Goal: Task Accomplishment & Management: Complete application form

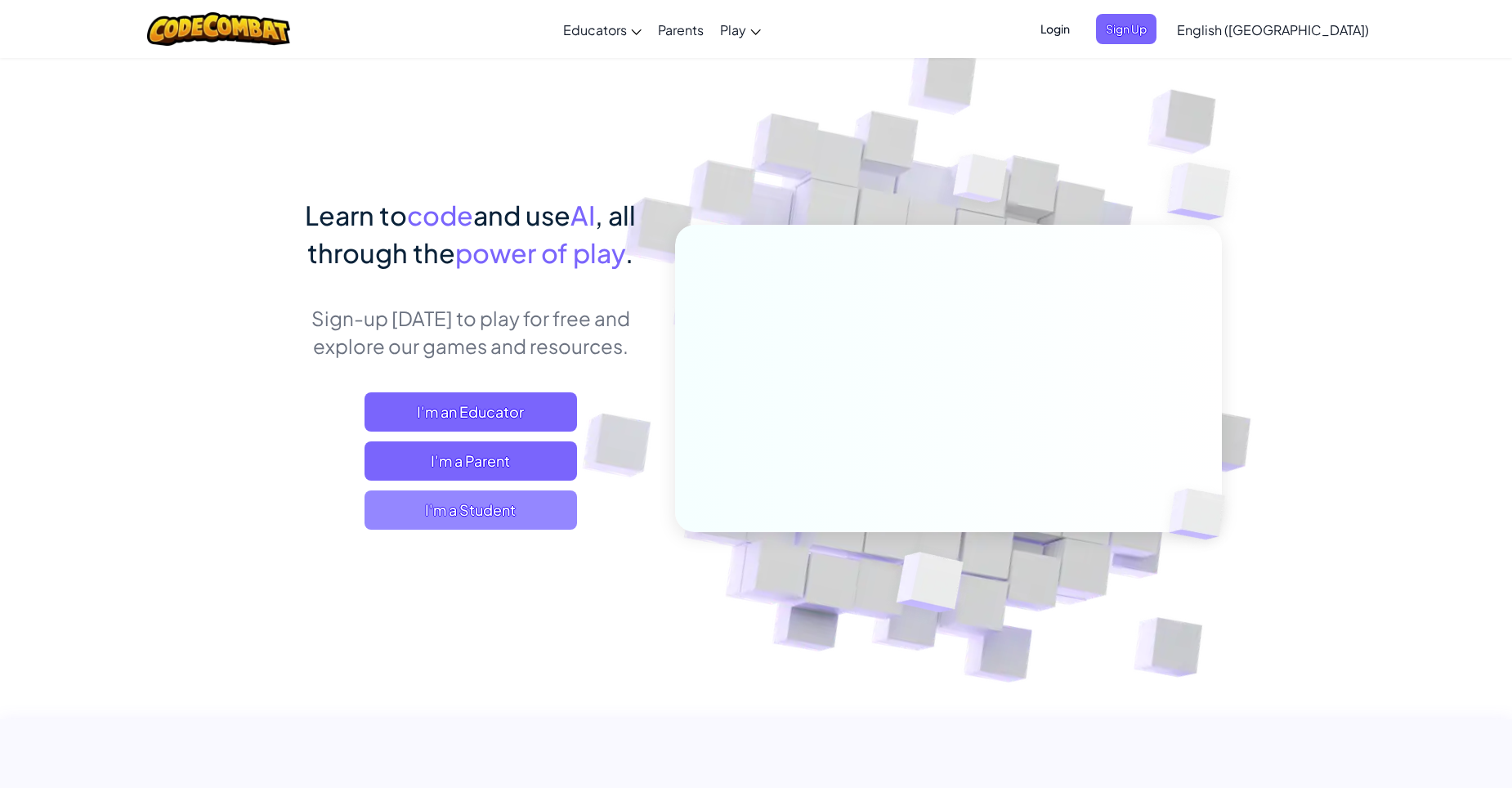
click at [496, 514] on span "I'm a Student" at bounding box center [471, 510] width 212 height 39
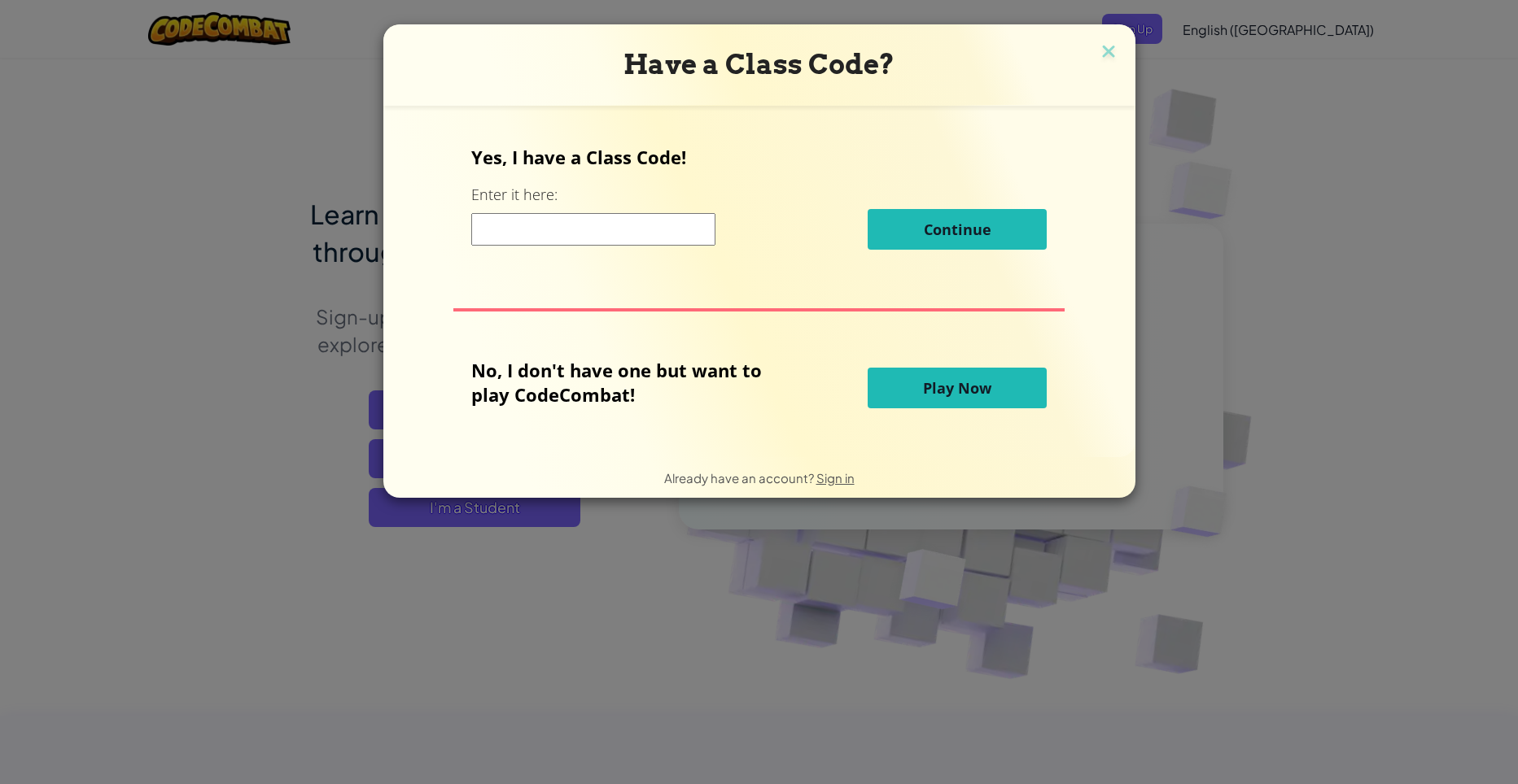
click at [665, 224] on input at bounding box center [593, 229] width 245 height 32
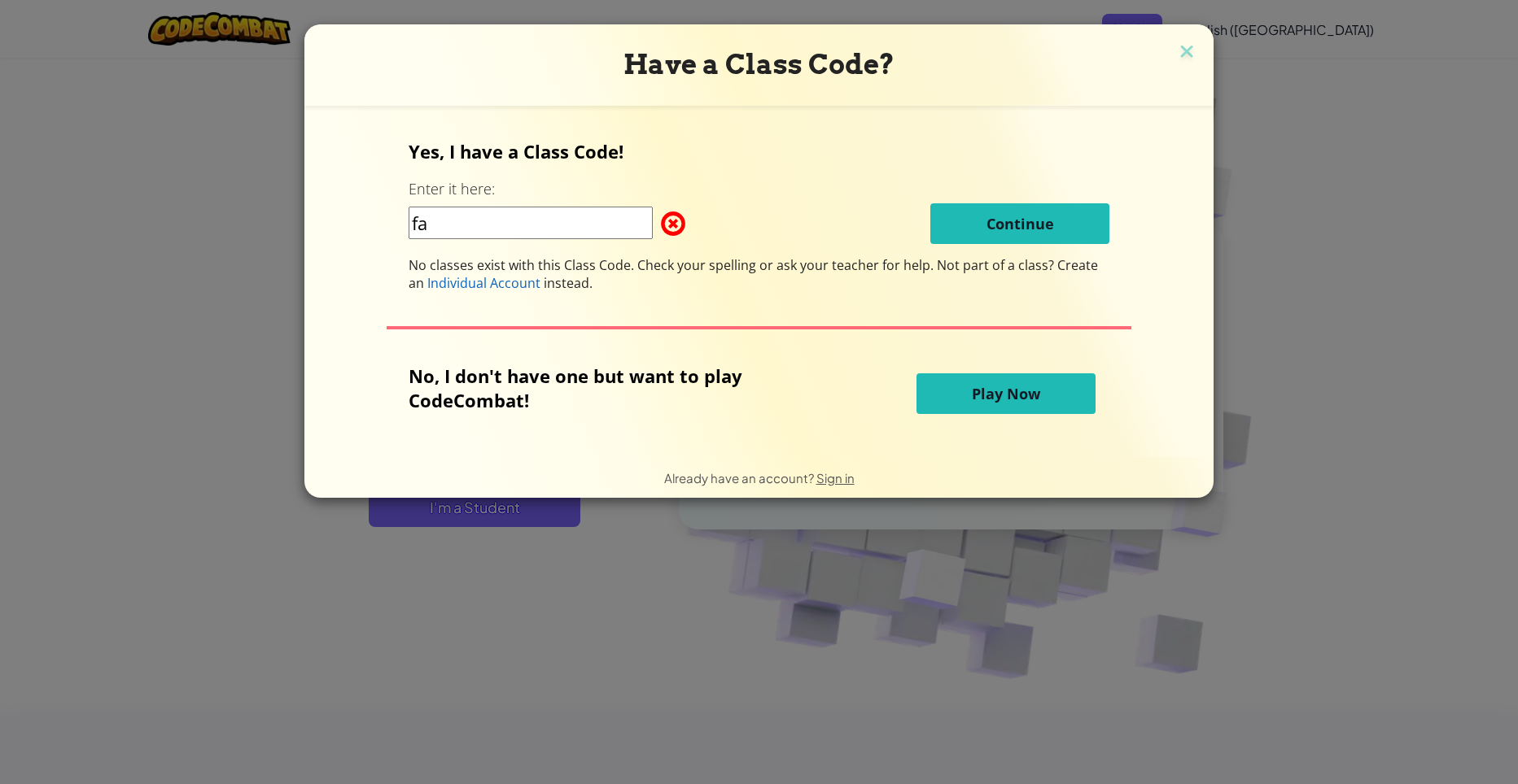
type input "f"
type input "F"
type input "FalseNiceNext"
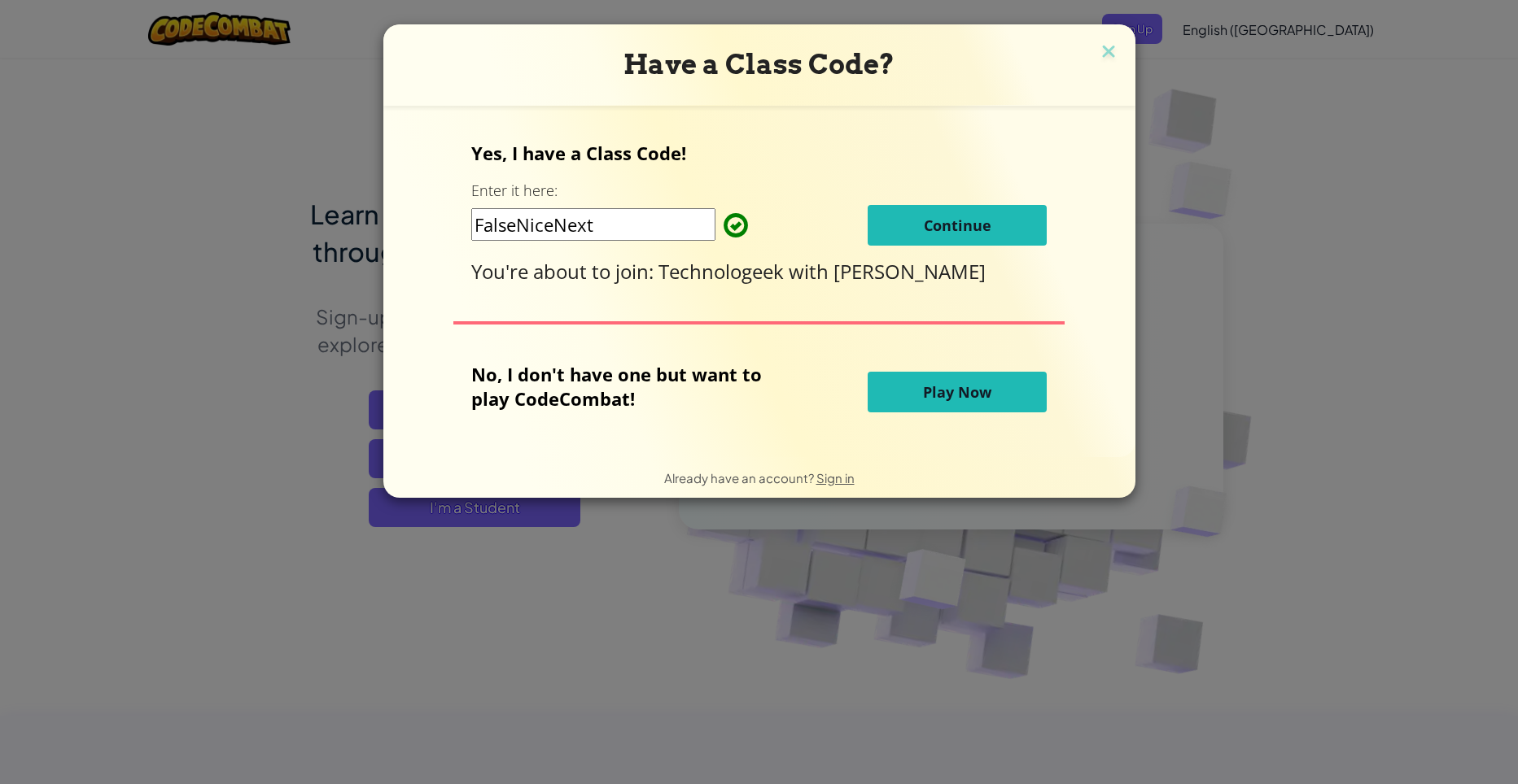
click at [998, 211] on button "Continue" at bounding box center [957, 225] width 179 height 41
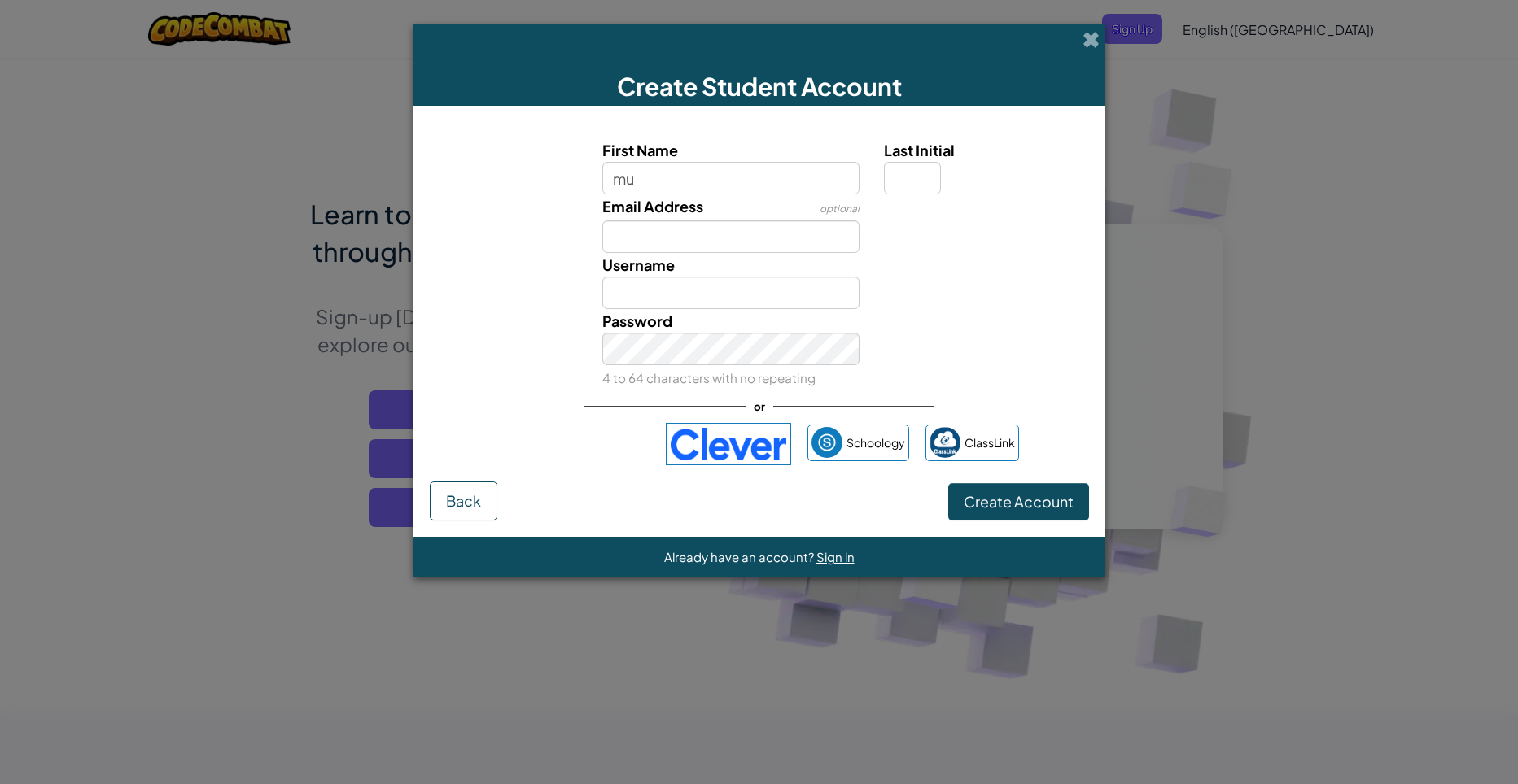
type input "m"
click at [766, 253] on div "Username" at bounding box center [730, 281] width 282 height 56
click at [782, 246] on input "Email Address" at bounding box center [731, 237] width 257 height 32
click at [642, 202] on span "Email Address" at bounding box center [652, 206] width 101 height 19
click at [642, 221] on input "Email Address" at bounding box center [731, 237] width 257 height 32
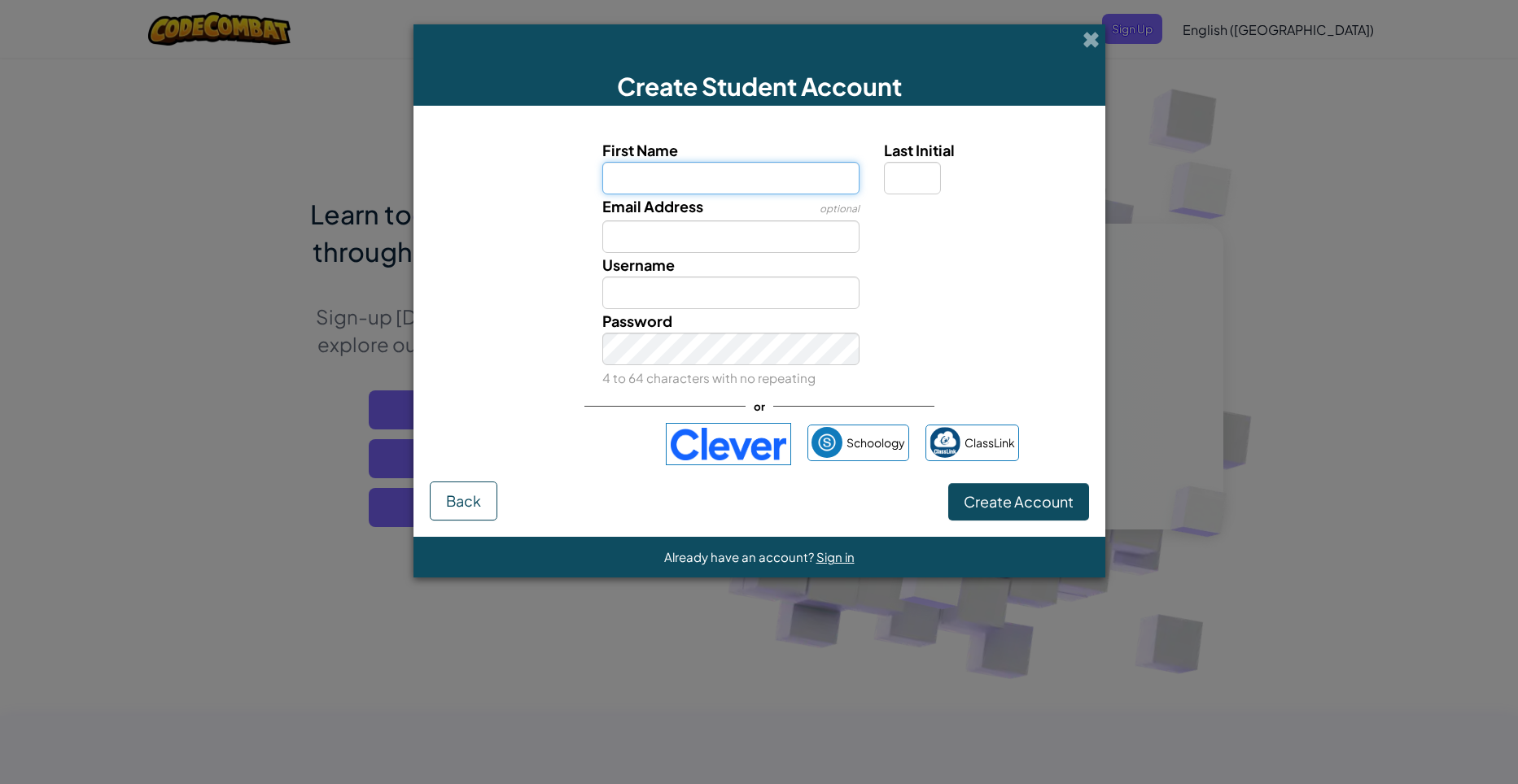
click at [652, 180] on input "First Name" at bounding box center [731, 178] width 257 height 32
type input "m"
click at [690, 232] on input "Email Address" at bounding box center [731, 237] width 257 height 32
type input "mukheau"
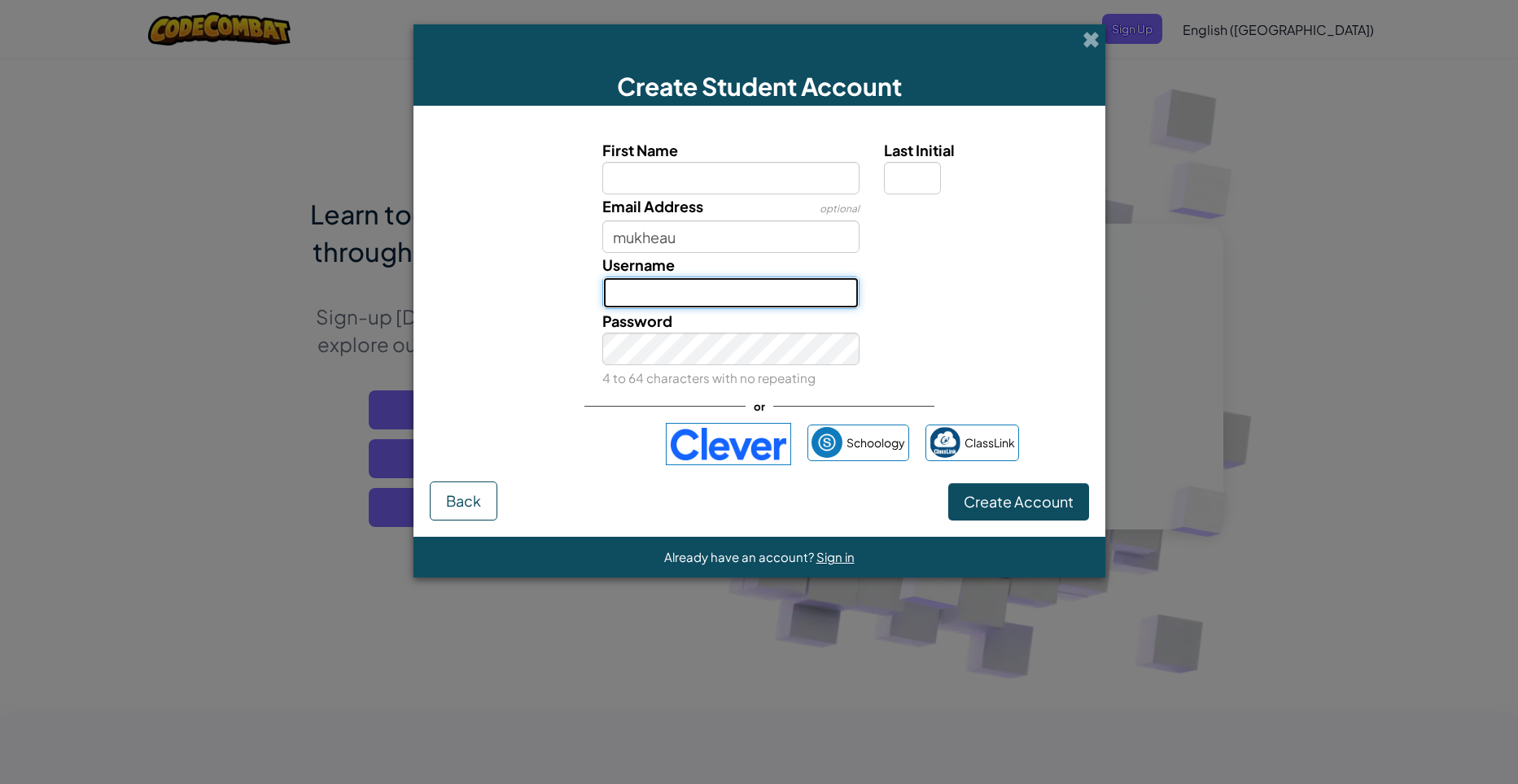
type input "a"
click at [690, 232] on input "mukheau" at bounding box center [731, 237] width 257 height 32
click at [911, 178] on input "Last Initial" at bounding box center [911, 178] width 57 height 32
type input "m"
type input "r"
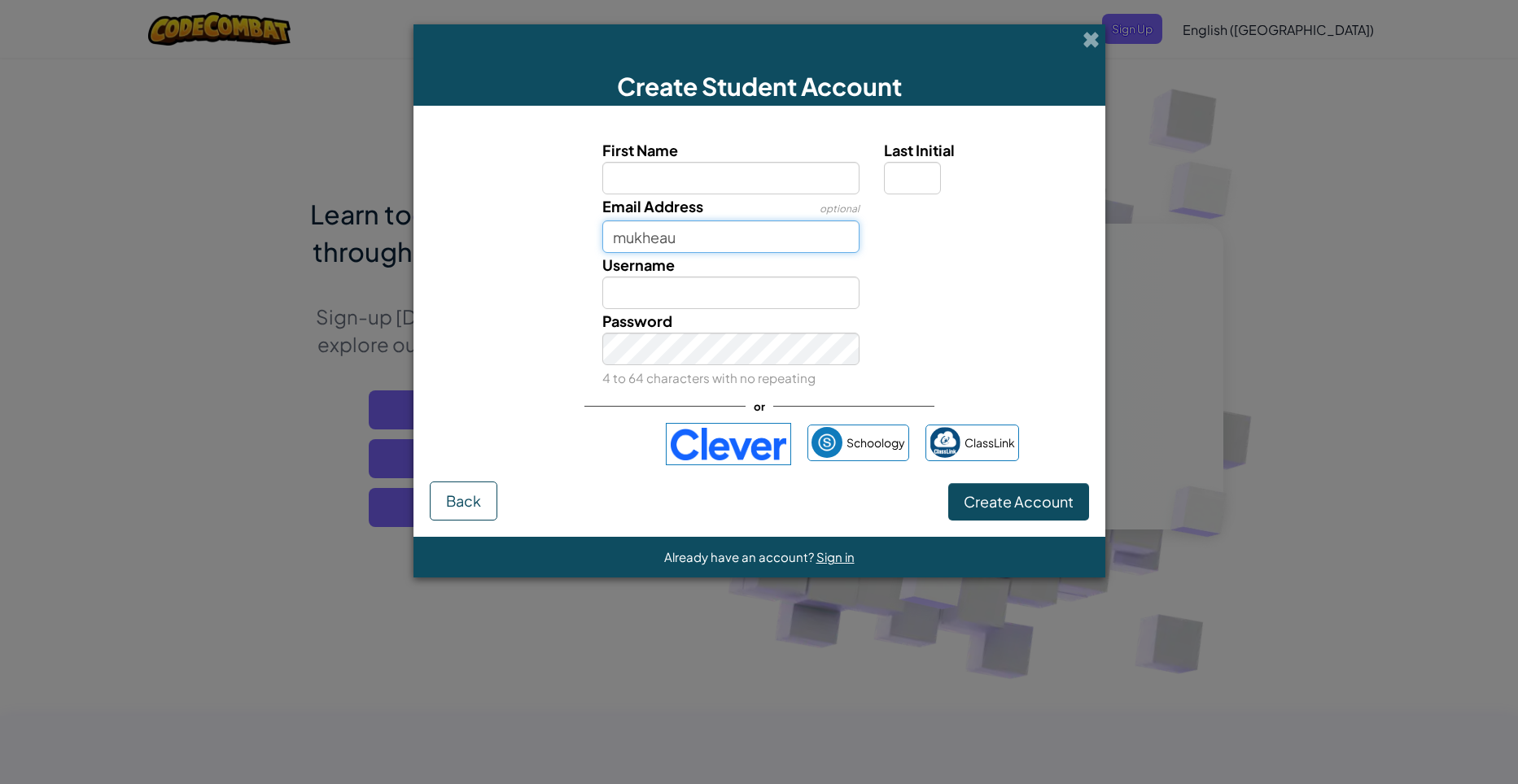
click at [723, 240] on input "mukheau" at bounding box center [731, 237] width 257 height 32
type input "m"
click at [828, 175] on input "First Name" at bounding box center [731, 178] width 257 height 32
type input "MUKHTA"
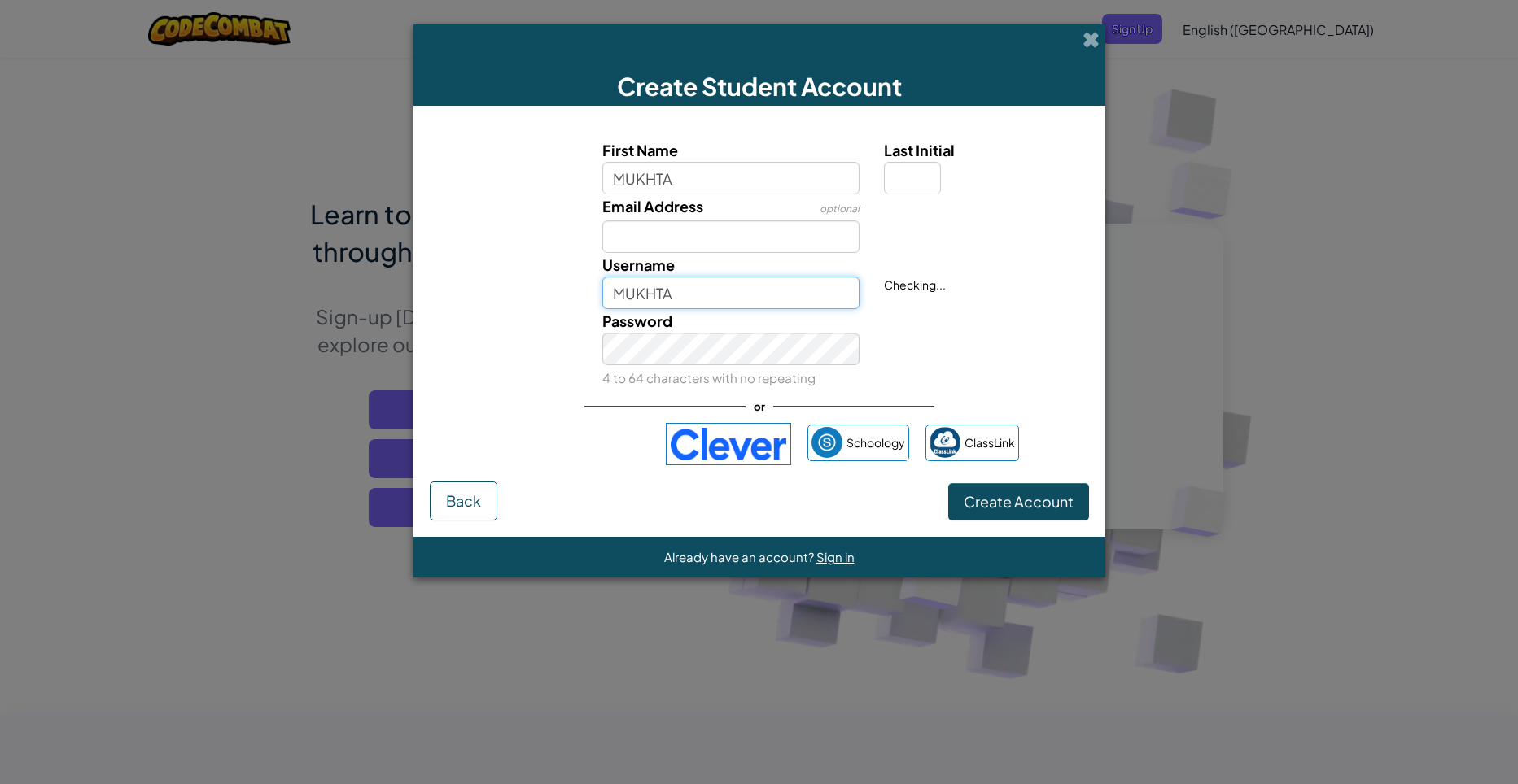
click at [644, 296] on input "MUKHTA" at bounding box center [731, 293] width 257 height 32
click at [690, 299] on input "MUKHTA" at bounding box center [731, 293] width 257 height 32
click at [1070, 496] on span "Create Account" at bounding box center [1019, 502] width 110 height 19
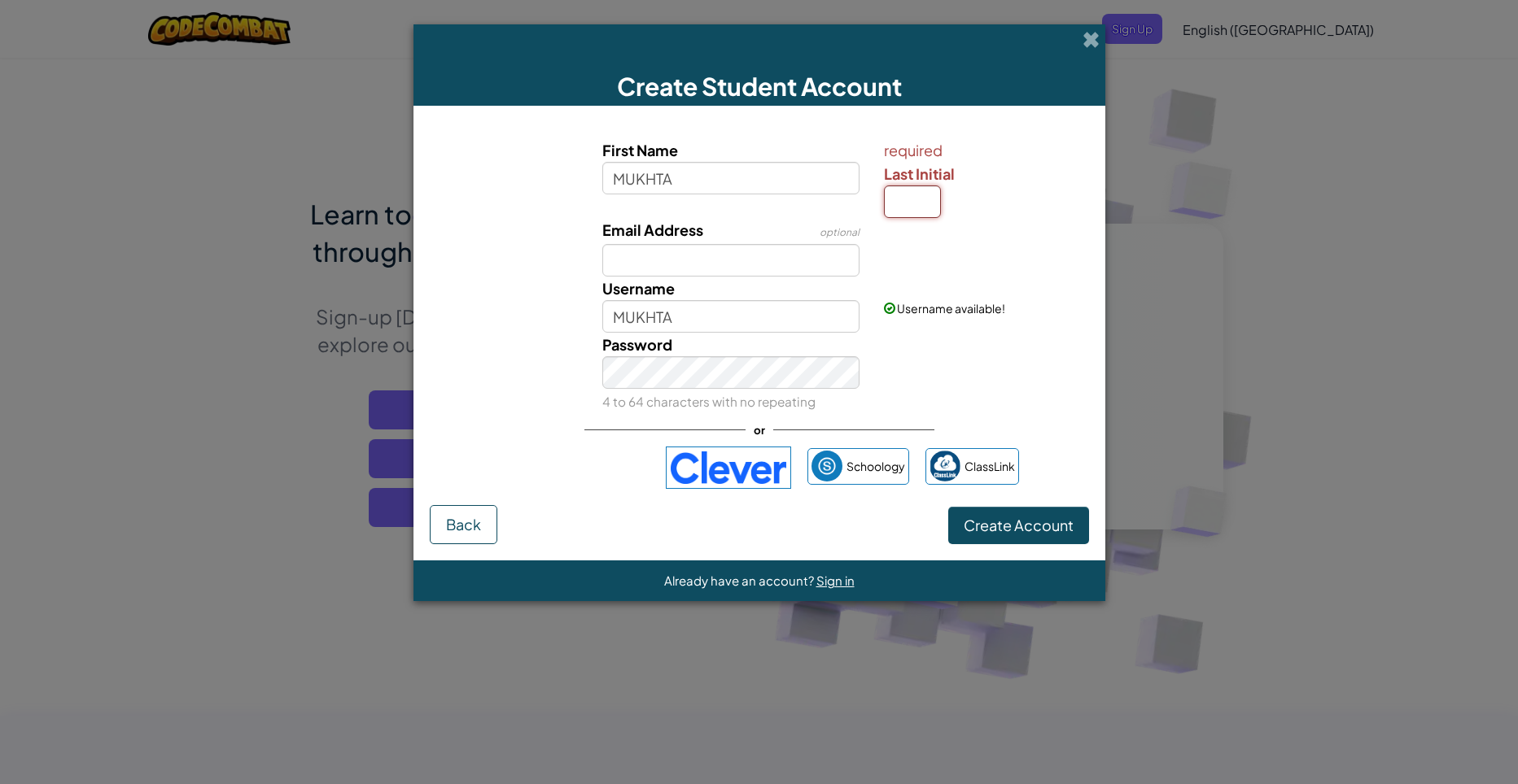
click at [912, 186] on input "Last Initial" at bounding box center [911, 201] width 57 height 32
type input "R"
click at [1017, 524] on span "Create Account" at bounding box center [1019, 525] width 110 height 19
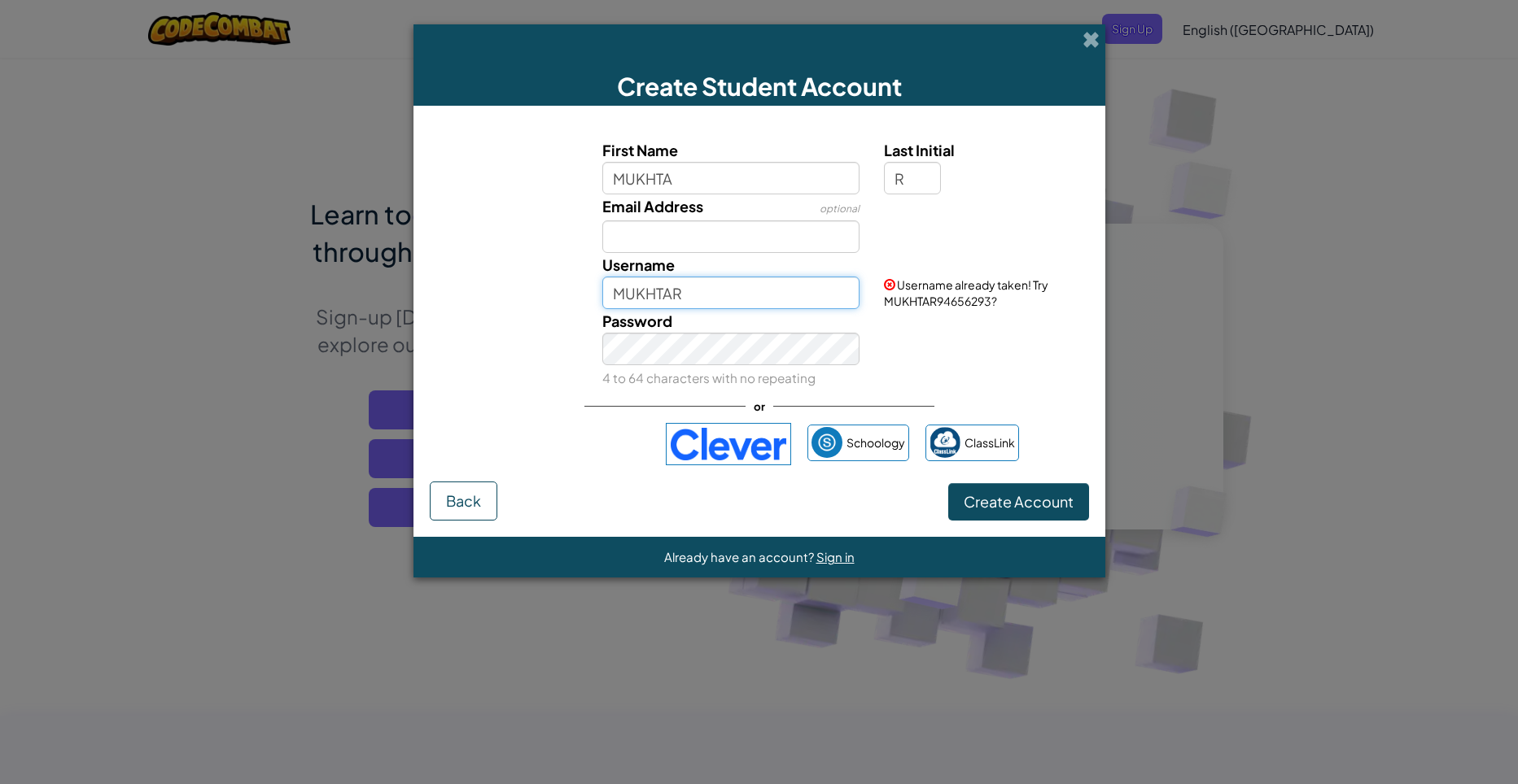
click at [774, 295] on input "MUKHTAR" at bounding box center [731, 293] width 257 height 32
type input "MUKHTAR123"
click at [967, 513] on button "Create Account" at bounding box center [1018, 502] width 140 height 37
click at [1070, 507] on button "Create Account" at bounding box center [1018, 502] width 140 height 37
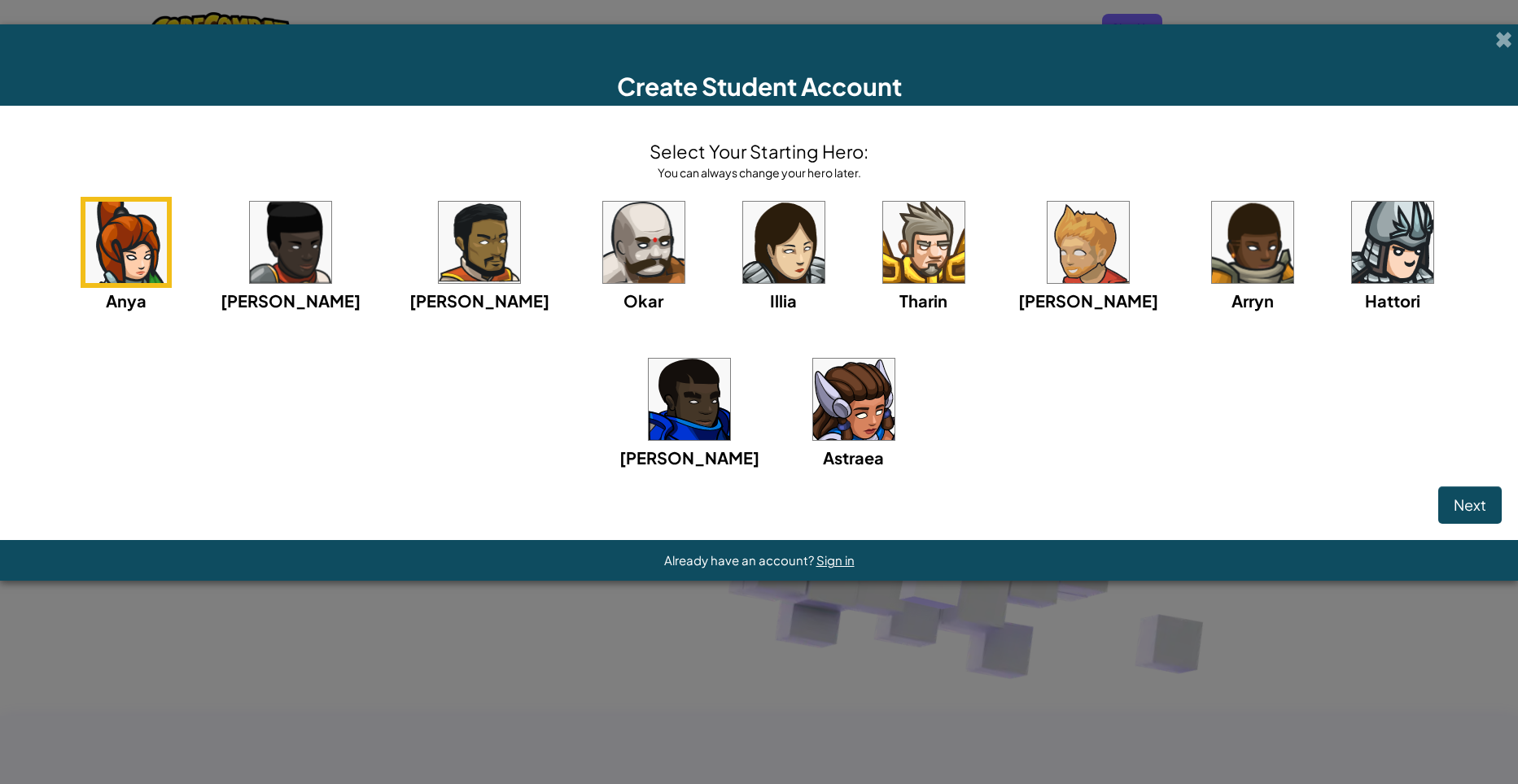
click at [250, 251] on img at bounding box center [290, 243] width 81 height 81
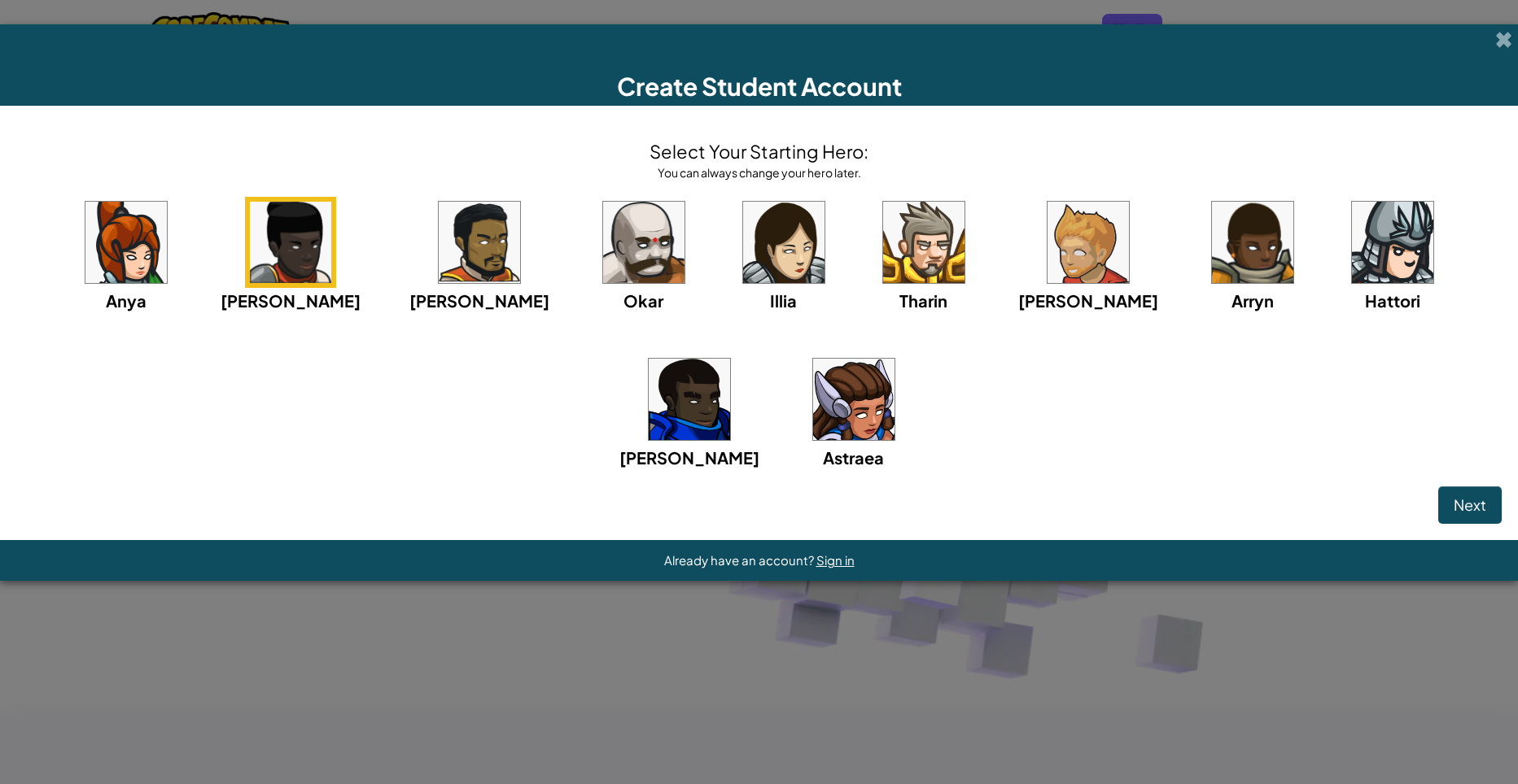
click at [730, 359] on img at bounding box center [689, 399] width 81 height 81
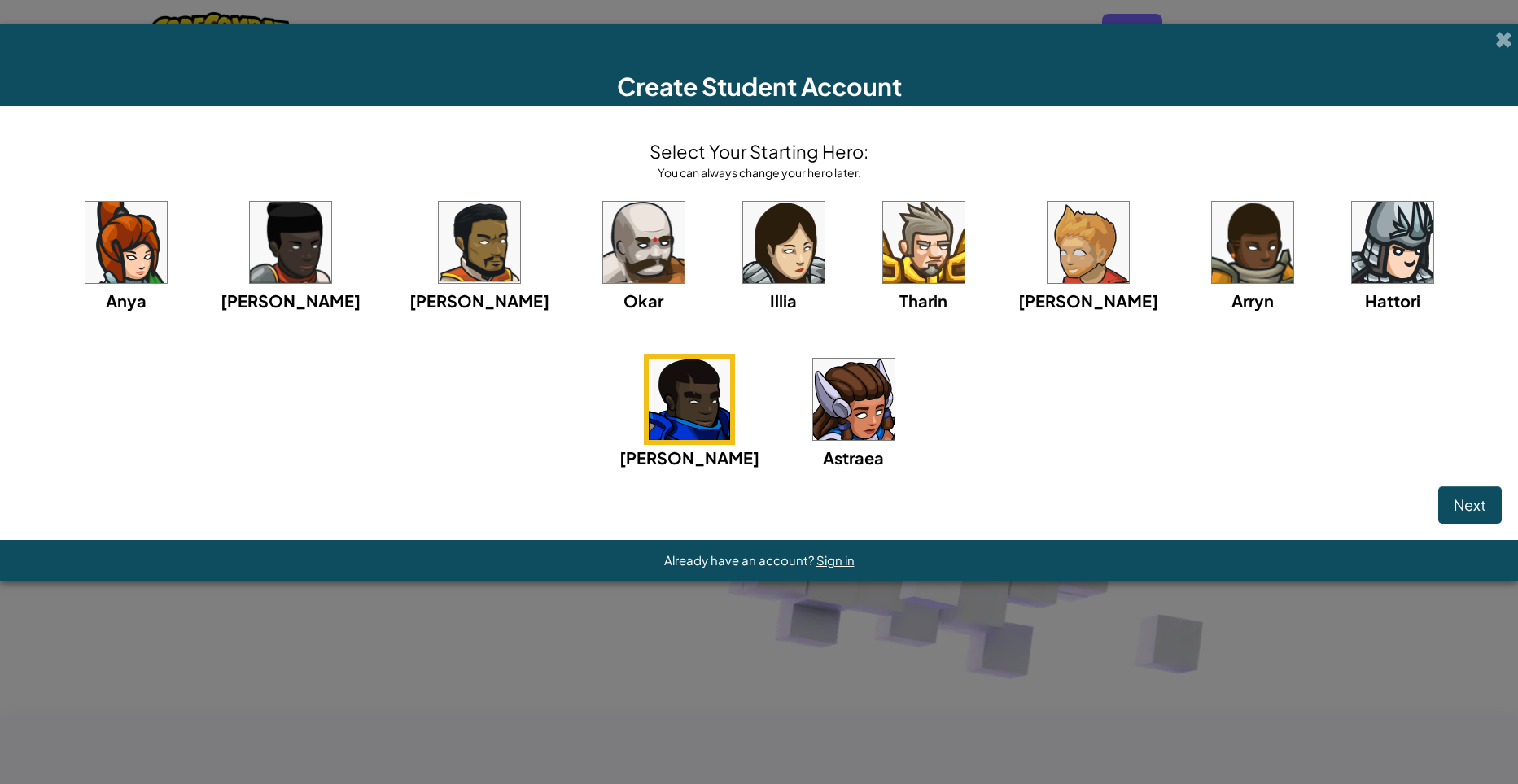
click at [1351, 255] on img at bounding box center [1392, 243] width 81 height 81
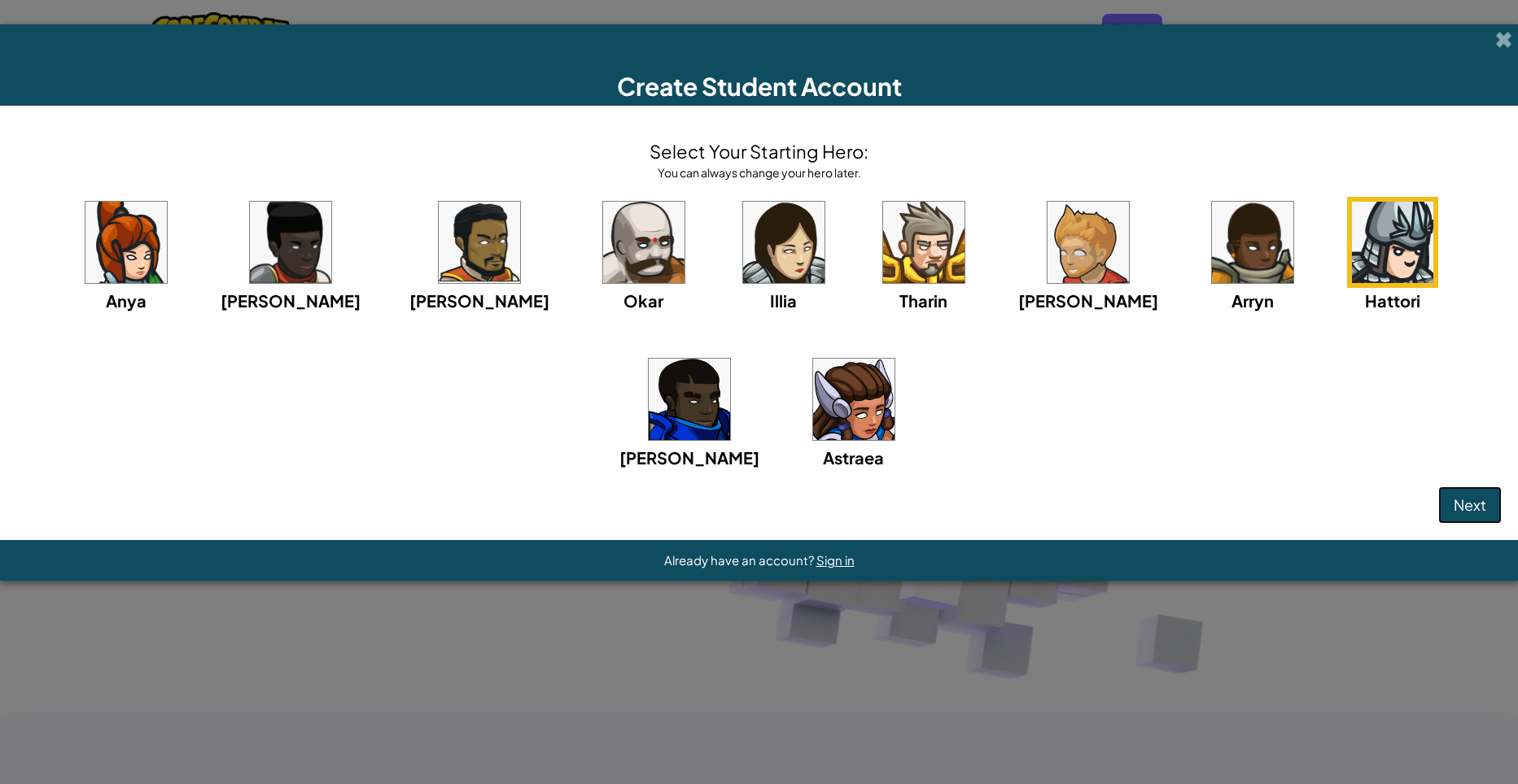
click at [1454, 501] on span "Next" at bounding box center [1470, 505] width 32 height 19
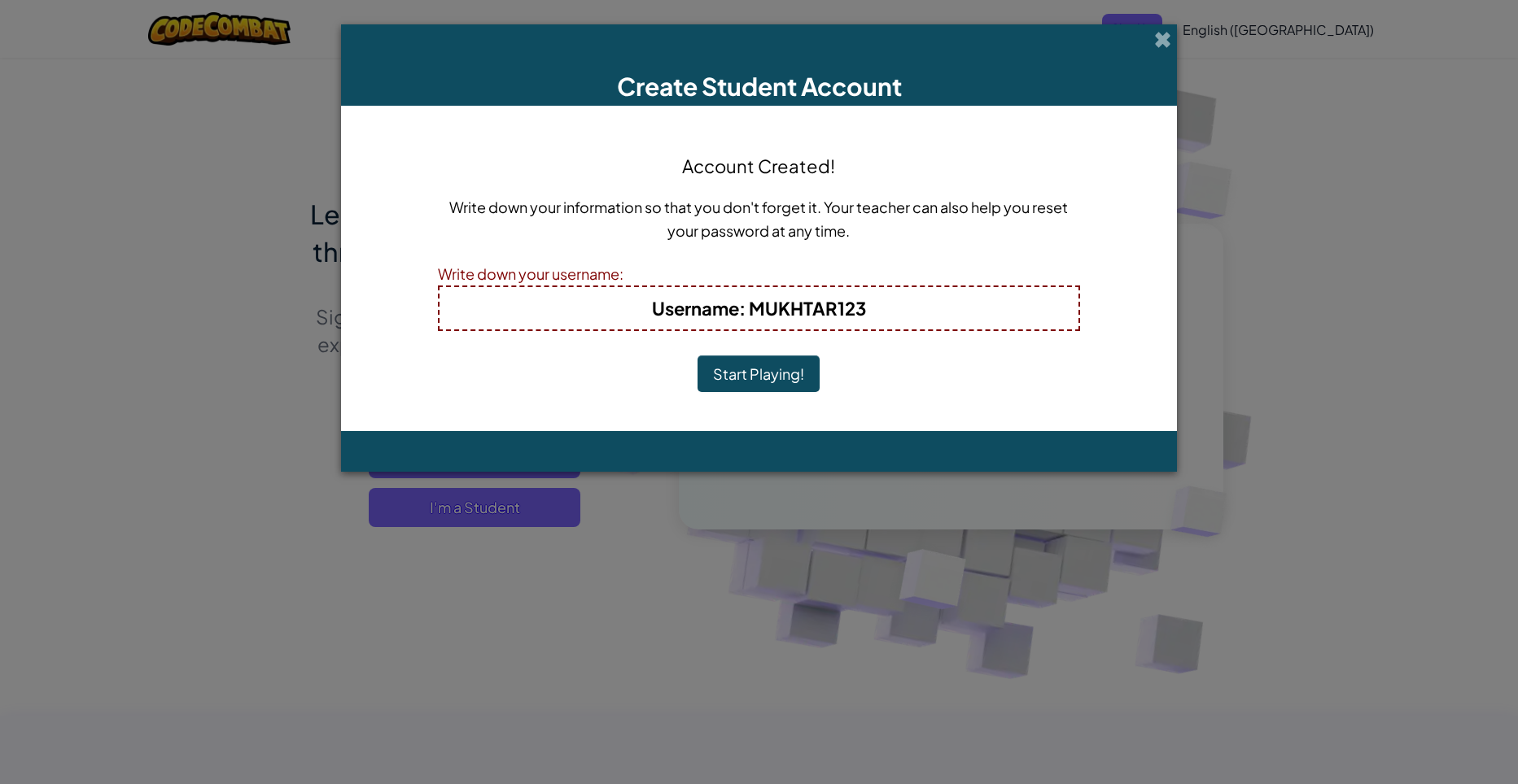
click at [976, 308] on h4 "Username : MUKHTAR123" at bounding box center [759, 308] width 607 height 26
click at [685, 363] on div "Account Created! Write down your information so that you don't forget it. Your …" at bounding box center [759, 268] width 643 height 293
click at [749, 356] on button "Start Playing!" at bounding box center [758, 374] width 122 height 37
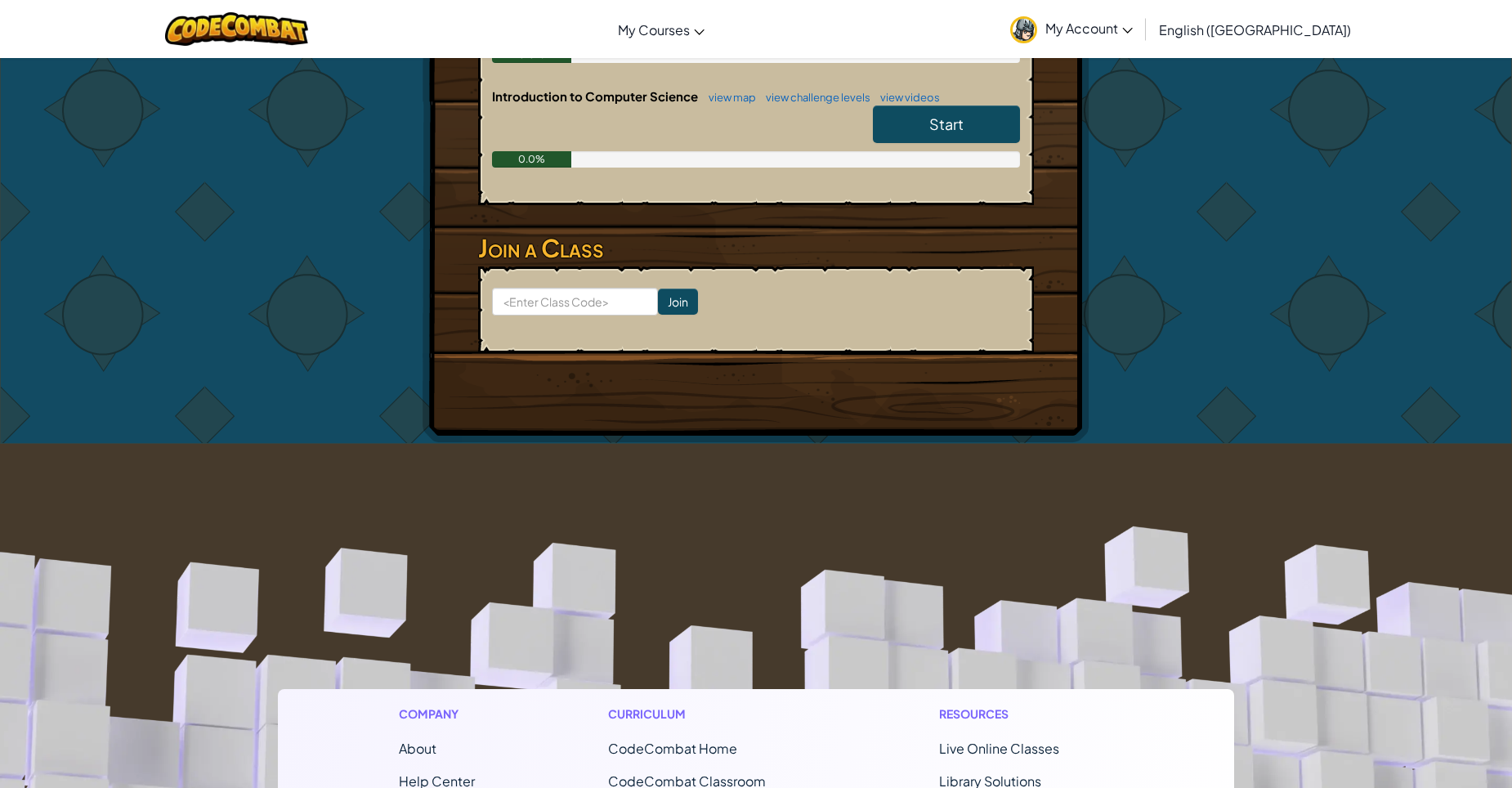
scroll to position [242, 0]
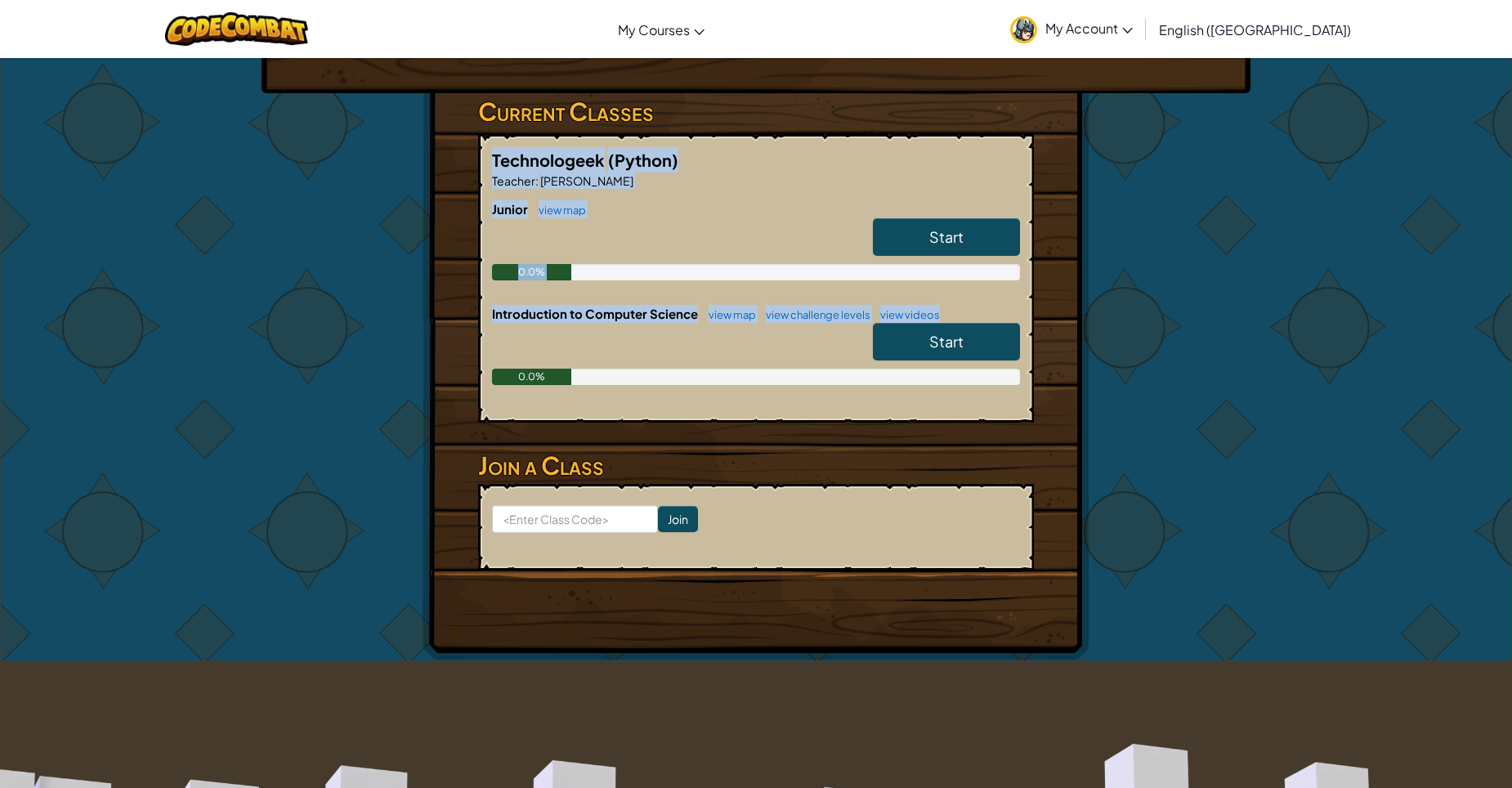
drag, startPoint x: 1314, startPoint y: 315, endPoint x: 1316, endPoint y: 443, distance: 128.0
click at [1316, 443] on div "Hero : Hattori Samurai Change Hero Player : [PERSON_NAME] Level 1: The Gem Leve…" at bounding box center [756, 238] width 1512 height 846
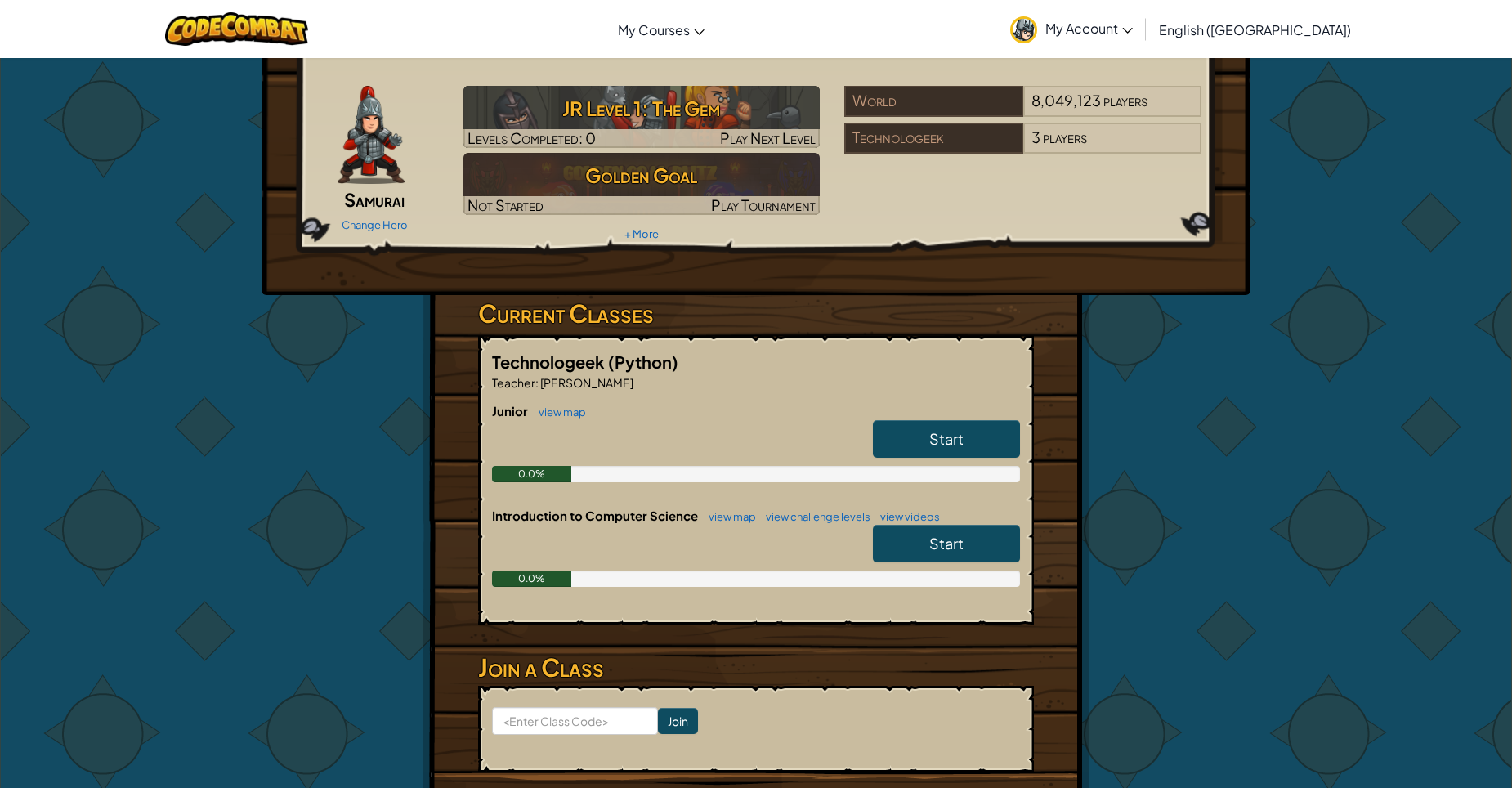
scroll to position [37, 0]
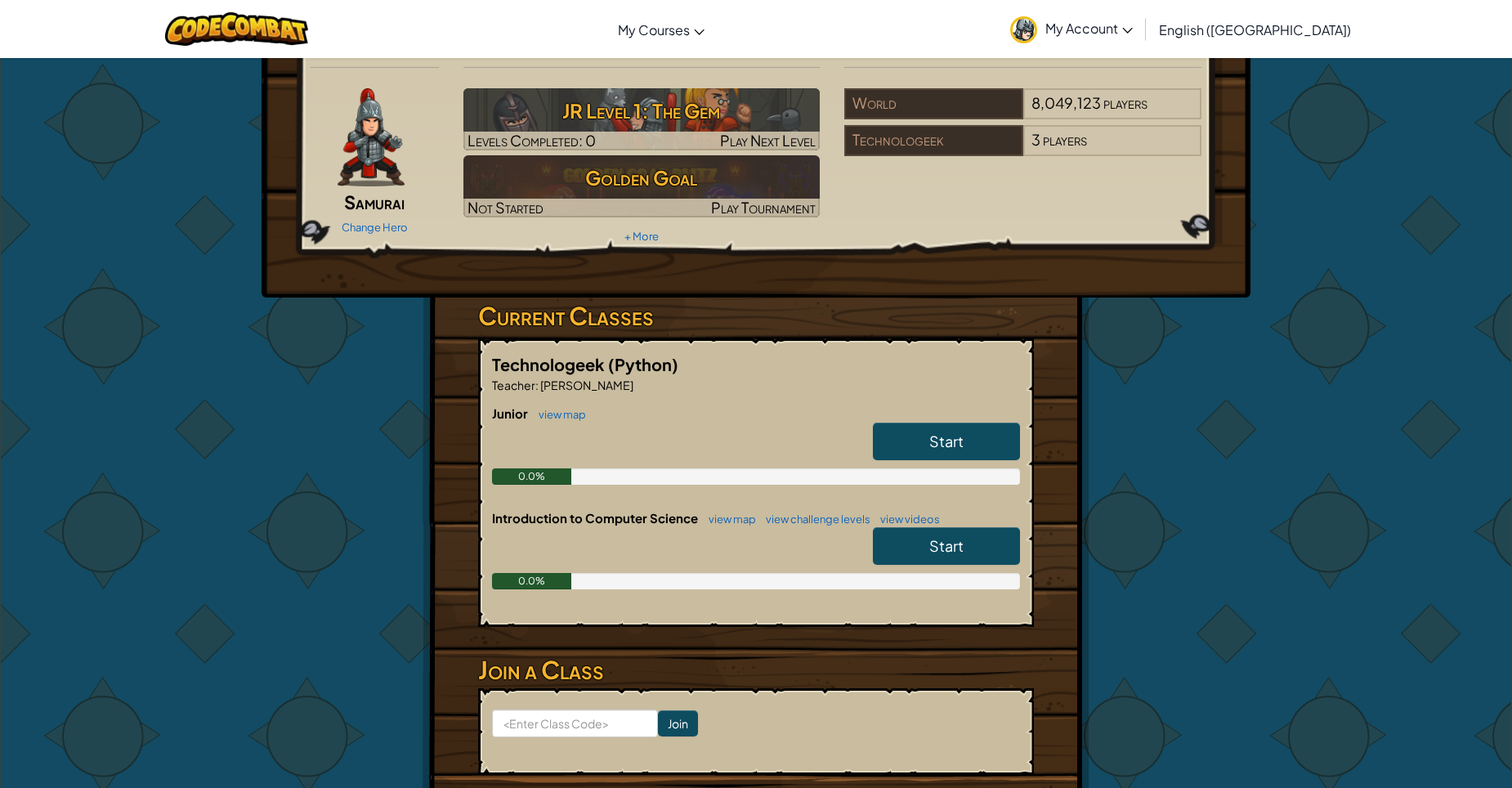
click at [970, 540] on link "Start" at bounding box center [946, 546] width 147 height 37
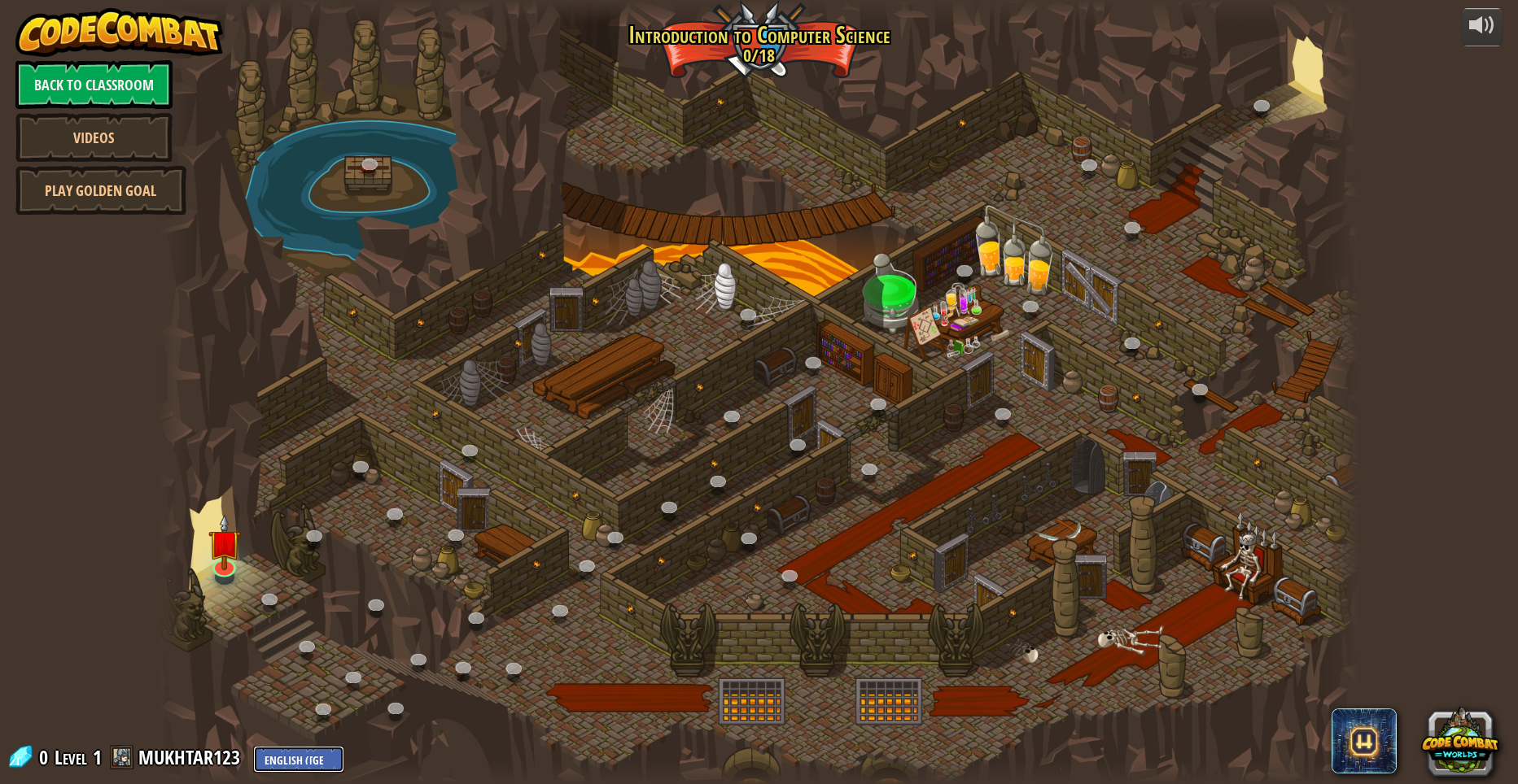
click at [290, 751] on select "English ([GEOGRAPHIC_DATA]) English ([GEOGRAPHIC_DATA]) 简体中文 繁體中文 русский españ…" at bounding box center [299, 759] width 91 height 27
select select "ar"
click at [253, 746] on select "English ([GEOGRAPHIC_DATA]) English ([GEOGRAPHIC_DATA]) 简体中文 繁體中文 русский españ…" at bounding box center [299, 759] width 91 height 27
select select "ar"
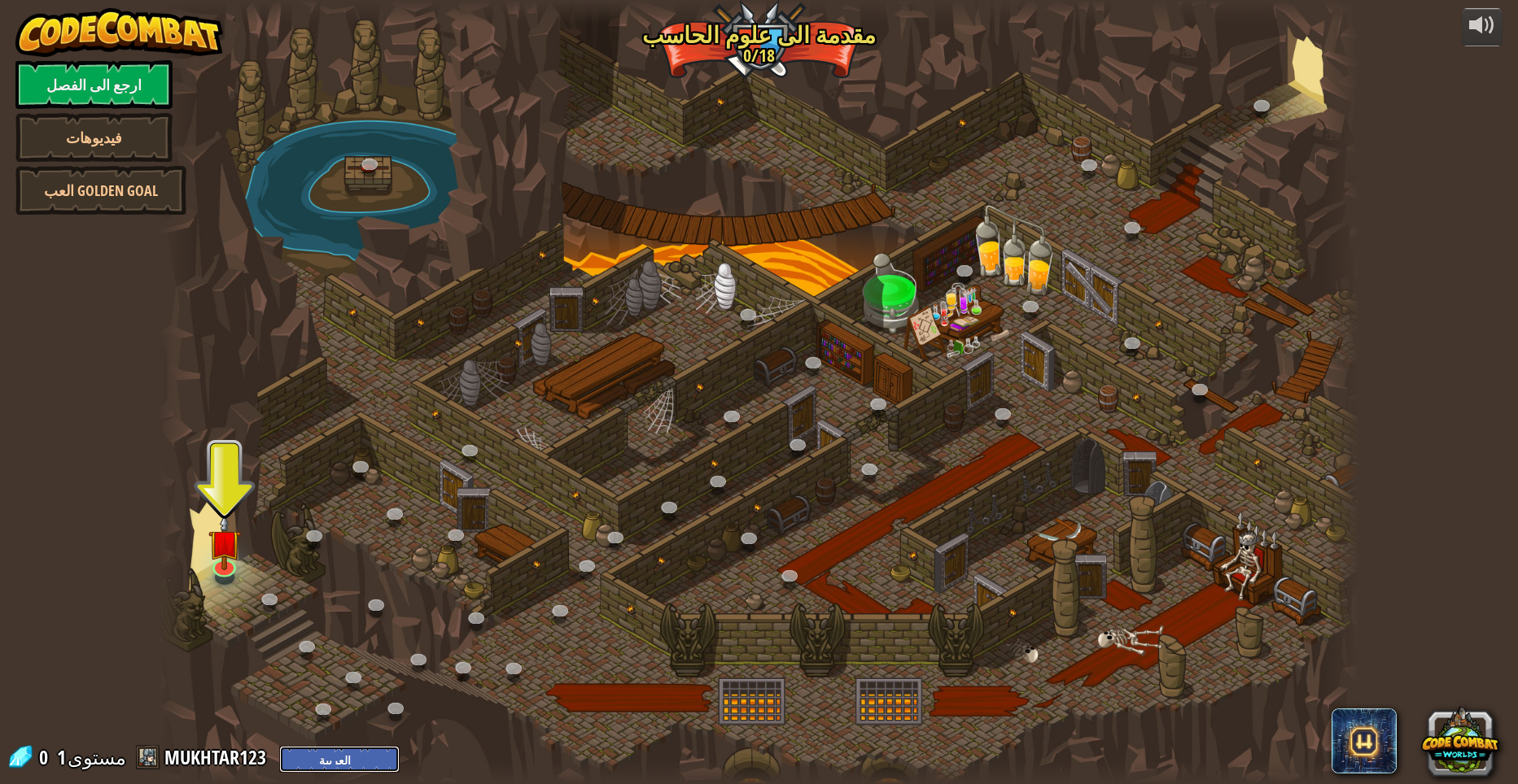
click at [283, 759] on select "English ([GEOGRAPHIC_DATA]) English ([GEOGRAPHIC_DATA]) 简体中文 繁體中文 русский españ…" at bounding box center [339, 759] width 120 height 27
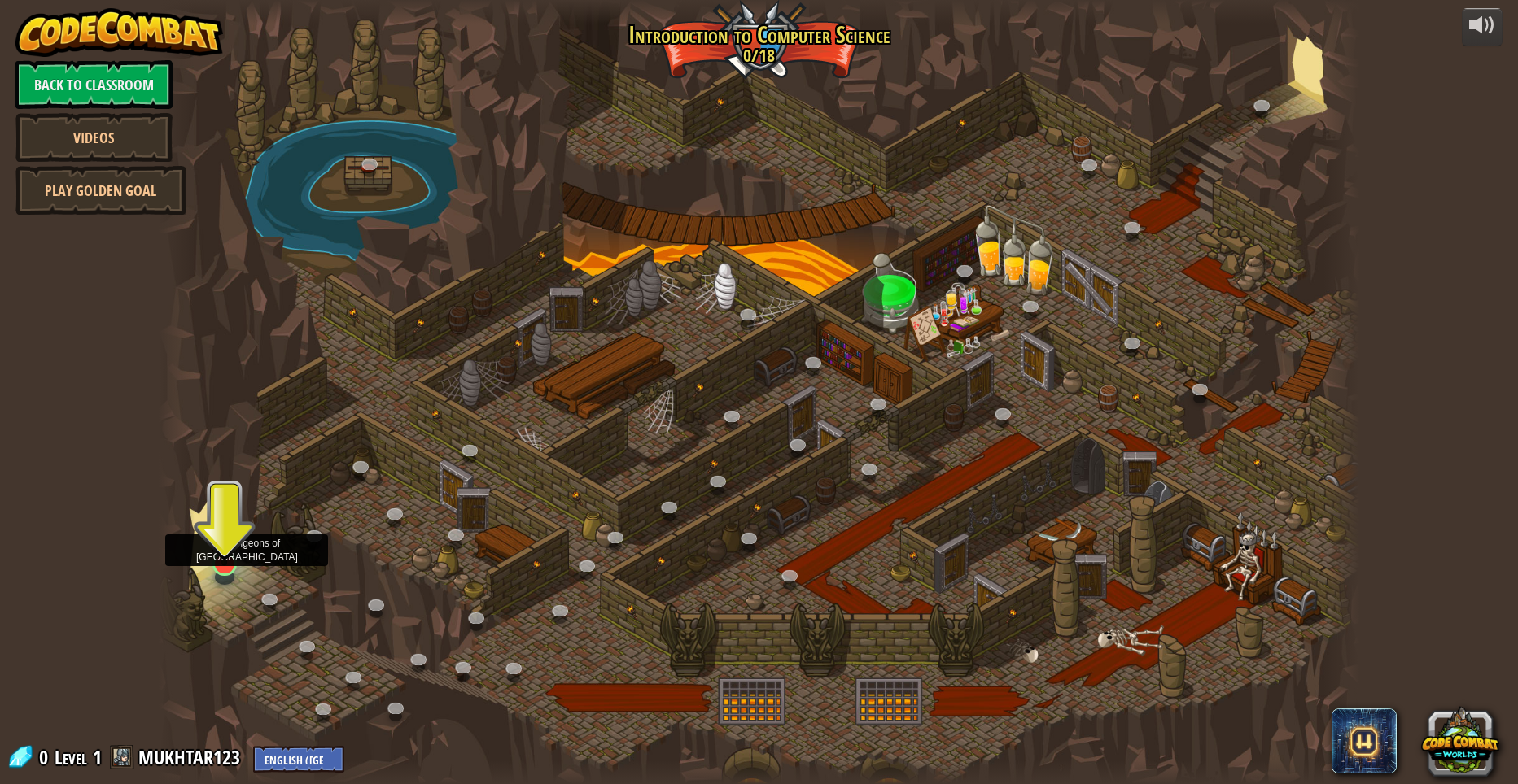
click at [227, 536] on img at bounding box center [224, 529] width 32 height 74
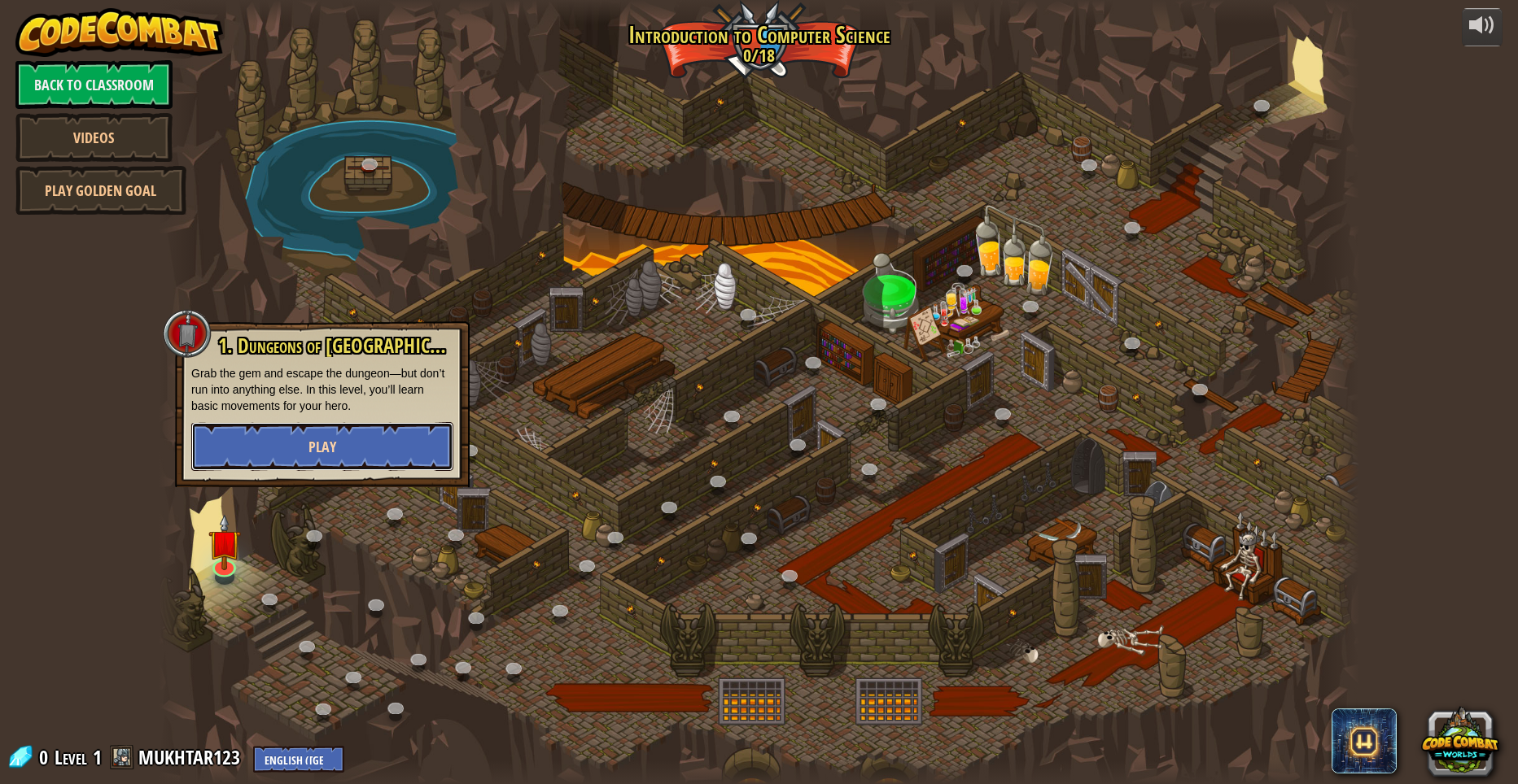
click at [311, 436] on button "Play" at bounding box center [322, 447] width 262 height 49
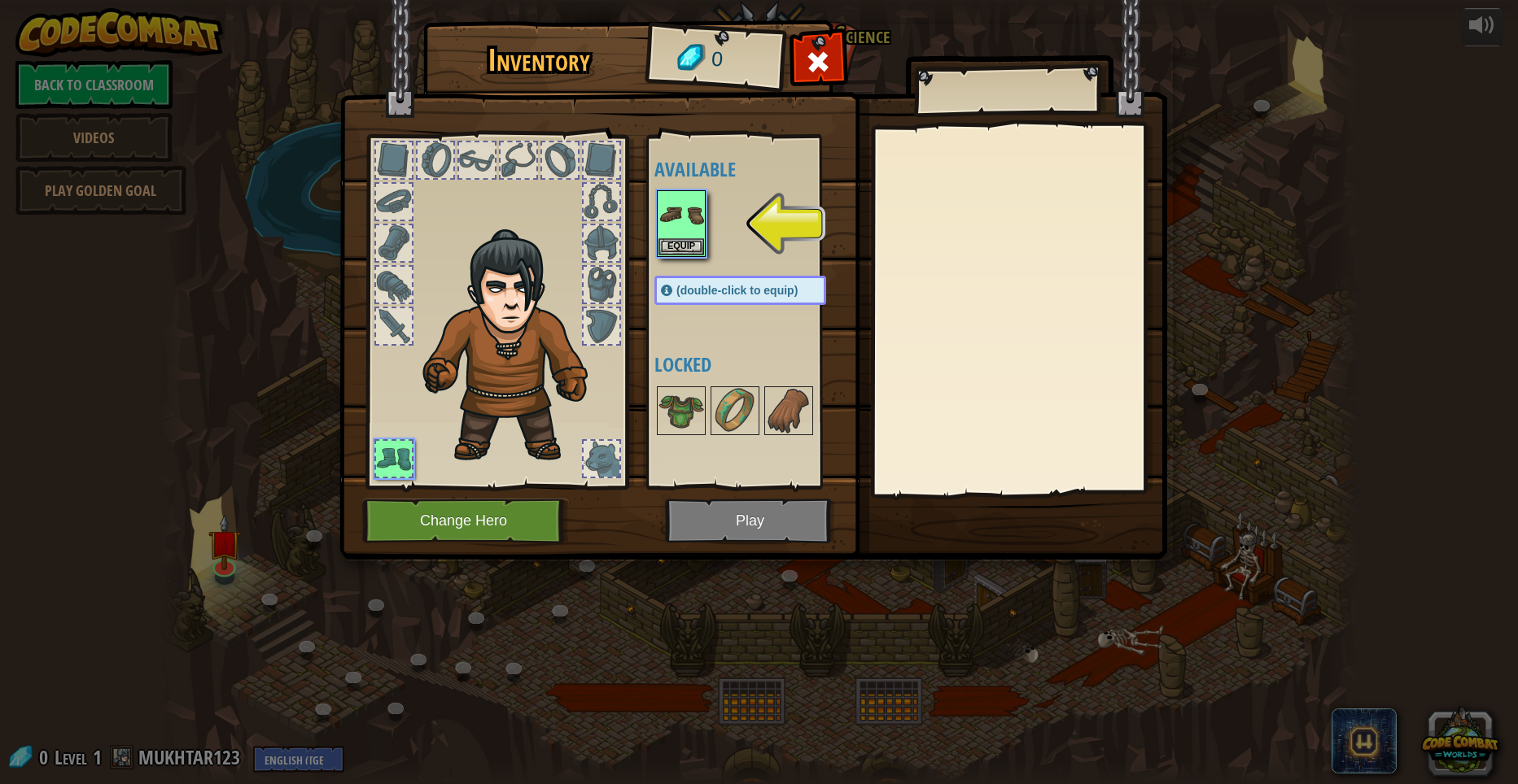
click at [753, 522] on img at bounding box center [753, 264] width 828 height 590
click at [686, 231] on img at bounding box center [681, 215] width 46 height 46
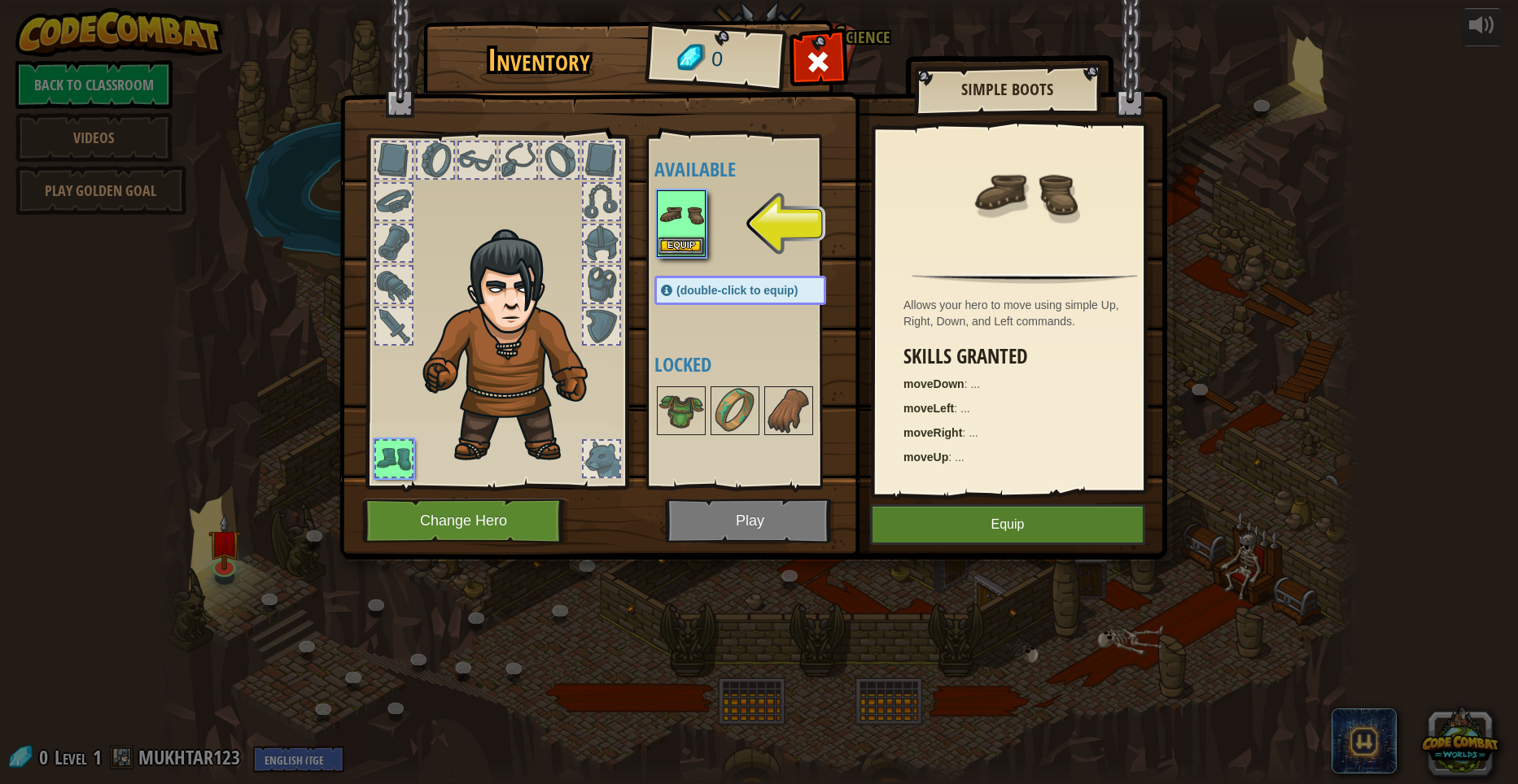
click at [686, 231] on img at bounding box center [681, 215] width 46 height 46
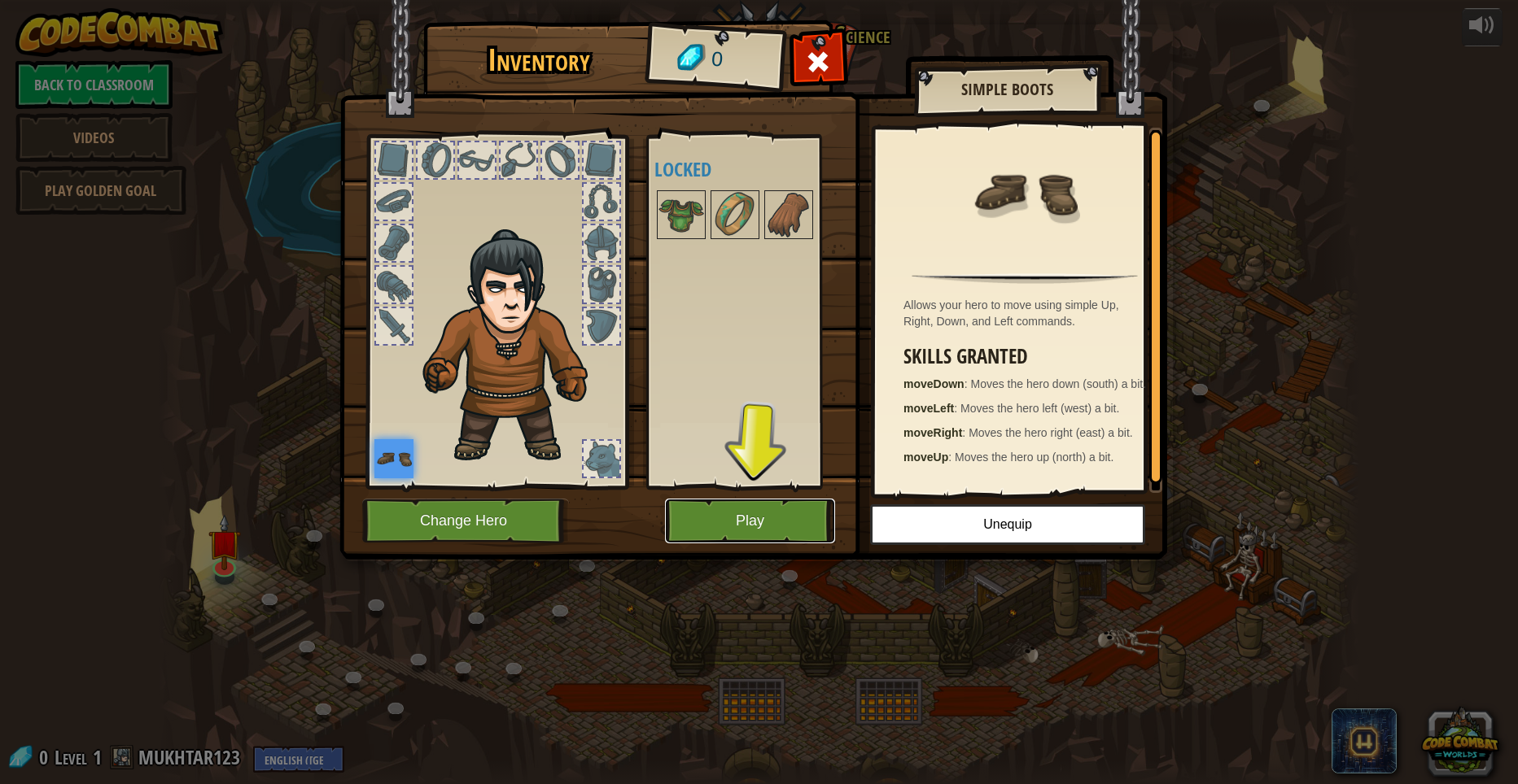
click at [693, 507] on button "Play" at bounding box center [750, 521] width 170 height 45
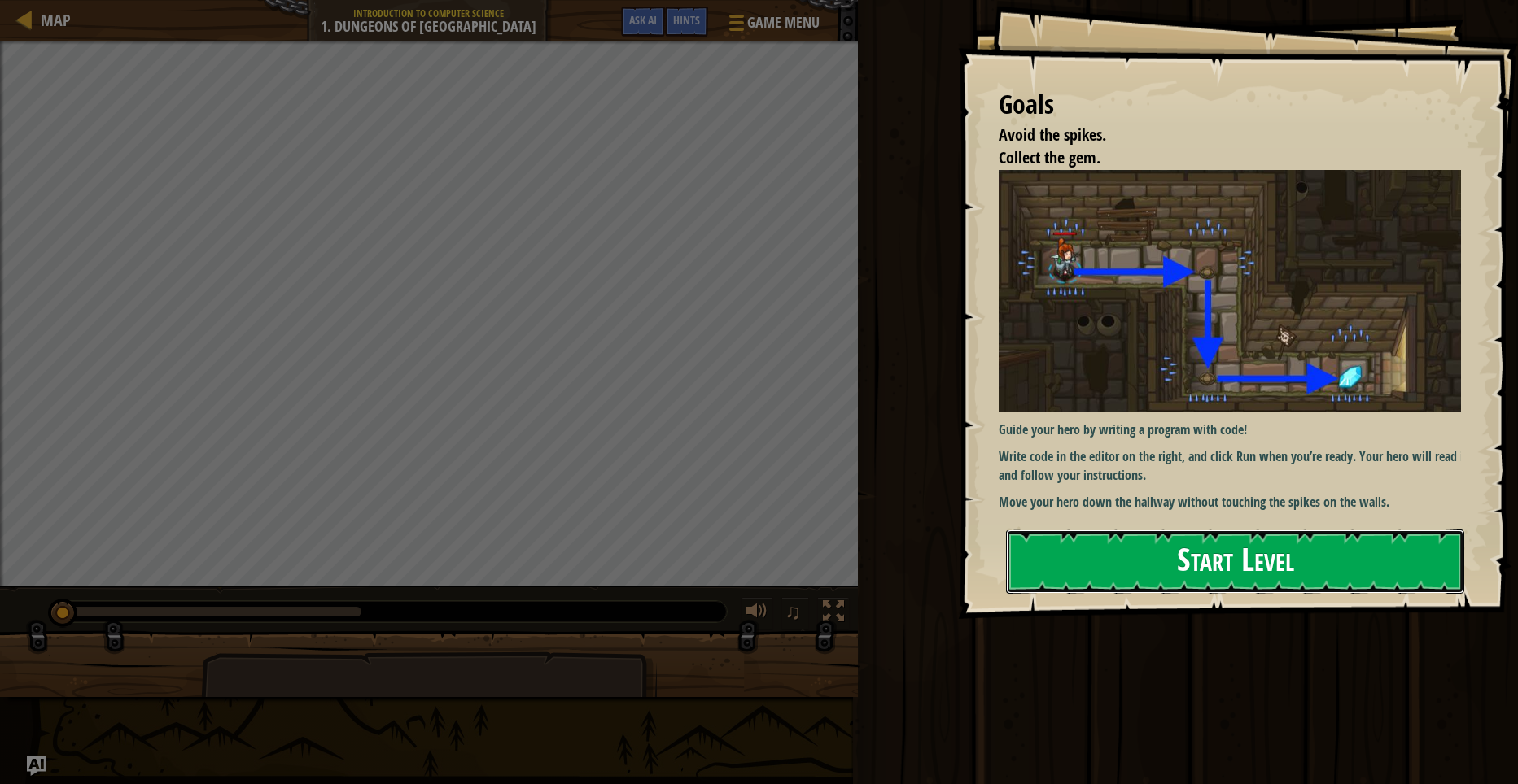
click at [1328, 550] on button "Start Level" at bounding box center [1235, 562] width 458 height 64
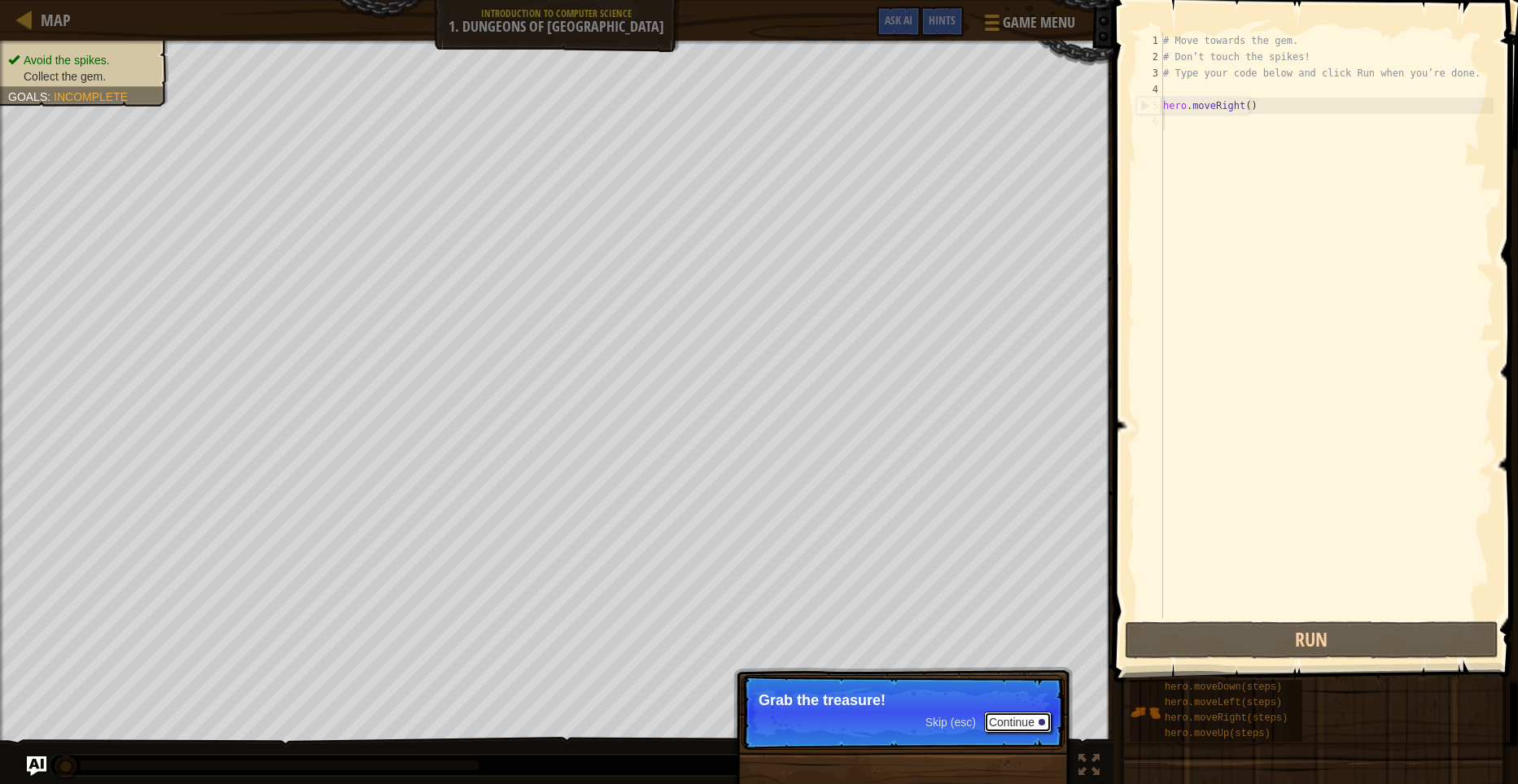
click at [1018, 719] on button "Continue" at bounding box center [1018, 721] width 68 height 21
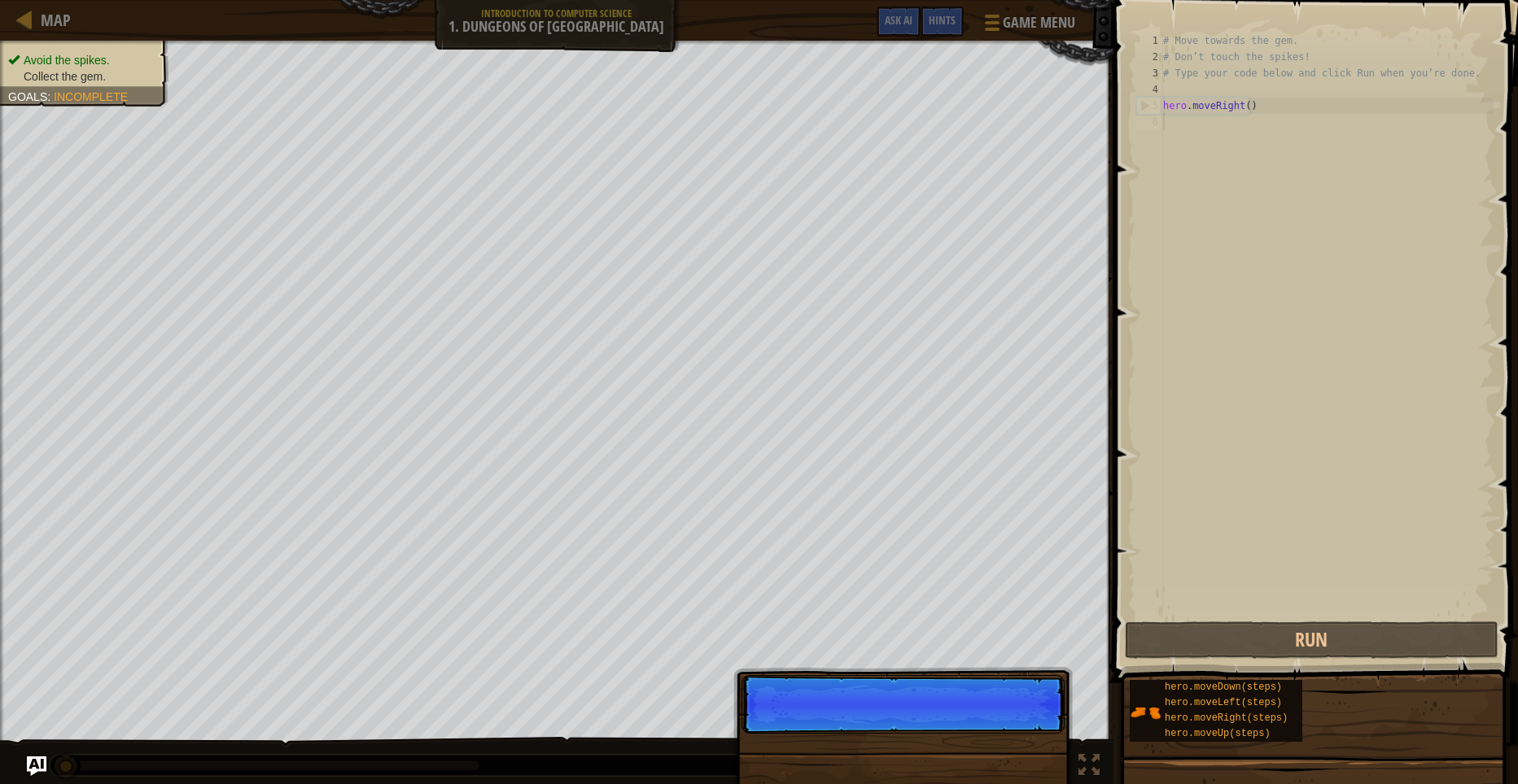
scroll to position [8, 0]
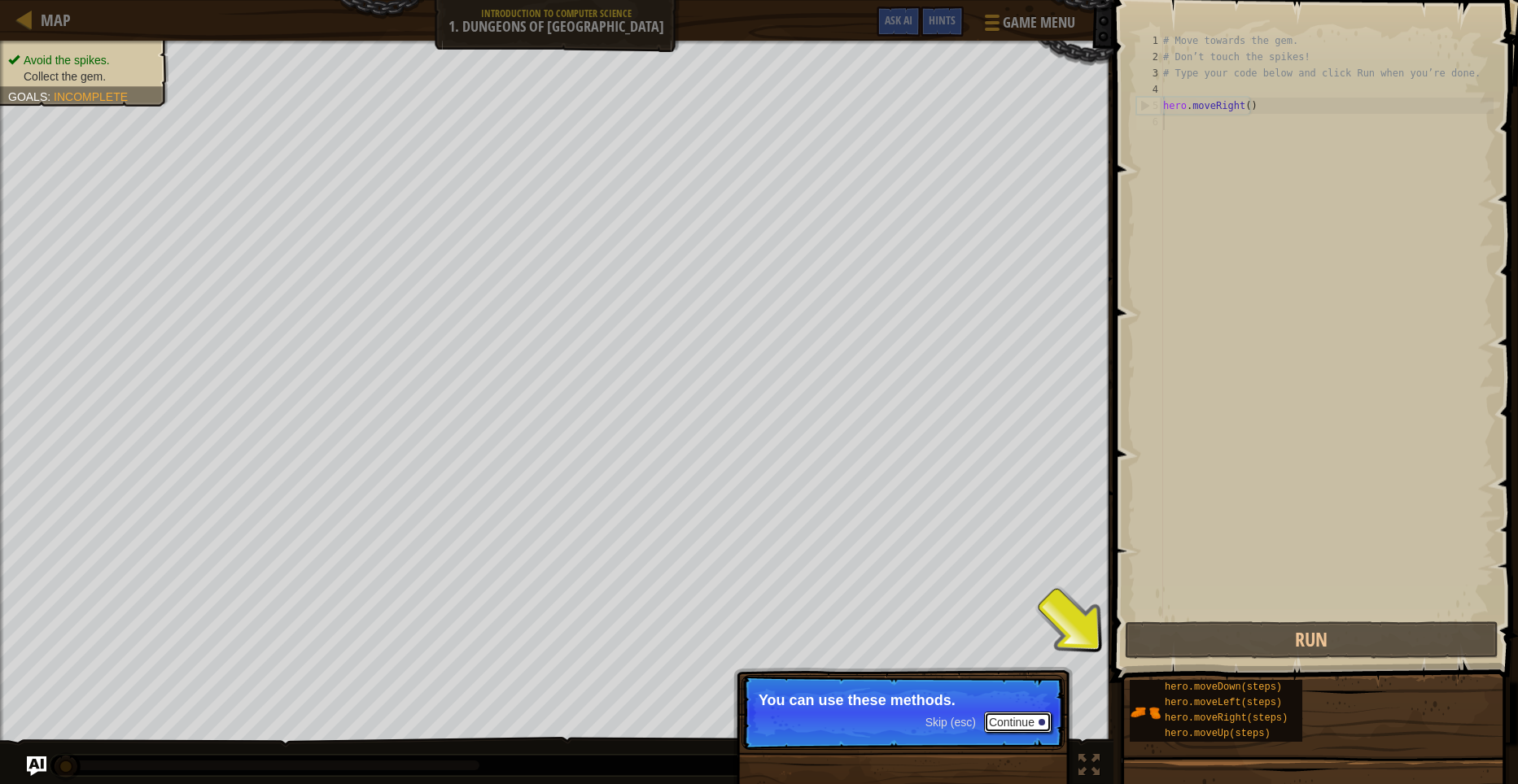
click at [1016, 716] on button "Continue" at bounding box center [1018, 721] width 68 height 21
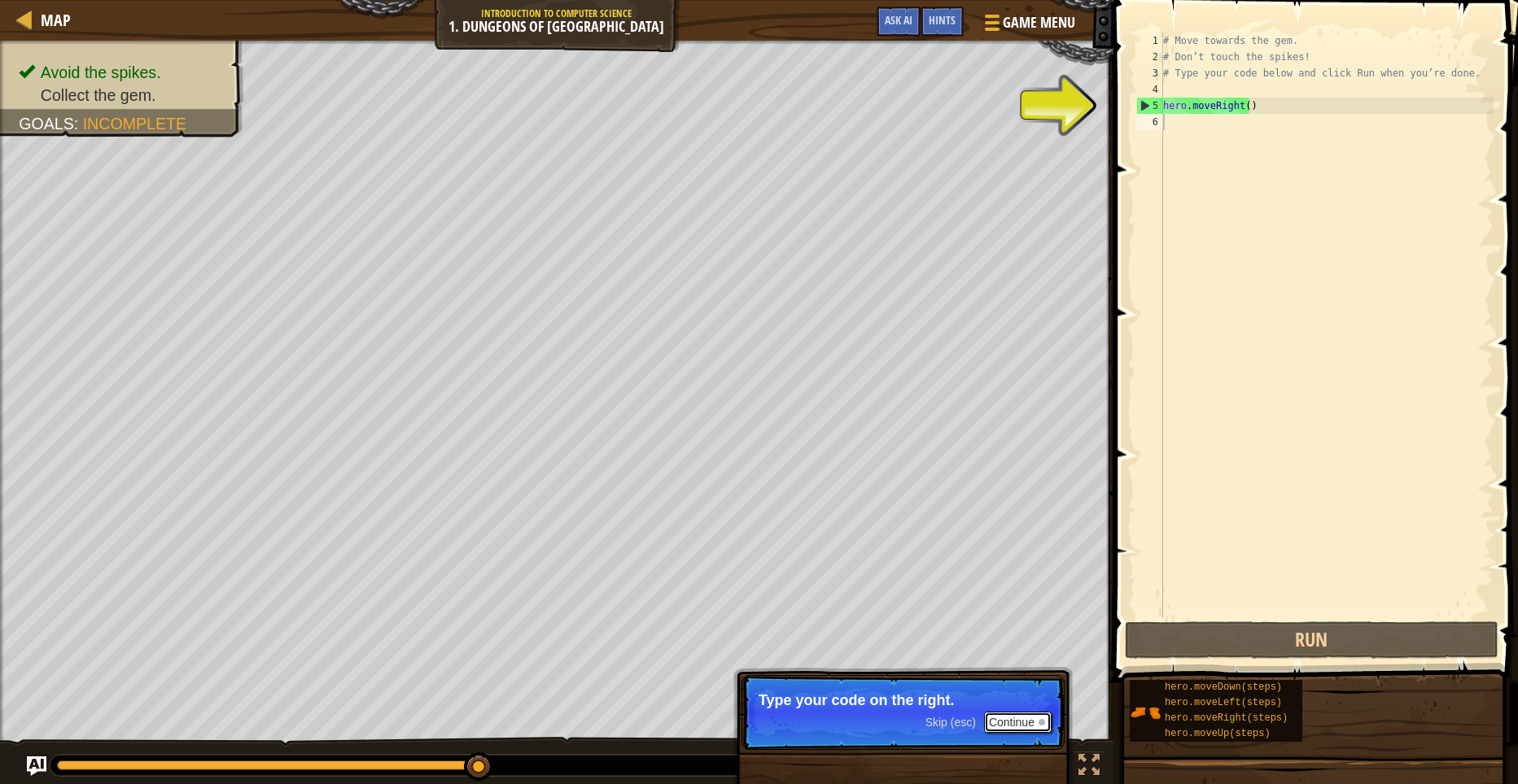
click at [1001, 721] on button "Continue" at bounding box center [1018, 721] width 68 height 21
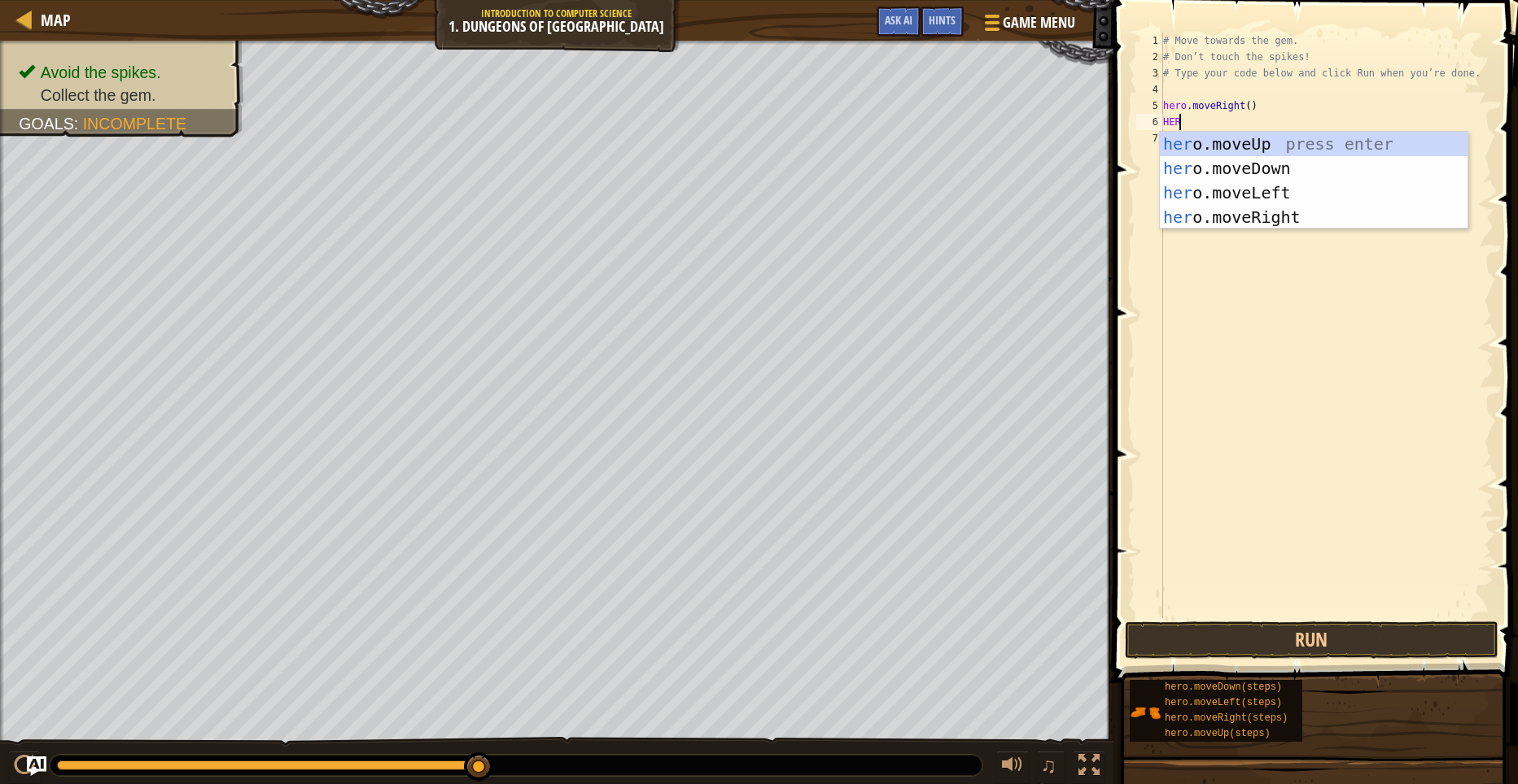
type textarea "HERO"
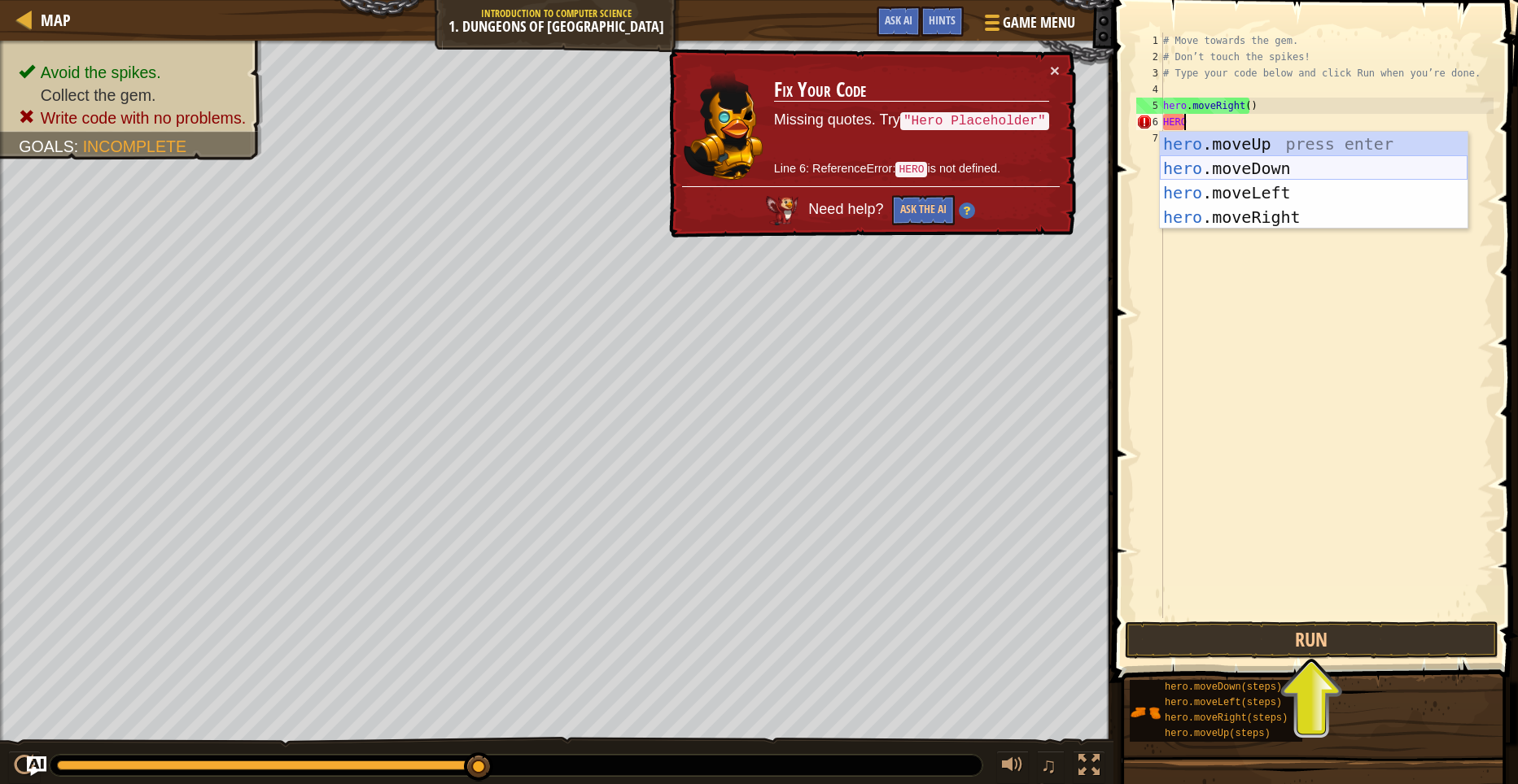
click at [1233, 158] on div "hero .moveUp press enter hero .moveDown press enter hero .moveLeft press enter …" at bounding box center [1313, 205] width 308 height 146
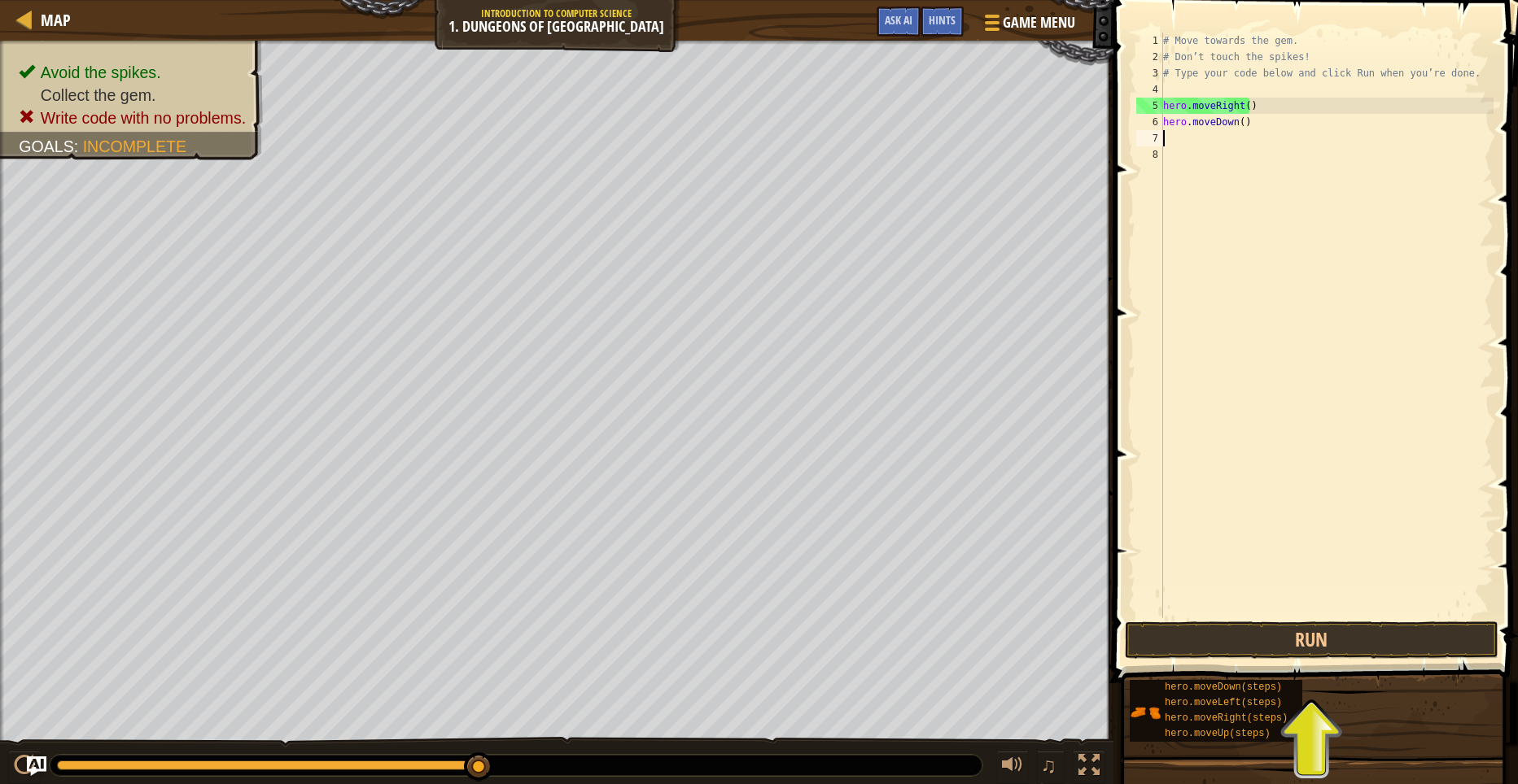
scroll to position [8, 0]
click at [1334, 641] on button "Run" at bounding box center [1311, 640] width 373 height 37
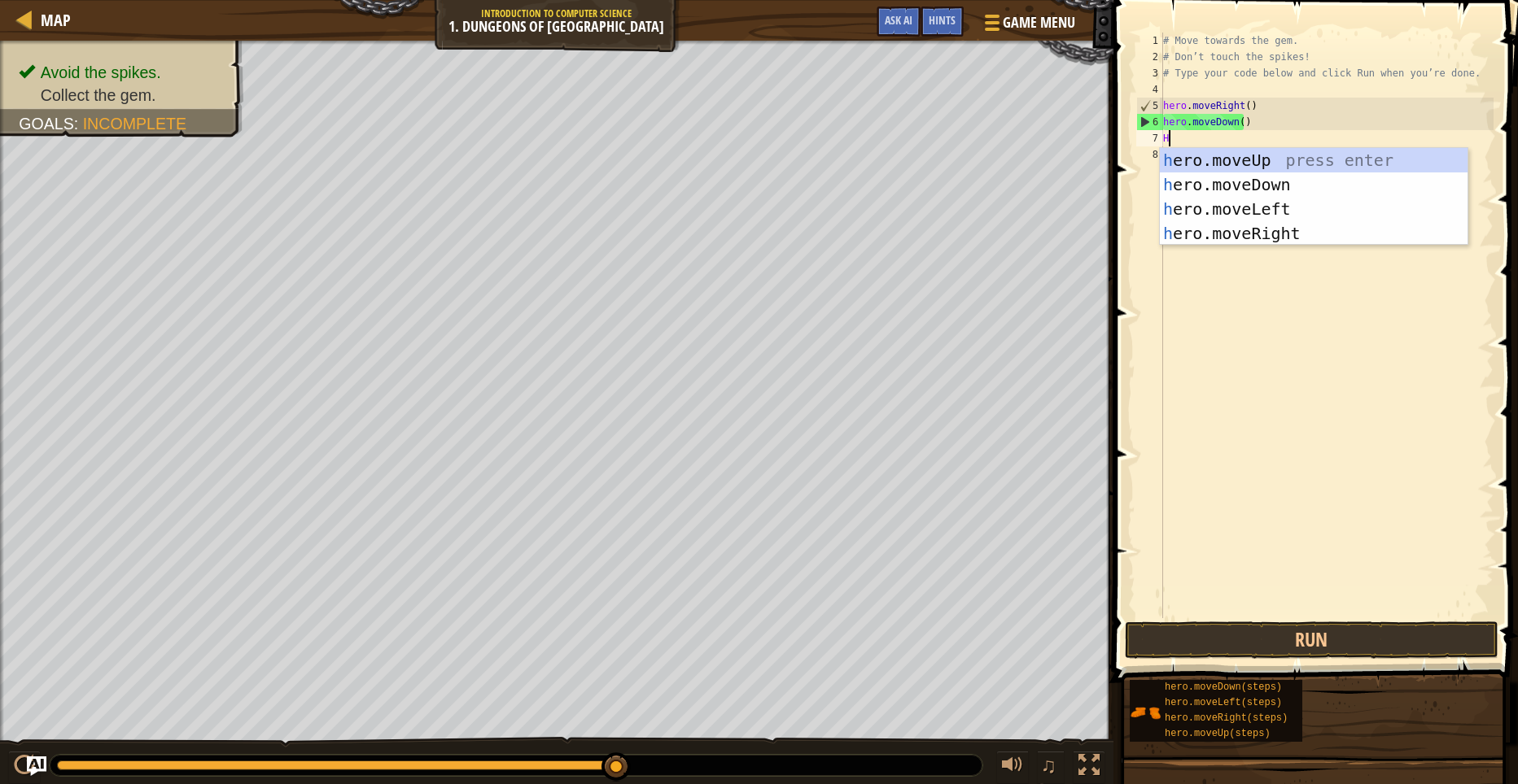
type textarea "HE"
click at [1283, 237] on div "he ro.moveUp press enter he ro.moveDown press enter he ro.moveLeft press enter …" at bounding box center [1313, 221] width 308 height 146
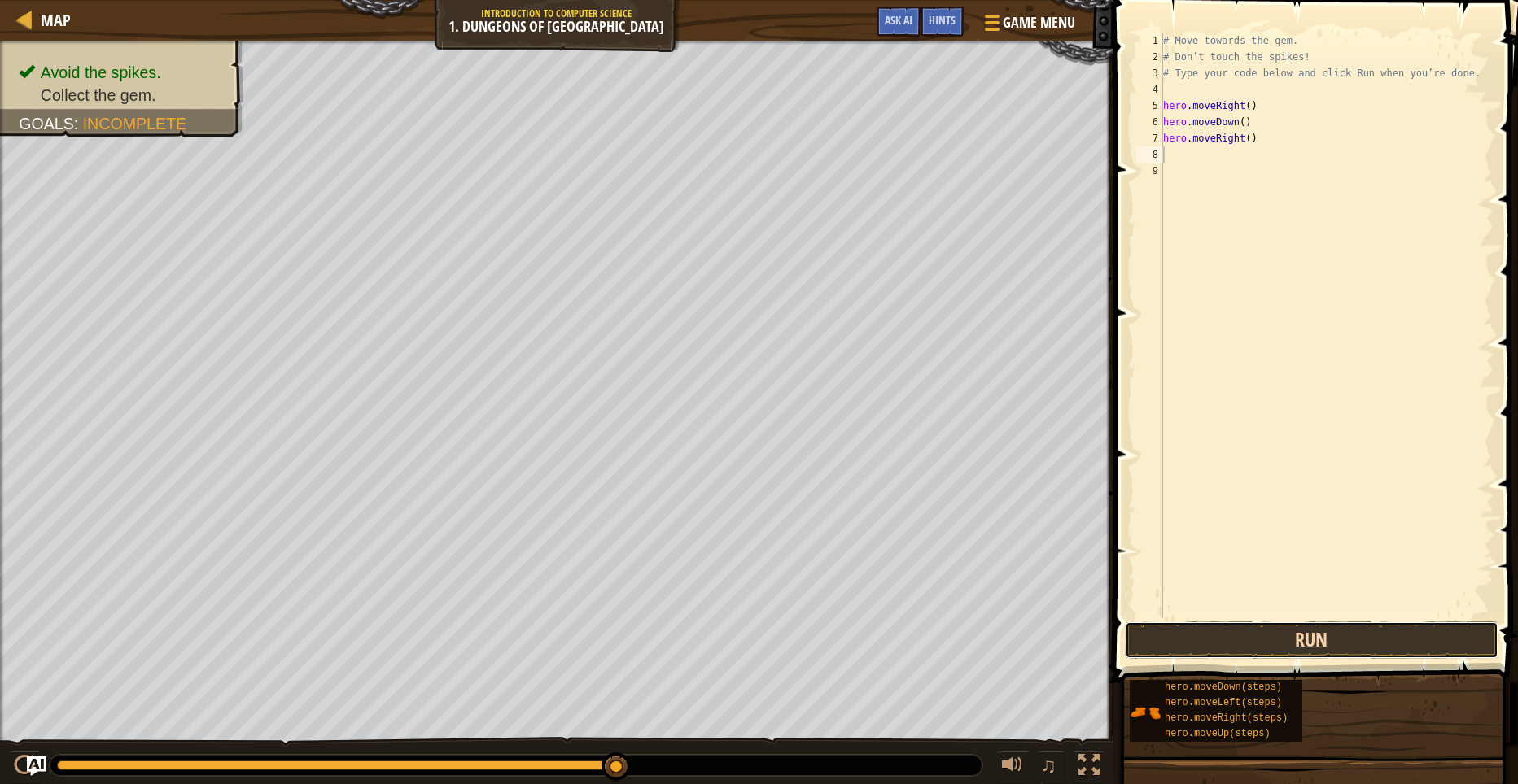
click at [1355, 651] on button "Run" at bounding box center [1311, 640] width 373 height 37
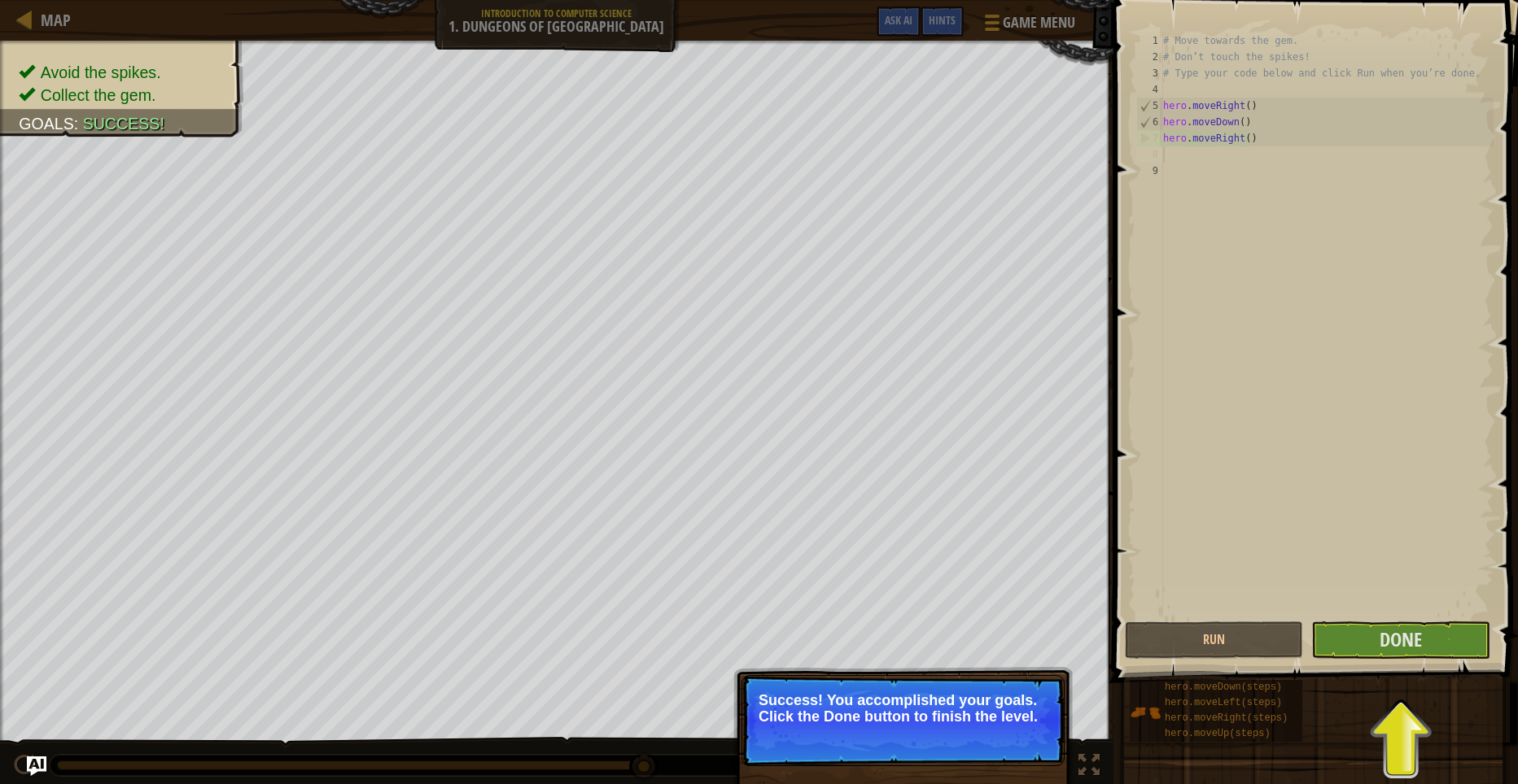
click at [1432, 643] on button "Done" at bounding box center [1400, 640] width 179 height 37
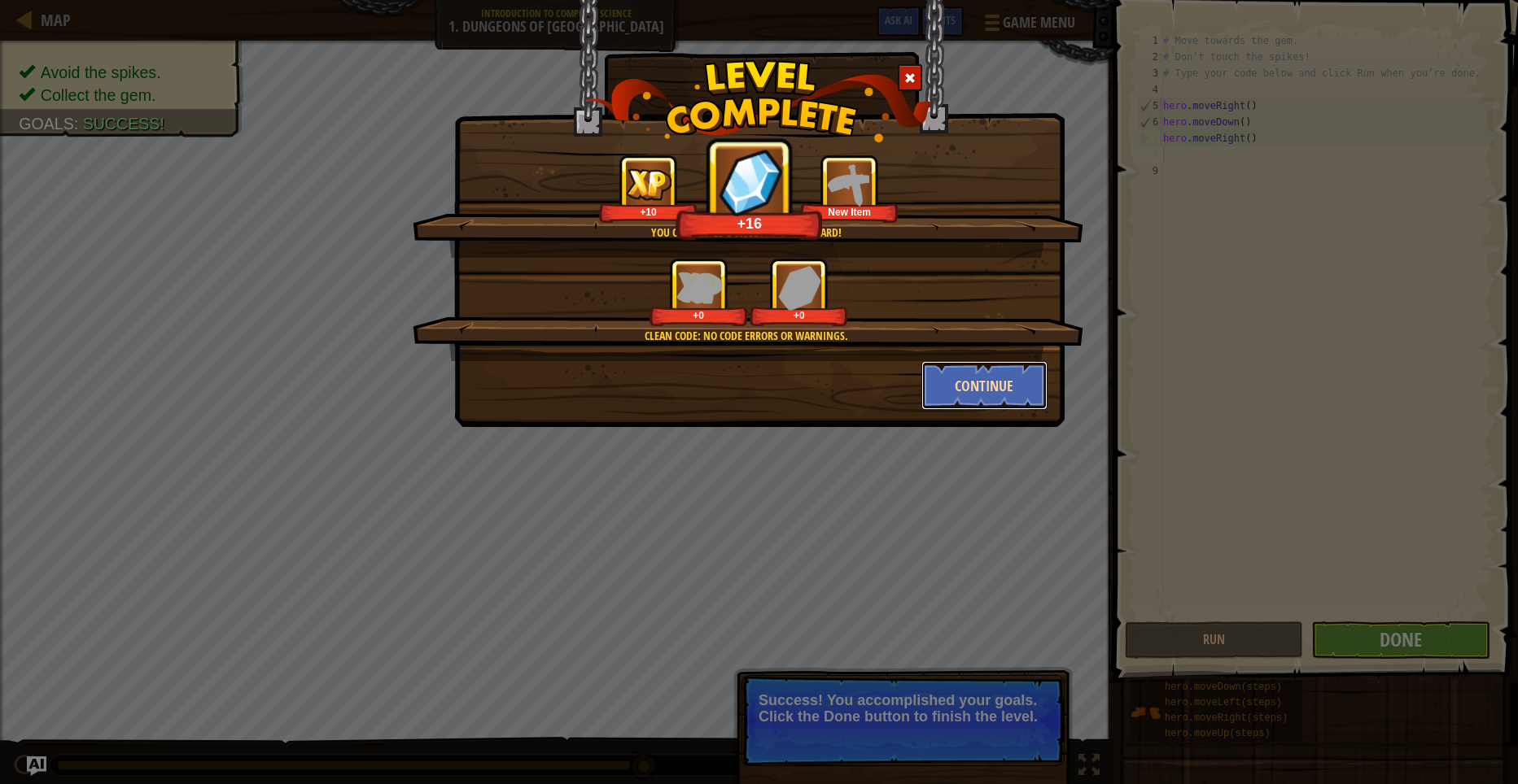
click at [963, 392] on button "Continue" at bounding box center [984, 386] width 126 height 49
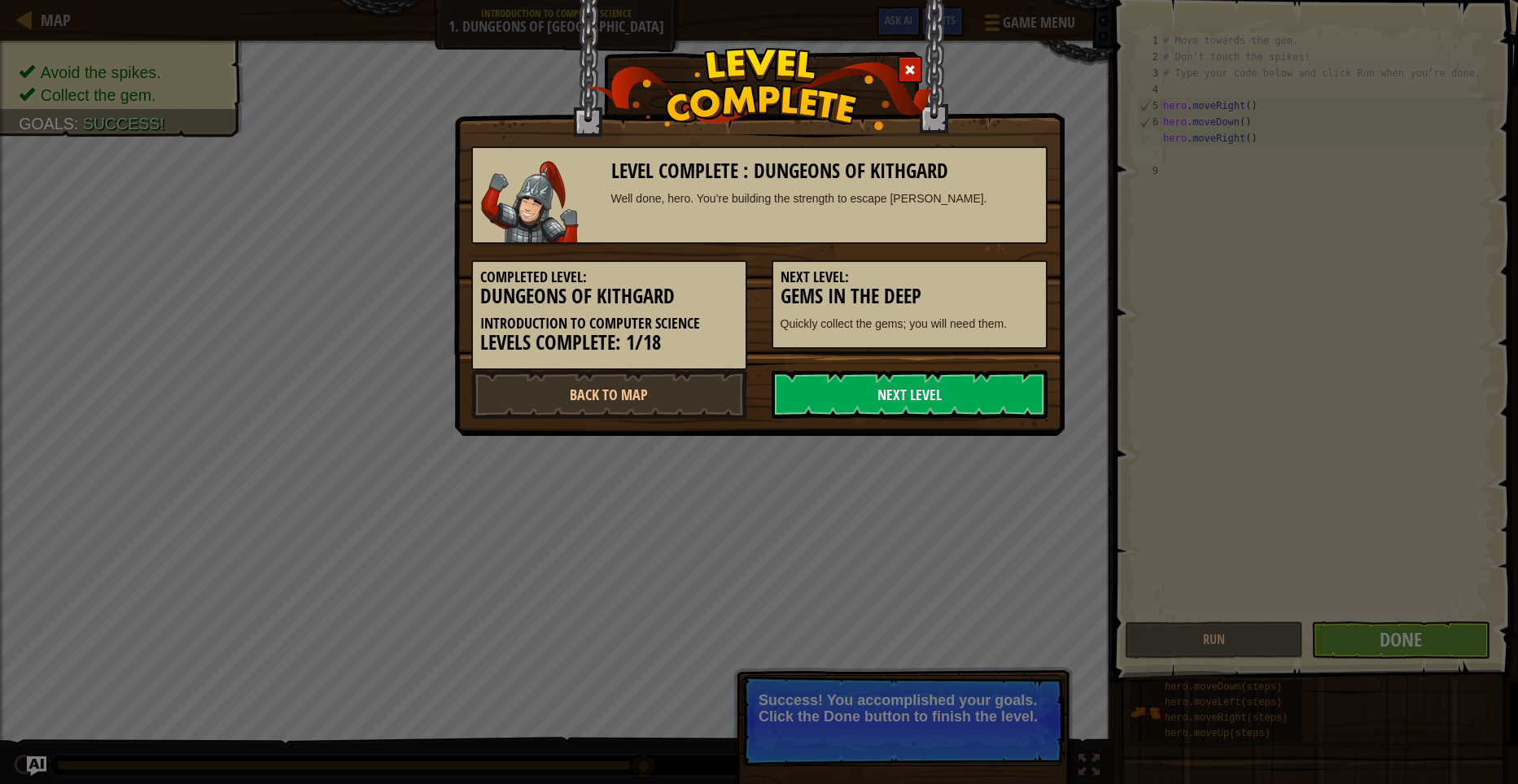
click at [963, 392] on link "Next Level" at bounding box center [910, 395] width 276 height 49
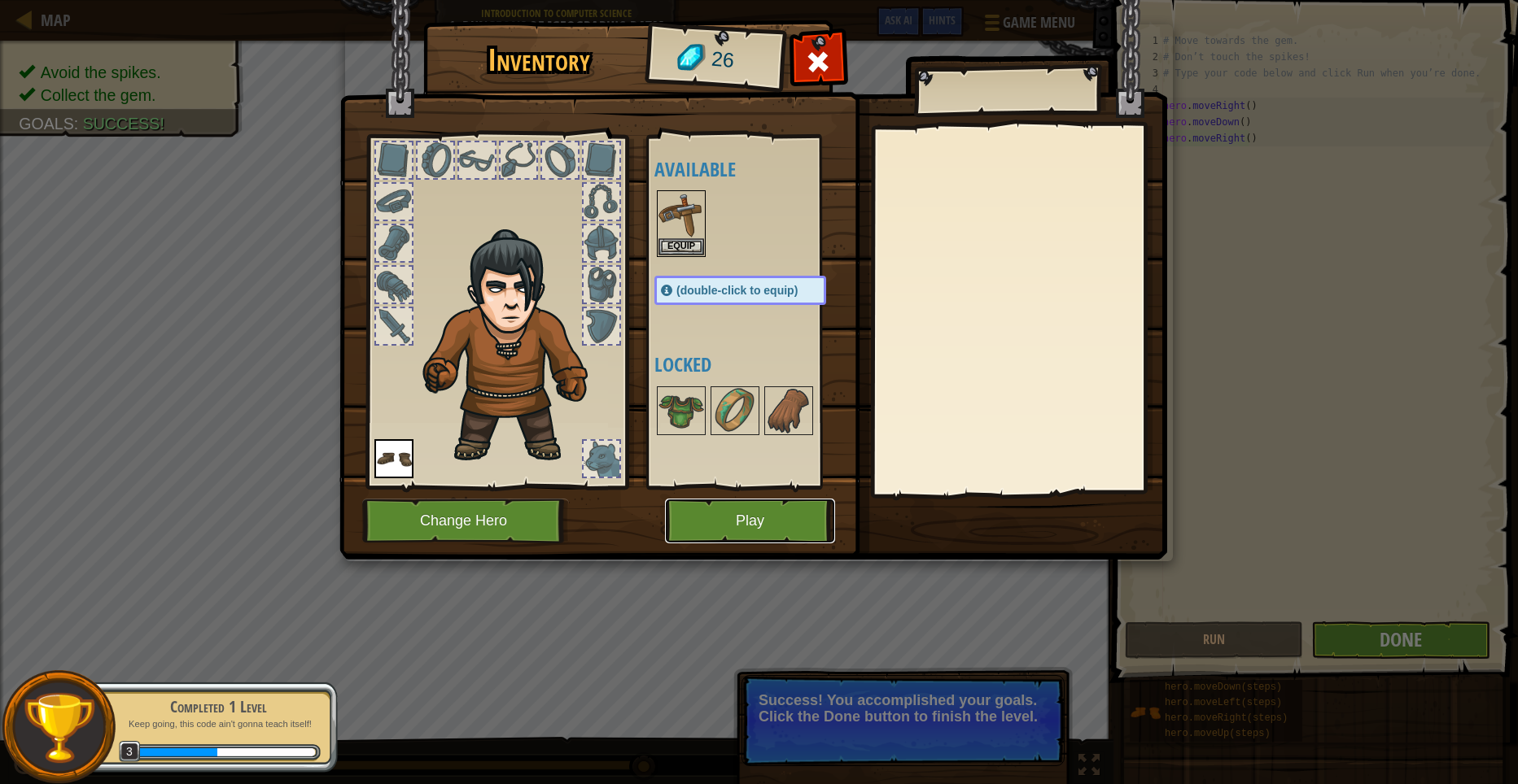
click at [751, 502] on button "Play" at bounding box center [750, 521] width 170 height 45
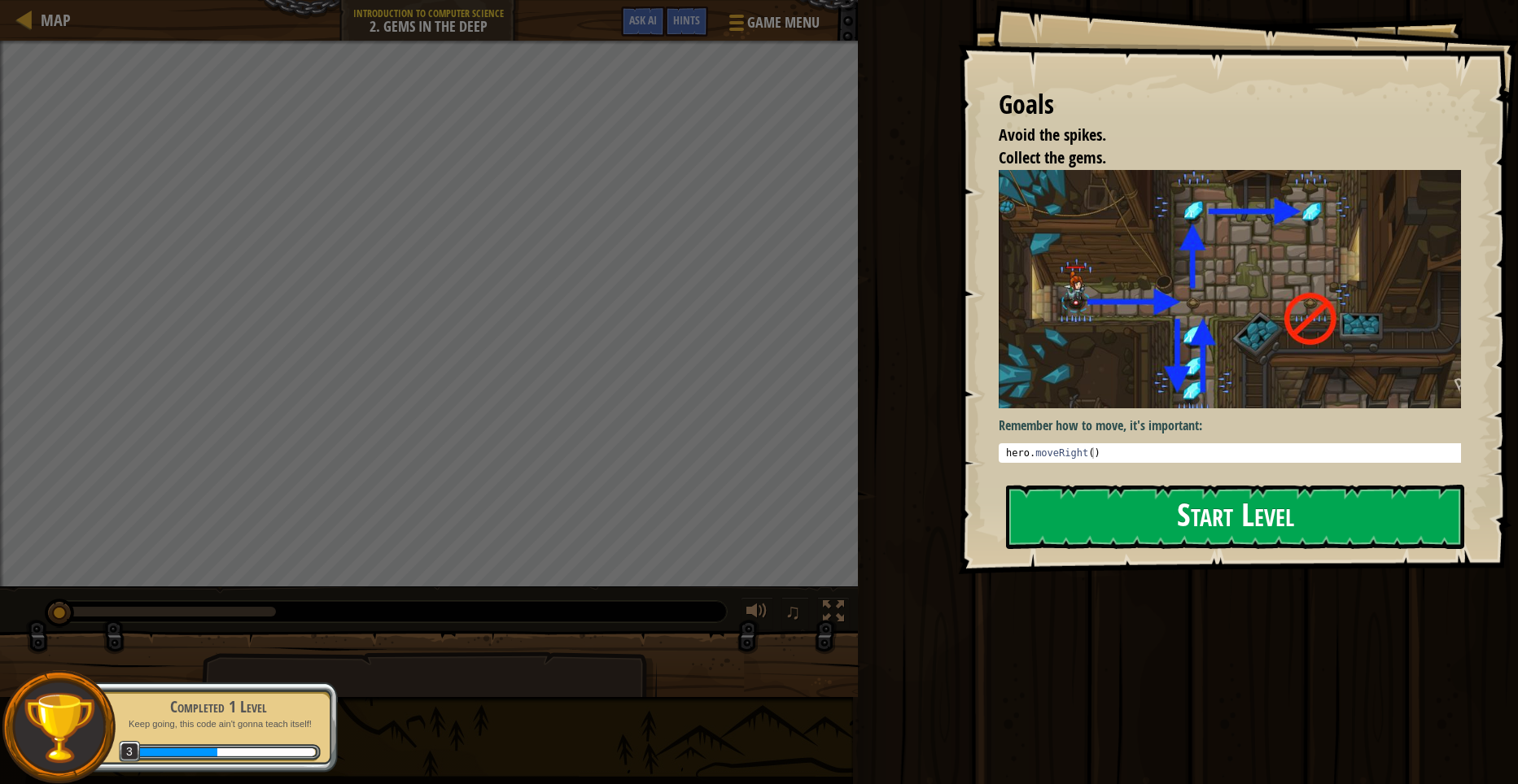
click at [1164, 357] on img at bounding box center [1235, 289] width 475 height 238
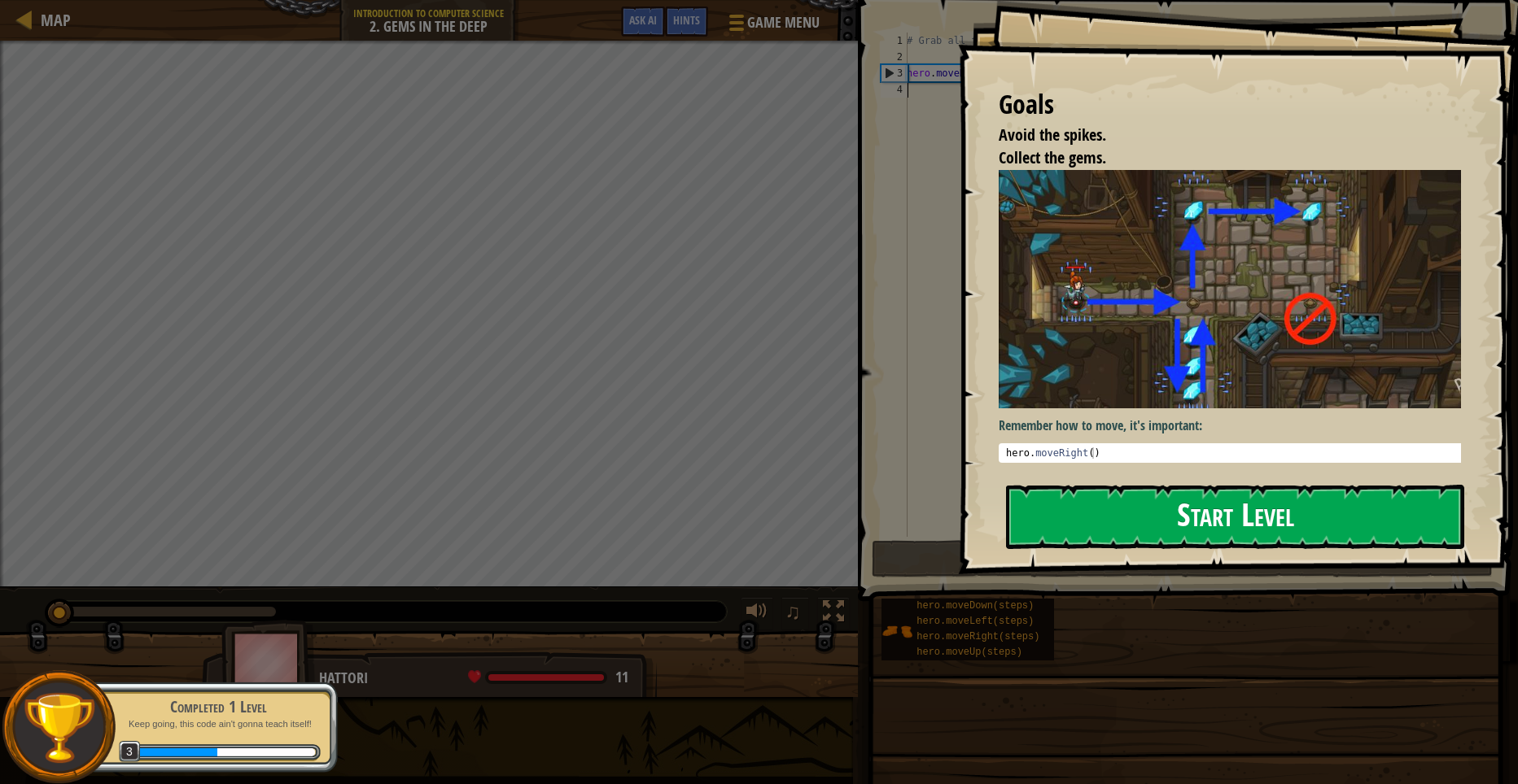
click at [1185, 515] on button "Start Level" at bounding box center [1235, 517] width 458 height 64
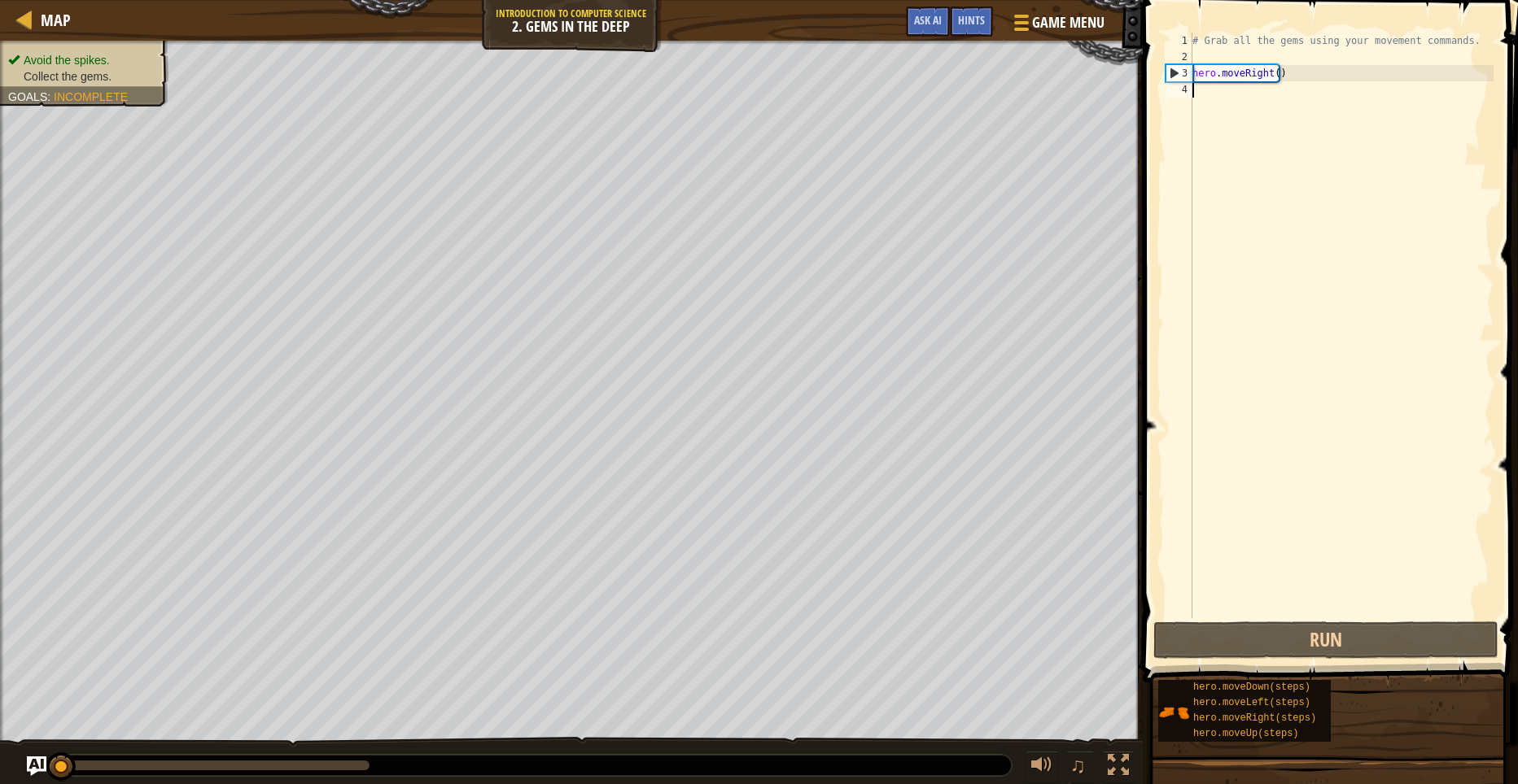
scroll to position [8, 0]
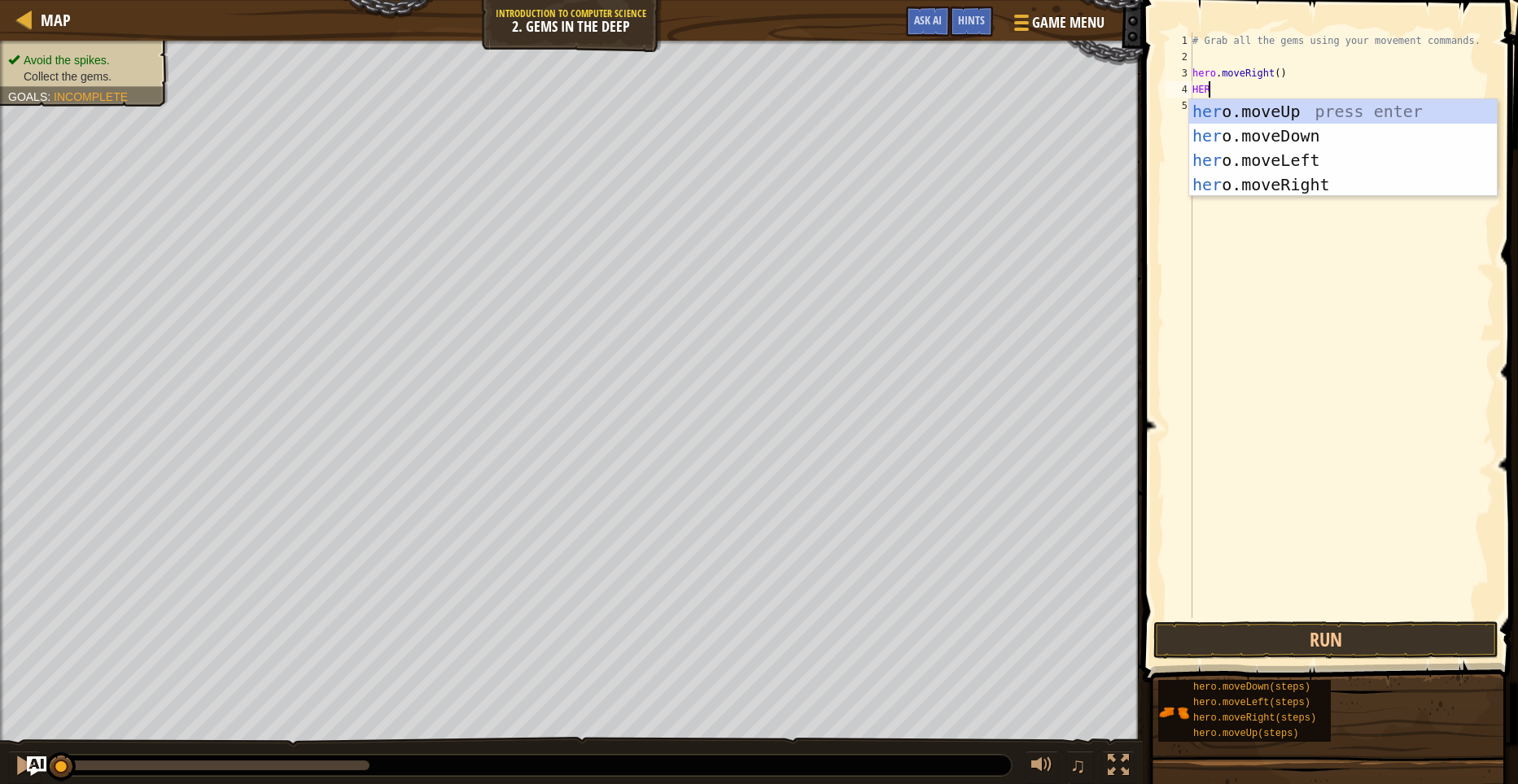
type textarea "HERO"
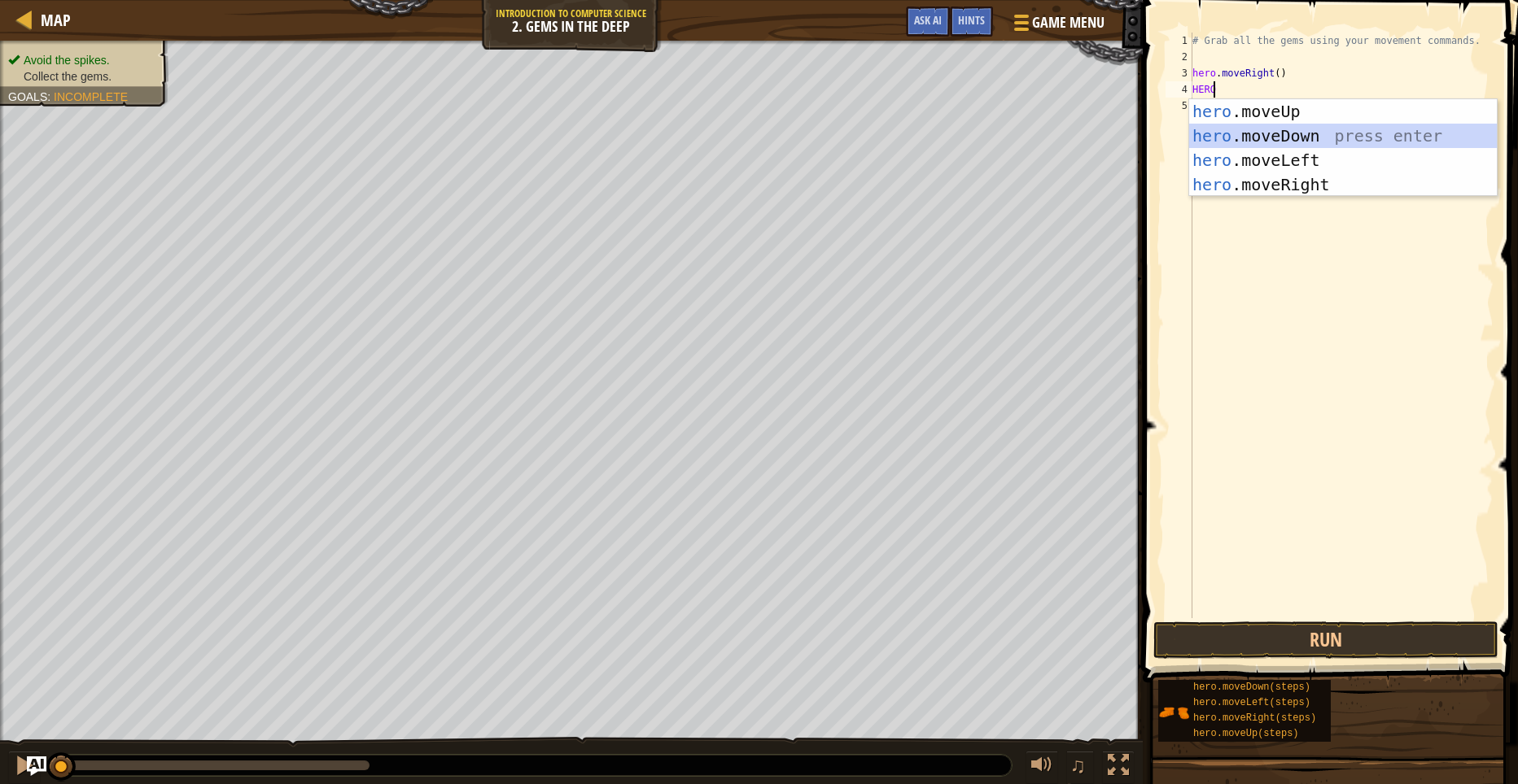
click at [1272, 123] on div "hero .moveUp press enter hero .moveDown press enter hero .moveLeft press enter …" at bounding box center [1343, 172] width 308 height 146
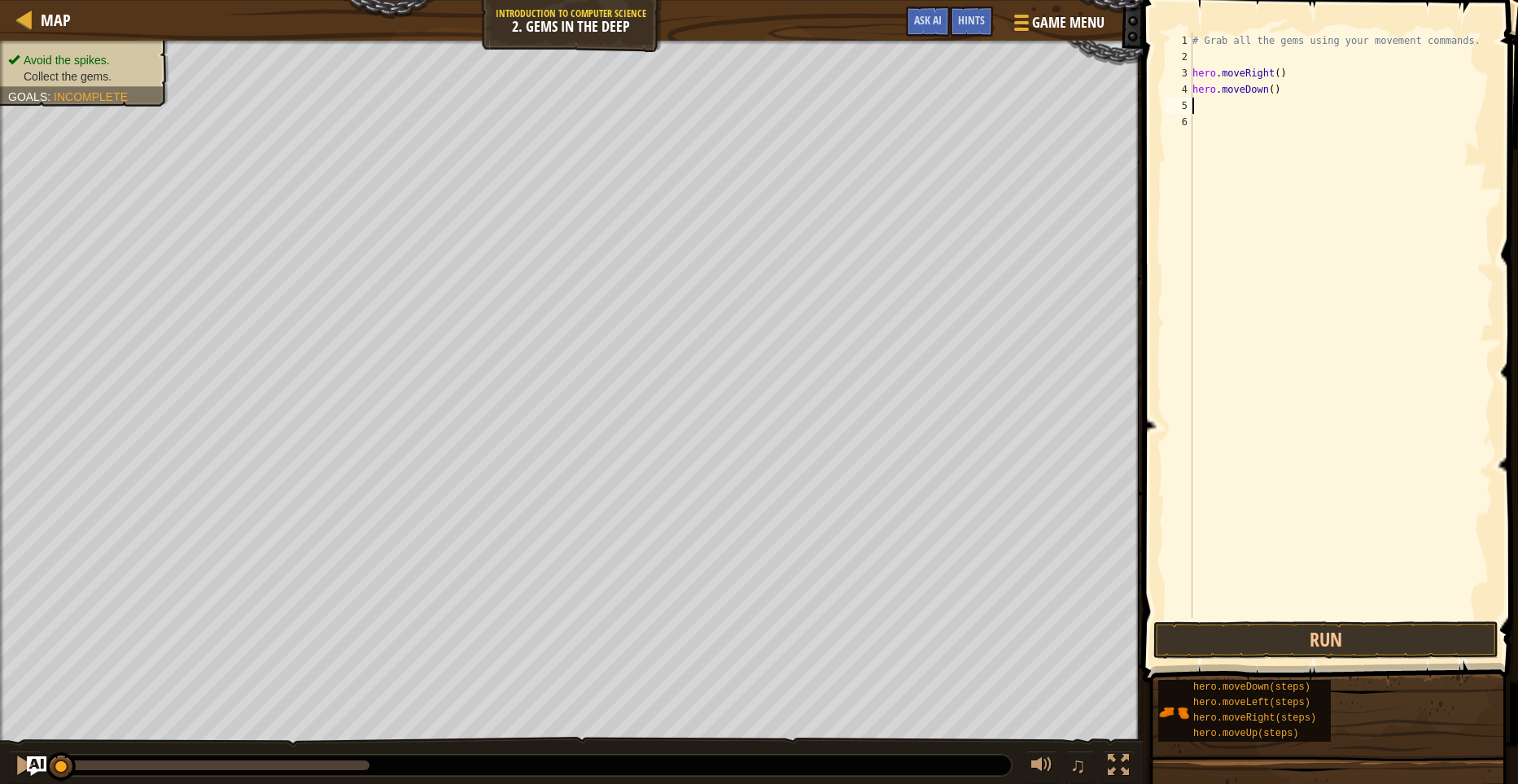
scroll to position [8, 0]
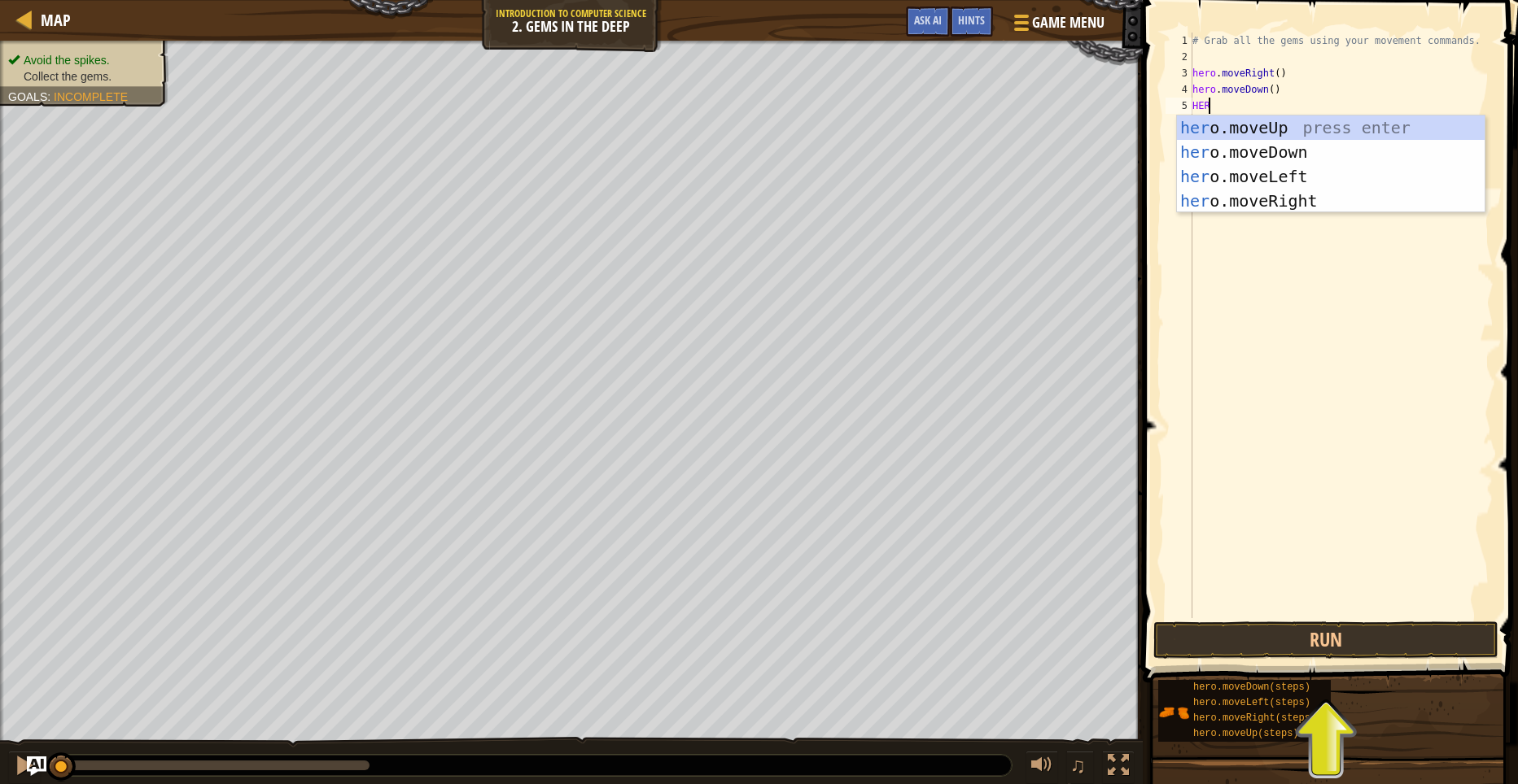
type textarea "HERO"
click at [1320, 117] on div "hero .moveUp press enter hero .moveDown press enter hero .moveLeft press enter …" at bounding box center [1343, 189] width 308 height 146
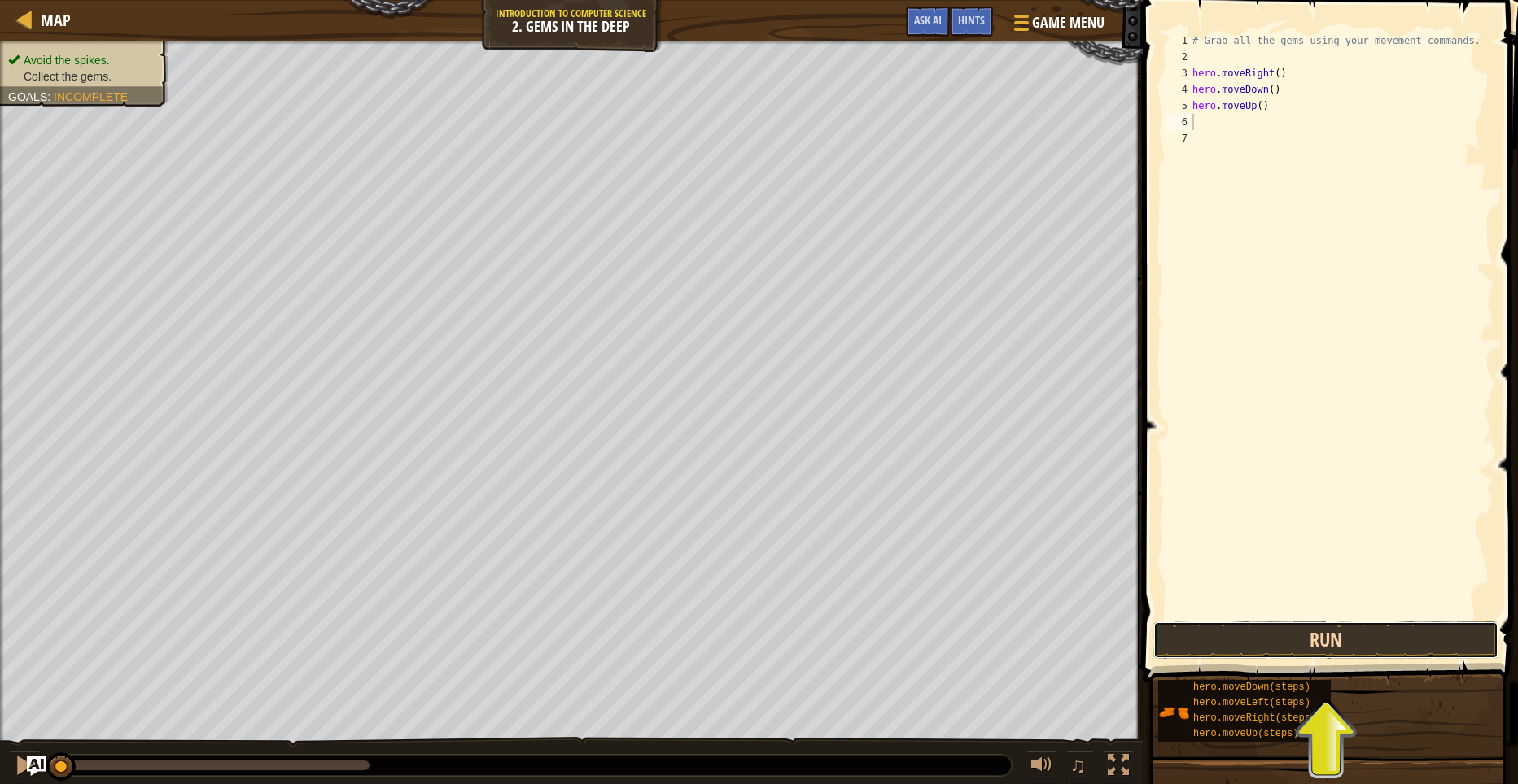
click at [1328, 639] on button "Run" at bounding box center [1326, 640] width 345 height 37
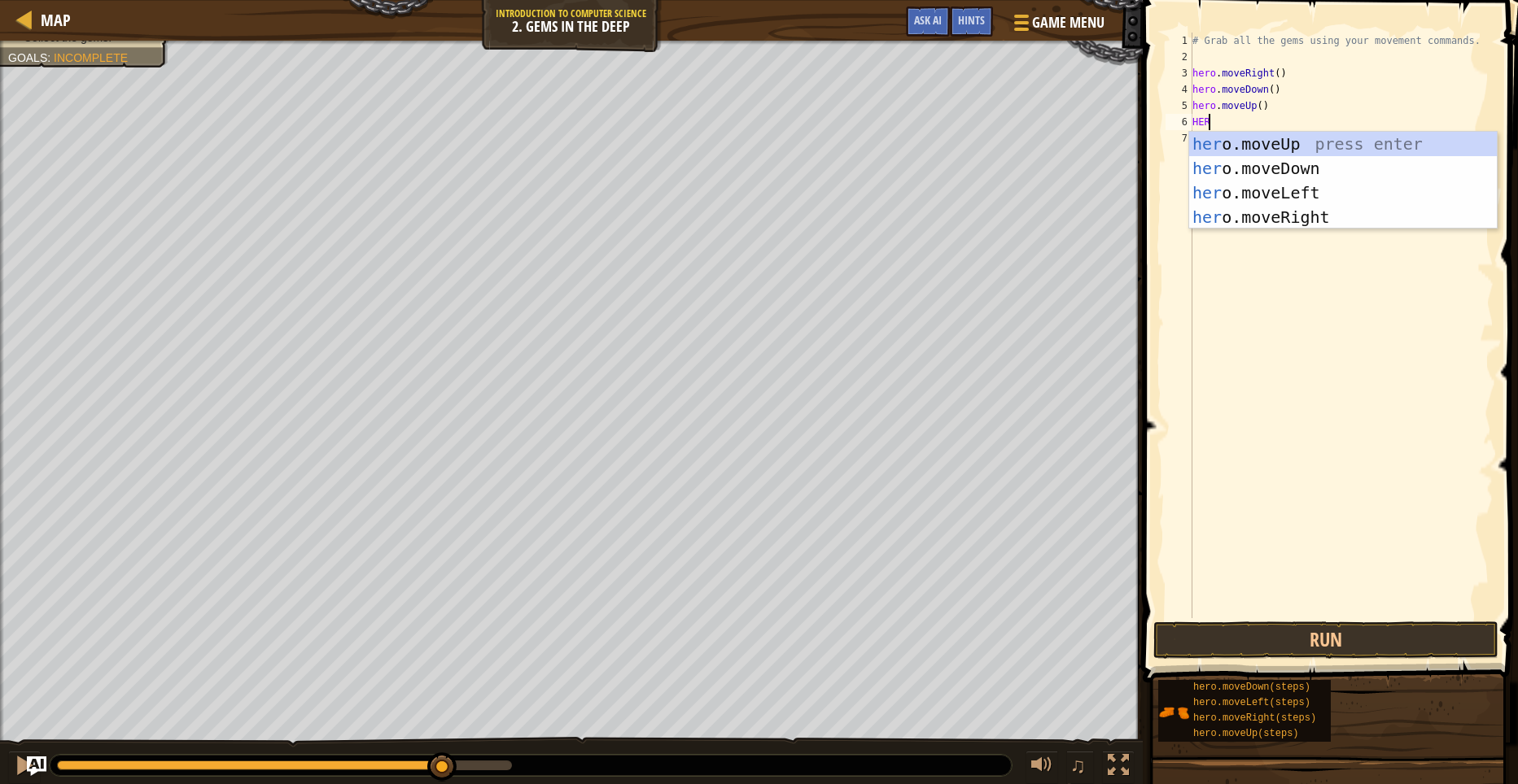
type textarea "HERO"
click at [1303, 218] on div "hero .moveUp press enter hero .moveDown press enter hero .moveLeft press enter …" at bounding box center [1343, 205] width 308 height 146
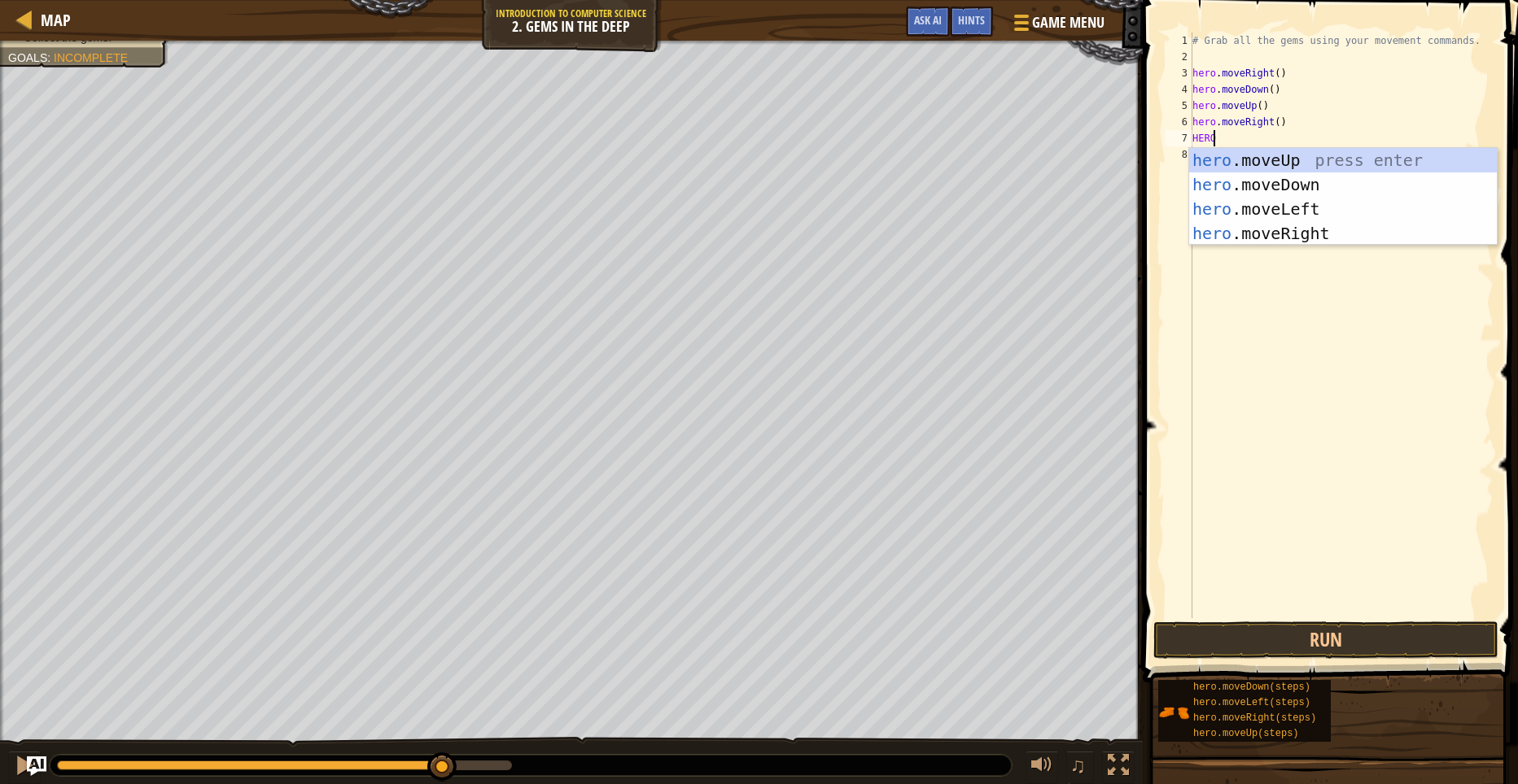
type textarea "HEROM"
click at [1262, 150] on div "hero . m oveUp press enter hero . m oveDown press enter hero . m oveLeft press …" at bounding box center [1343, 221] width 308 height 146
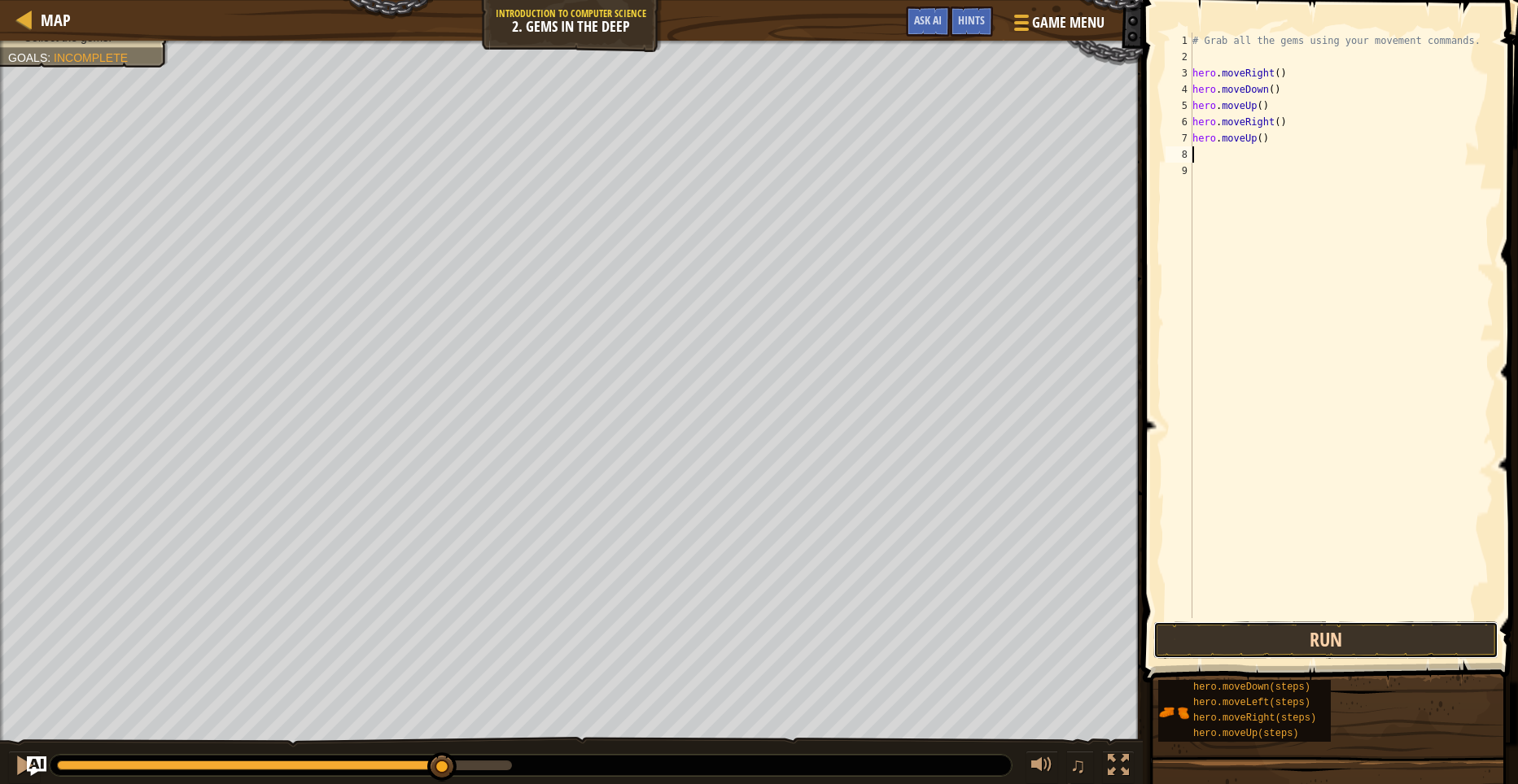
click at [1371, 638] on button "Run" at bounding box center [1326, 640] width 345 height 37
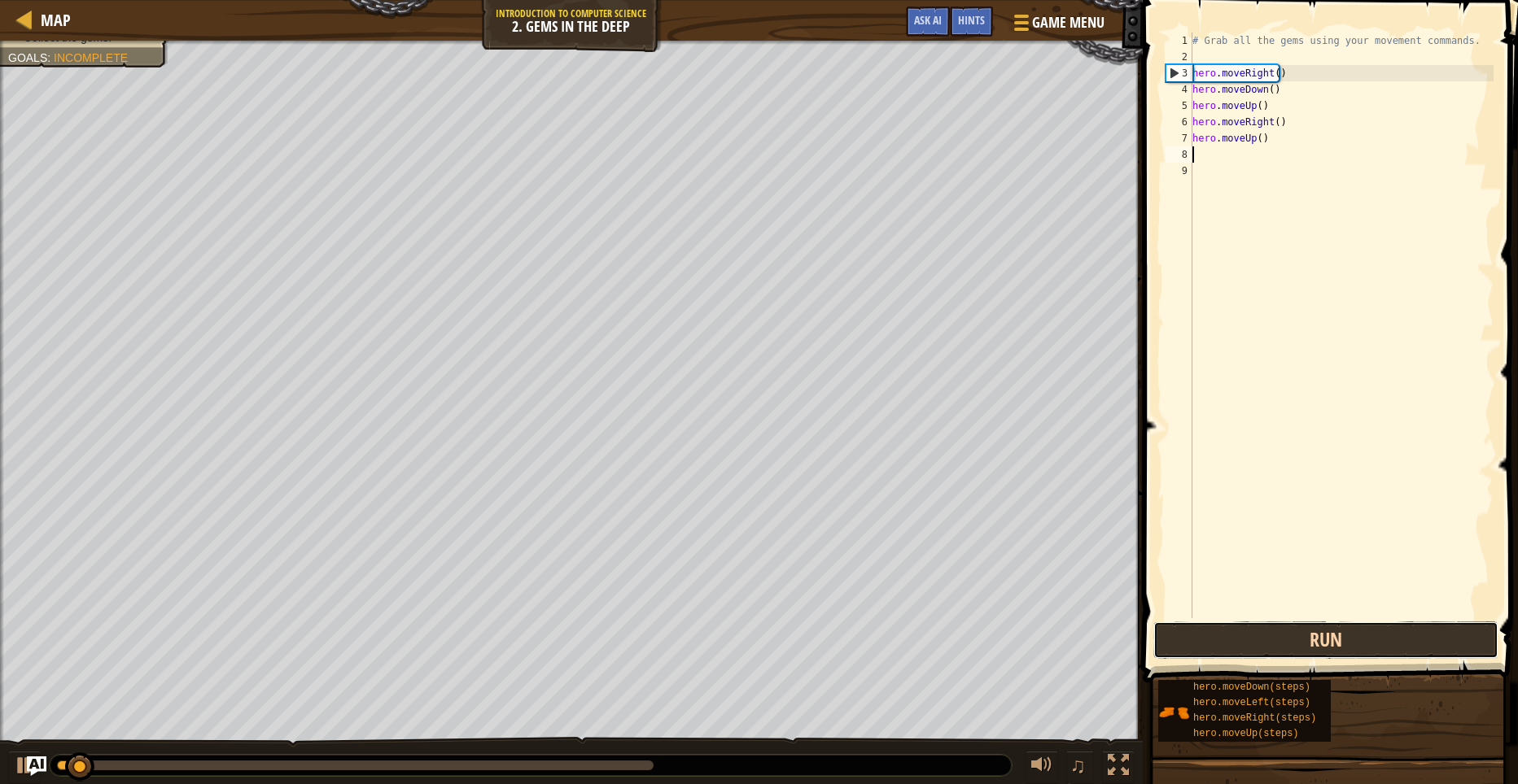
click at [1371, 638] on button "Run" at bounding box center [1326, 640] width 345 height 37
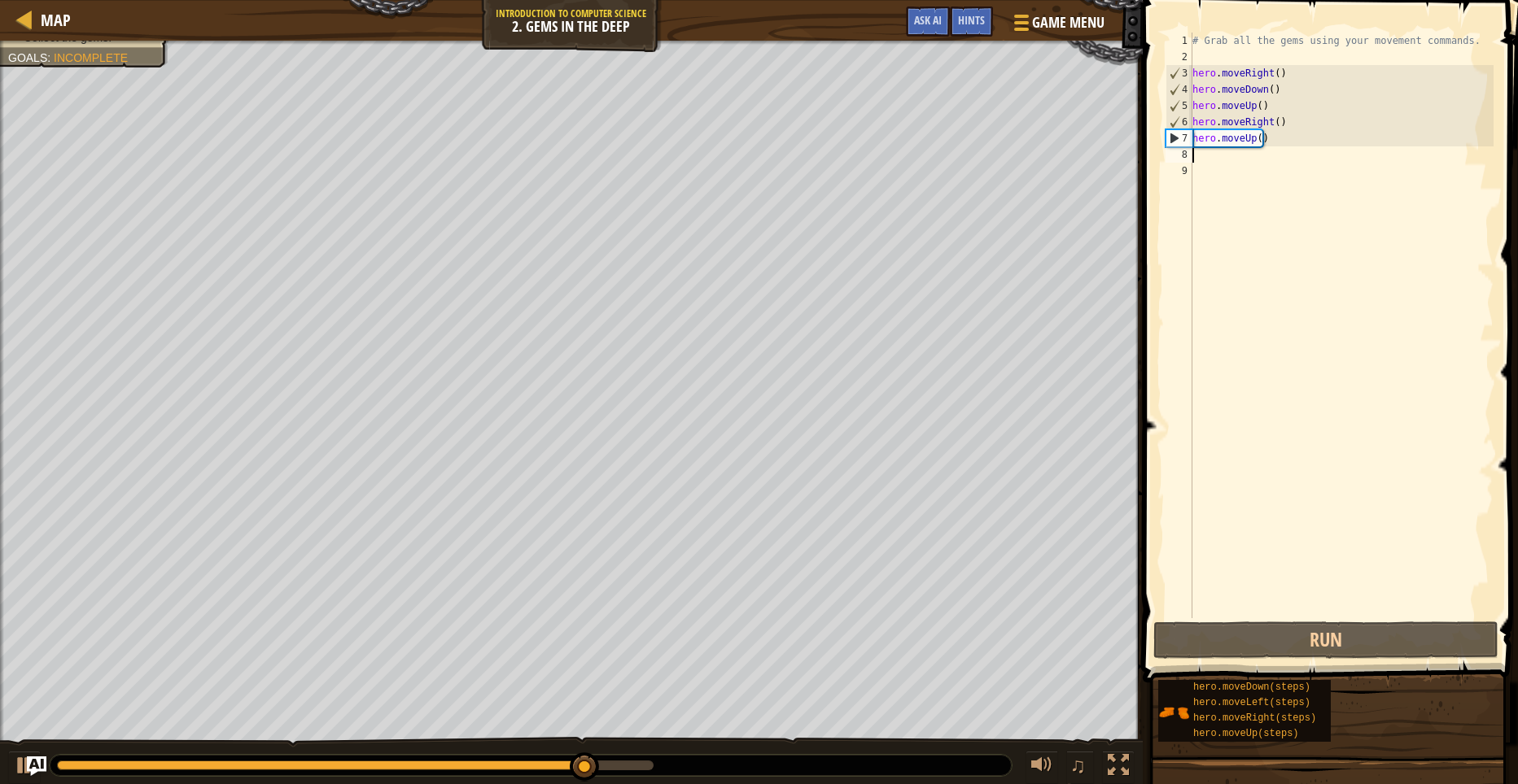
type textarea "H"
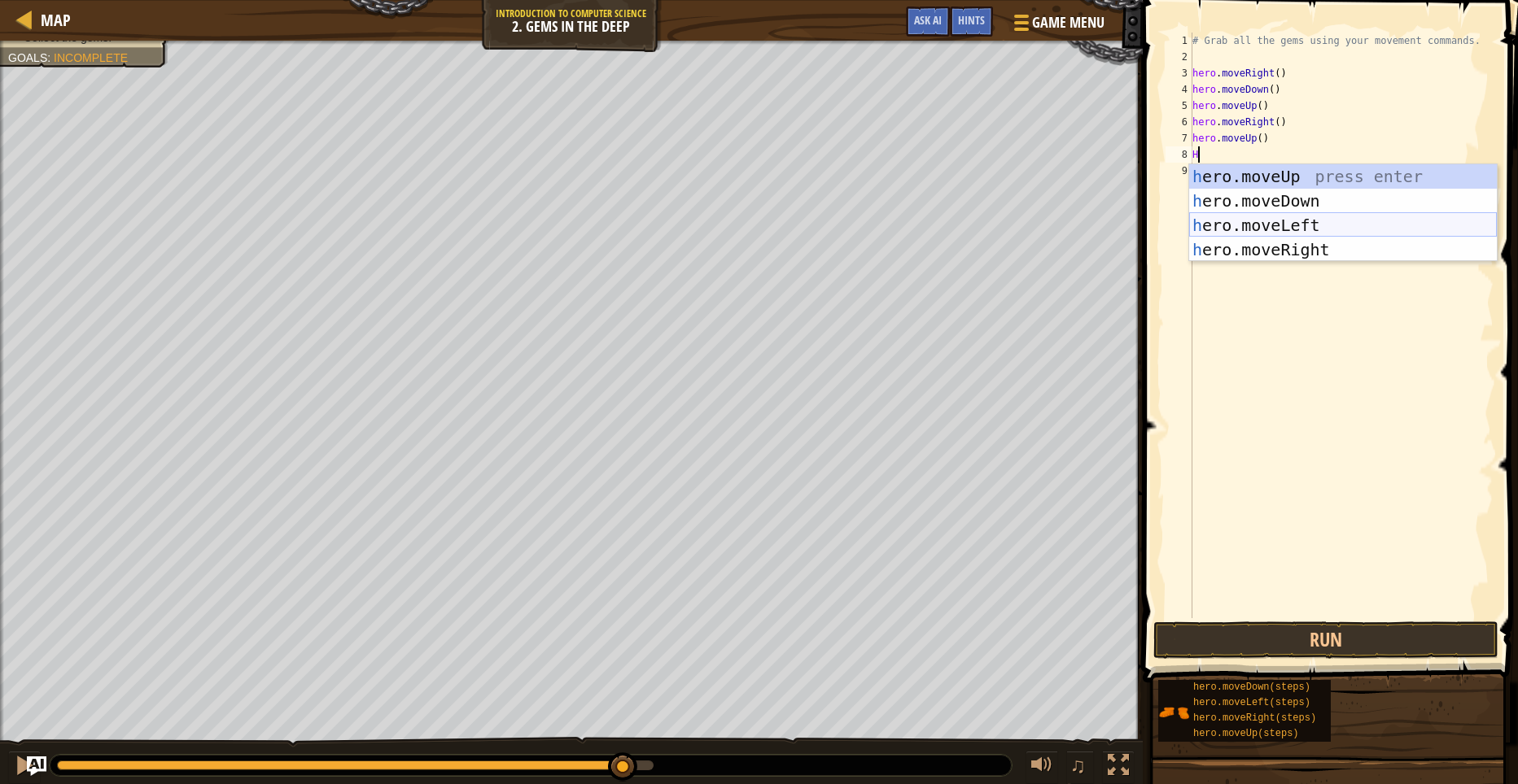
click at [1306, 222] on div "h ero.moveUp press enter h ero.moveDown press enter h ero.moveLeft press enter …" at bounding box center [1343, 237] width 308 height 146
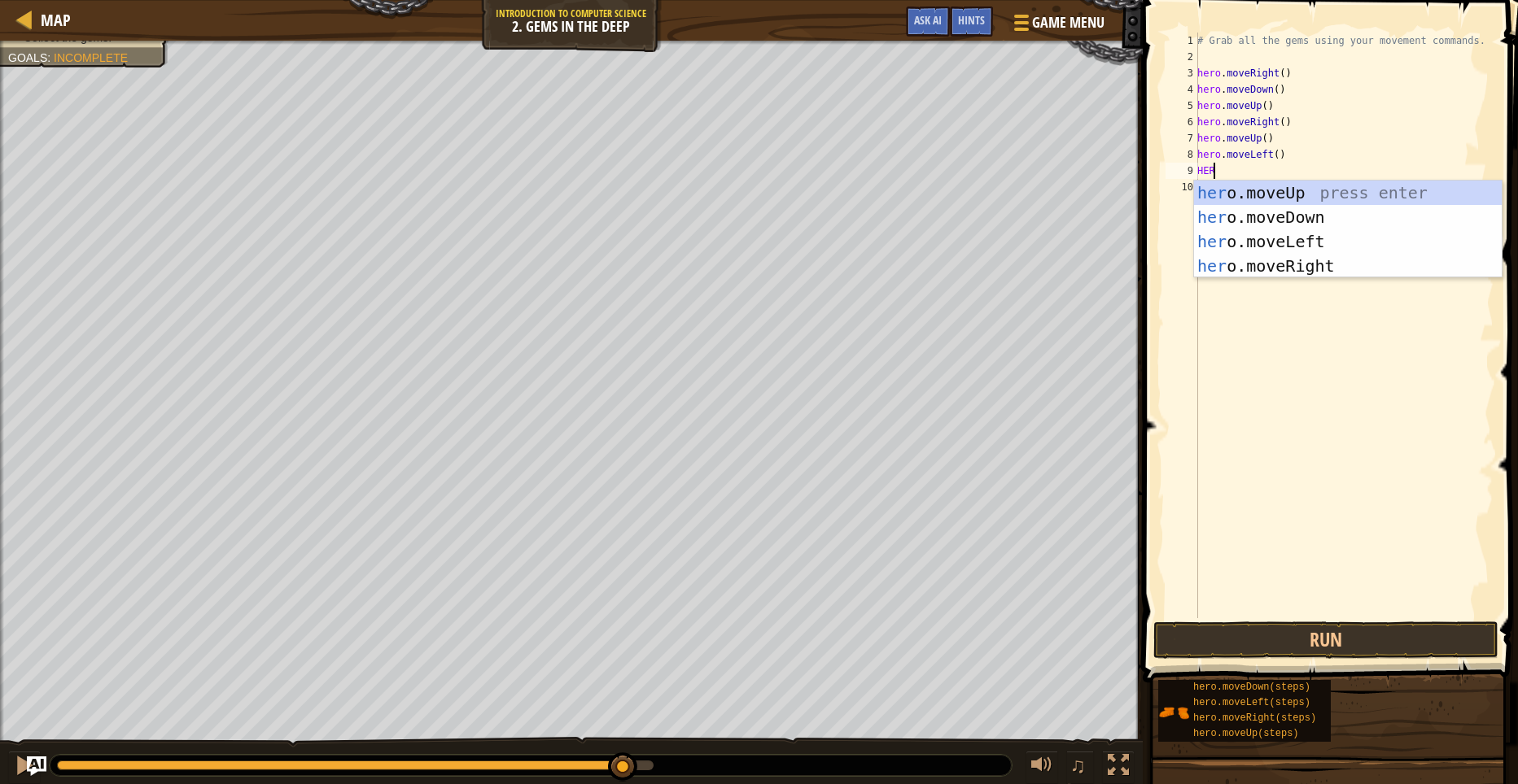
scroll to position [8, 1]
type textarea "HEROM"
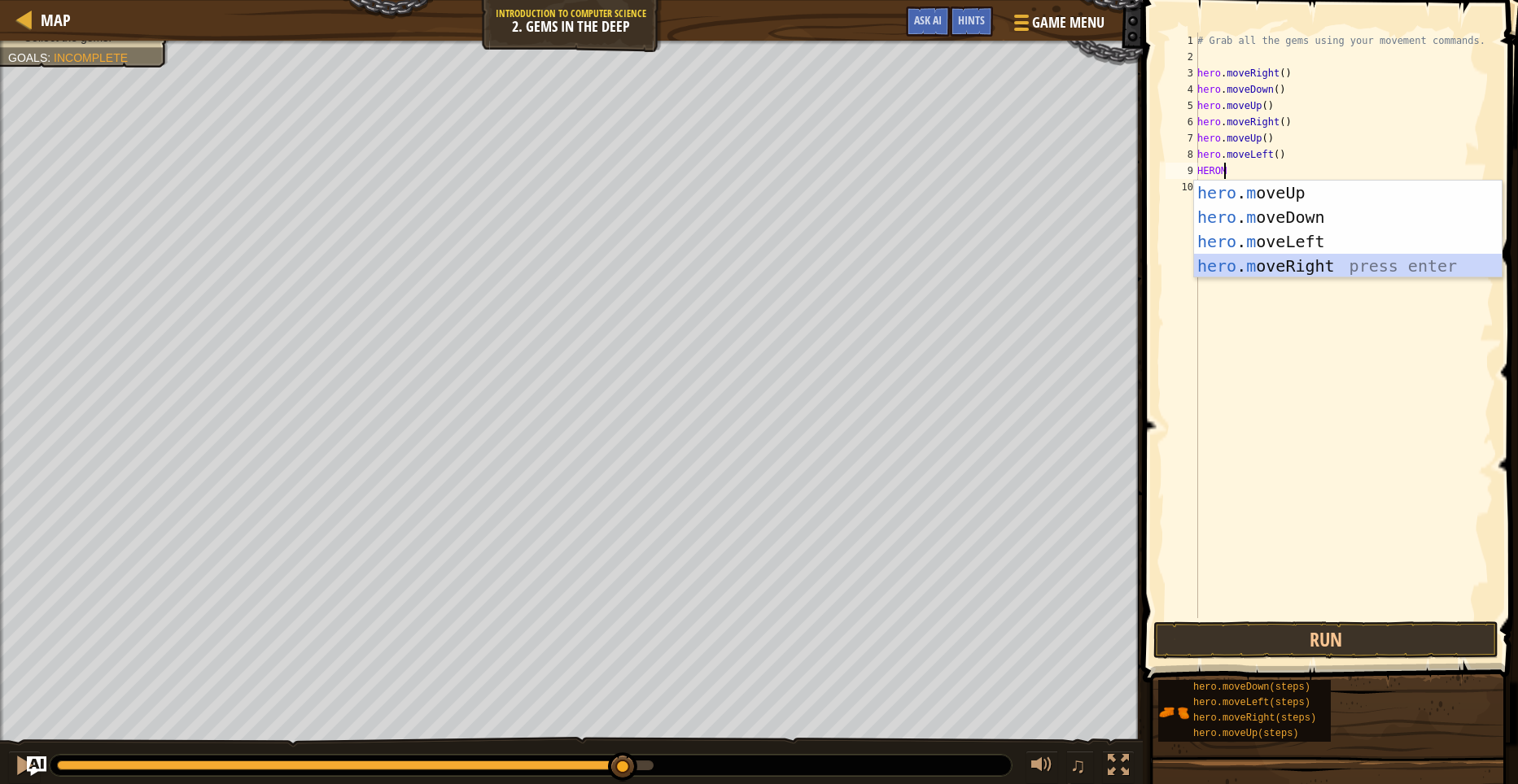
click at [1265, 257] on div "hero . m oveUp press enter hero . m oveDown press enter hero . m oveLeft press …" at bounding box center [1348, 253] width 308 height 146
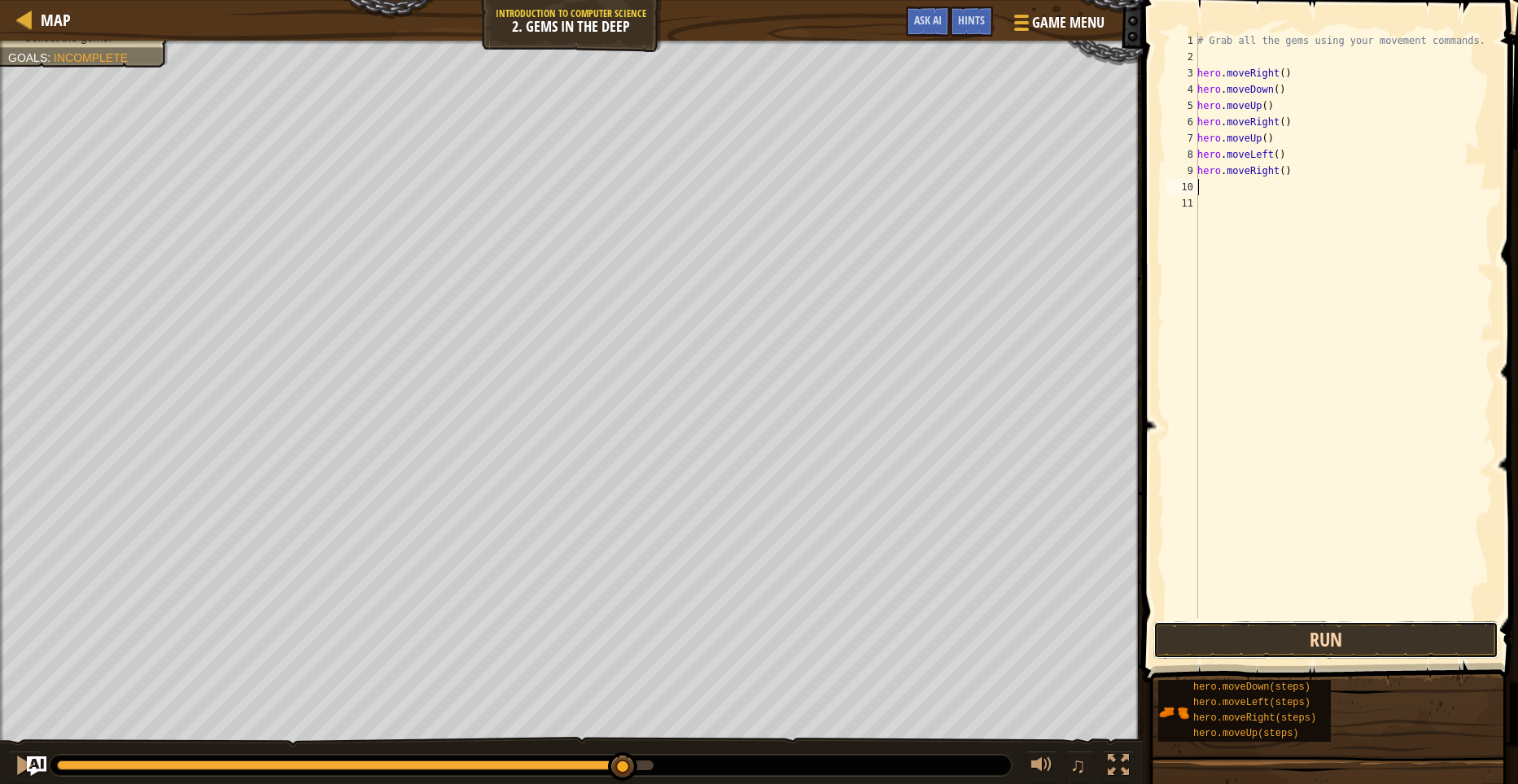
click at [1343, 644] on button "Run" at bounding box center [1326, 640] width 345 height 37
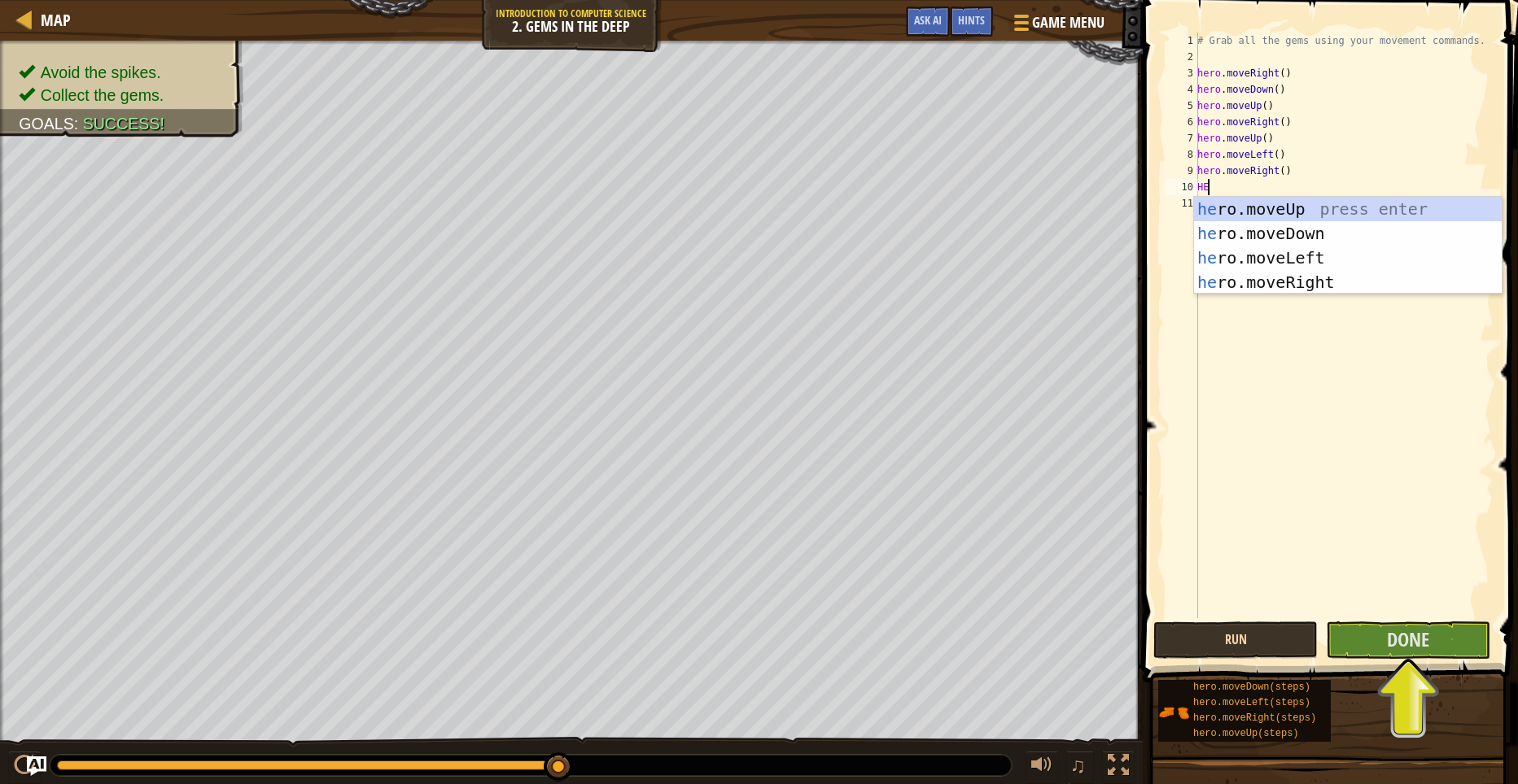
type textarea "H"
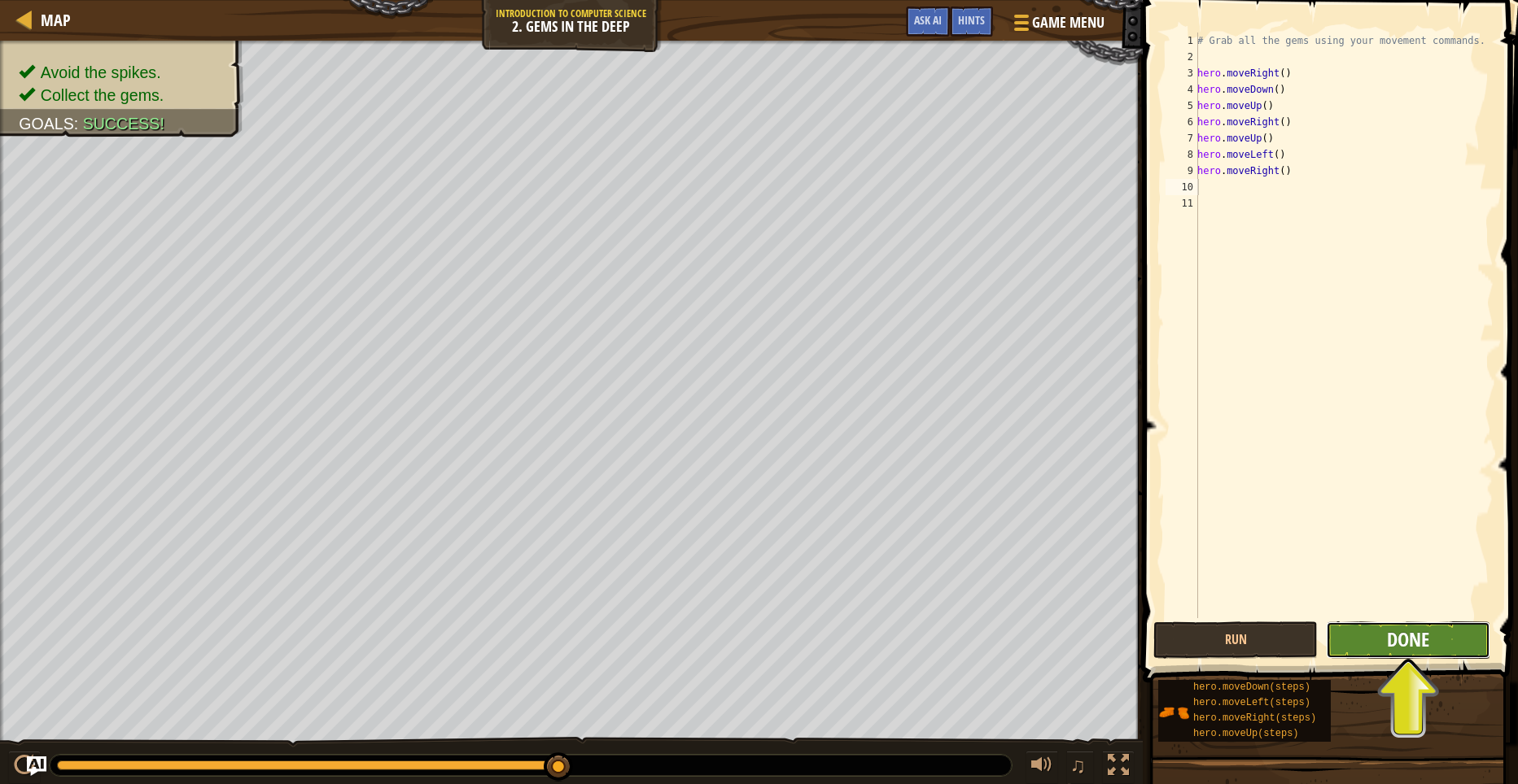
click at [1392, 632] on span "Done" at bounding box center [1408, 639] width 42 height 26
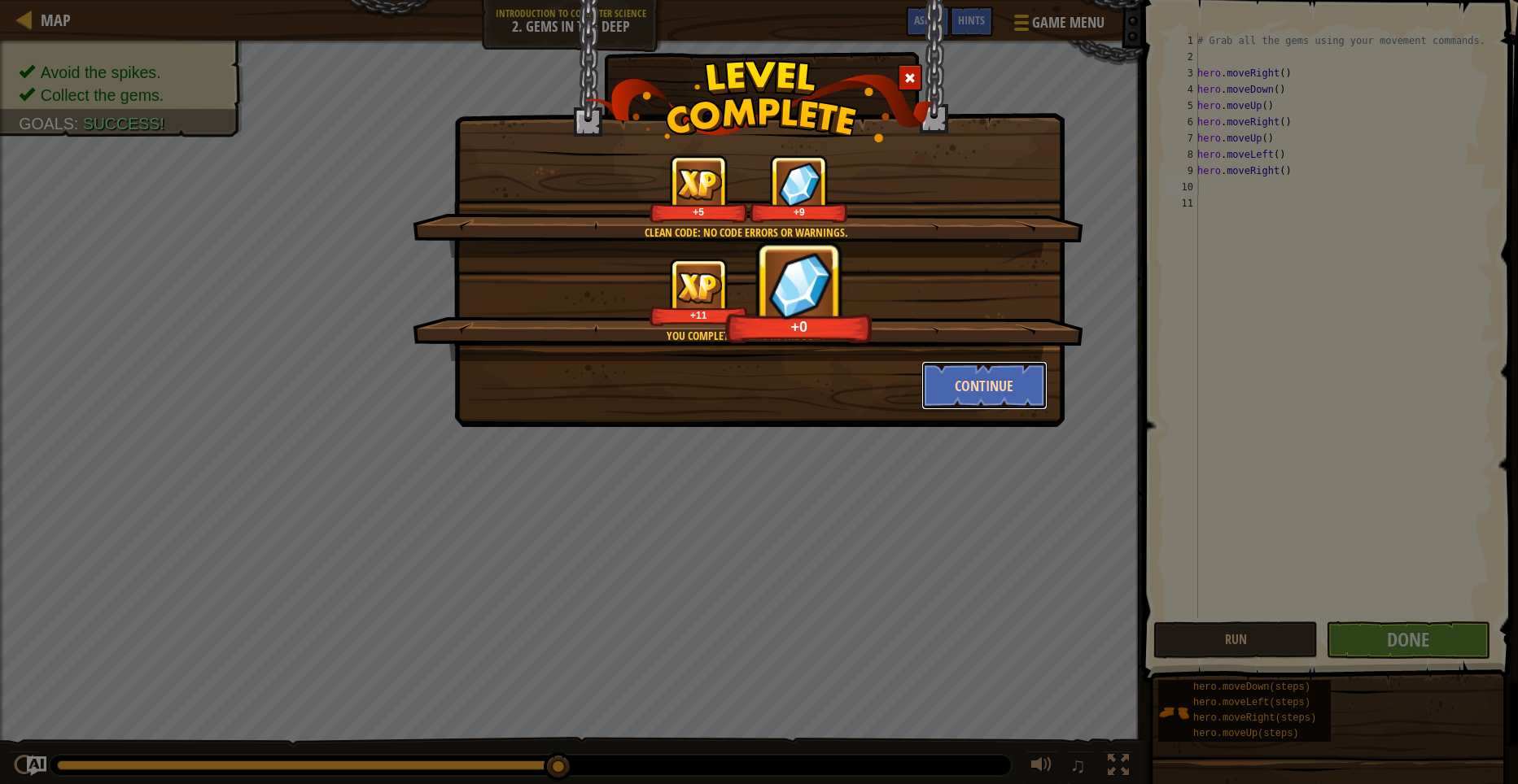
click at [999, 380] on button "Continue" at bounding box center [984, 386] width 126 height 49
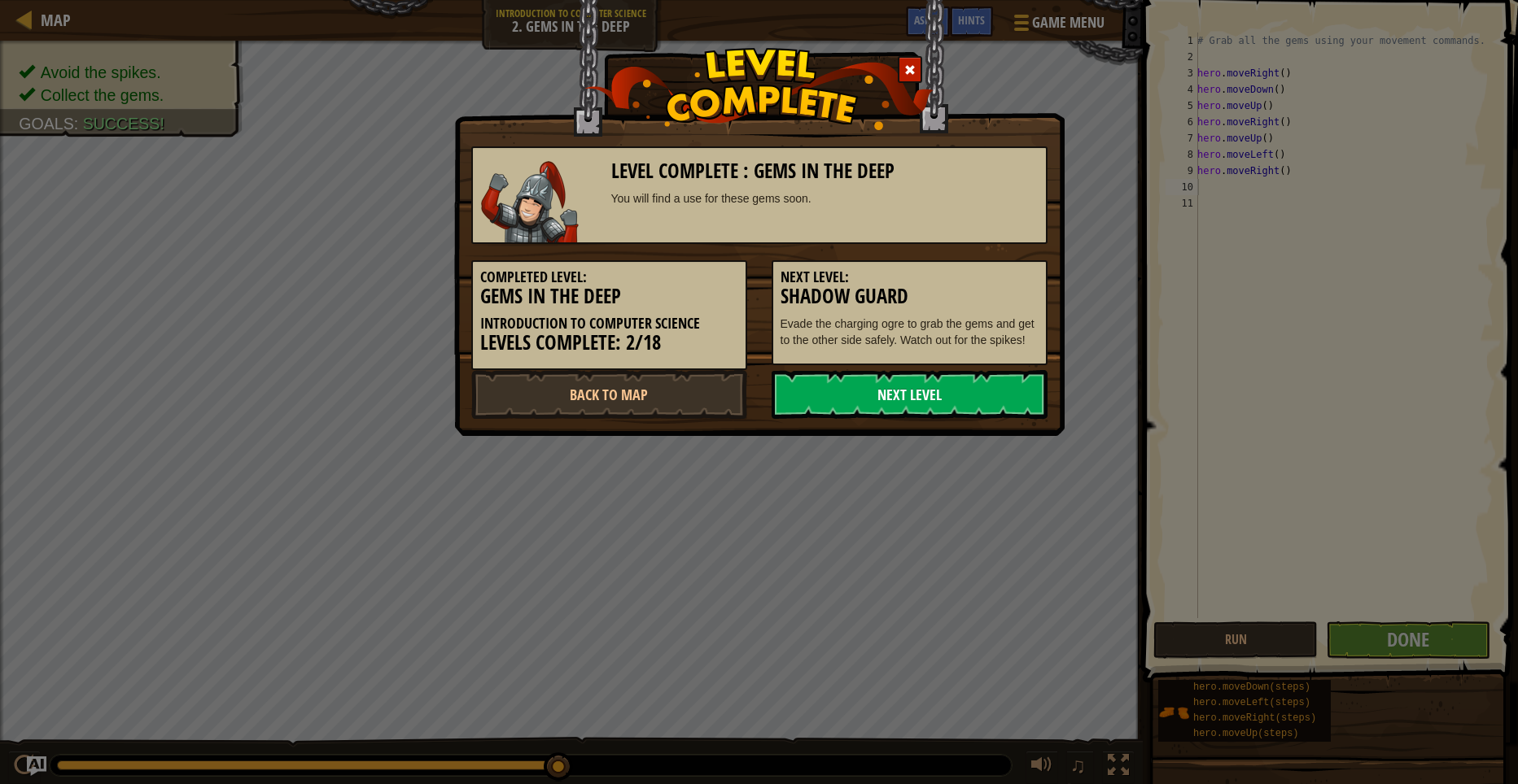
click at [988, 381] on link "Next Level" at bounding box center [910, 395] width 276 height 49
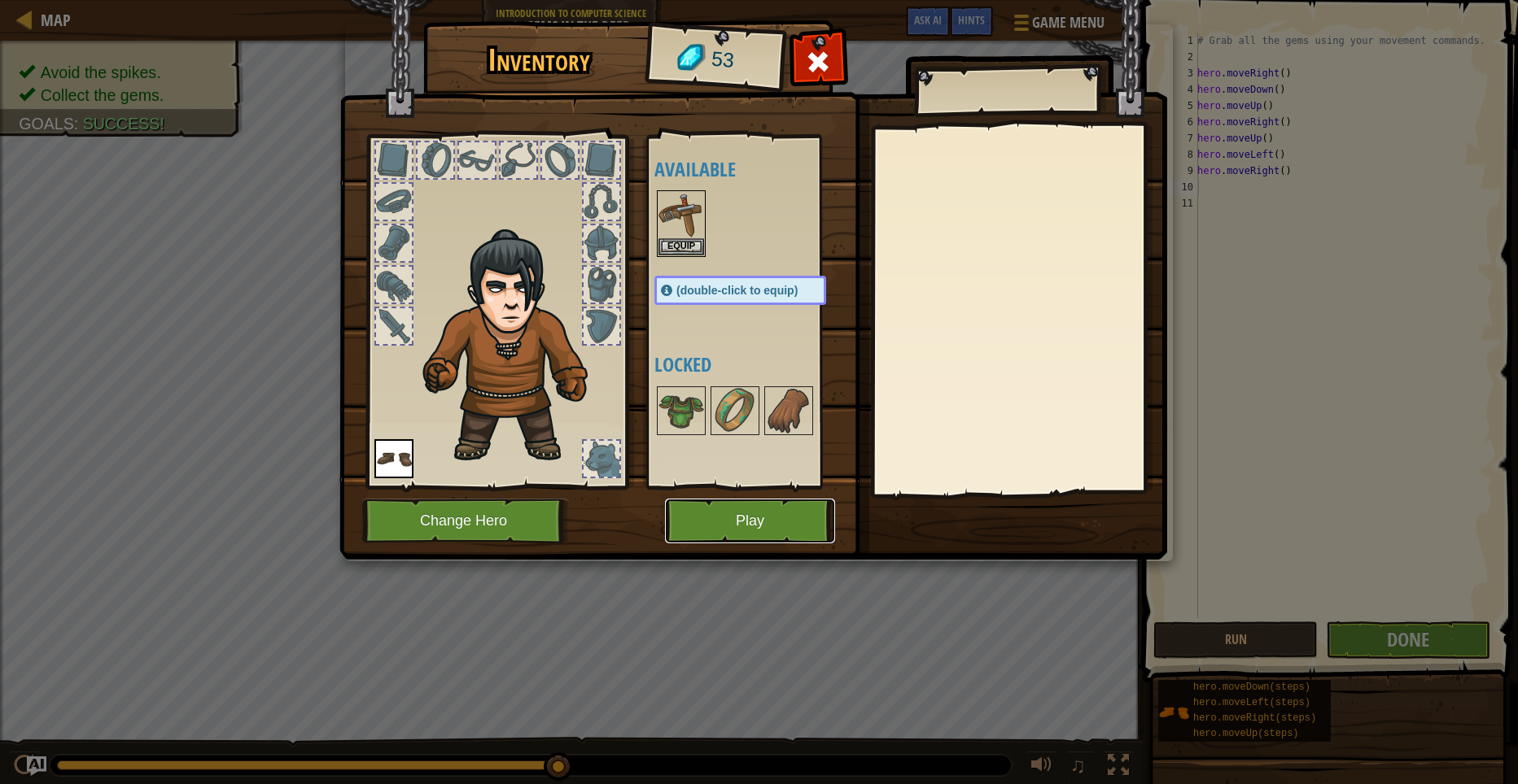
click at [717, 505] on button "Play" at bounding box center [750, 521] width 170 height 45
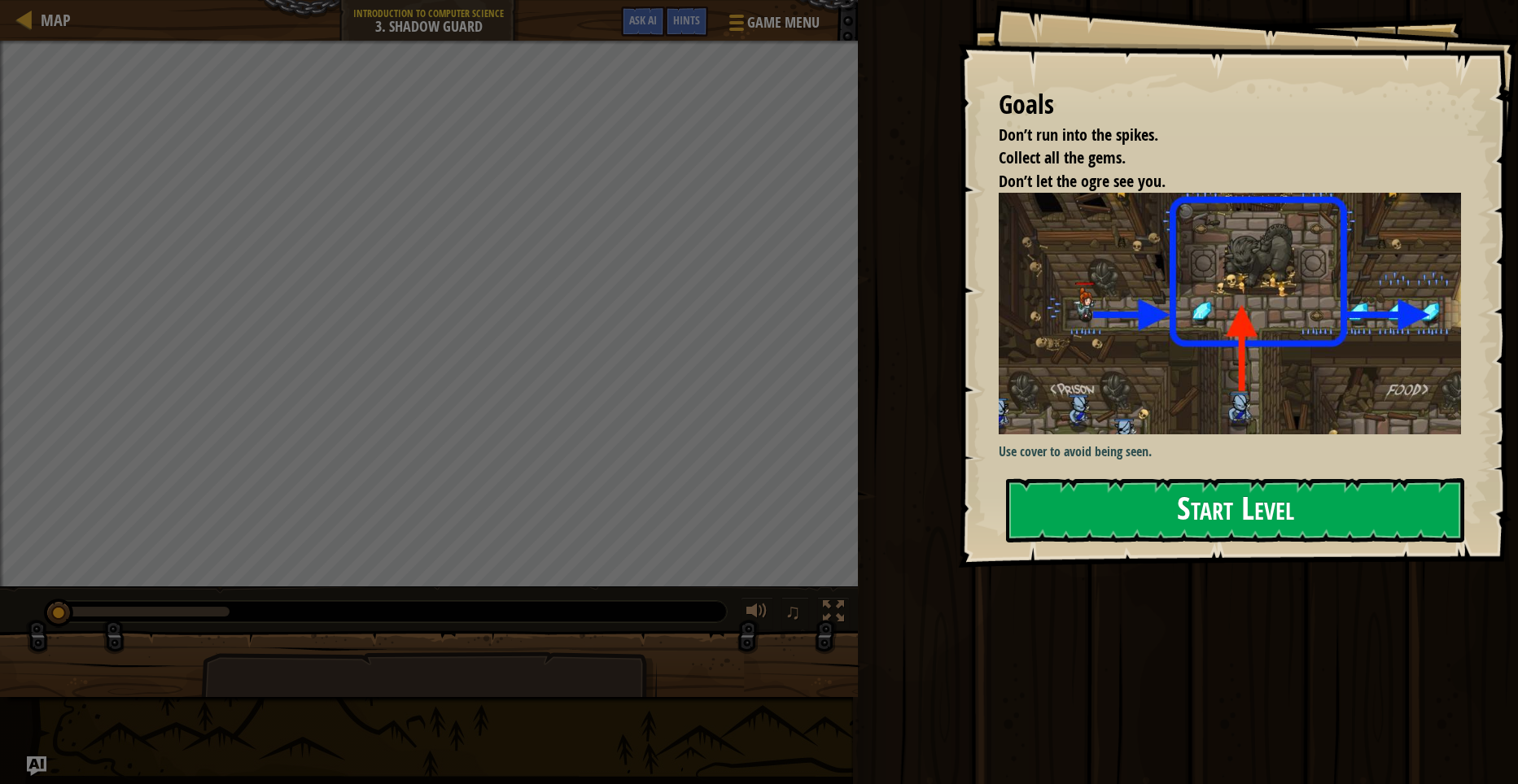
click at [1092, 324] on div "Goals Don’t run into the spikes. Collect all the gems. Don’t let the ogre see y…" at bounding box center [1238, 283] width 560 height 567
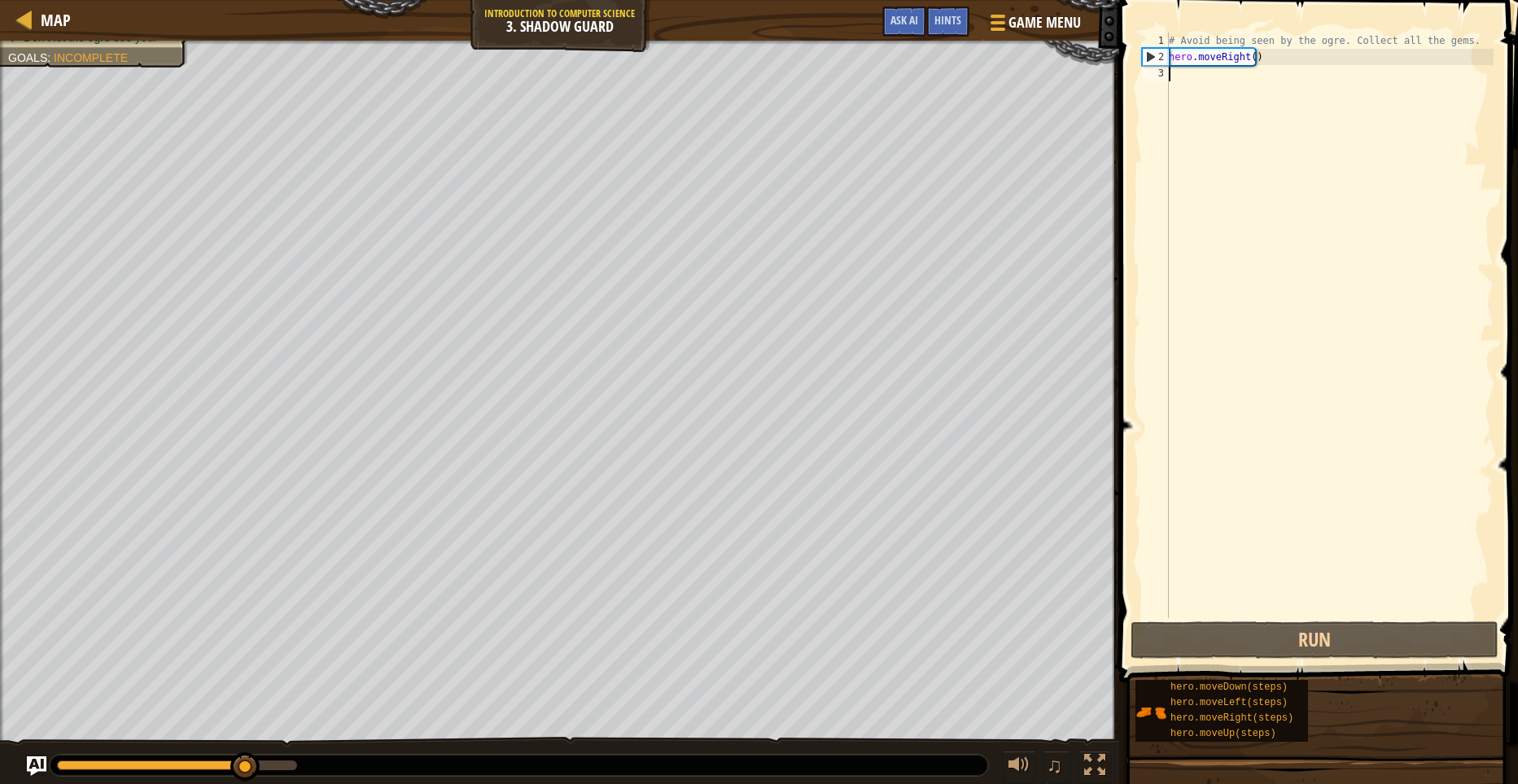
scroll to position [8, 0]
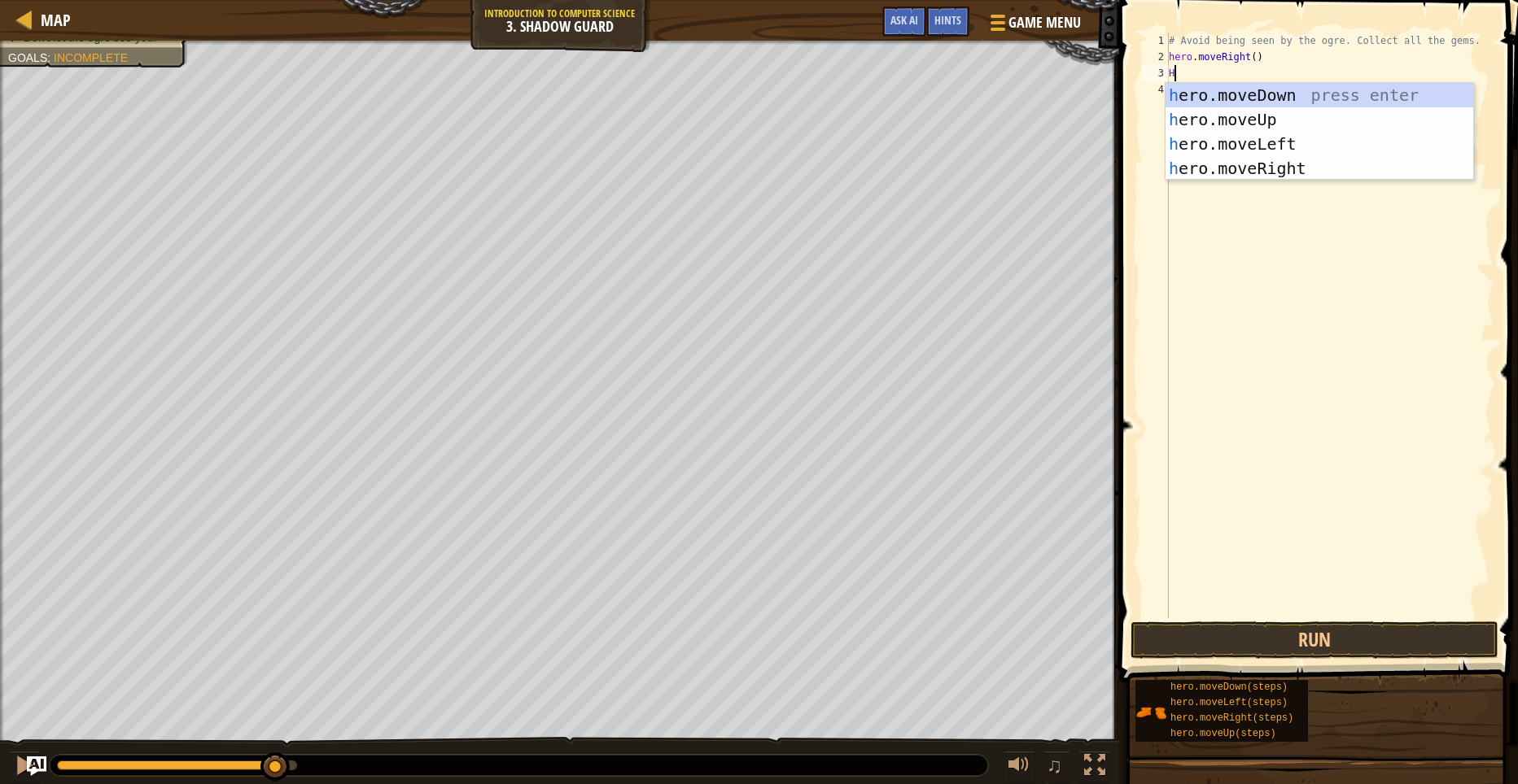
type textarea "HE"
click at [1241, 162] on div "he ro.moveUp press enter he ro.moveDown press enter he ro.moveLeft press enter …" at bounding box center [1319, 156] width 308 height 146
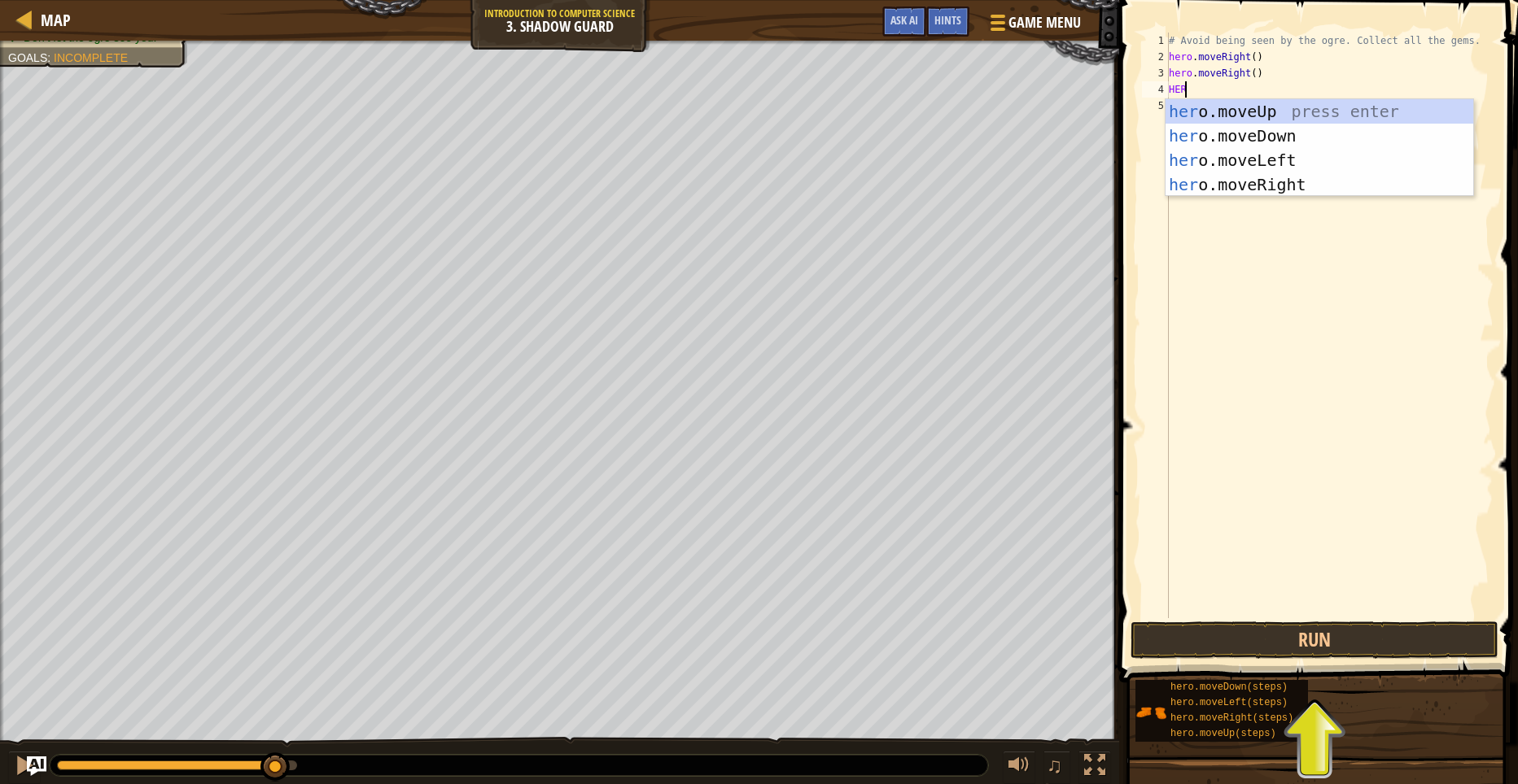
scroll to position [8, 1]
type textarea "HERO"
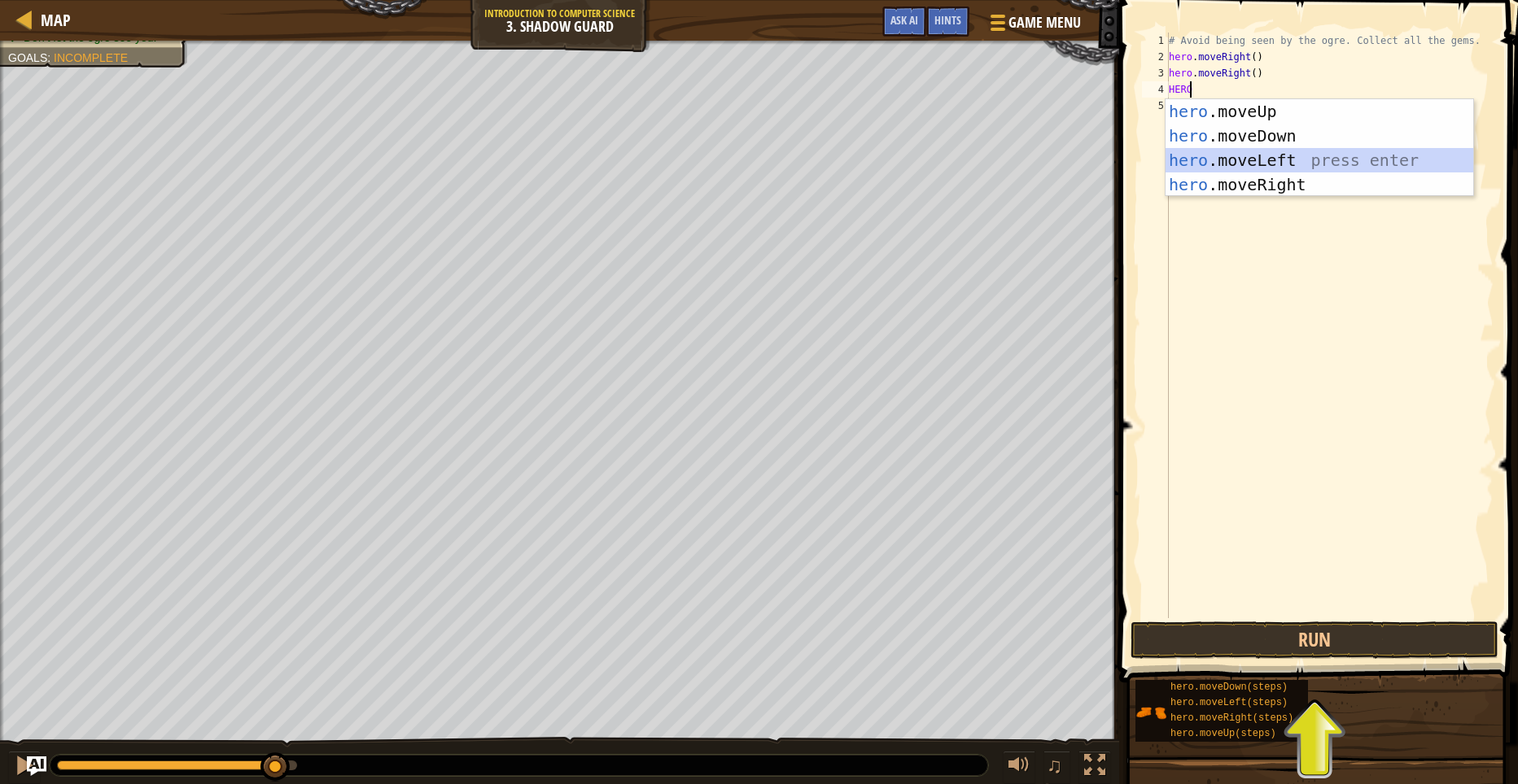
click at [1219, 151] on div "hero .moveUp press enter hero .moveDown press enter hero .moveLeft press enter …" at bounding box center [1319, 172] width 308 height 146
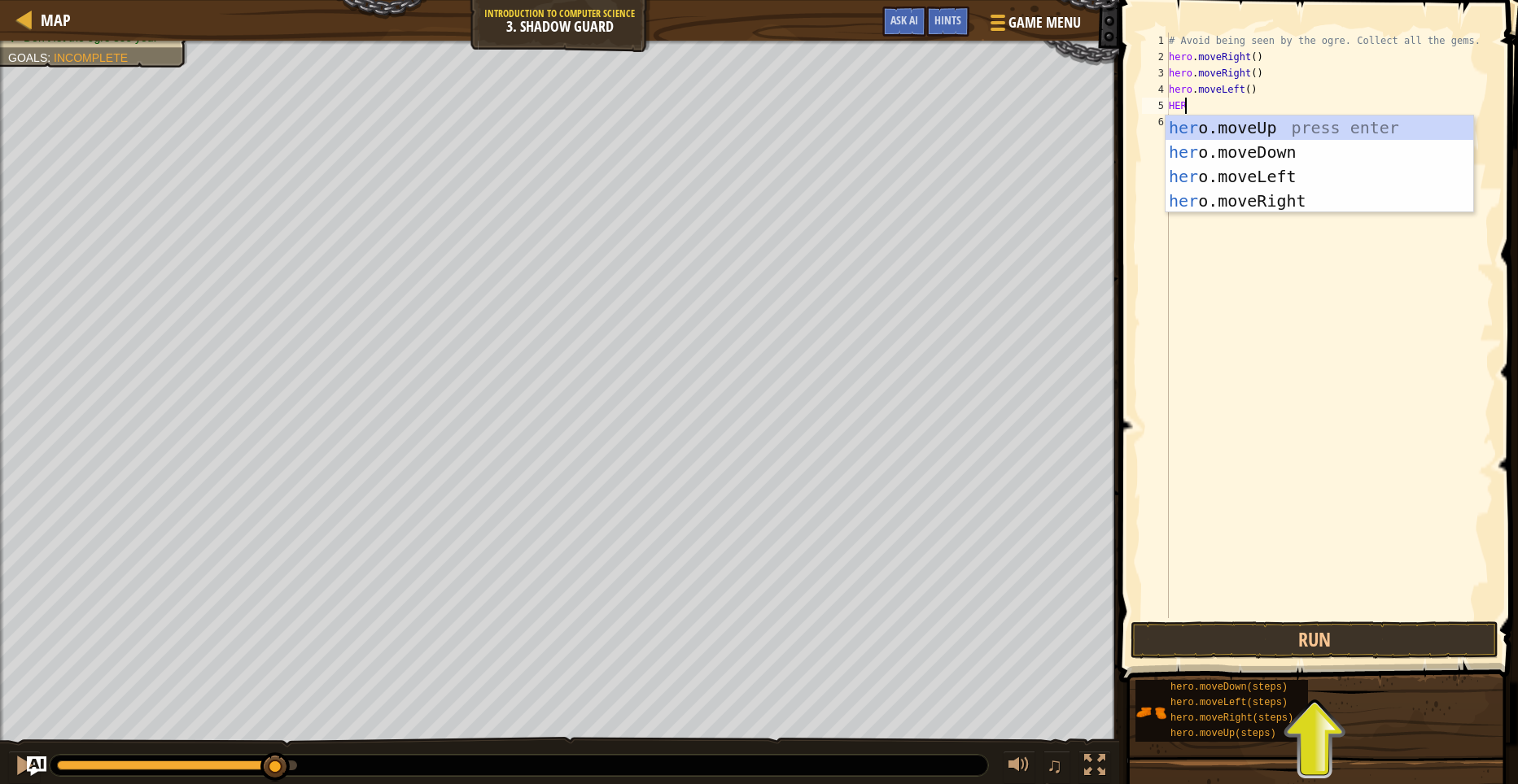
type textarea "HERO"
click at [1285, 118] on div "hero .moveUp press enter hero .moveDown press enter hero .moveLeft press enter …" at bounding box center [1319, 189] width 308 height 146
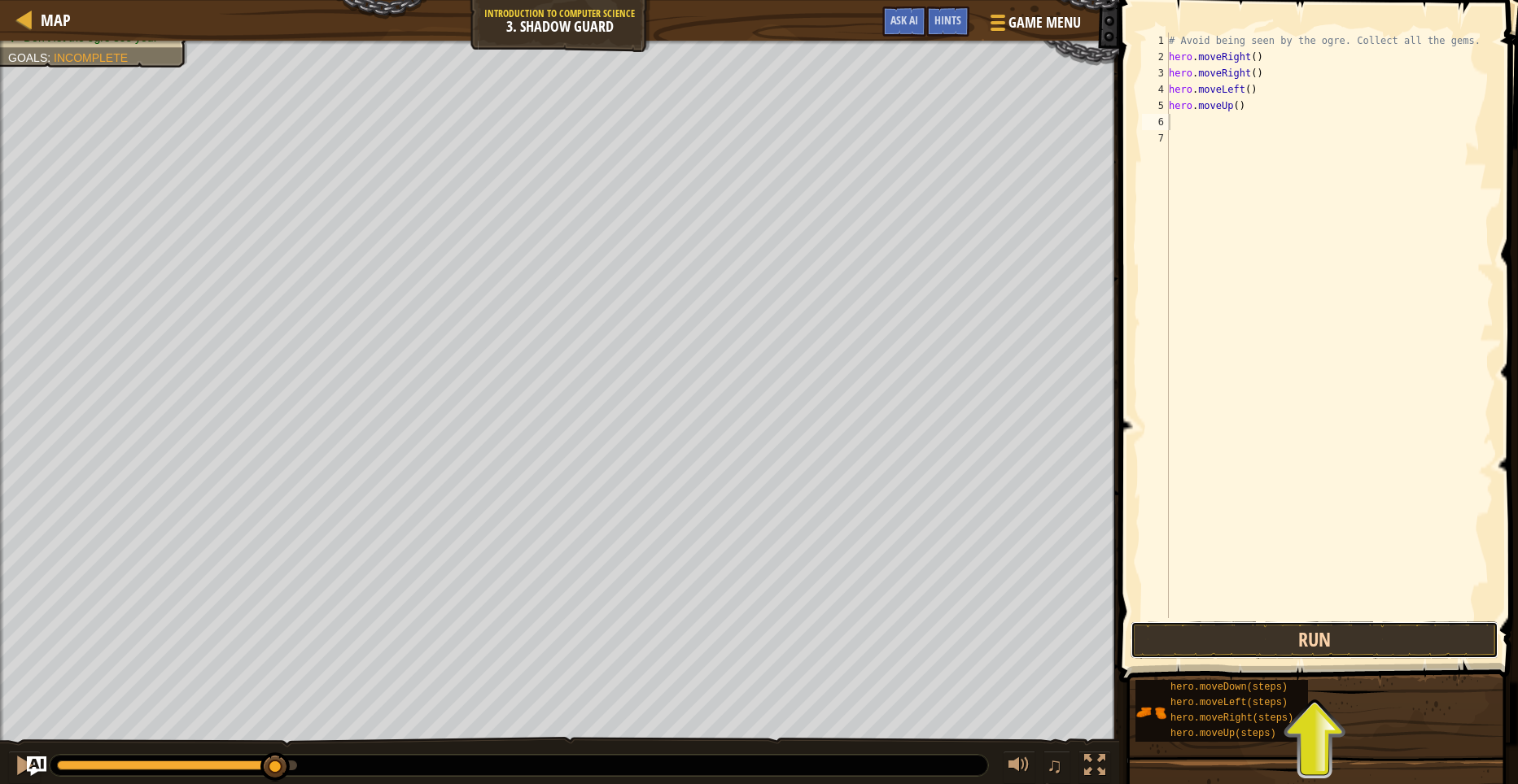
click at [1351, 627] on button "Run" at bounding box center [1314, 640] width 368 height 37
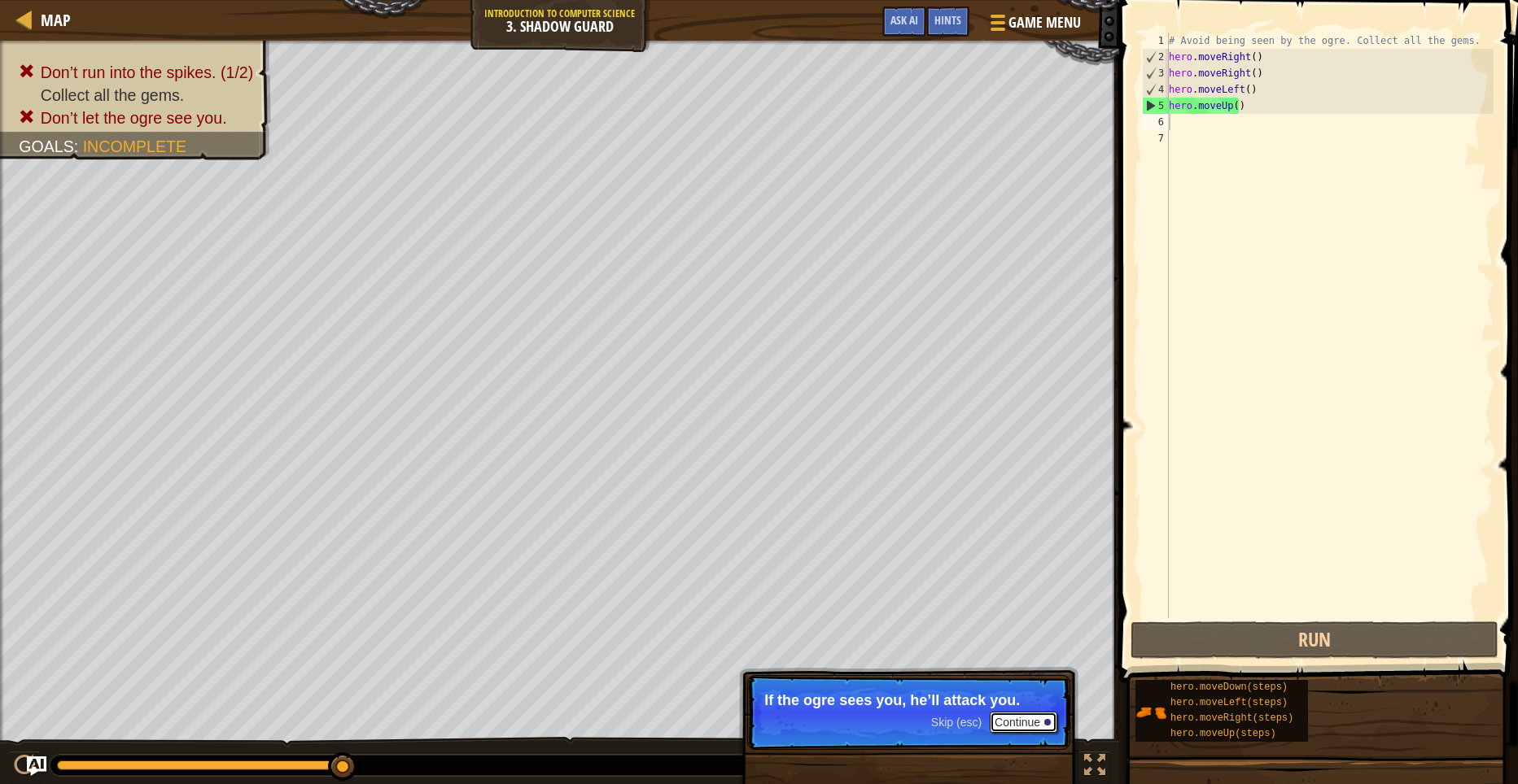
click at [1038, 728] on button "Continue" at bounding box center [1023, 721] width 68 height 21
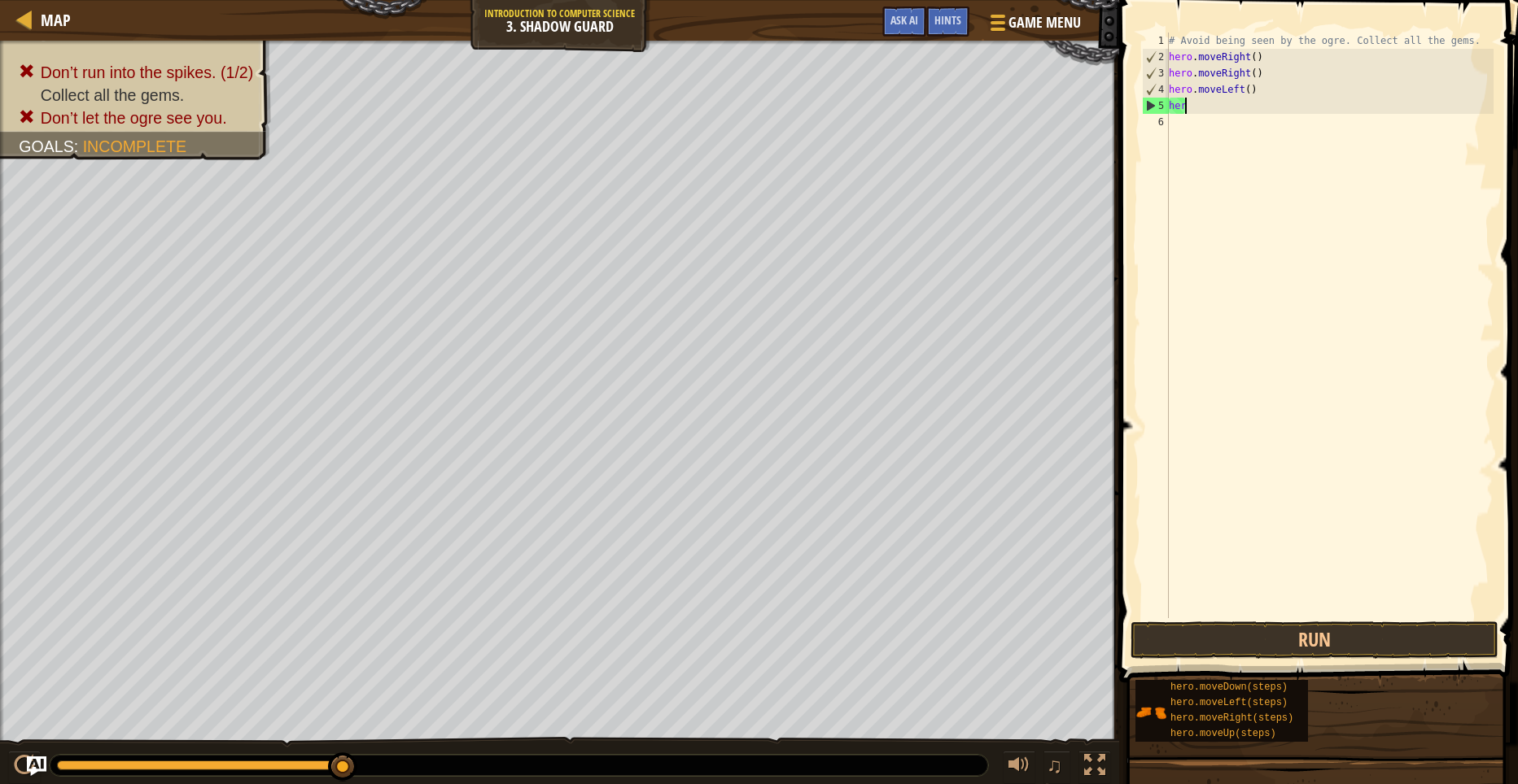
type textarea "h"
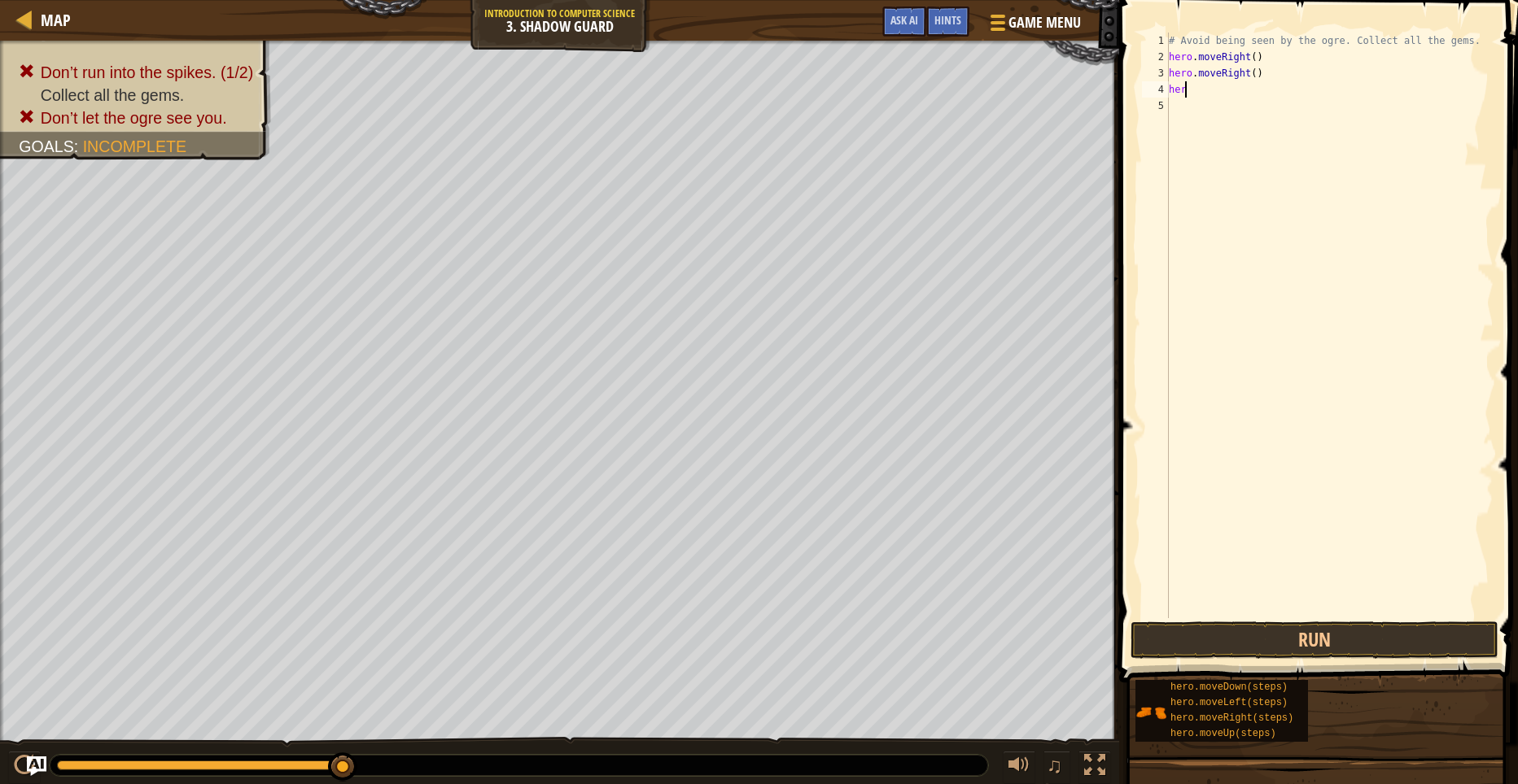
type textarea "h"
click at [1320, 647] on button "Run" at bounding box center [1314, 640] width 368 height 37
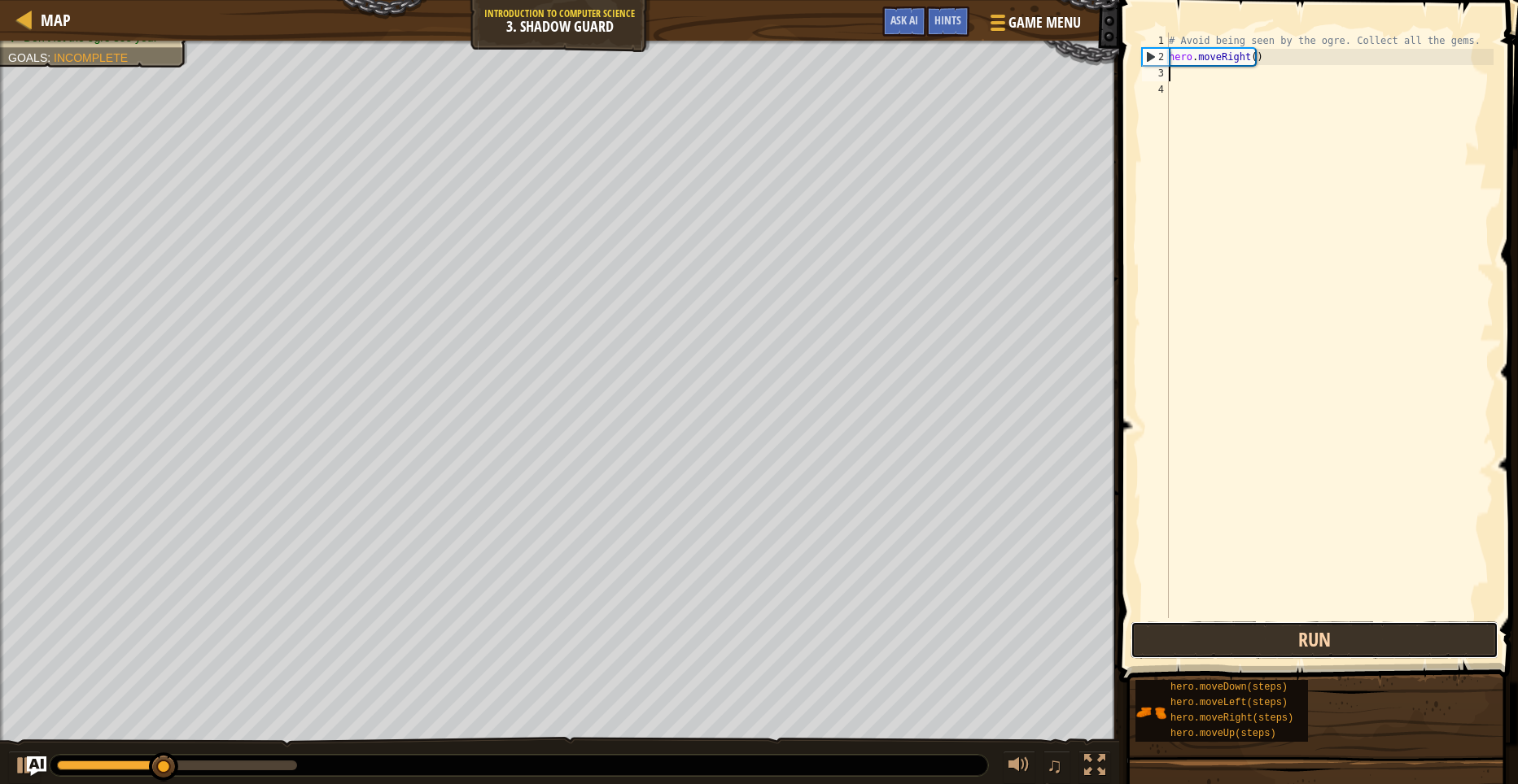
click at [1320, 647] on button "Run" at bounding box center [1314, 640] width 368 height 37
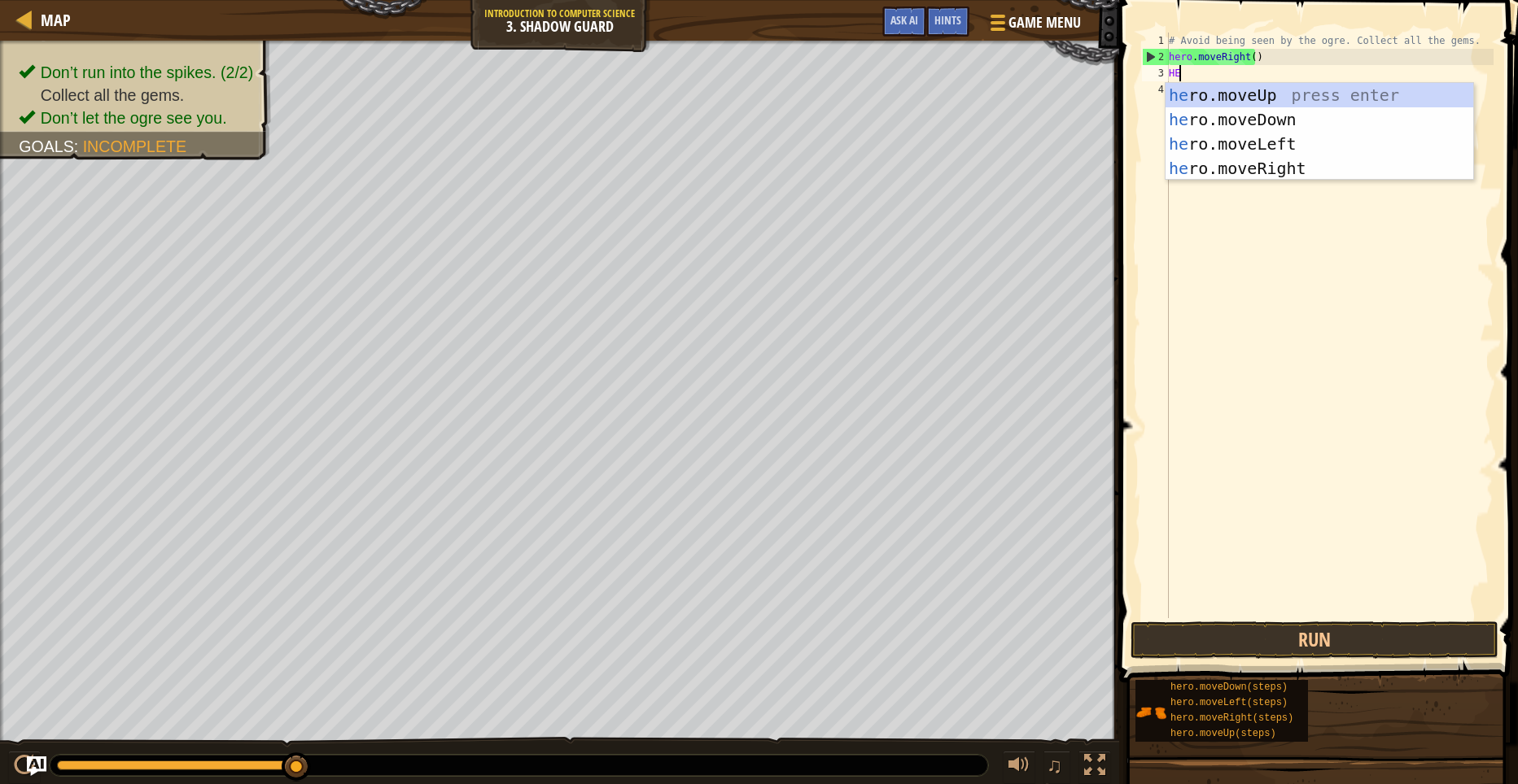
scroll to position [8, 1]
type textarea "HERO"
click at [1265, 105] on div "hero .moveUp press enter hero .moveDown press enter hero .moveLeft press enter …" at bounding box center [1319, 156] width 308 height 146
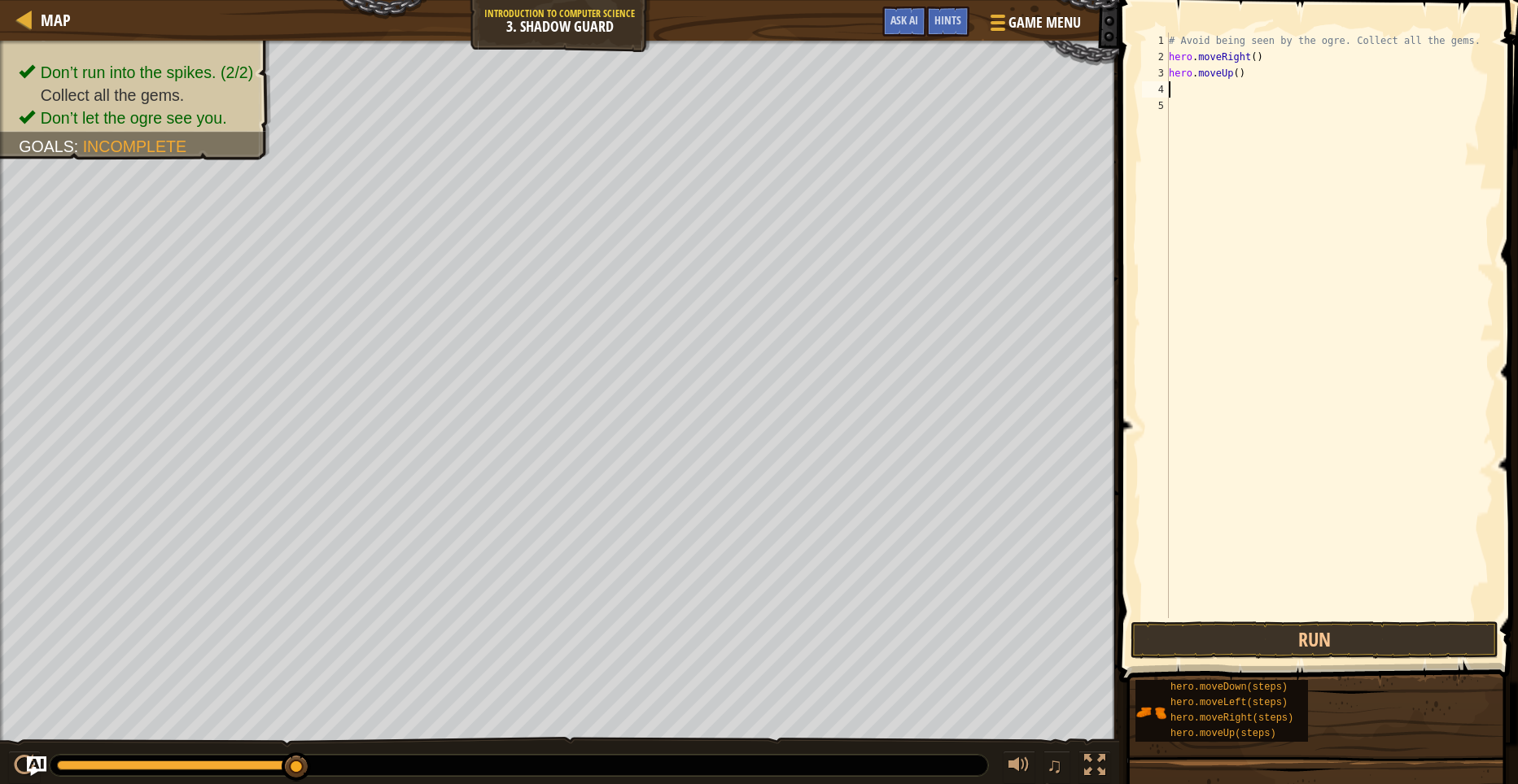
scroll to position [8, 0]
click at [1251, 69] on div "# Avoid being seen by the ogre. Collect all the gems. hero . moveRight ( ) hero…" at bounding box center [1329, 341] width 328 height 618
type textarea "h"
type textarea "H"
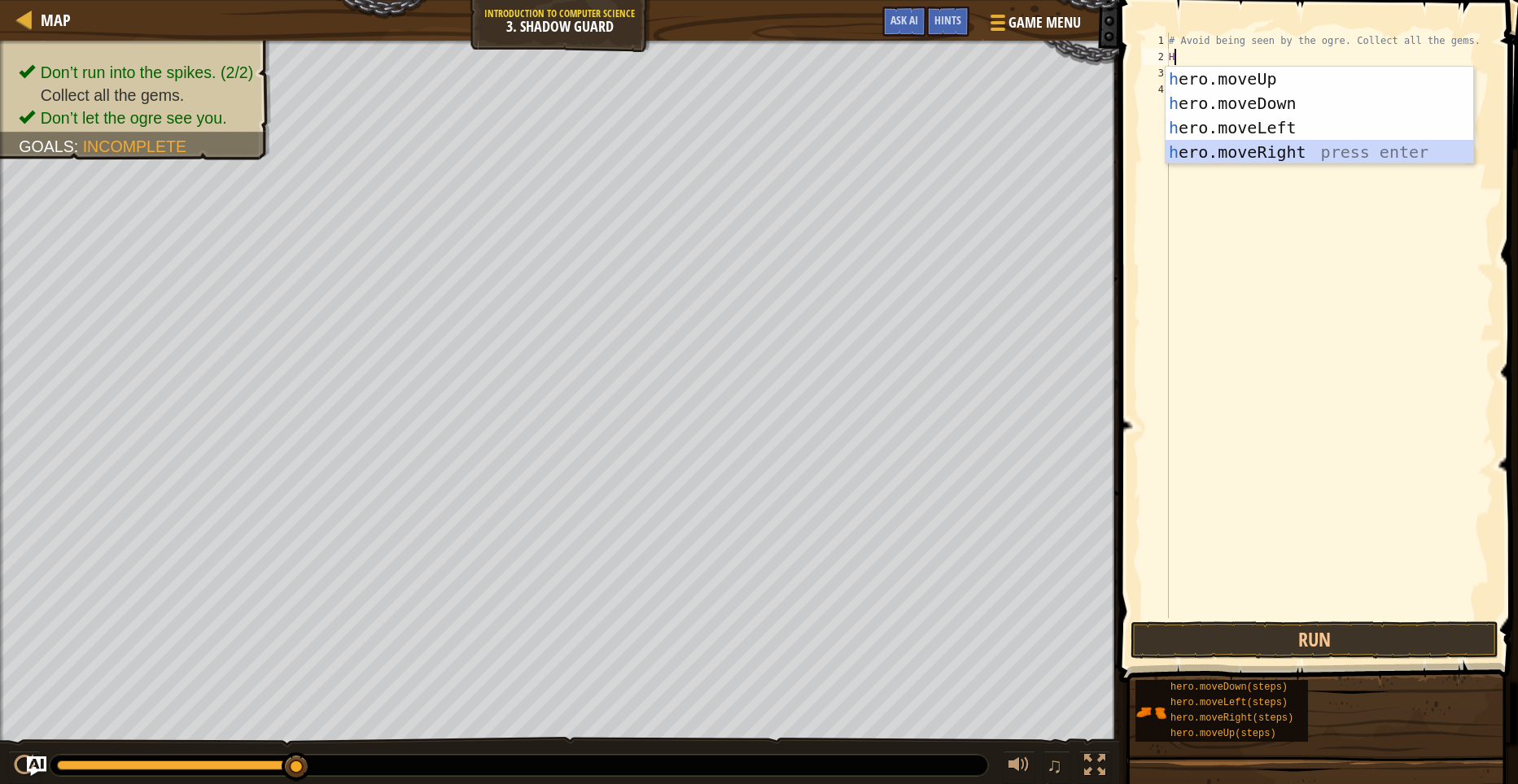
click at [1203, 153] on div "h ero.moveUp press enter h ero.moveDown press enter h ero.moveLeft press enter …" at bounding box center [1319, 140] width 308 height 146
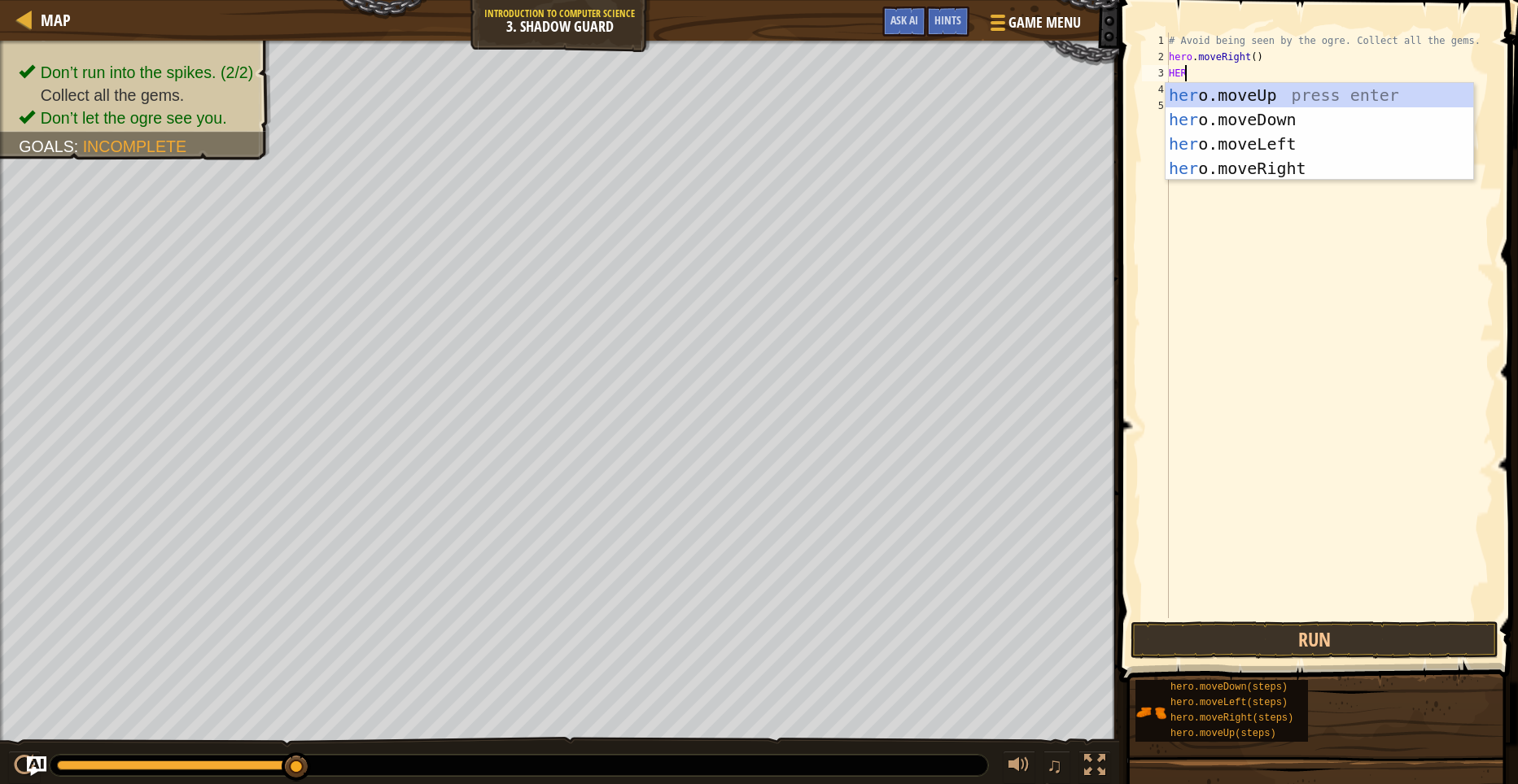
scroll to position [8, 1]
type textarea "HERO"
click at [1295, 116] on div "hero .moveUp press enter hero .moveDown press enter hero .moveLeft press enter …" at bounding box center [1319, 156] width 308 height 146
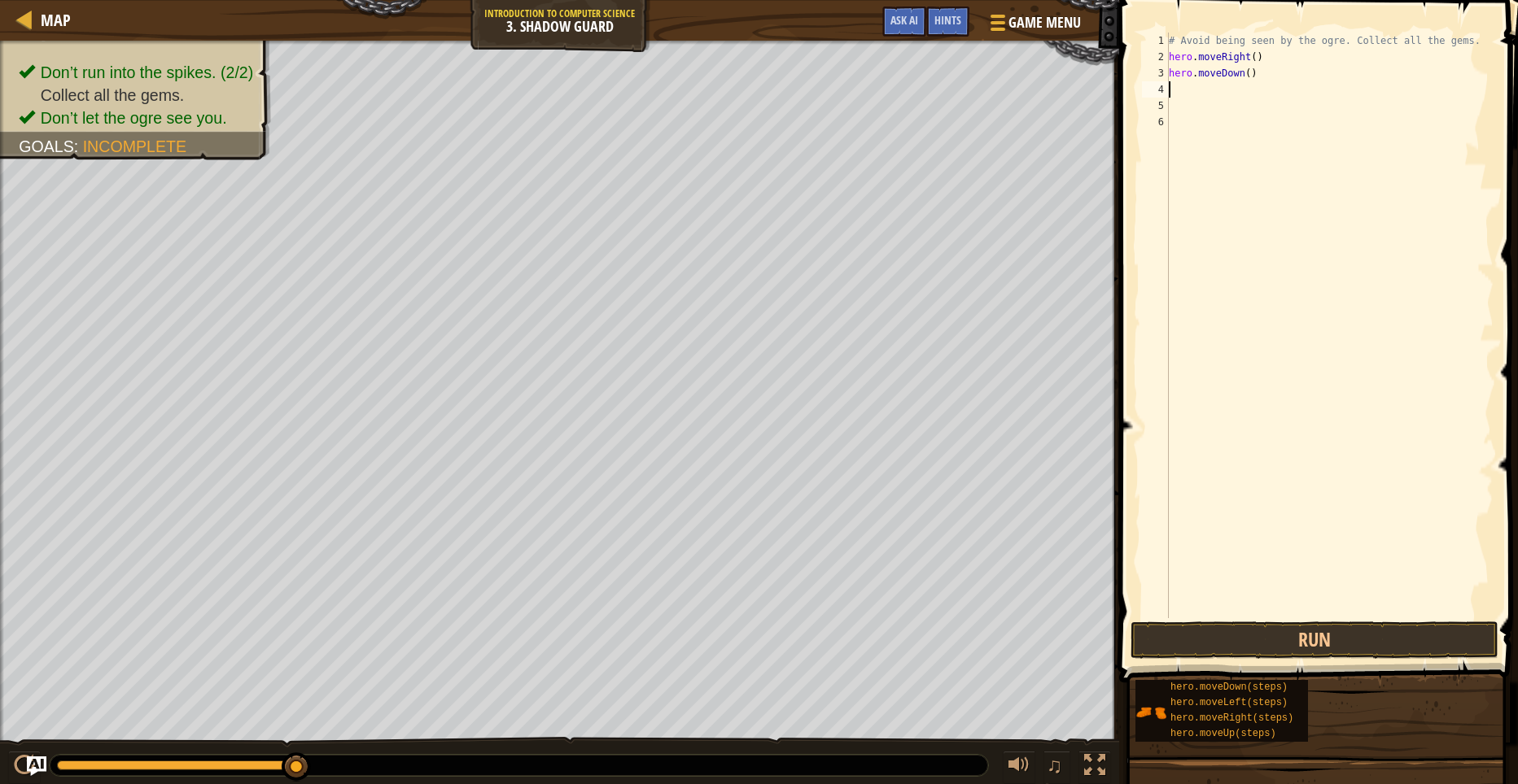
scroll to position [8, 0]
click at [1286, 650] on button "Run" at bounding box center [1314, 640] width 368 height 37
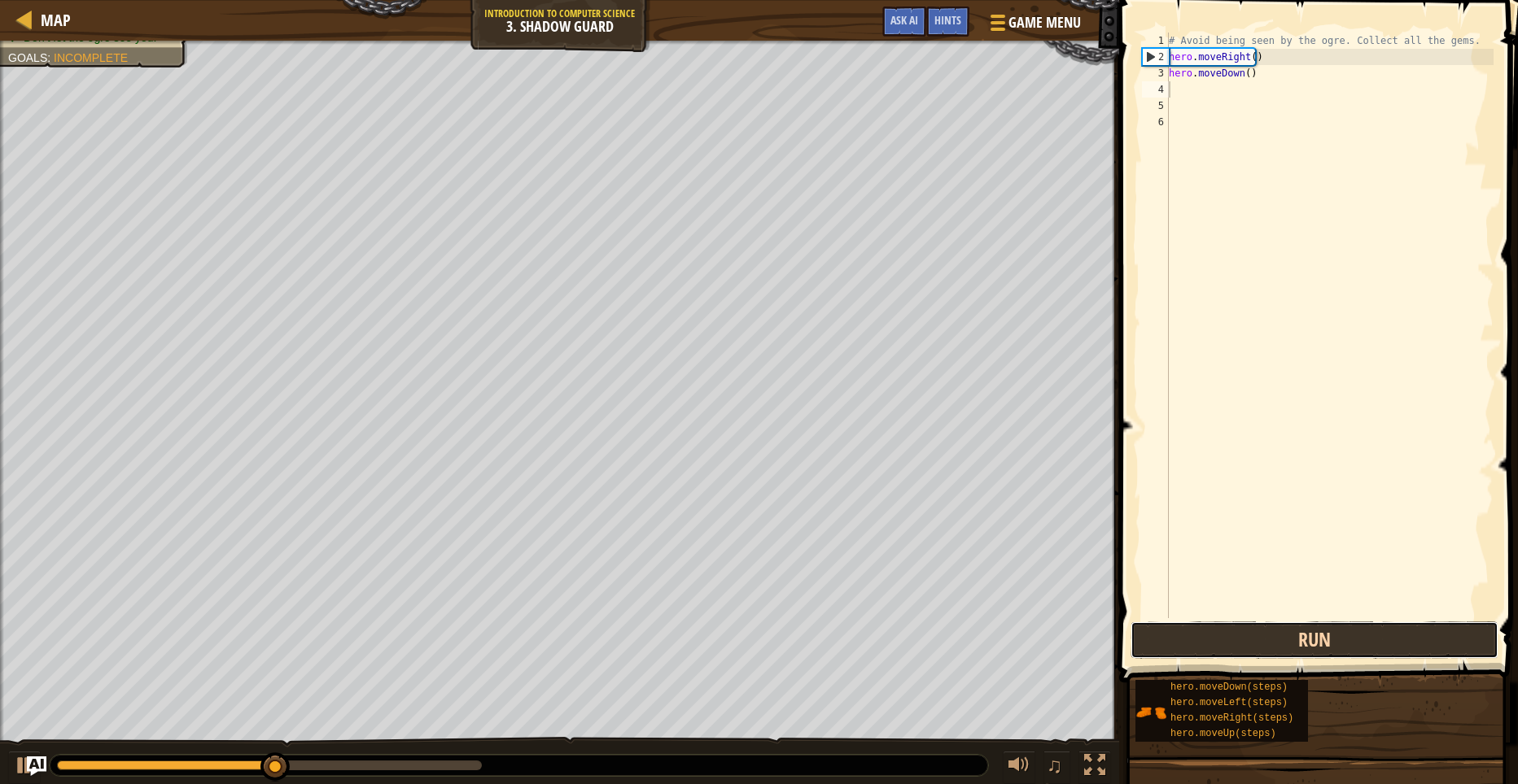
click at [1287, 652] on button "Run" at bounding box center [1314, 640] width 368 height 37
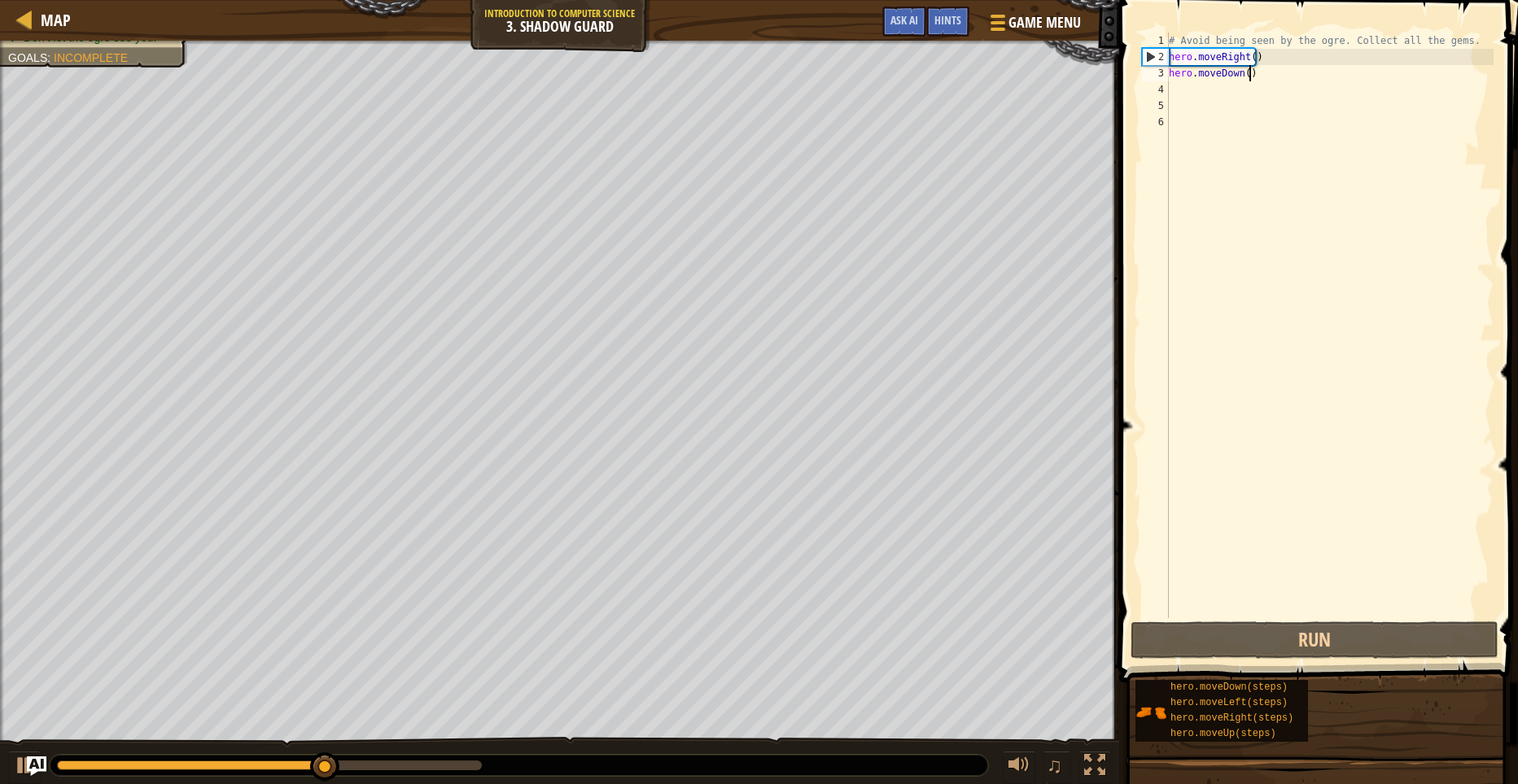
click at [1270, 74] on div "# Avoid being seen by the ogre. Collect all the gems. hero . moveRight ( ) hero…" at bounding box center [1329, 341] width 328 height 618
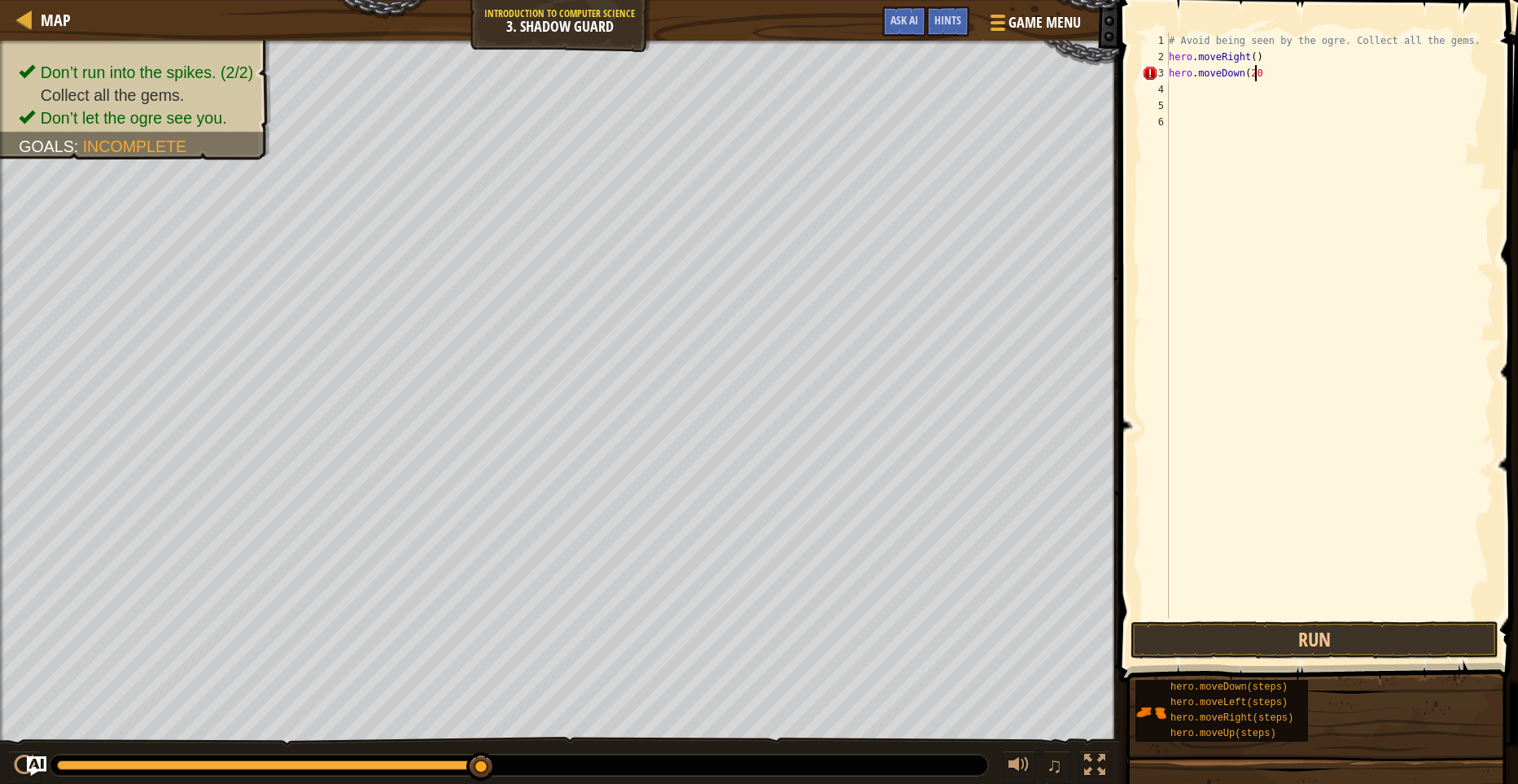
scroll to position [8, 6]
click at [1145, 72] on div "3" at bounding box center [1155, 73] width 27 height 16
click at [1150, 69] on div "3" at bounding box center [1155, 73] width 27 height 16
click at [1265, 62] on div "# Avoid being seen by the ogre. Collect all the gems. hero . moveDown (" at bounding box center [1329, 341] width 328 height 618
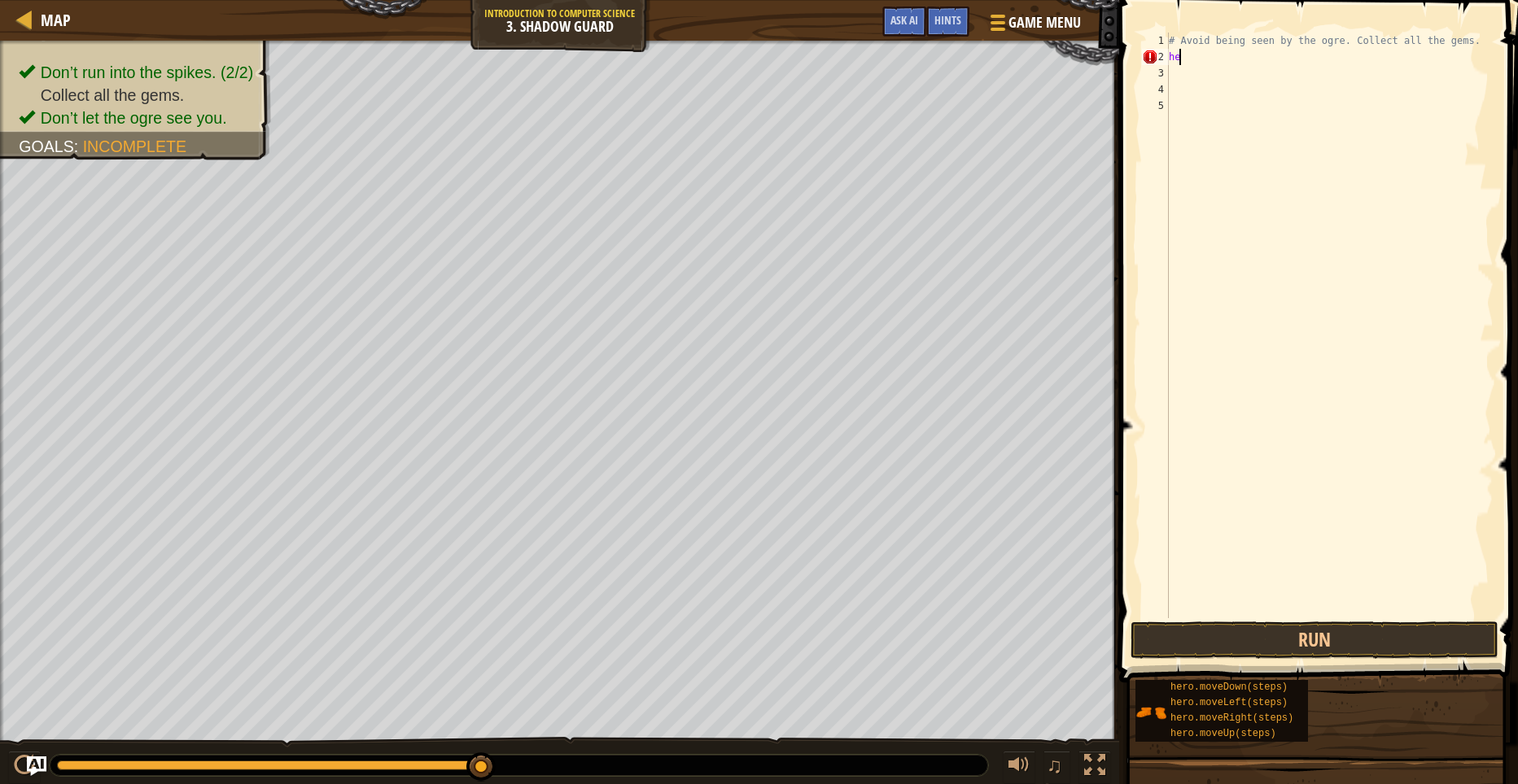
type textarea "h"
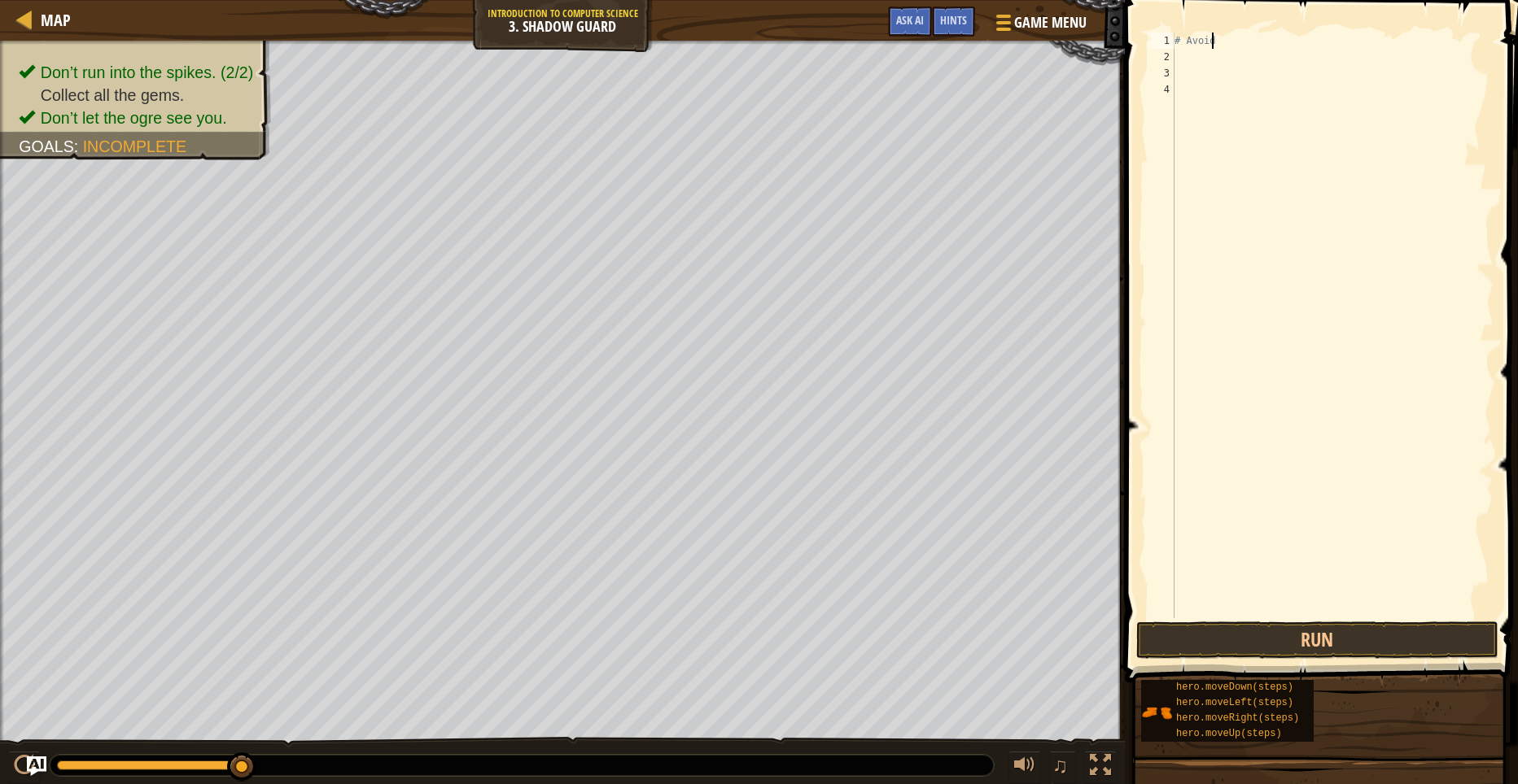
scroll to position [8, 0]
type textarea "#"
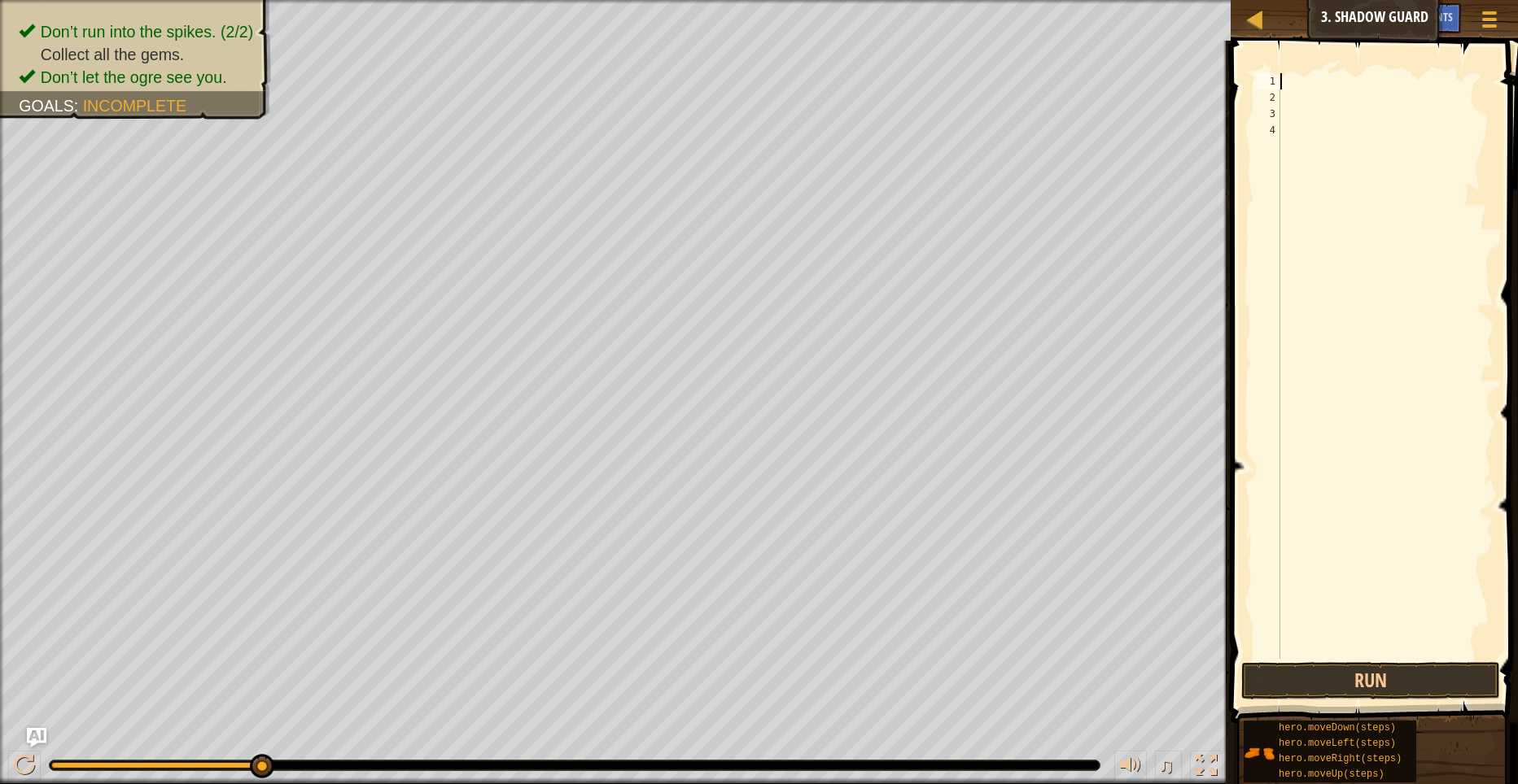
type textarea "H"
type textarea "T"
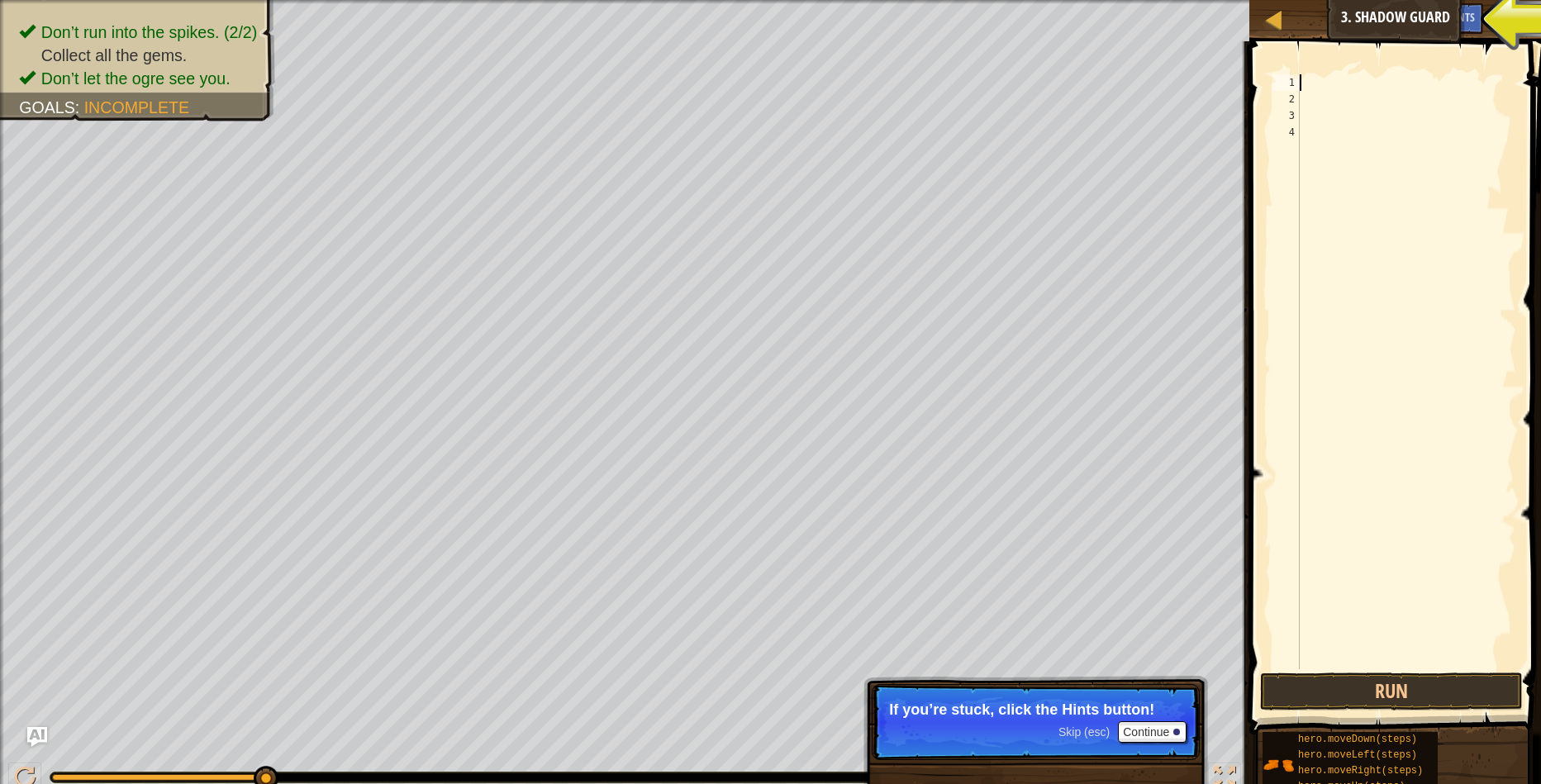
click at [1320, 217] on div at bounding box center [1406, 388] width 220 height 628
click at [1296, 82] on div "1" at bounding box center [1286, 82] width 27 height 16
type textarea "H"
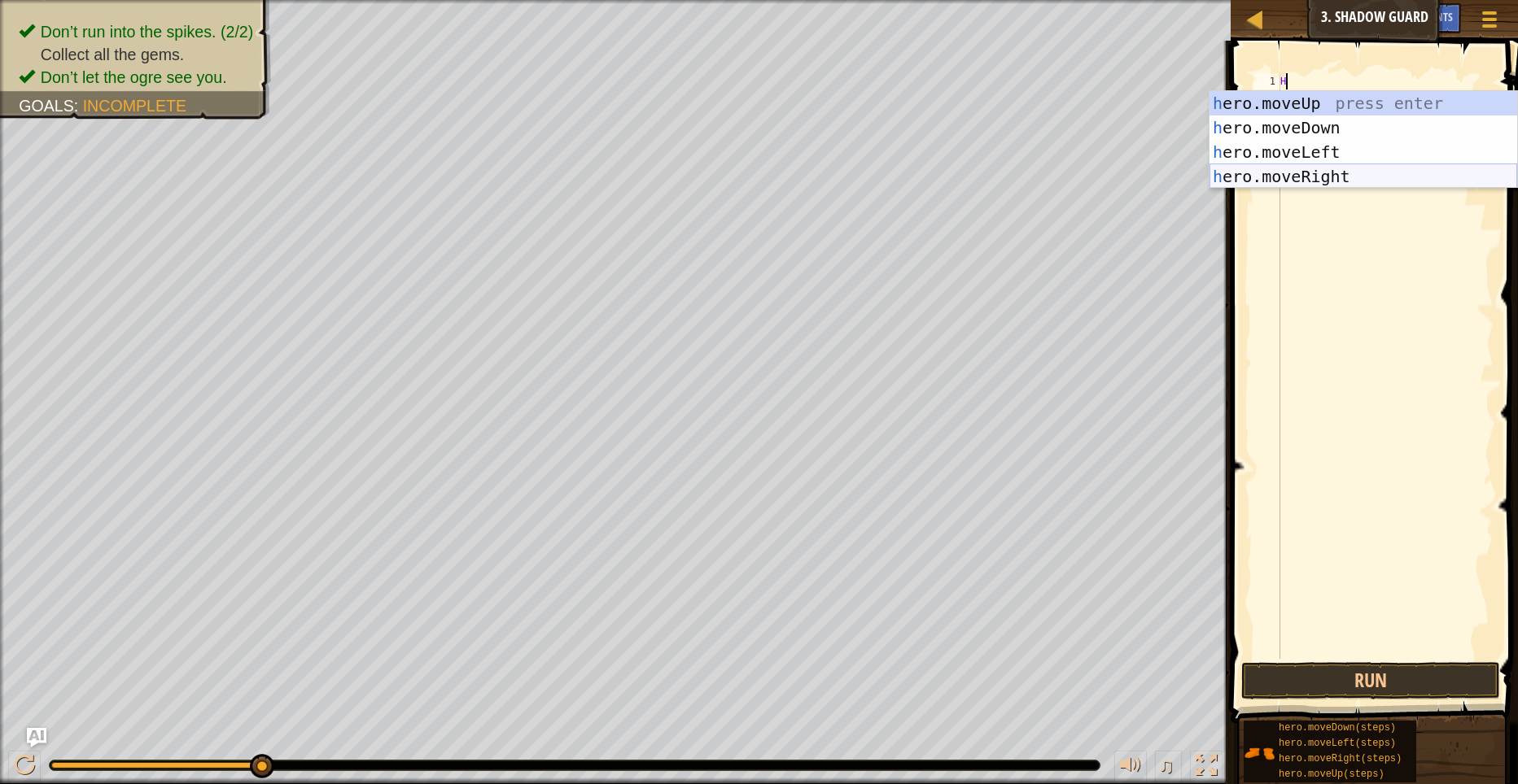
click at [1312, 171] on div "h ero.moveUp press enter h ero.moveDown press enter h ero.moveLeft press enter …" at bounding box center [1363, 164] width 308 height 146
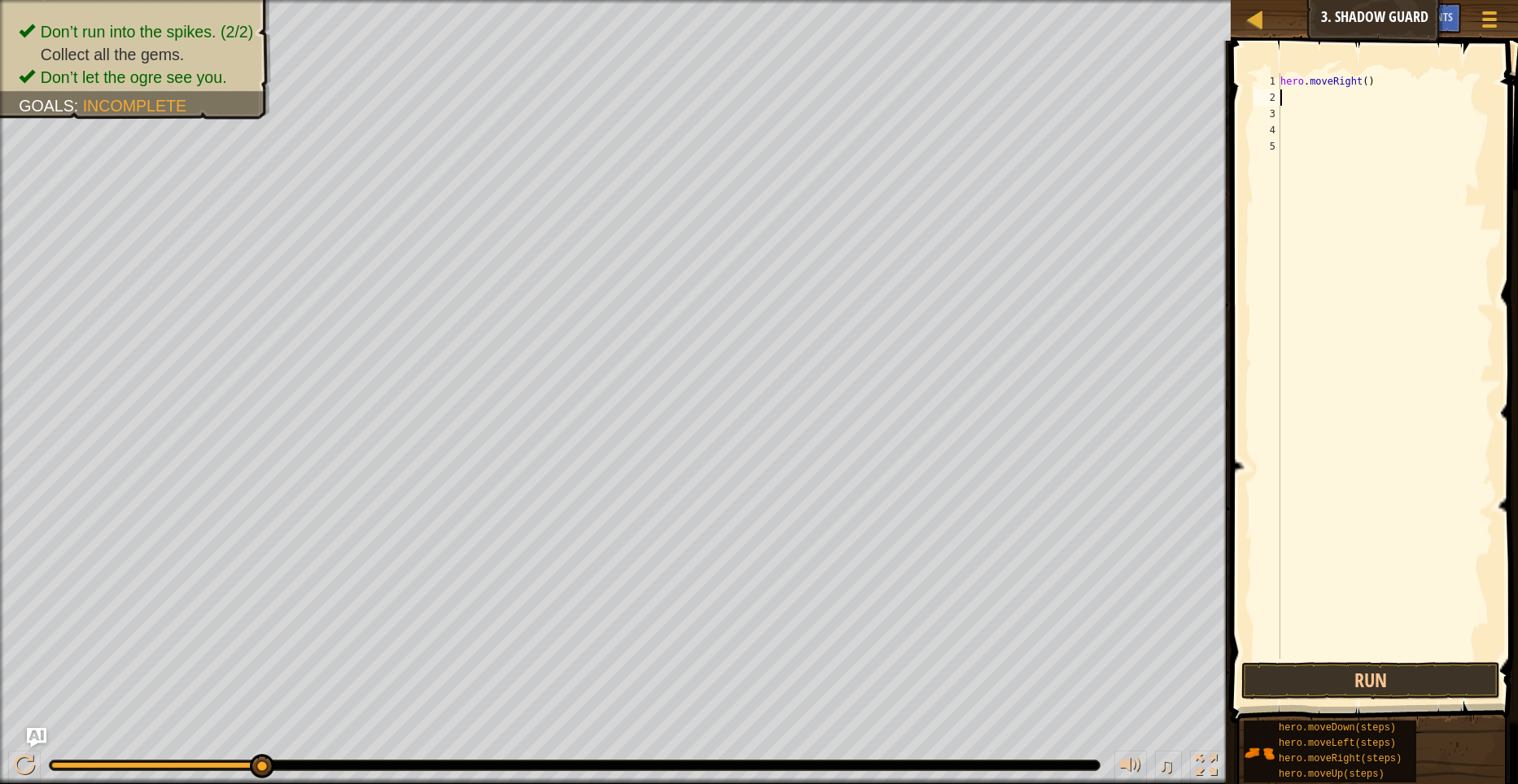
type textarea "H"
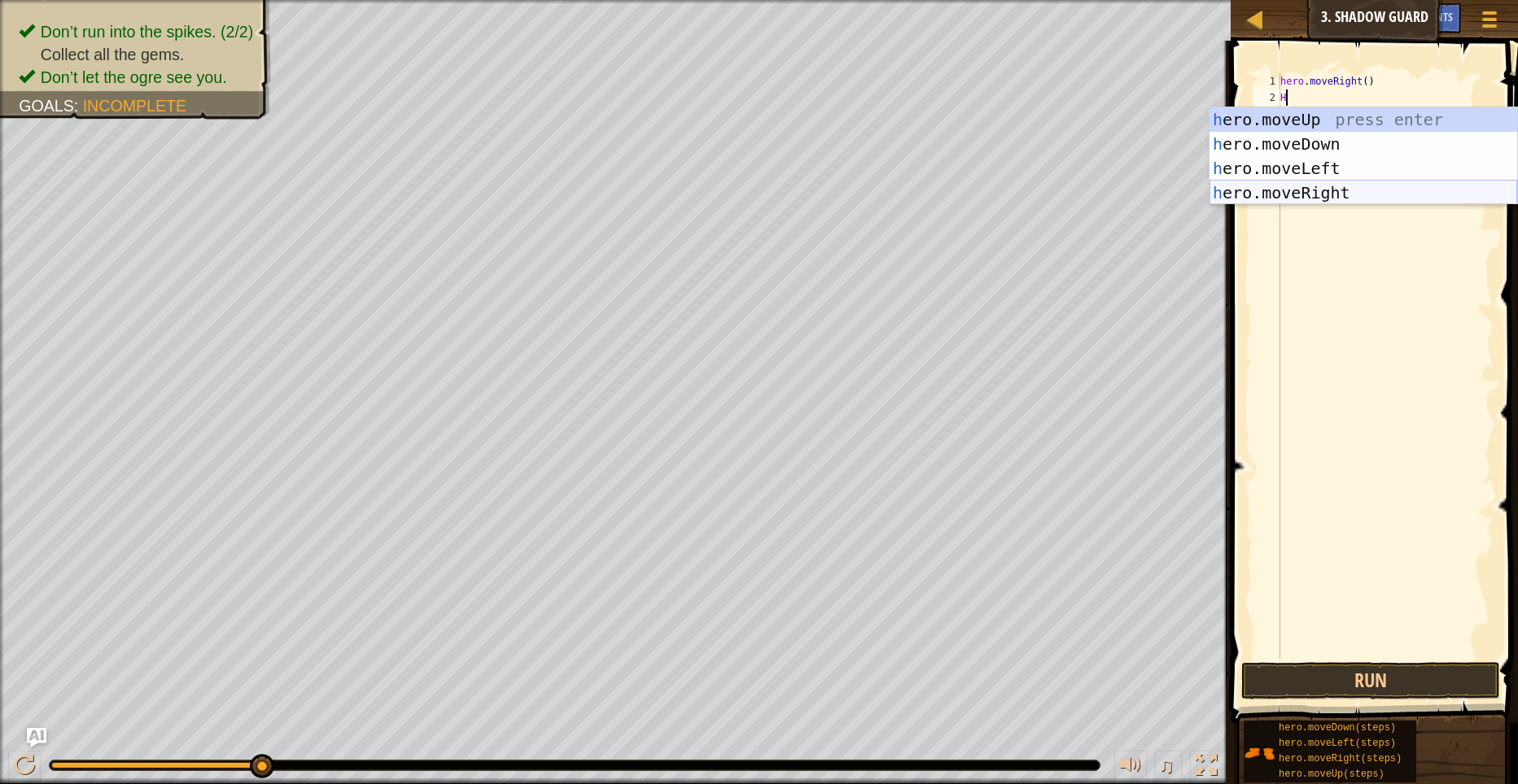
click at [1317, 189] on div "h ero.moveUp press enter h ero.moveDown press enter h ero.moveLeft press enter …" at bounding box center [1363, 180] width 308 height 146
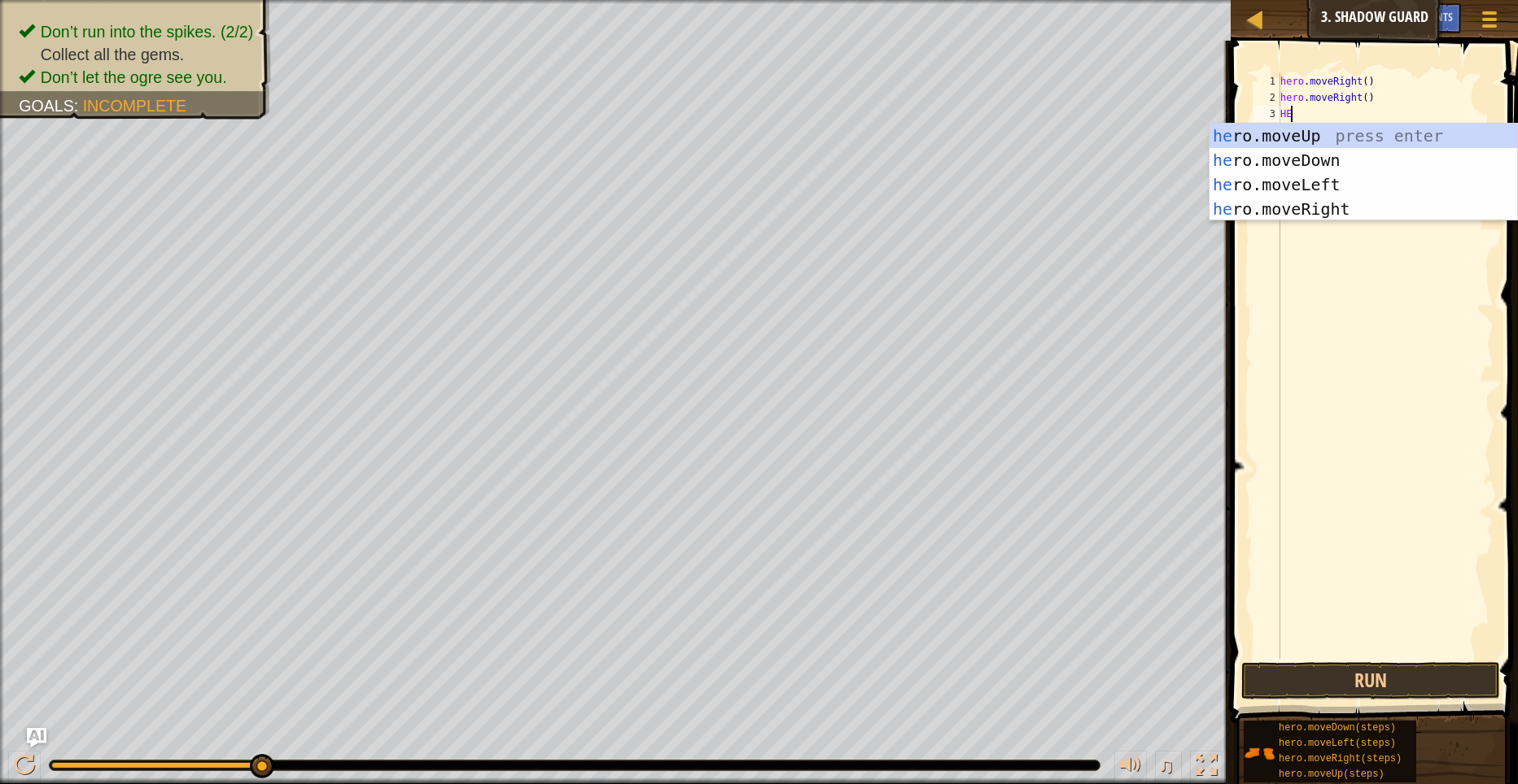
type textarea "HER"
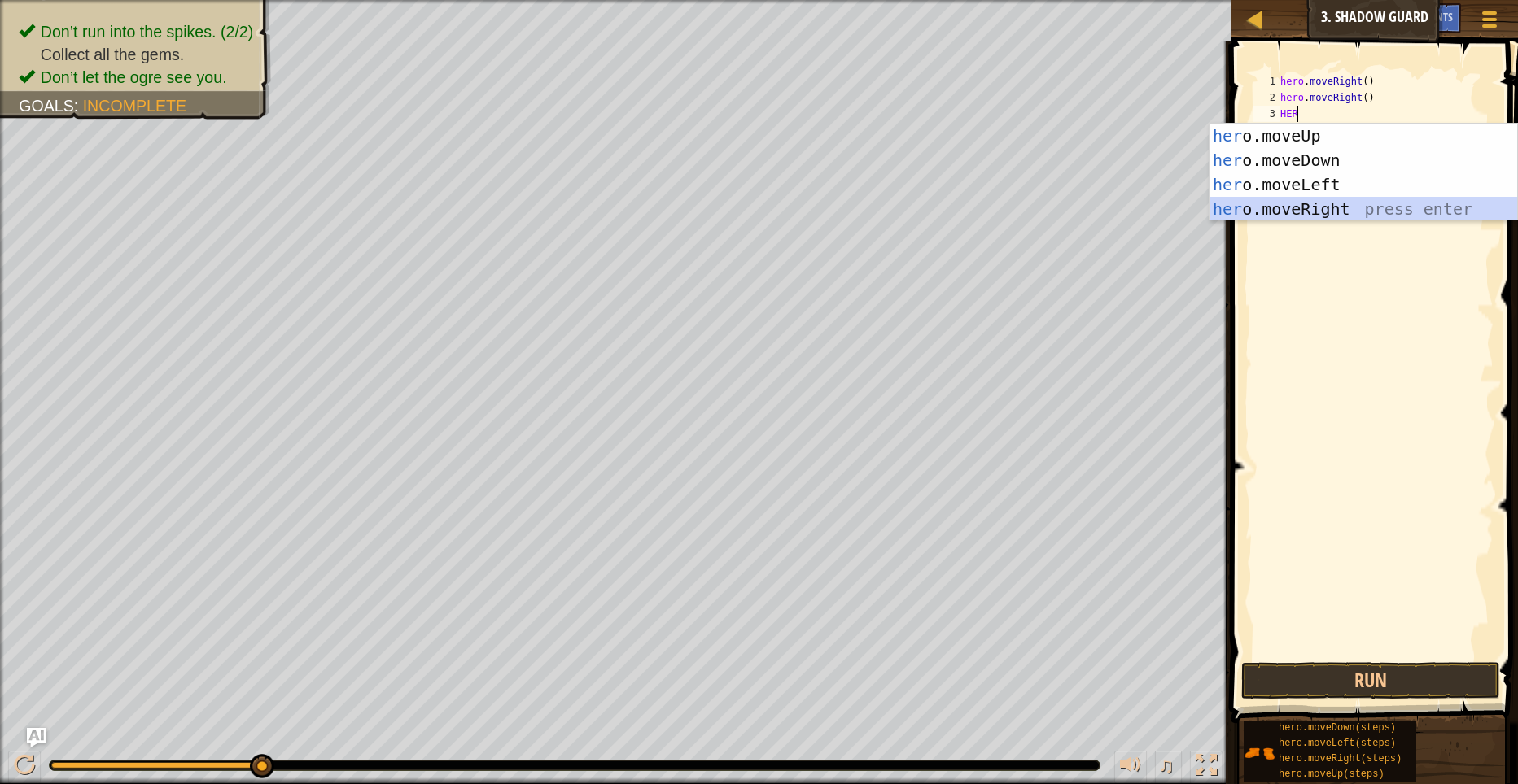
click at [1306, 214] on div "her o.moveUp press enter her o.moveDown press enter her o.moveLeft press enter …" at bounding box center [1363, 196] width 308 height 146
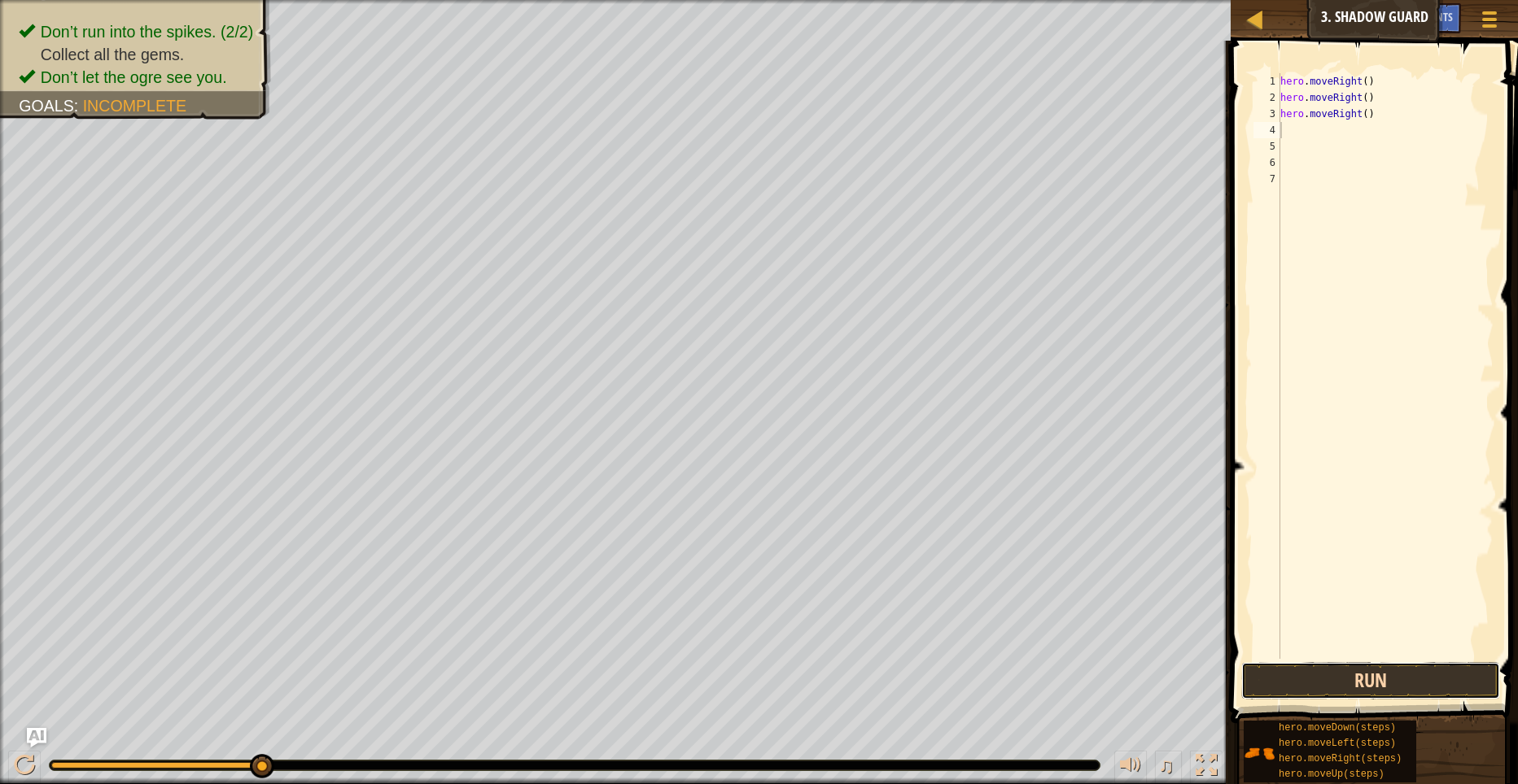
click at [1386, 667] on button "Run" at bounding box center [1371, 681] width 260 height 37
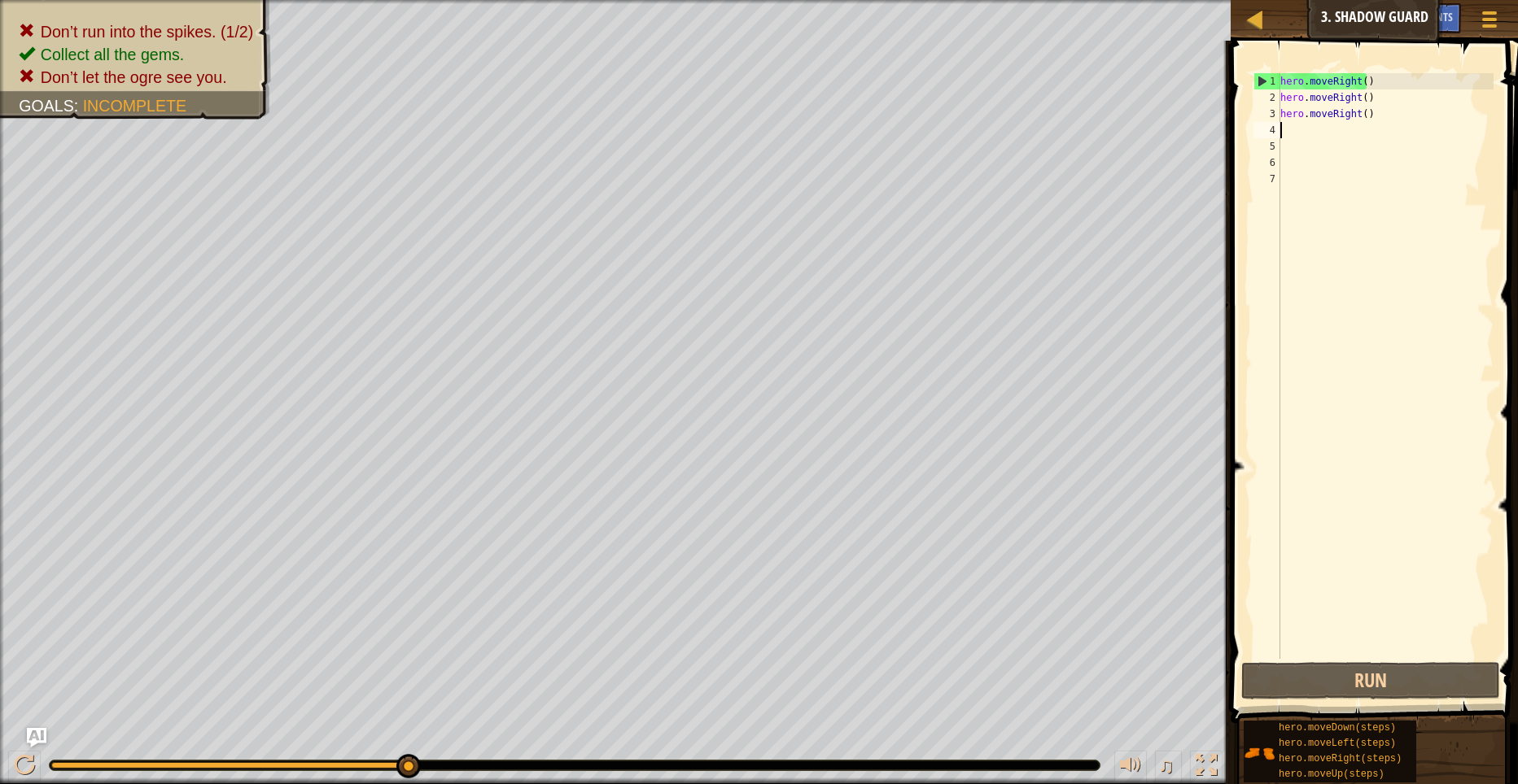
click at [1385, 112] on div "hero . moveRight ( ) hero . moveRight ( ) hero . moveRight ( )" at bounding box center [1385, 382] width 217 height 618
type textarea "h"
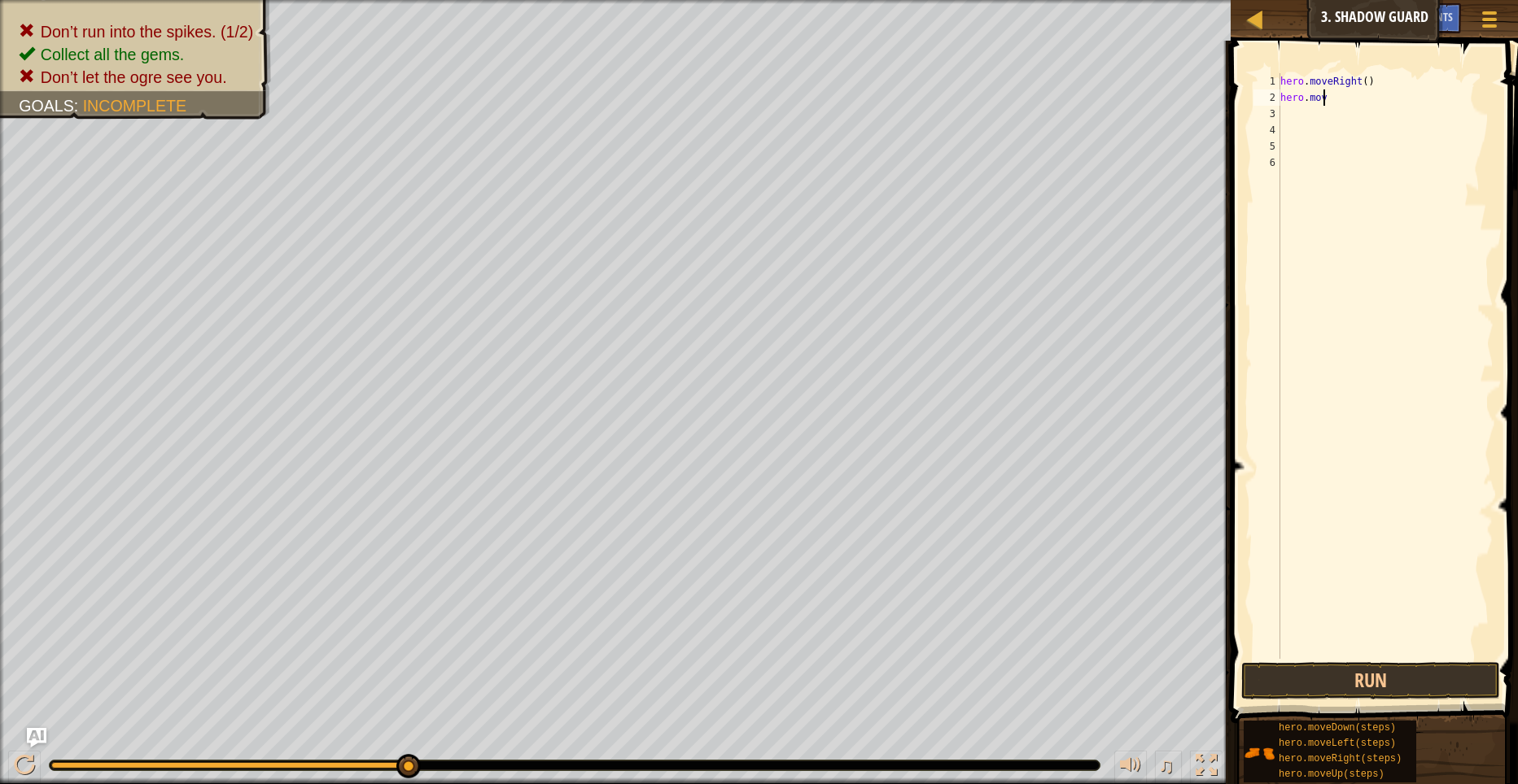
type textarea "h"
type textarea "H"
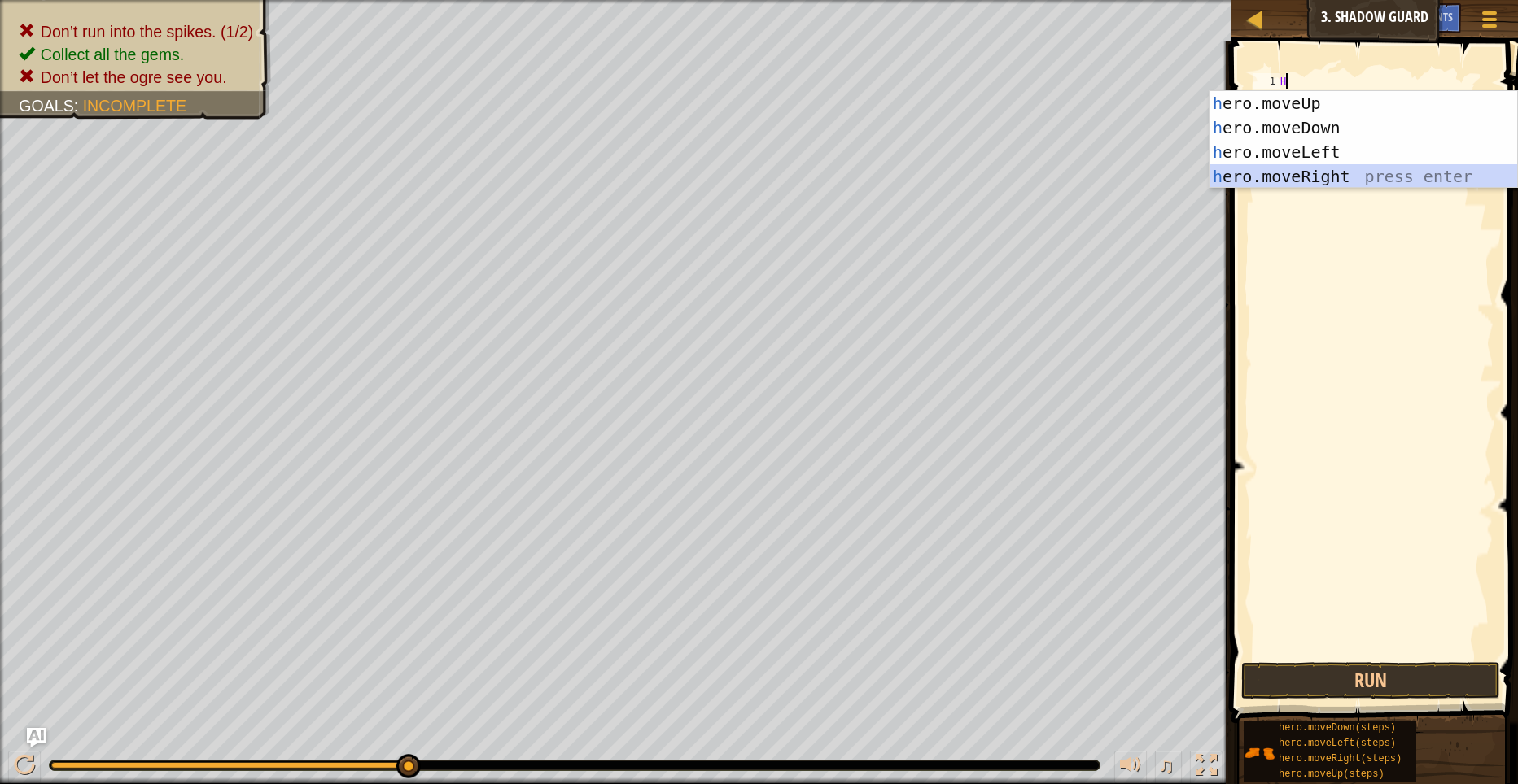
click at [1340, 169] on div "h ero.moveUp press enter h ero.moveDown press enter h ero.moveLeft press enter …" at bounding box center [1363, 164] width 308 height 146
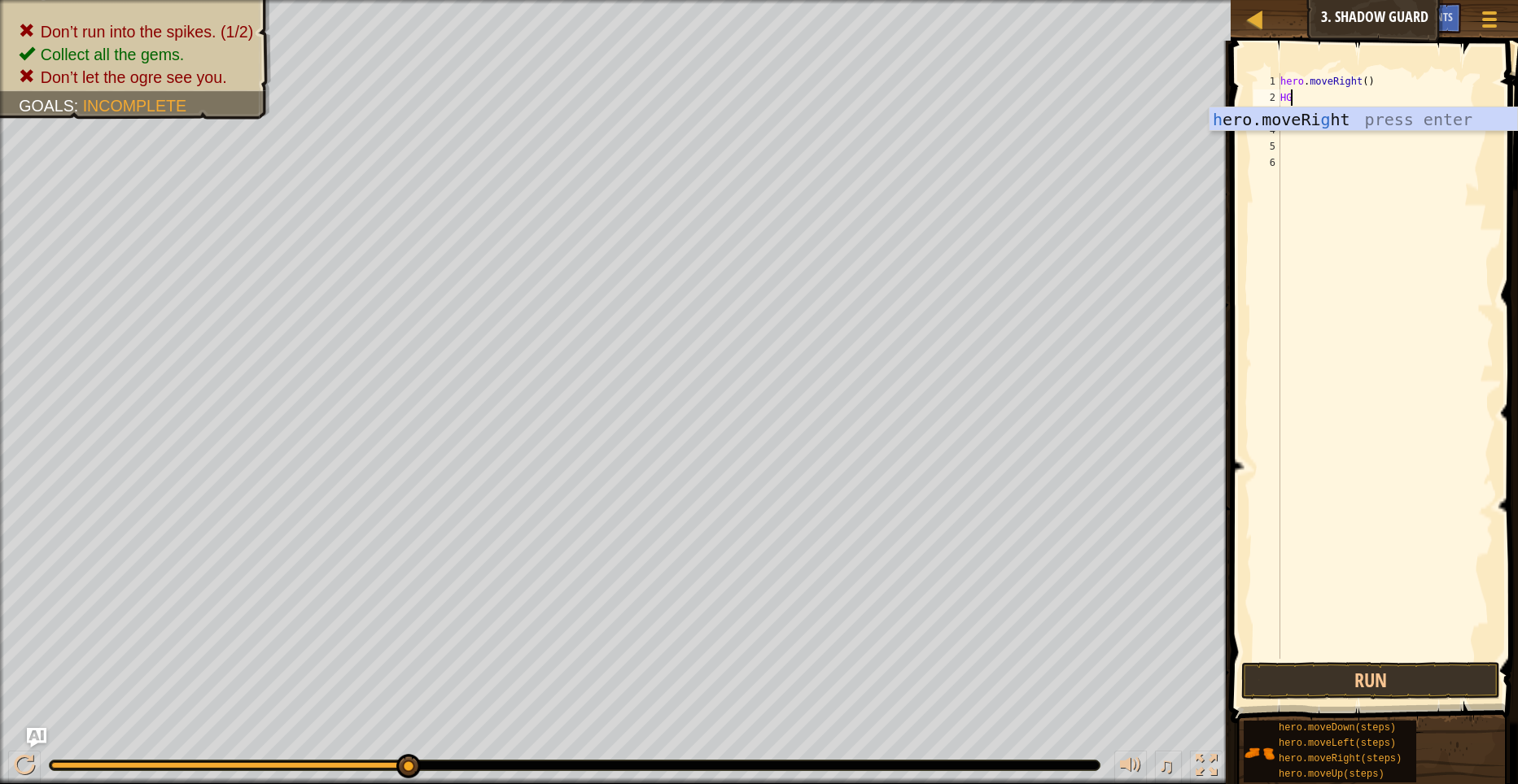
type textarea "H"
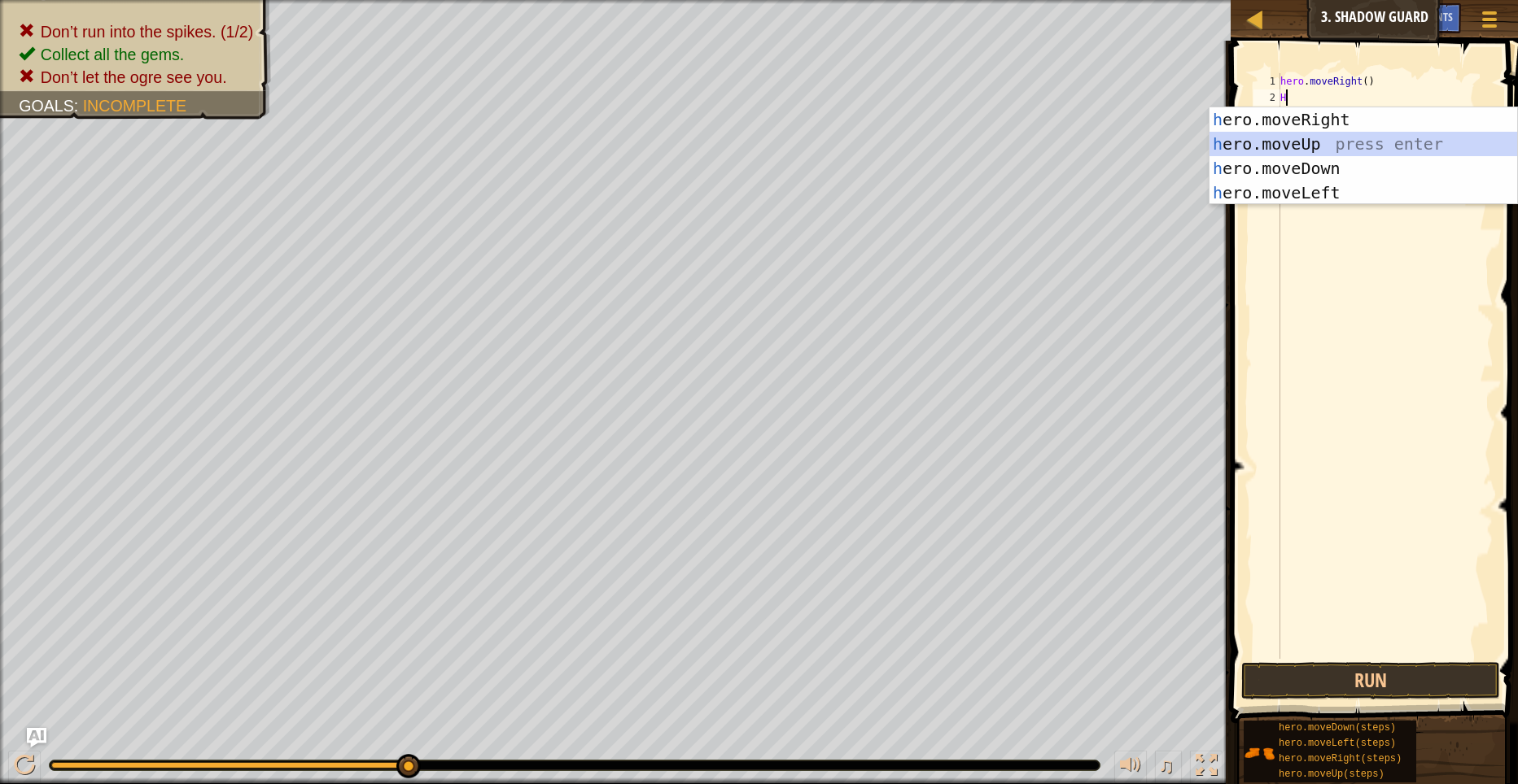
click at [1331, 136] on div "h ero.moveRight press enter h ero.moveUp press enter h ero.moveDown press enter…" at bounding box center [1363, 180] width 308 height 146
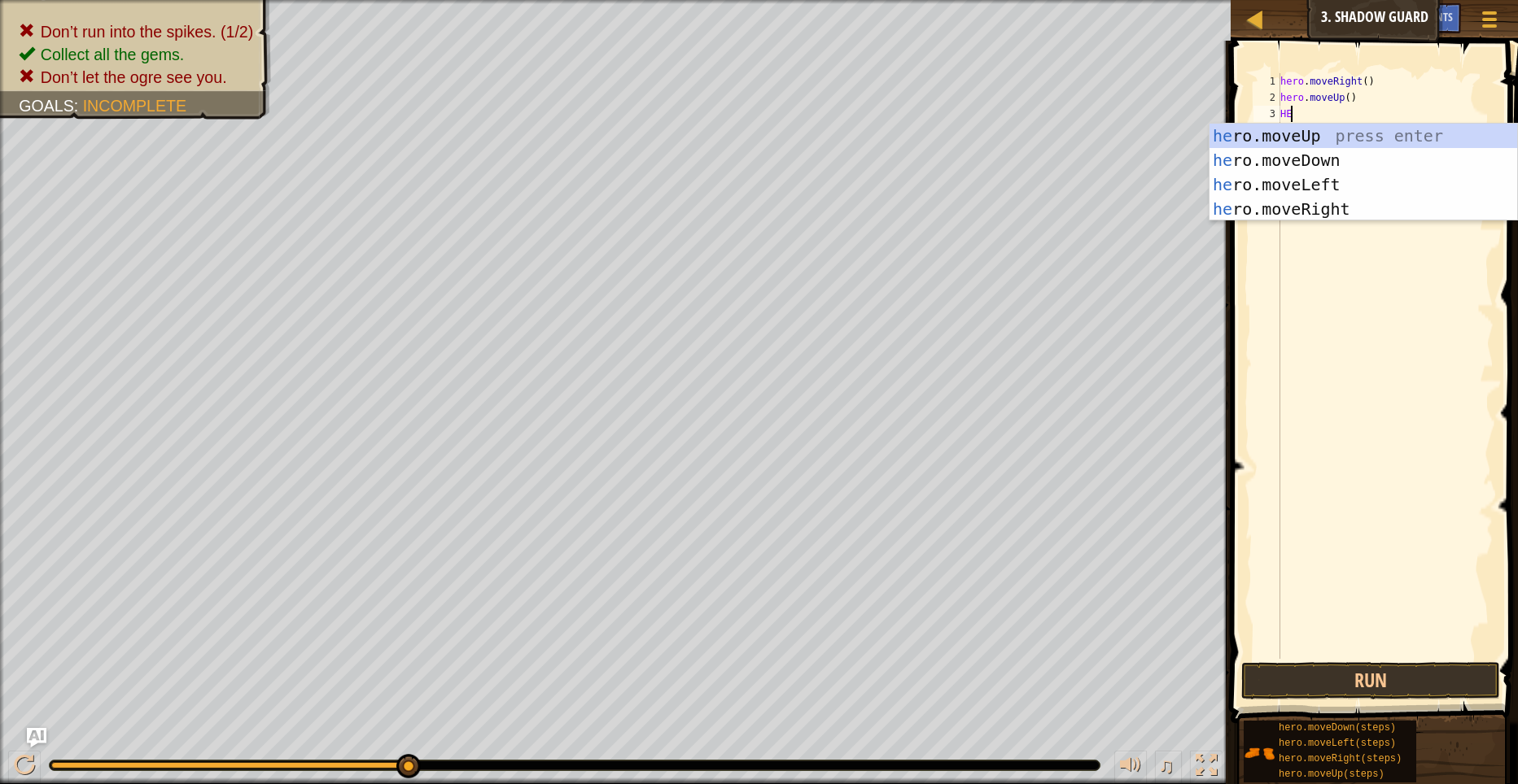
type textarea "HER"
click at [1278, 199] on div "her o.moveUp press enter her o.moveDown press enter her o.moveLeft press enter …" at bounding box center [1363, 196] width 308 height 146
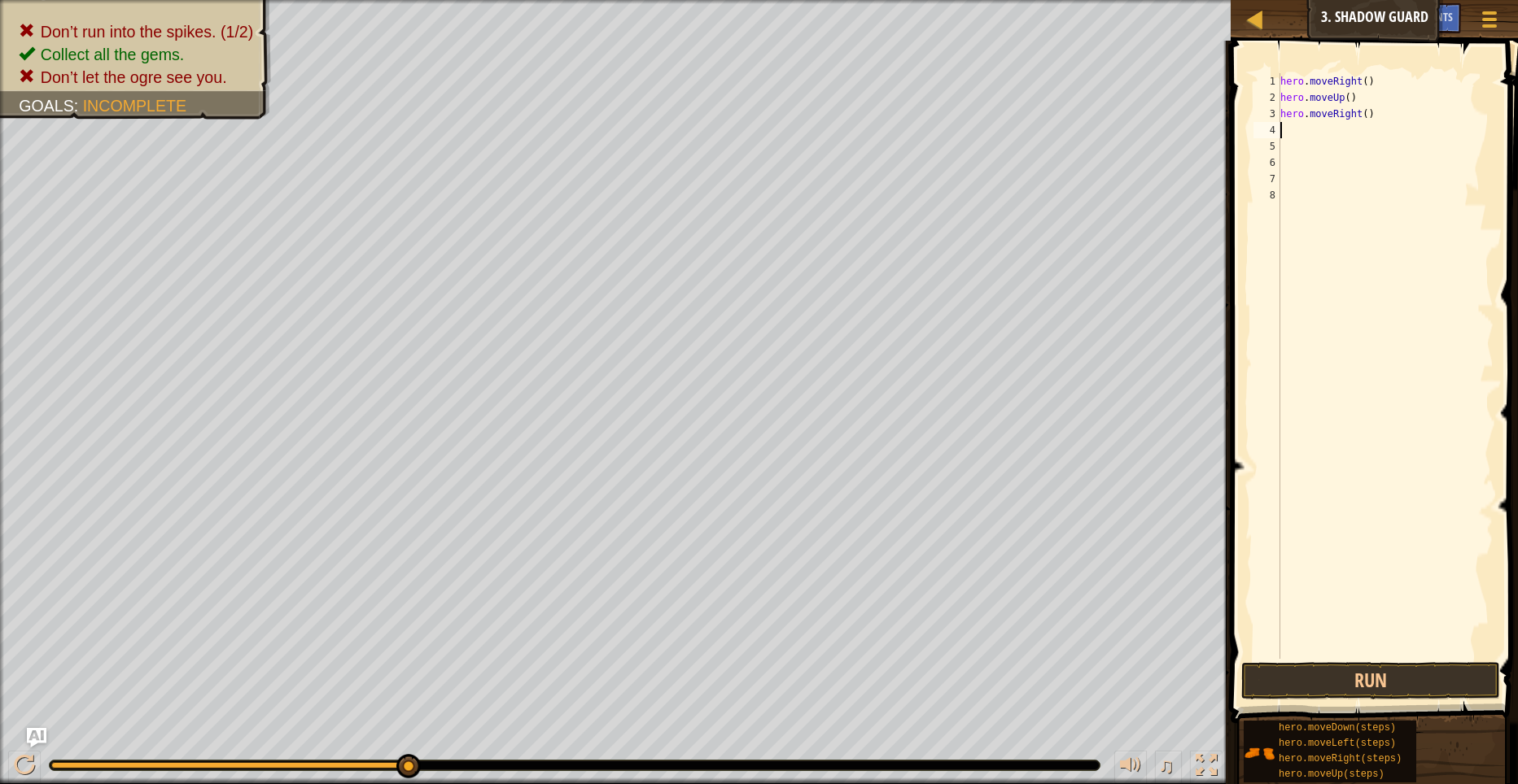
scroll to position [8, 0]
click at [1340, 673] on button "Run" at bounding box center [1371, 681] width 260 height 37
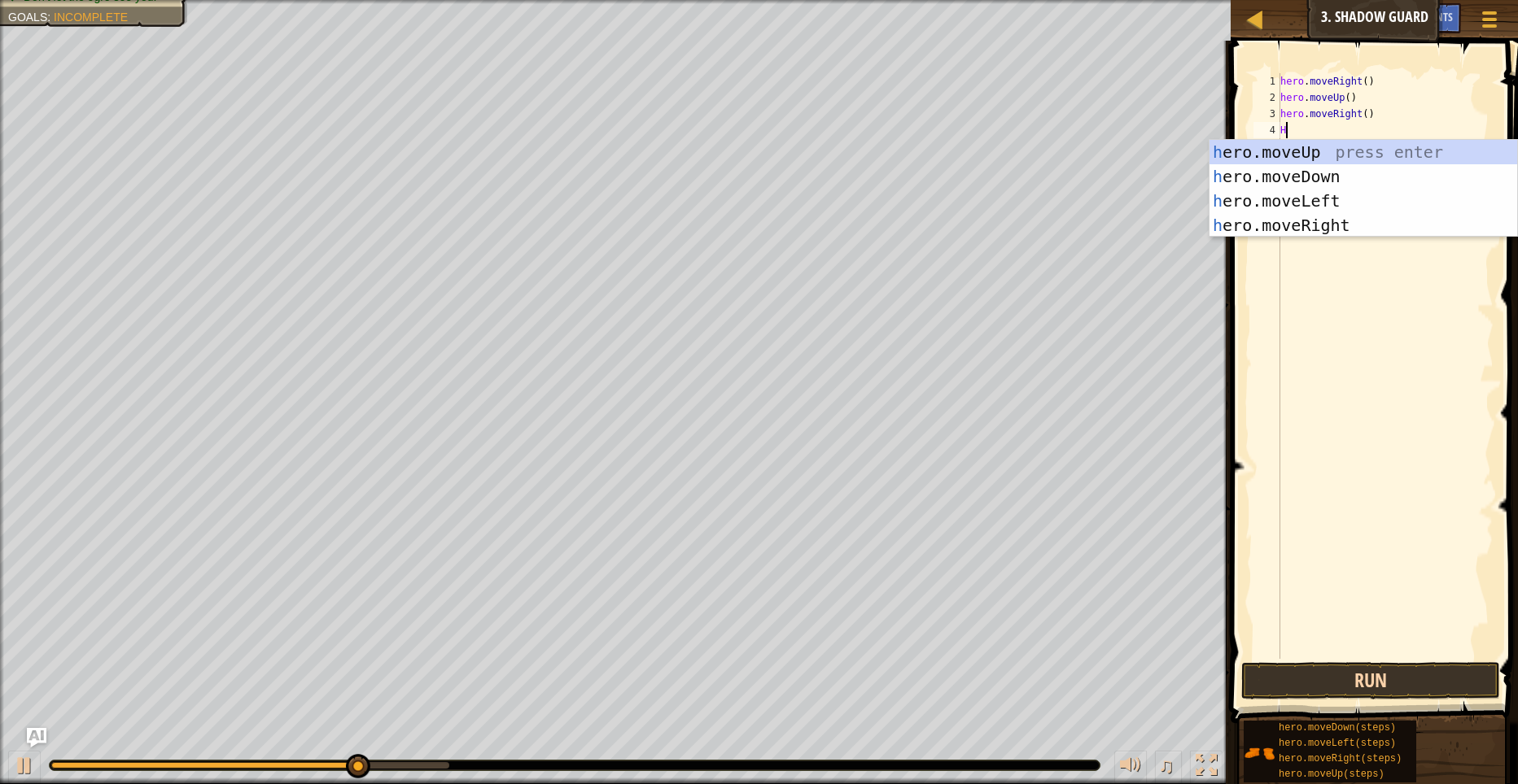
type textarea "HE"
click at [1298, 182] on div "he ro.moveUp press enter he ro.moveDown press enter he ro.moveLeft press enter …" at bounding box center [1363, 212] width 308 height 146
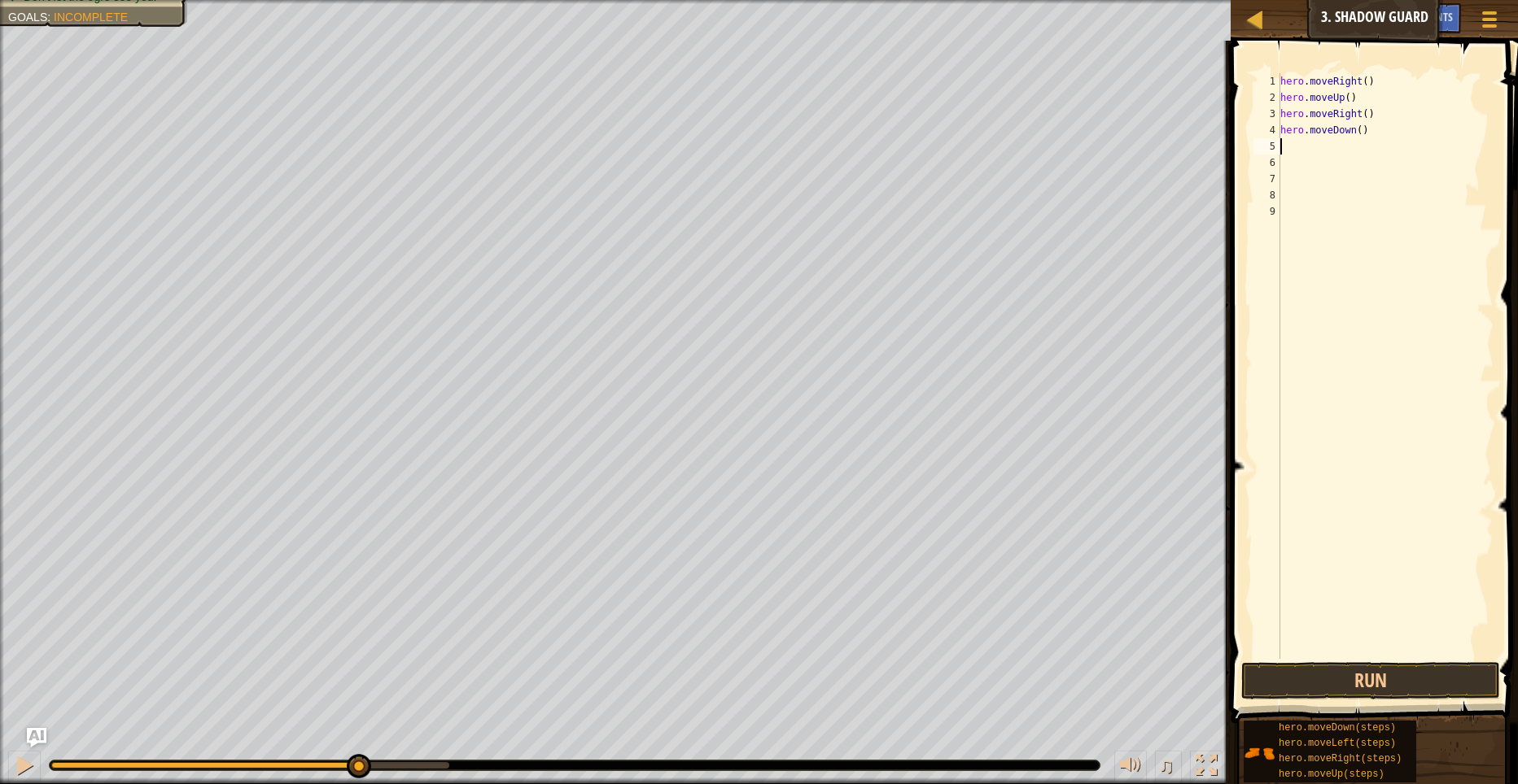
type textarea "H"
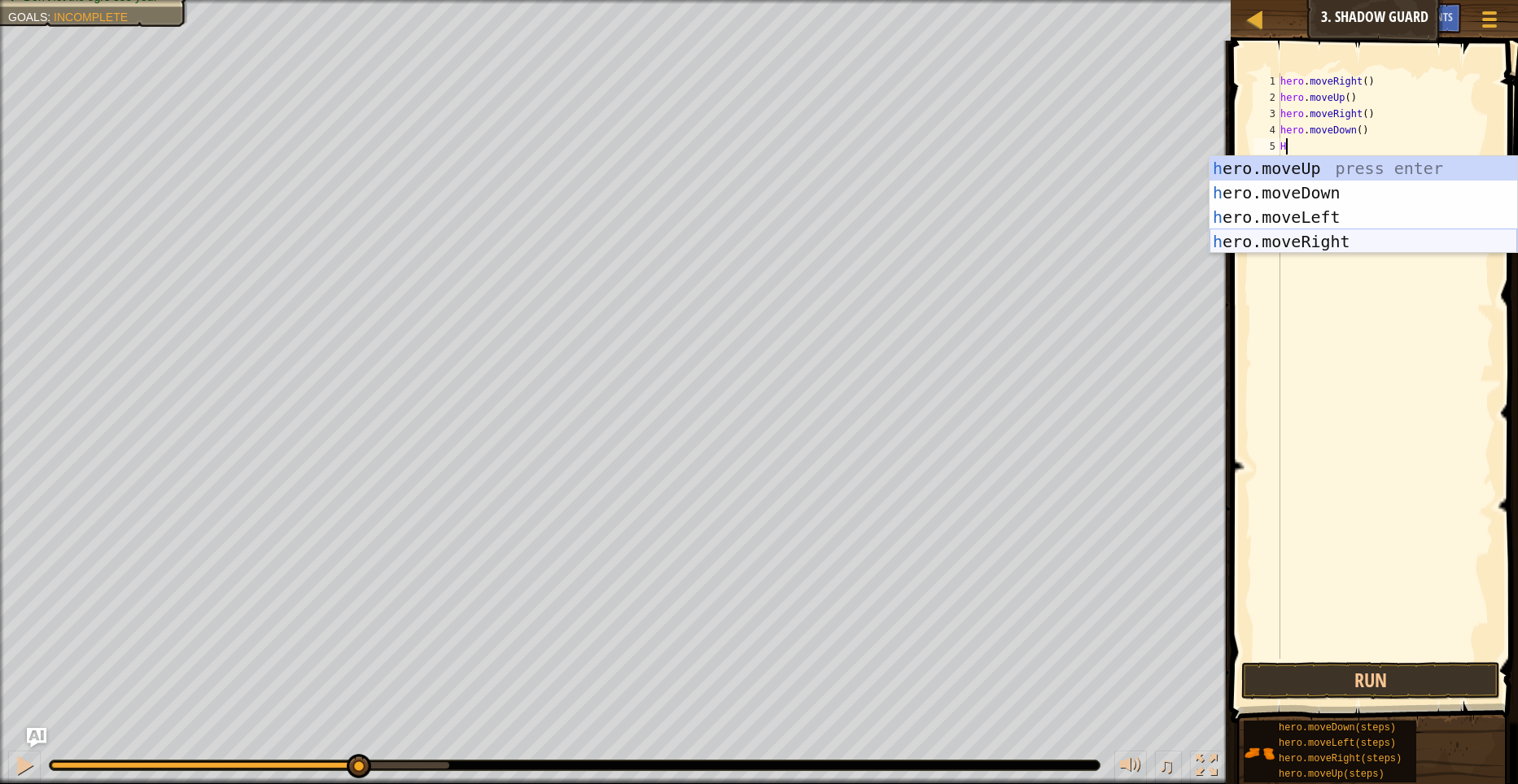
click at [1289, 249] on div "h ero.moveUp press enter h ero.moveDown press enter h ero.moveLeft press enter …" at bounding box center [1363, 229] width 308 height 146
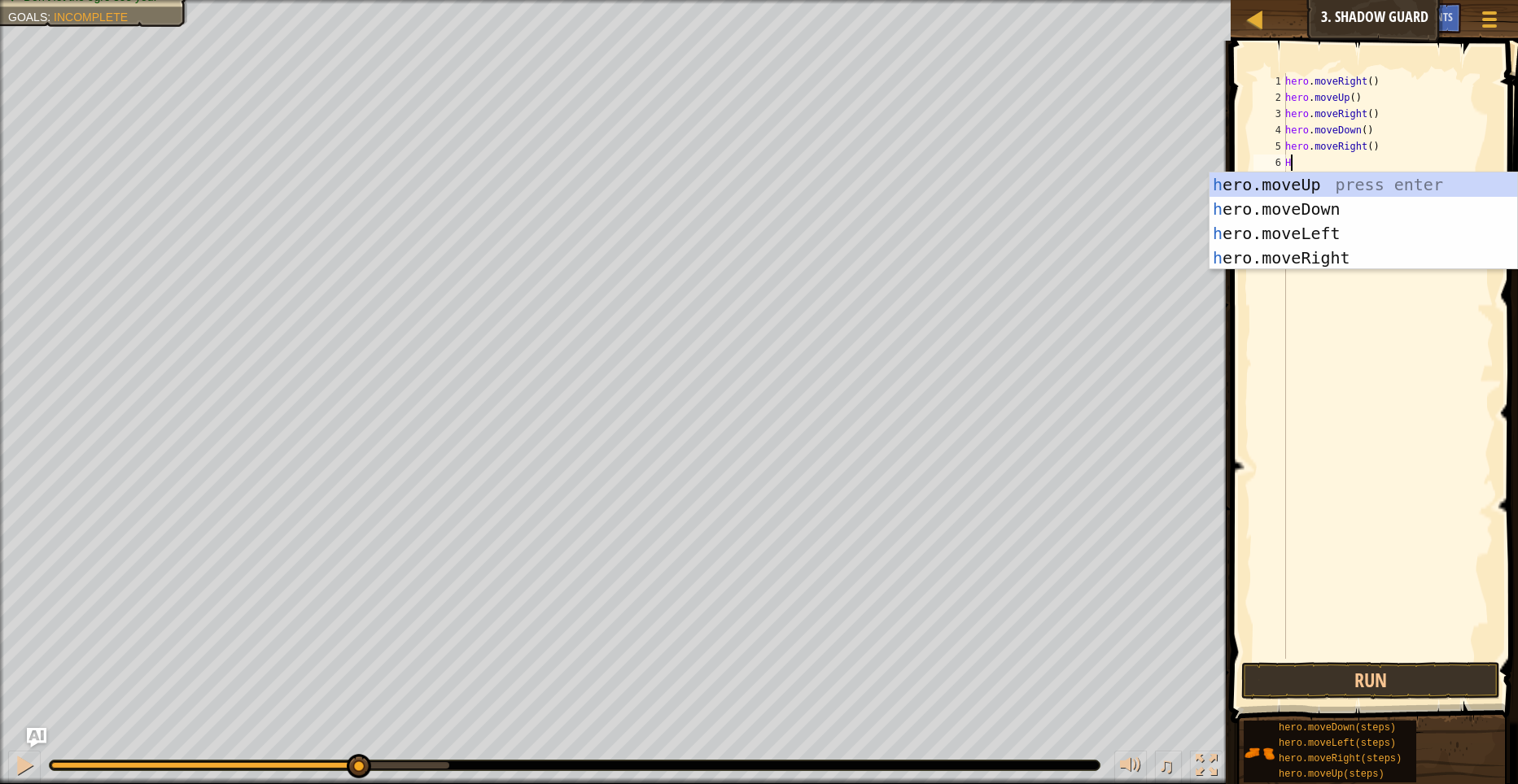
type textarea "HE"
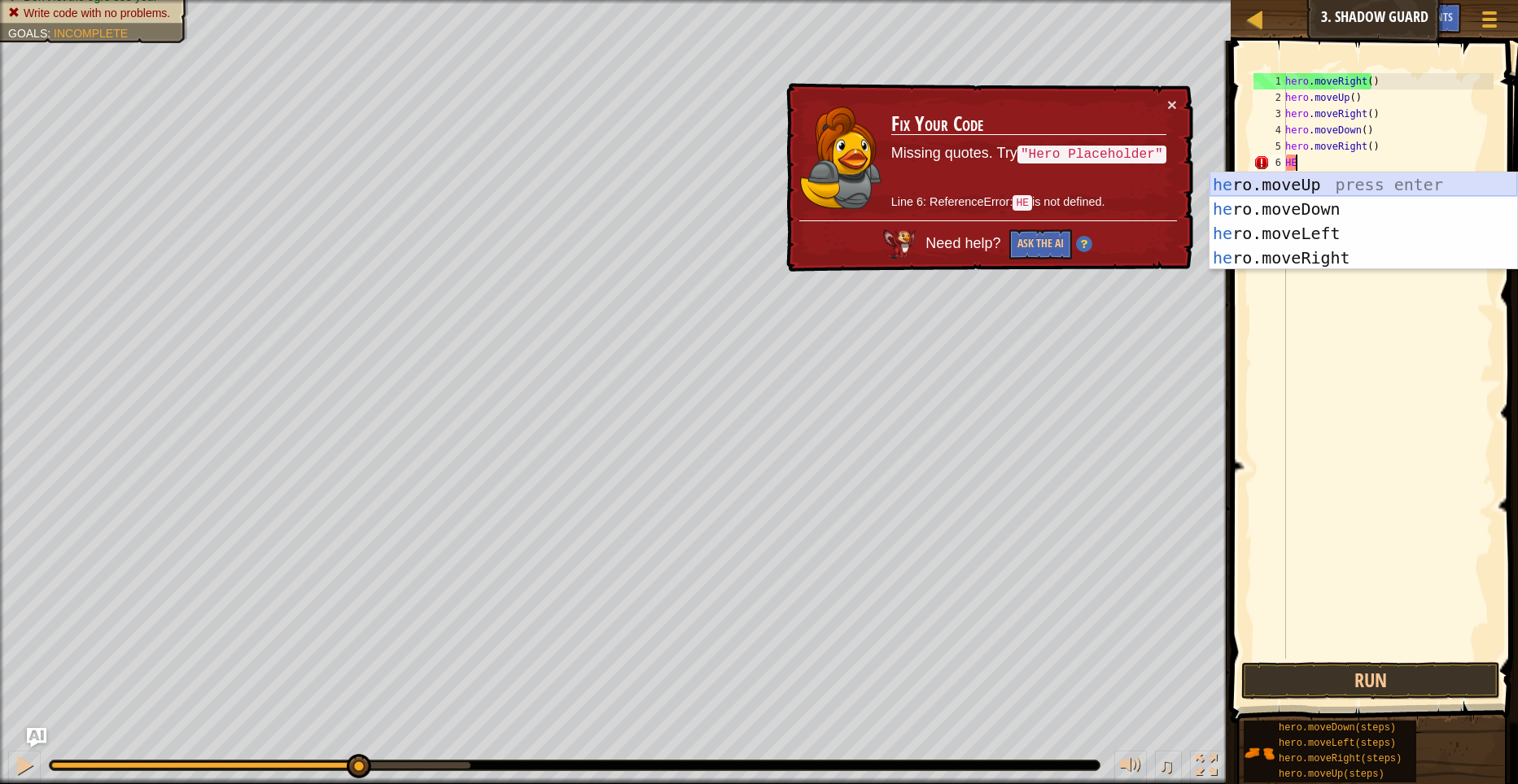
click at [1362, 184] on div "he ro.moveUp press enter he ro.moveDown press enter he ro.moveLeft press enter …" at bounding box center [1363, 245] width 308 height 146
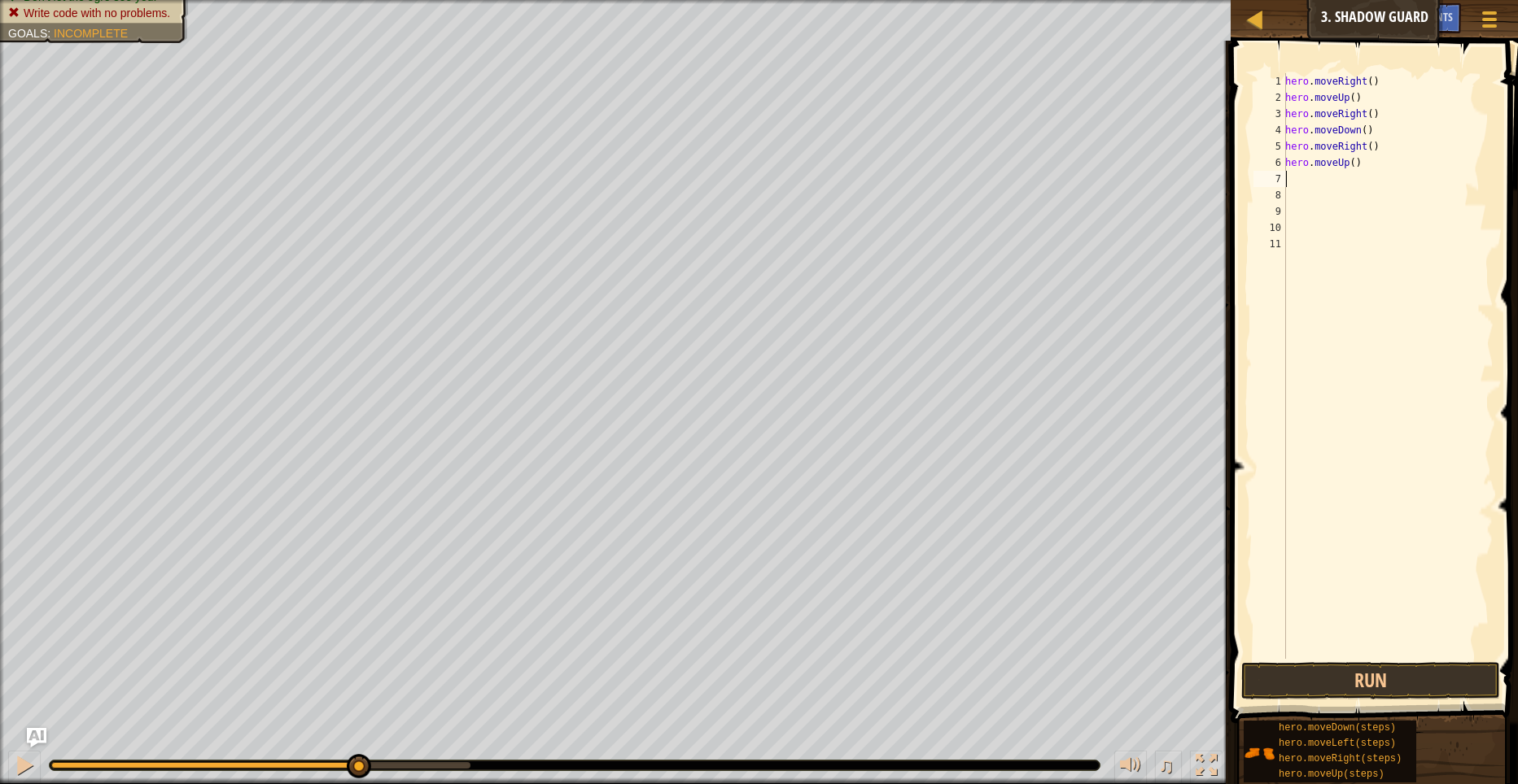
click at [1365, 155] on div "hero . moveRight ( ) hero . moveUp ( ) hero . moveRight ( ) hero . moveDown ( )…" at bounding box center [1388, 382] width 212 height 618
type textarea "h"
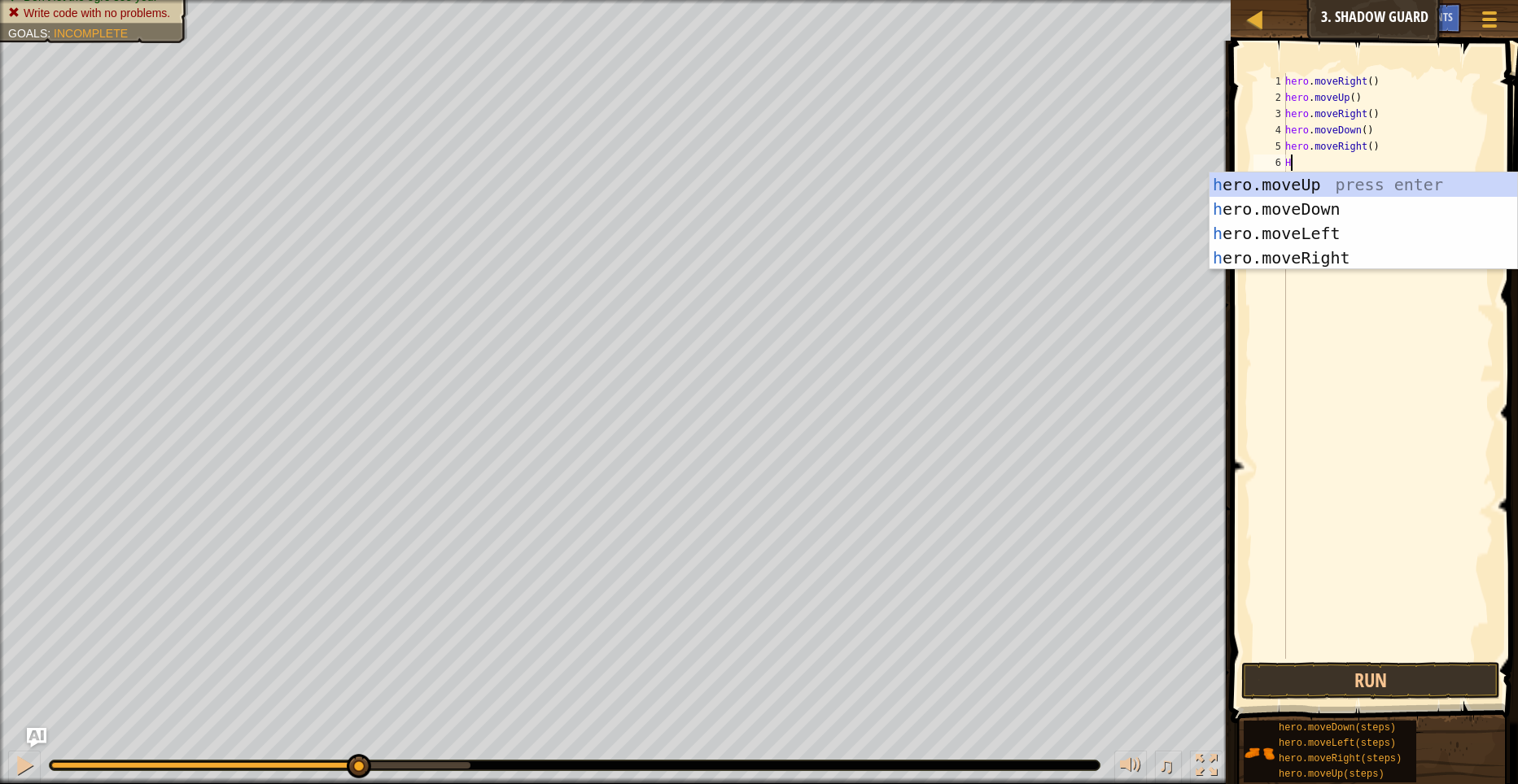
type textarea "HE"
click at [1329, 235] on div "he ro.moveUp press enter he ro.moveDown press enter he ro.moveLeft press enter …" at bounding box center [1363, 245] width 308 height 146
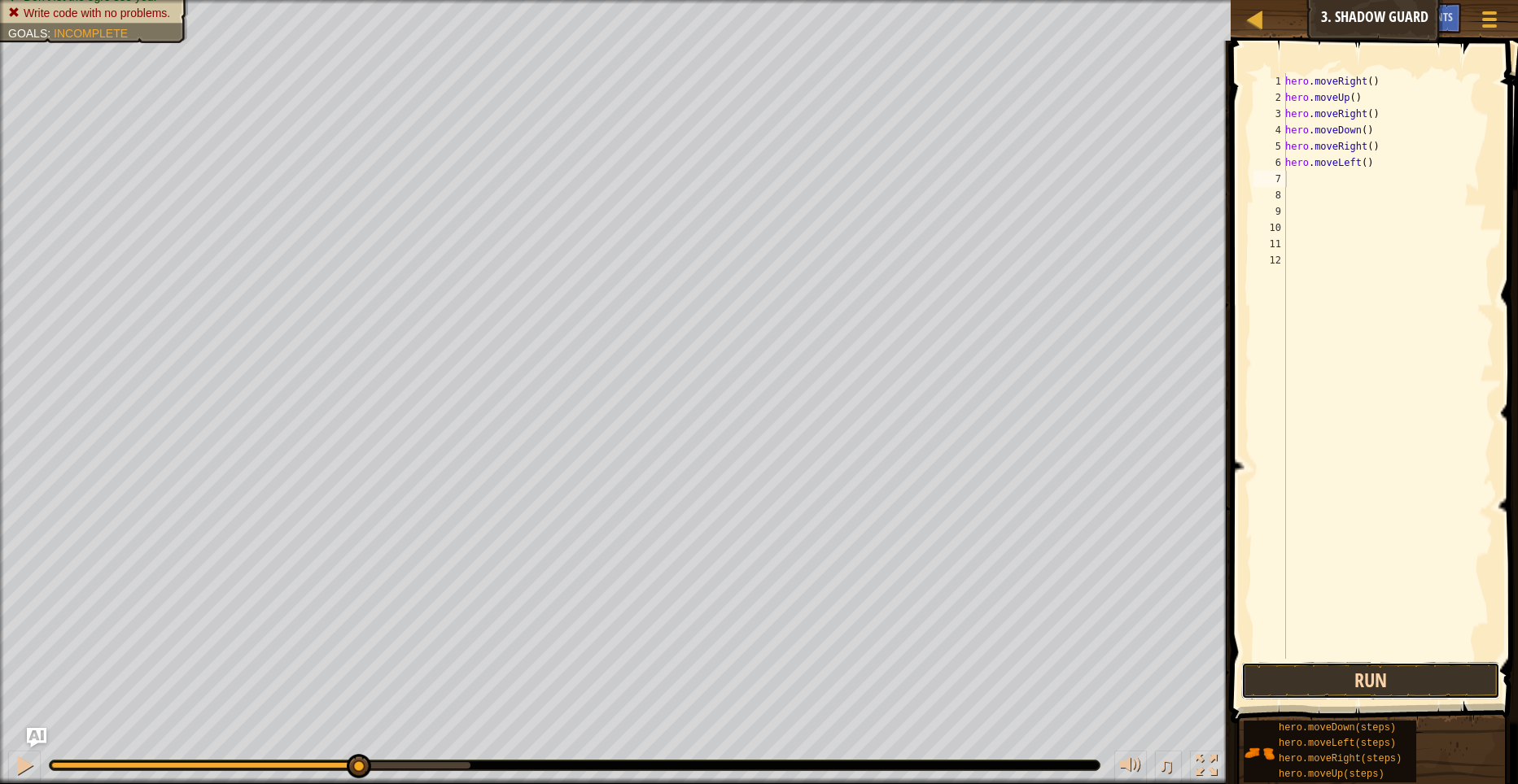
click at [1354, 672] on button "Run" at bounding box center [1371, 681] width 260 height 37
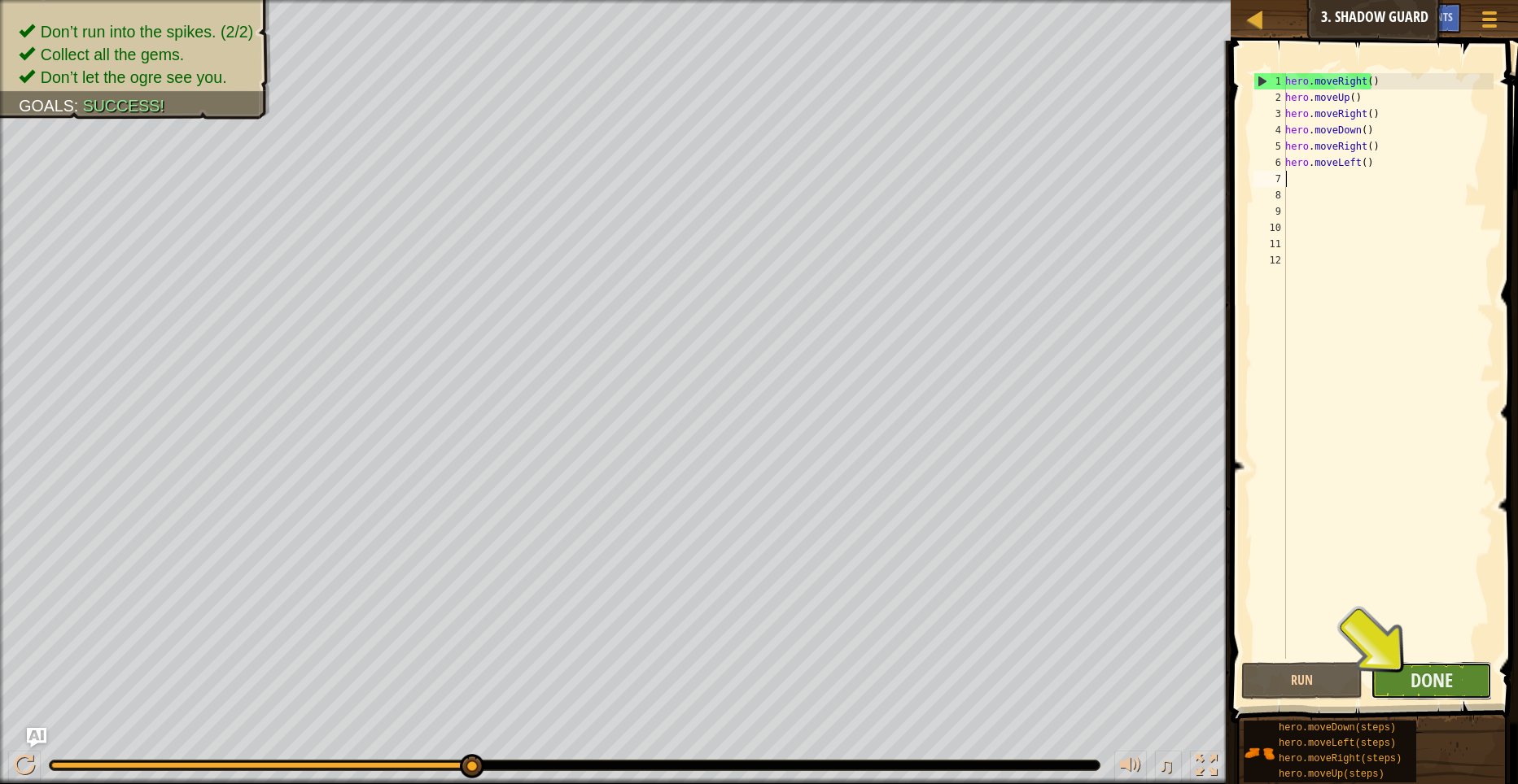
click at [1405, 667] on button "Done" at bounding box center [1431, 681] width 121 height 37
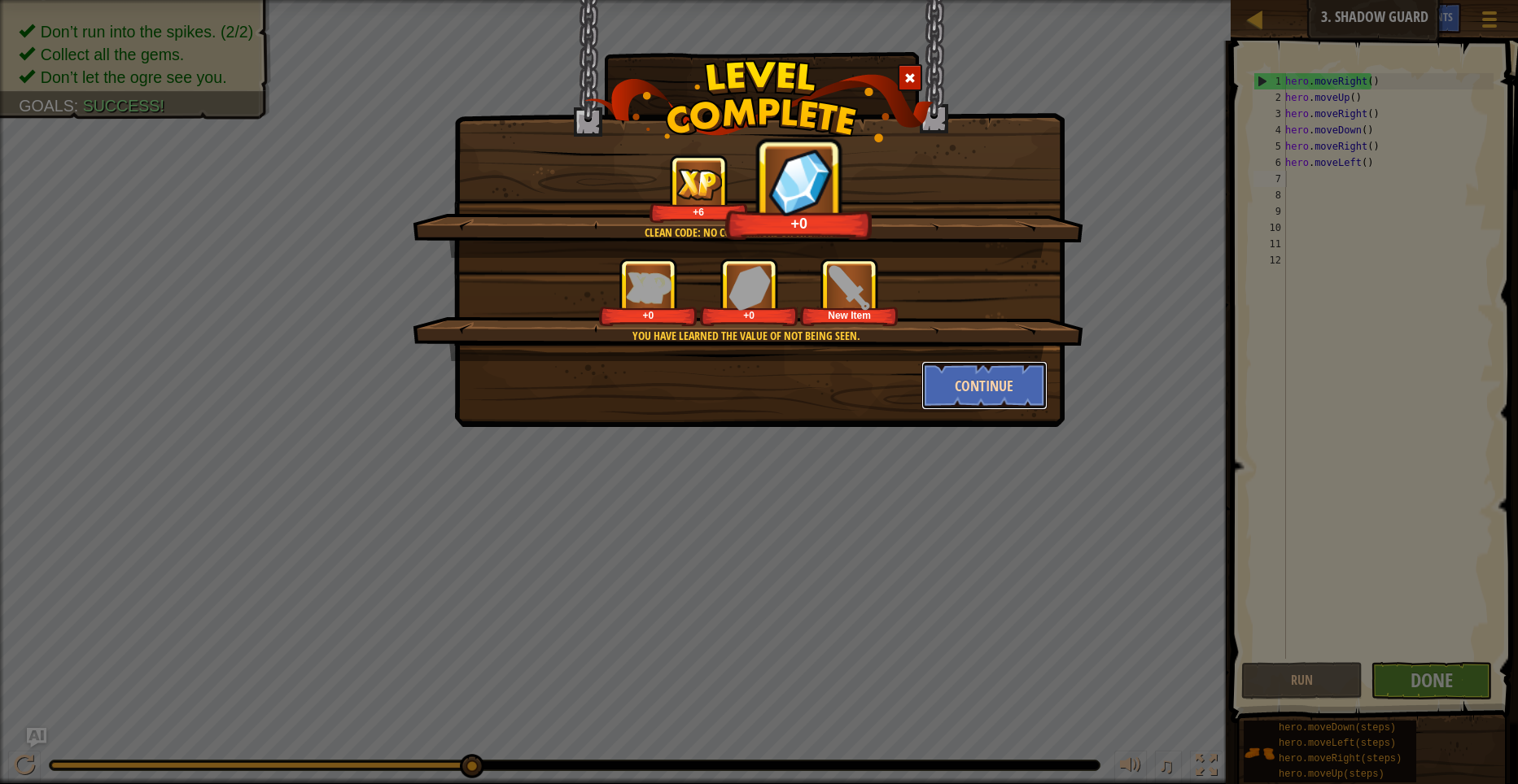
click at [974, 380] on button "Continue" at bounding box center [984, 386] width 126 height 49
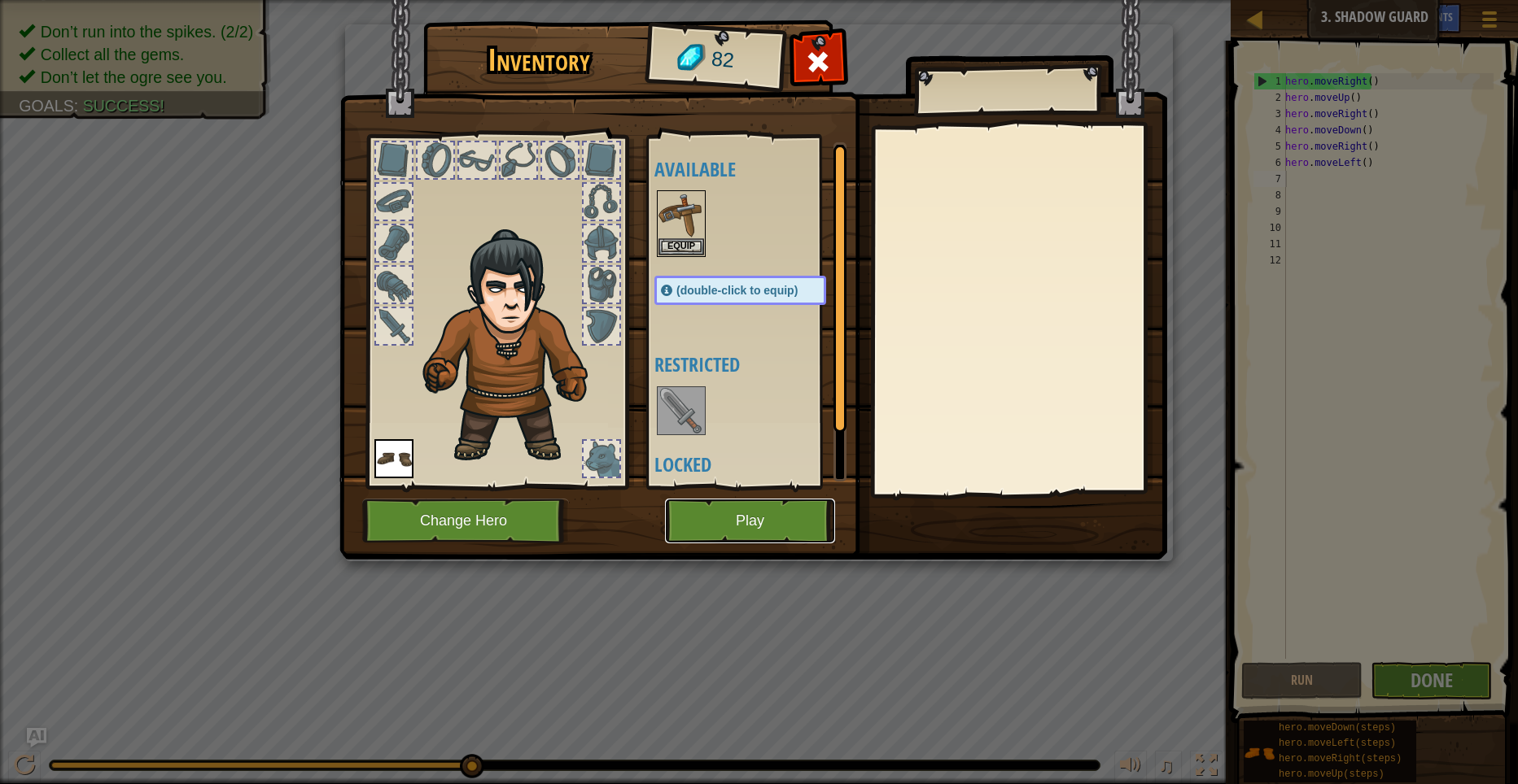
click at [802, 519] on button "Play" at bounding box center [750, 521] width 170 height 45
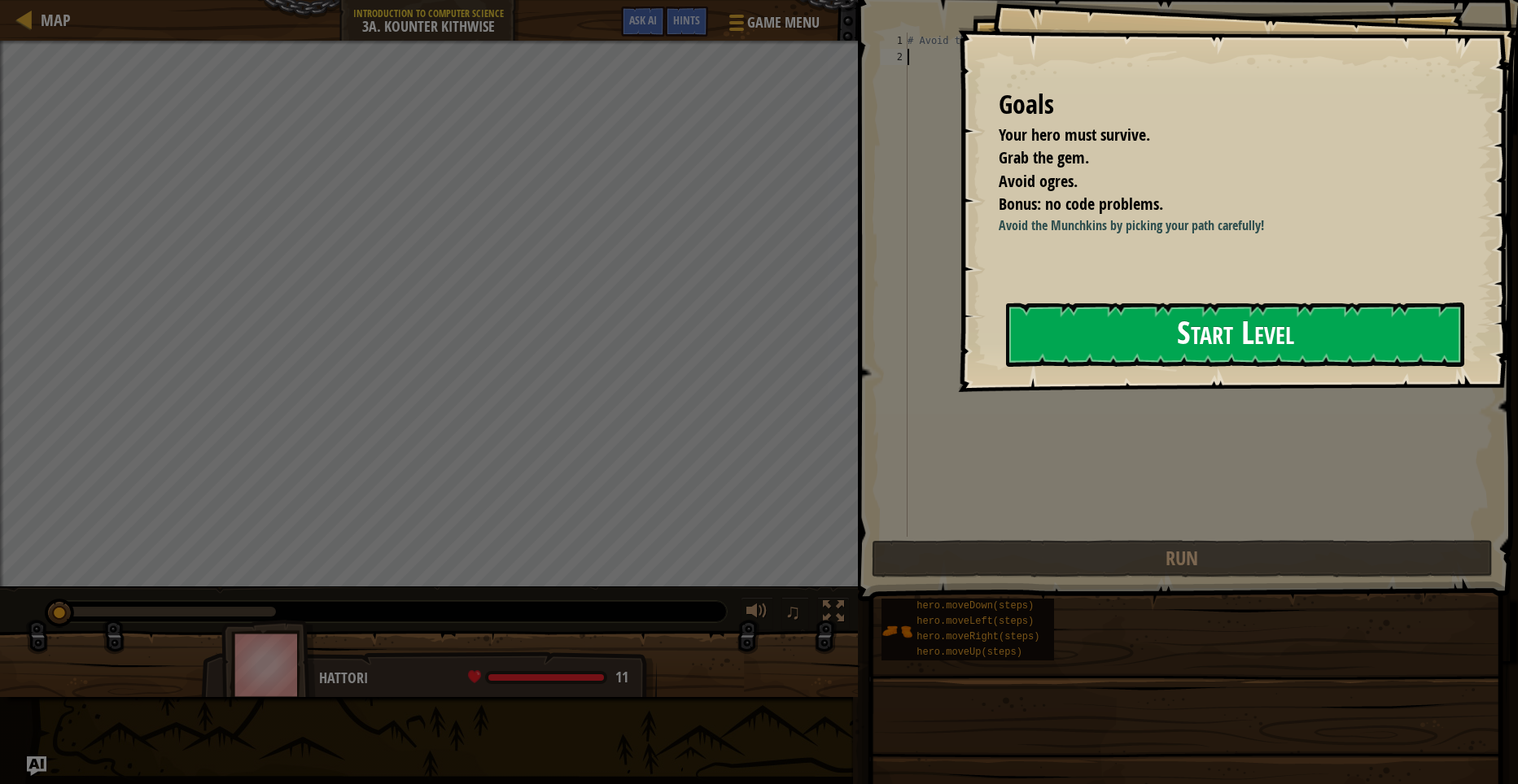
click at [1295, 342] on button "Start Level" at bounding box center [1235, 335] width 458 height 64
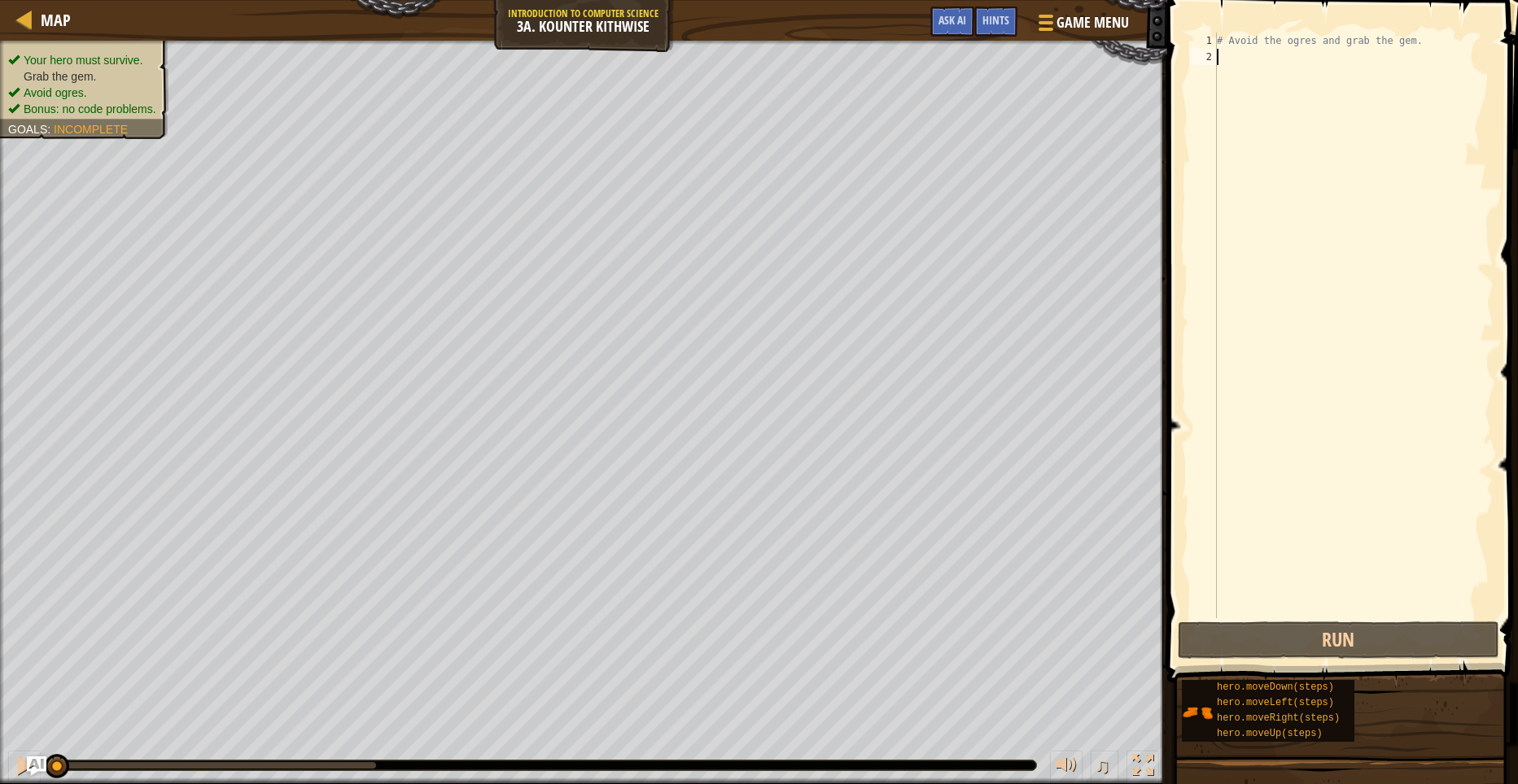
click at [1257, 332] on div "# Avoid the ogres and grab the gem." at bounding box center [1353, 341] width 280 height 618
type textarea "H"
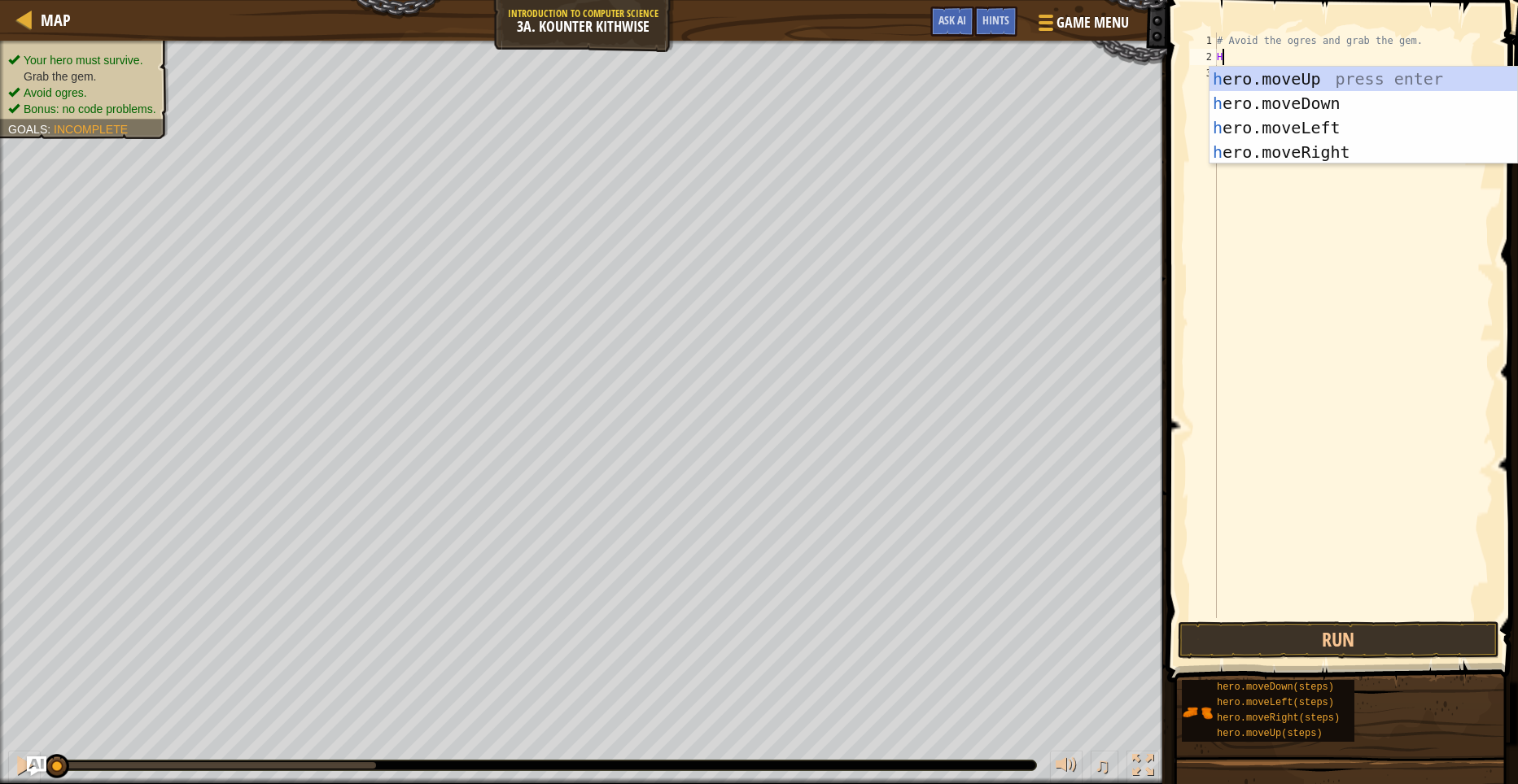
scroll to position [8, 0]
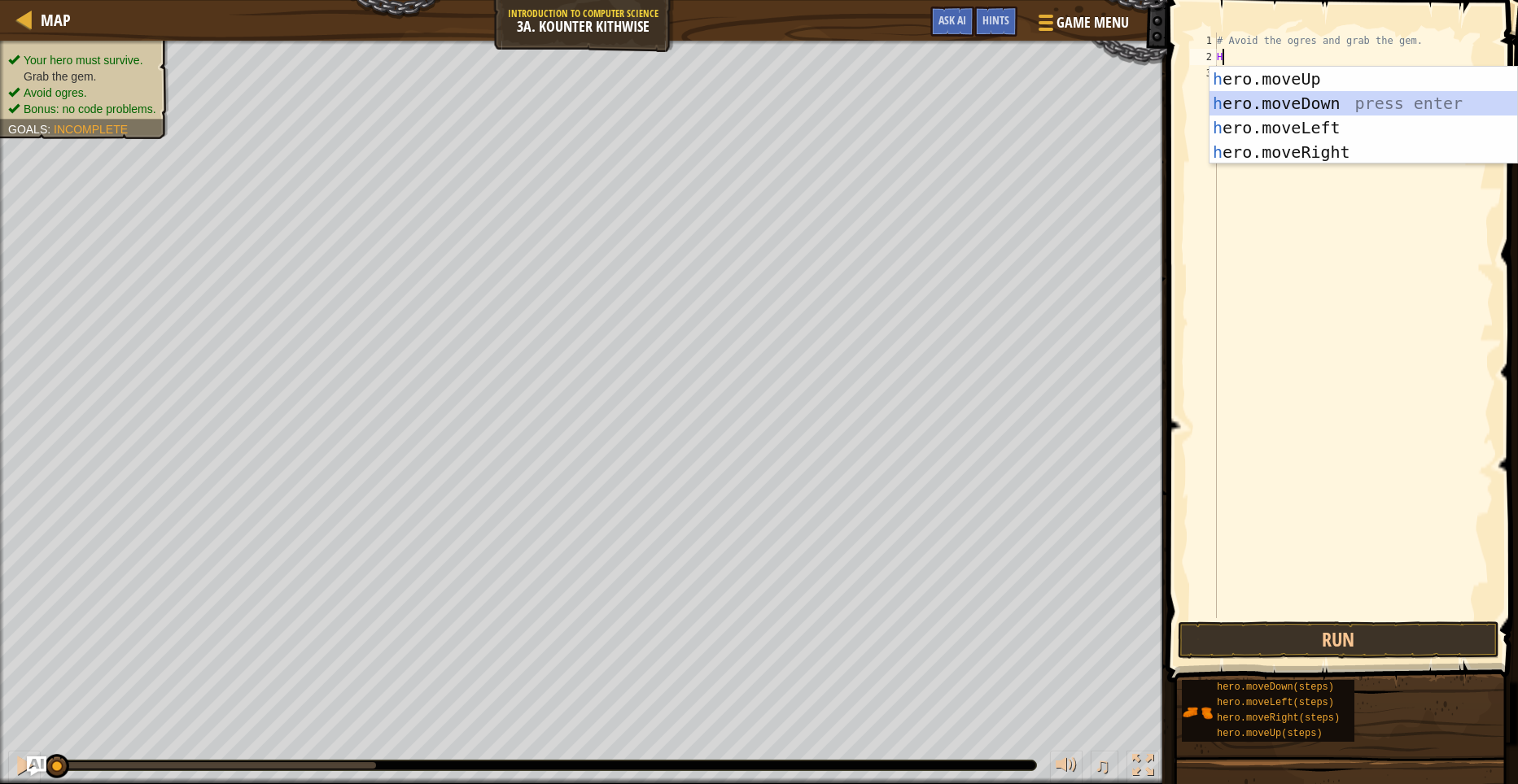
click at [1345, 92] on div "h ero.moveUp press enter h ero.moveDown press enter h ero.moveLeft press enter …" at bounding box center [1363, 140] width 308 height 146
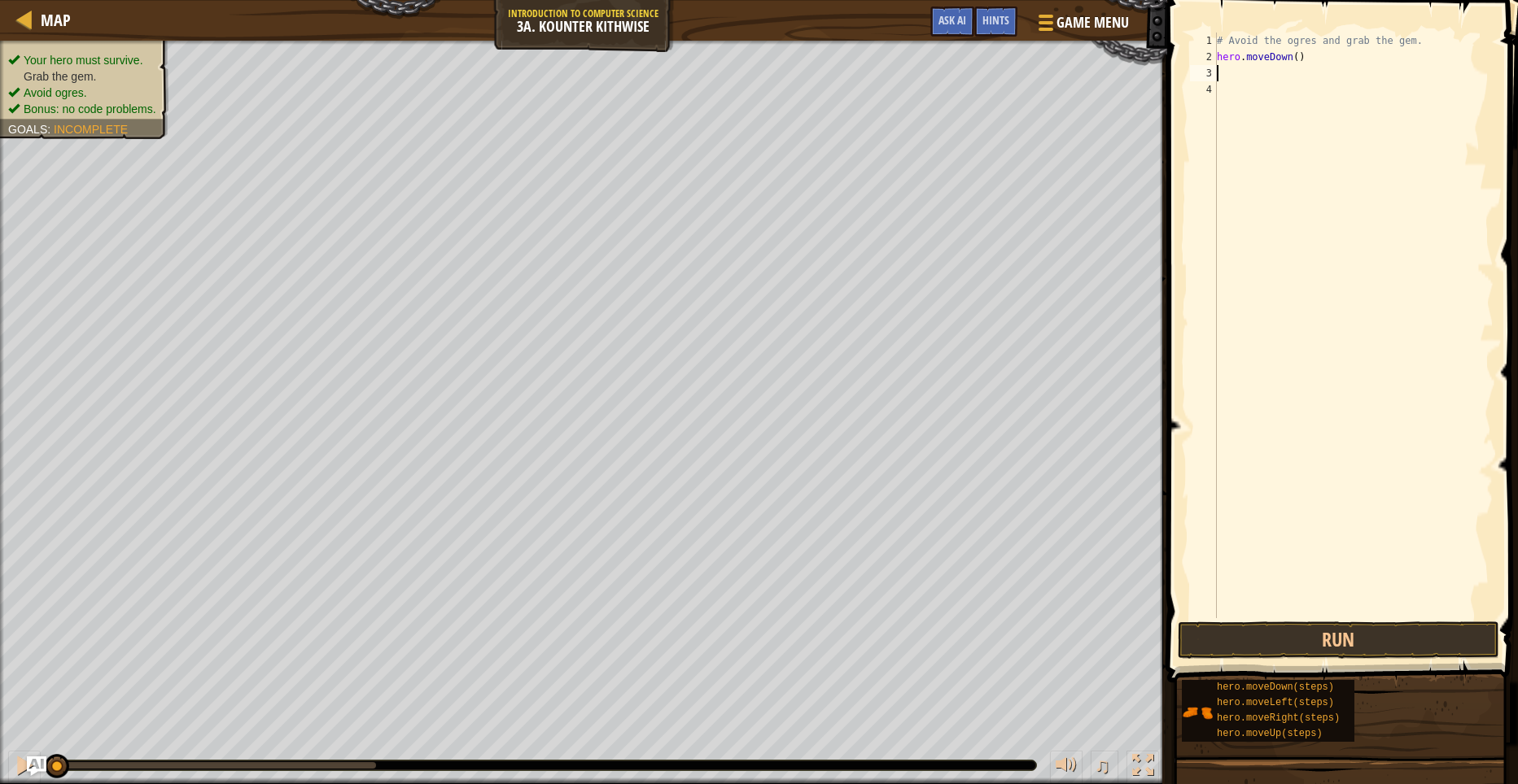
type textarea "H"
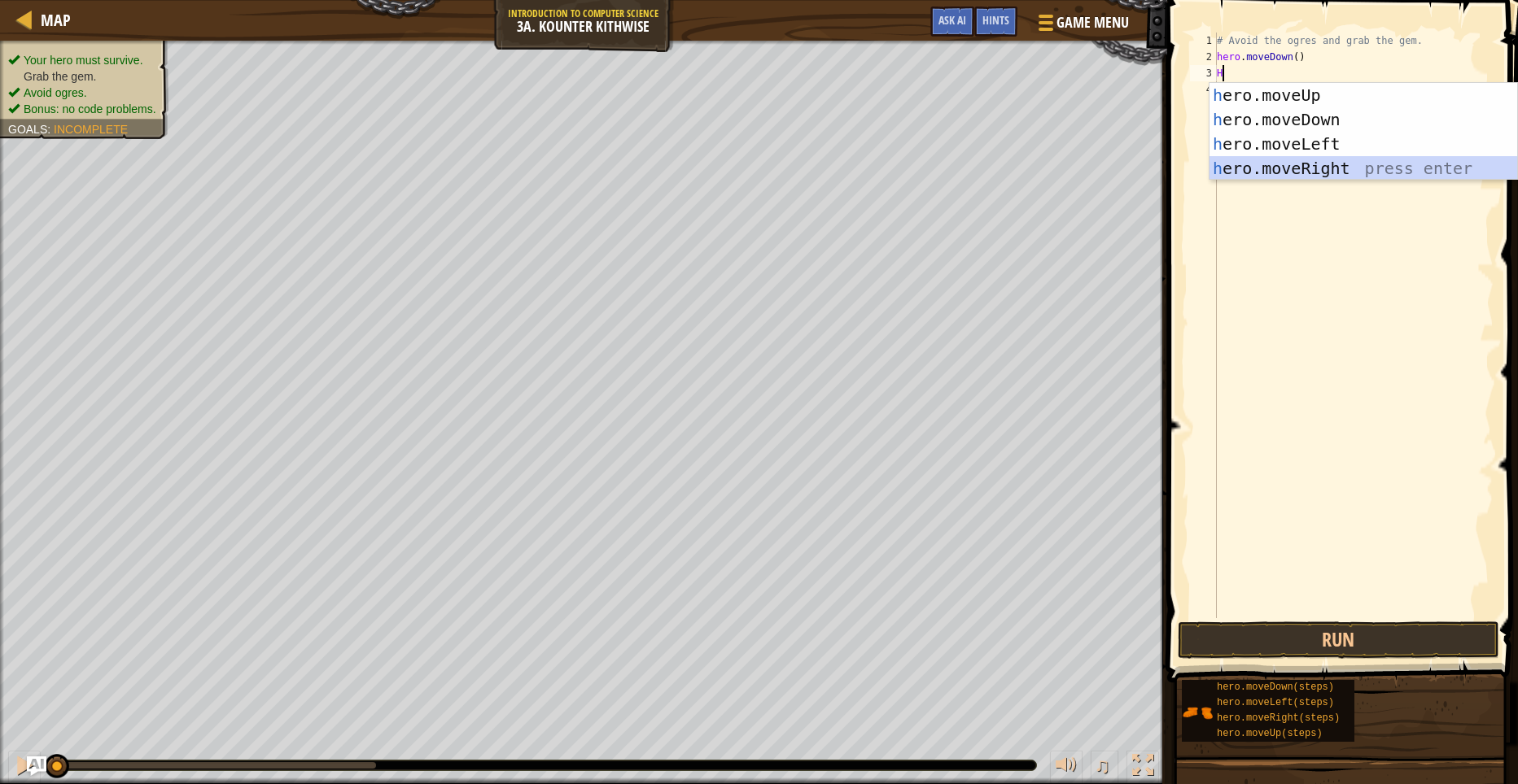
click at [1290, 166] on div "h ero.moveUp press enter h ero.moveDown press enter h ero.moveLeft press enter …" at bounding box center [1363, 156] width 308 height 146
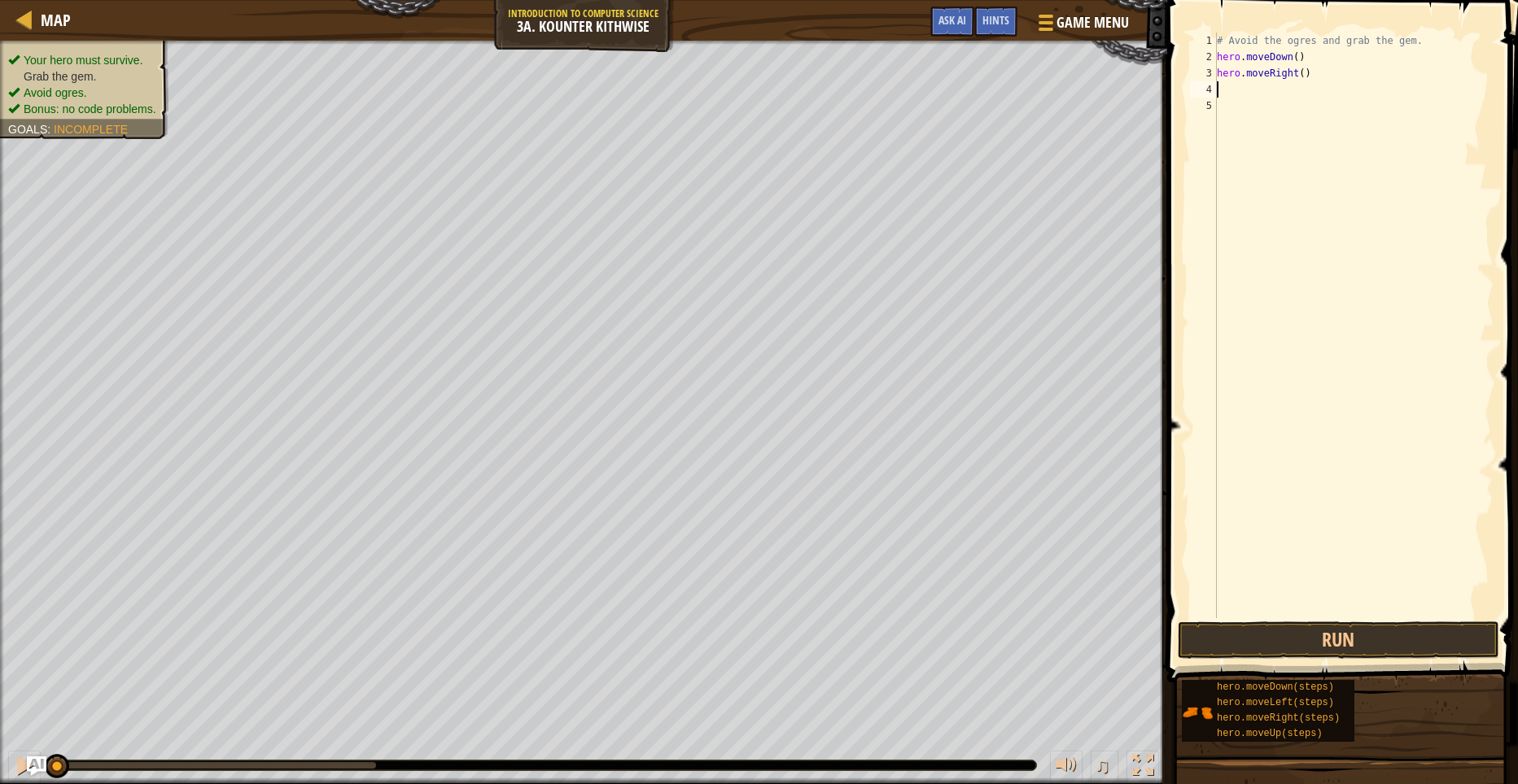
type textarea "H"
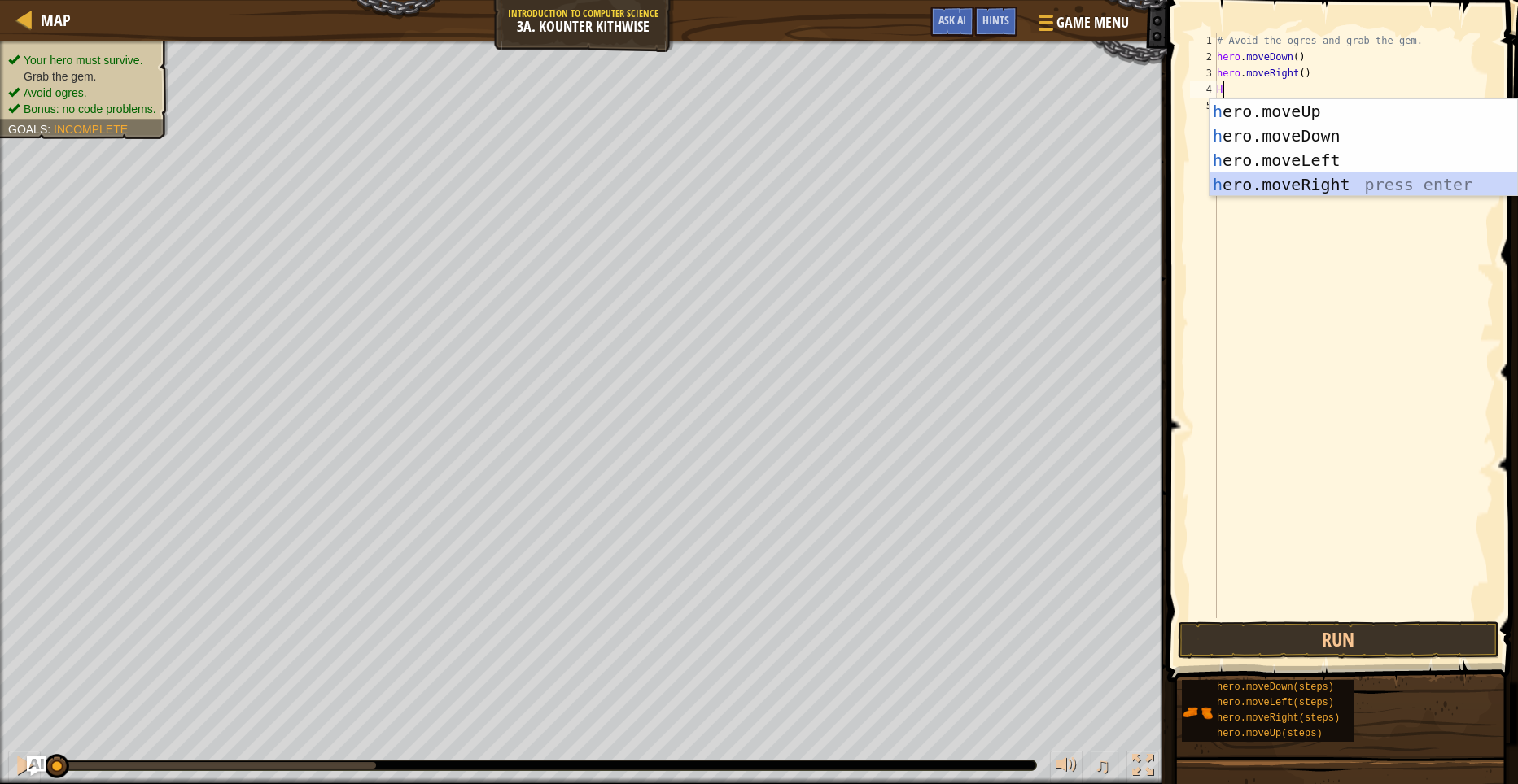
click at [1275, 183] on div "h ero.moveUp press enter h ero.moveDown press enter h ero.moveLeft press enter …" at bounding box center [1363, 172] width 308 height 146
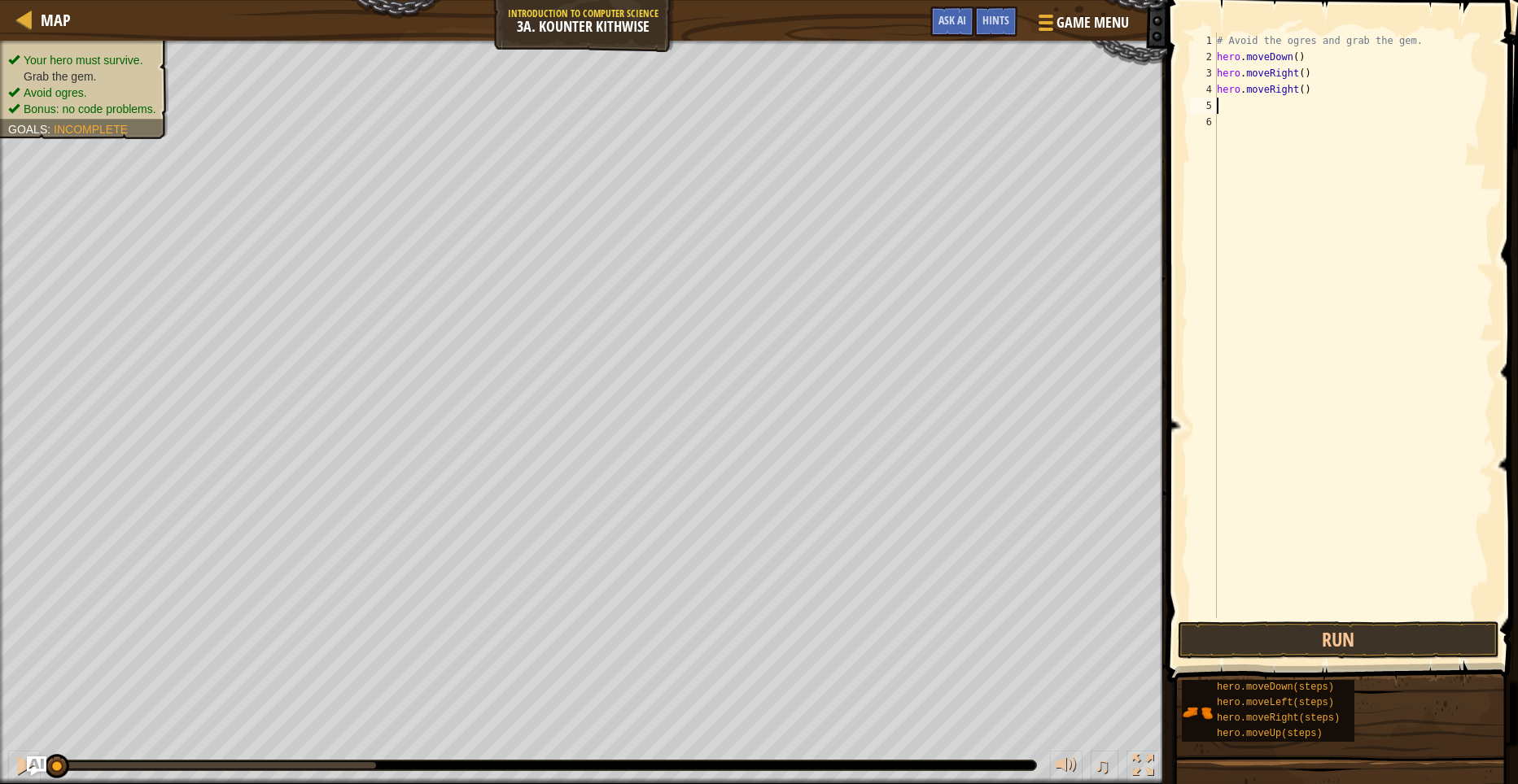
type textarea "H"
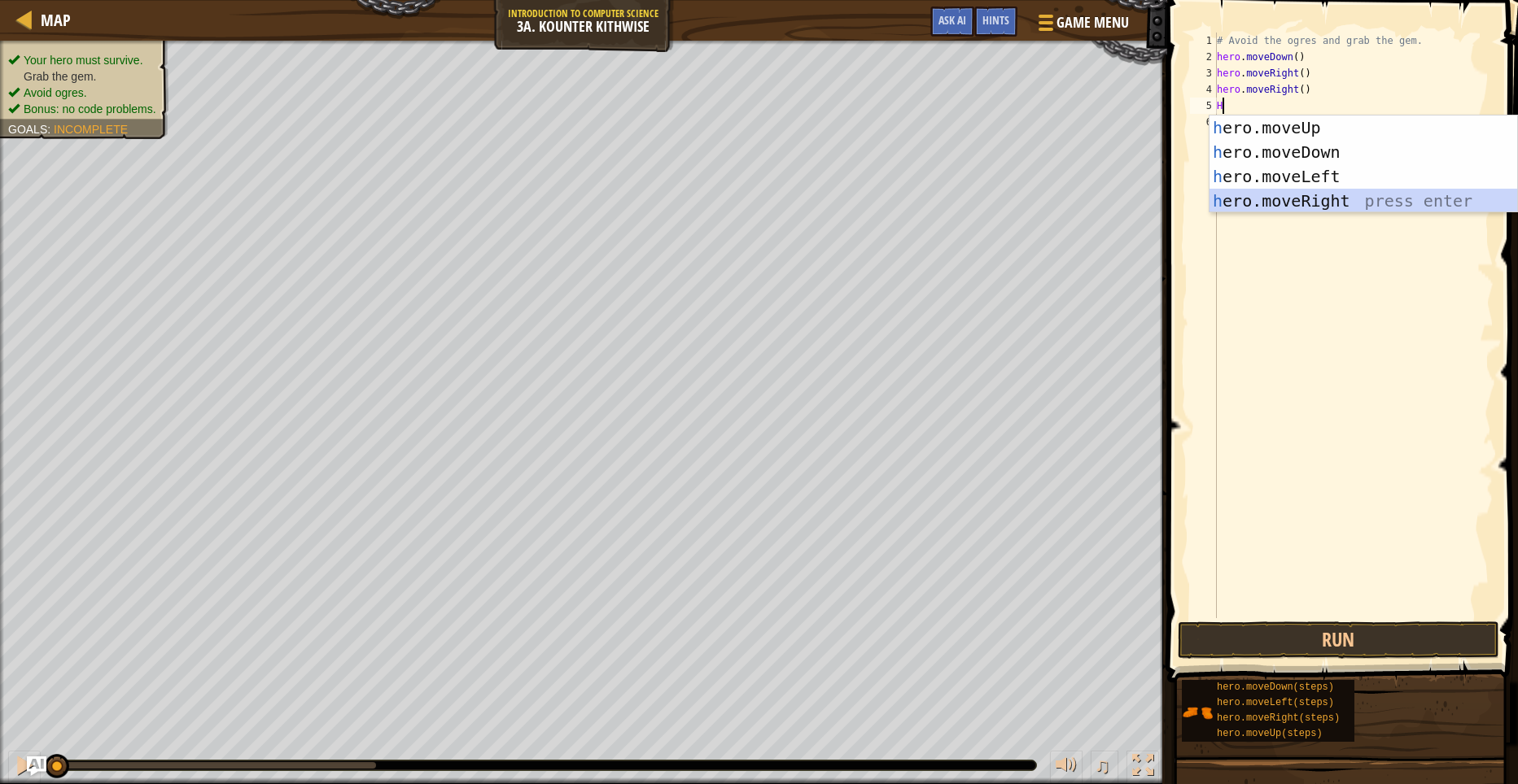
click at [1282, 200] on div "h ero.moveUp press enter h ero.moveDown press enter h ero.moveLeft press enter …" at bounding box center [1363, 189] width 308 height 146
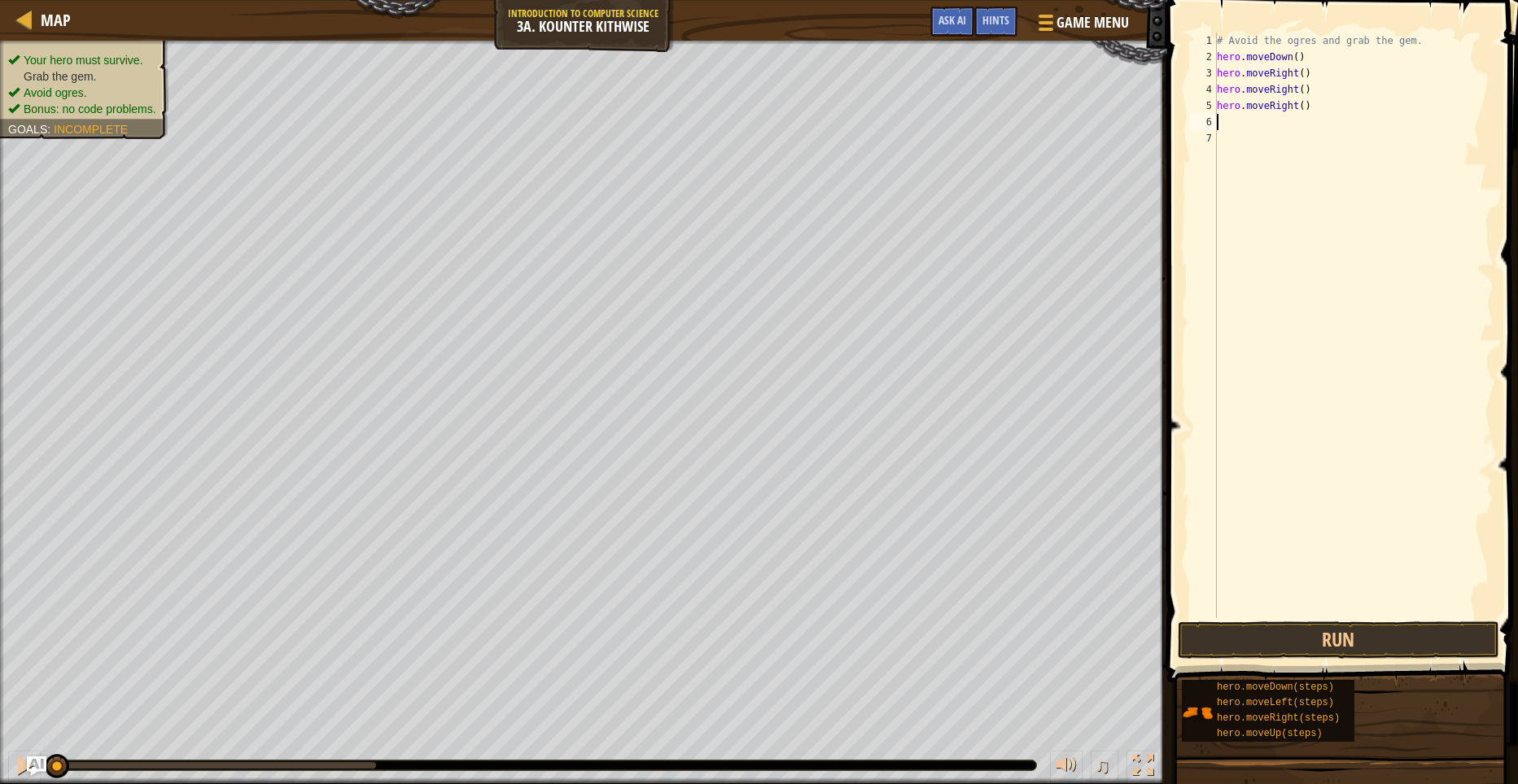
click at [1334, 609] on div "# Avoid the ogres and grab the gem. hero . moveDown ( ) hero . moveRight ( ) he…" at bounding box center [1353, 341] width 280 height 618
click at [1332, 639] on button "Run" at bounding box center [1339, 640] width 322 height 37
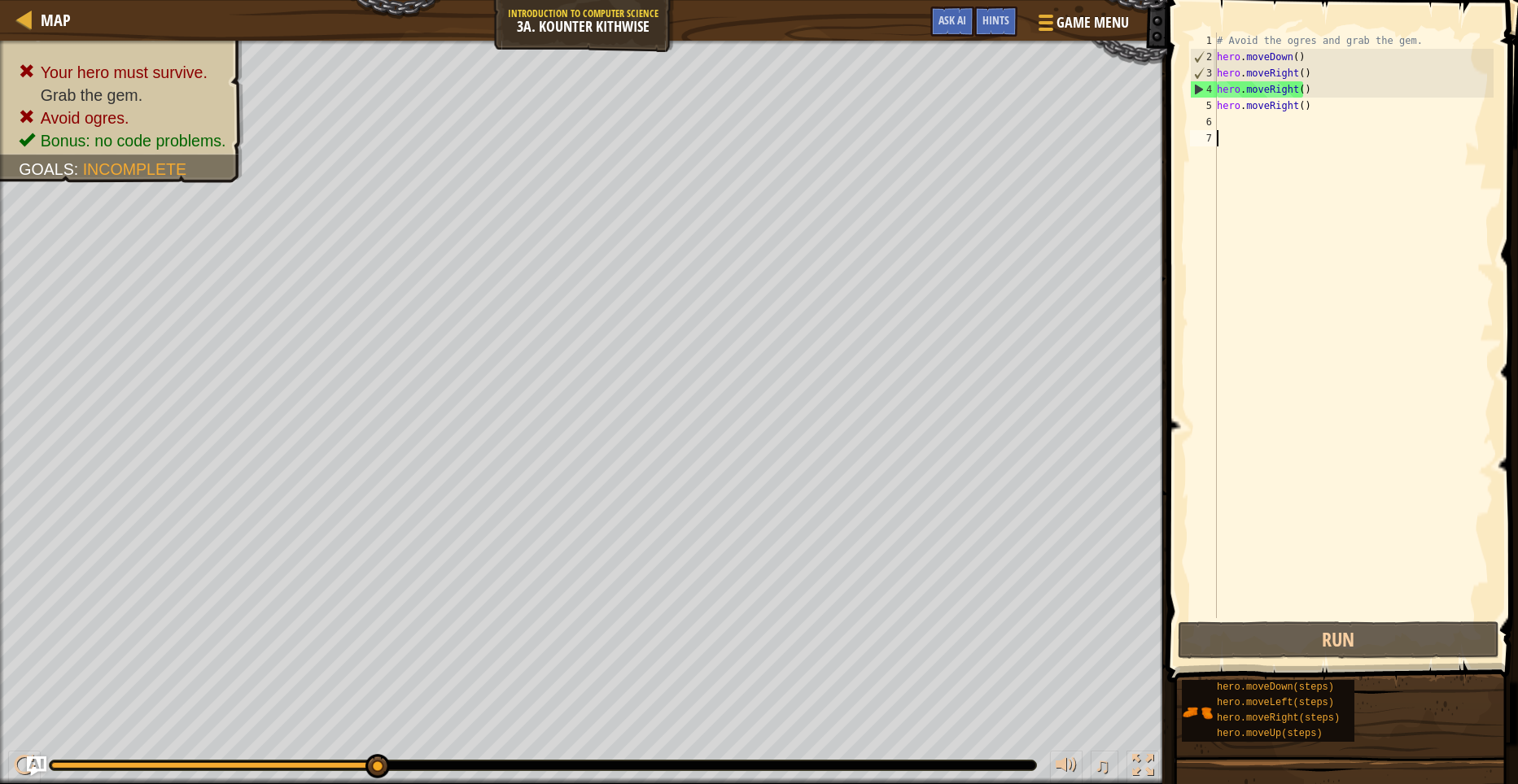
click at [1221, 118] on div "# Avoid the ogres and grab the gem. hero . moveDown ( ) hero . moveRight ( ) he…" at bounding box center [1353, 341] width 280 height 618
click at [1196, 629] on button "Run" at bounding box center [1339, 640] width 322 height 37
type textarea "h"
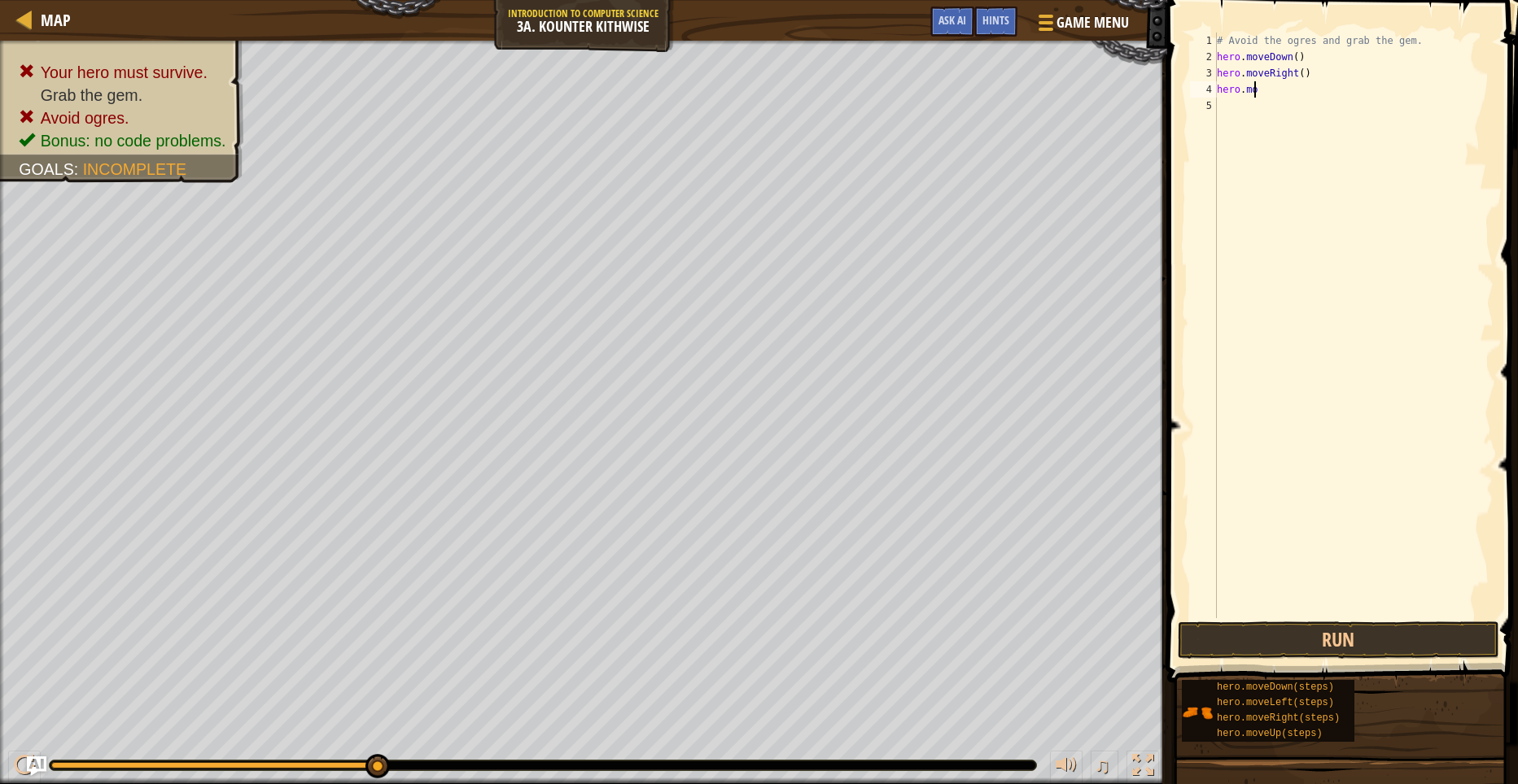
type textarea "h"
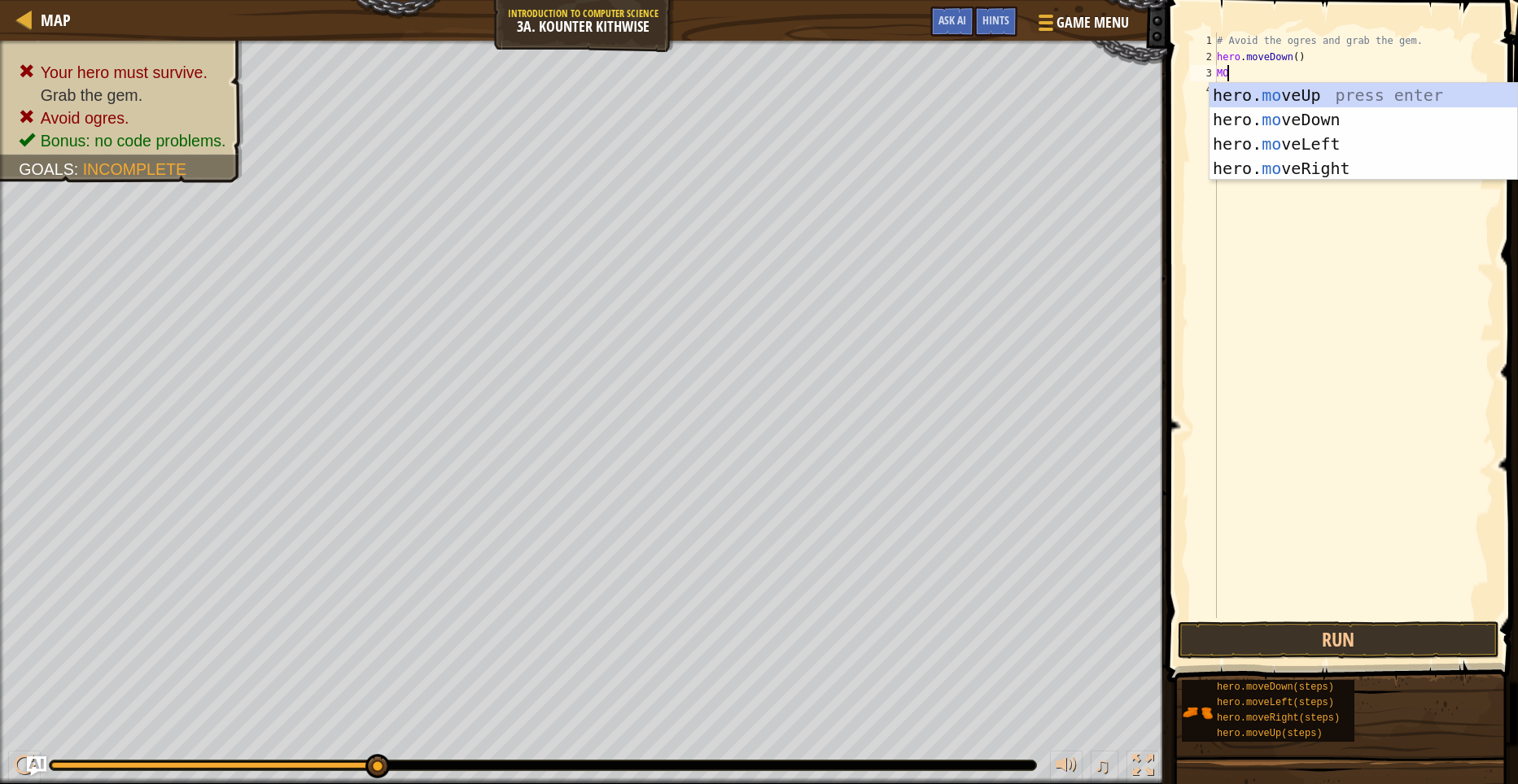
type textarea "MOV"
click at [1317, 164] on div "hero. mov eUp press enter hero. mov eDown press enter hero. mov eLeft press ent…" at bounding box center [1363, 156] width 308 height 146
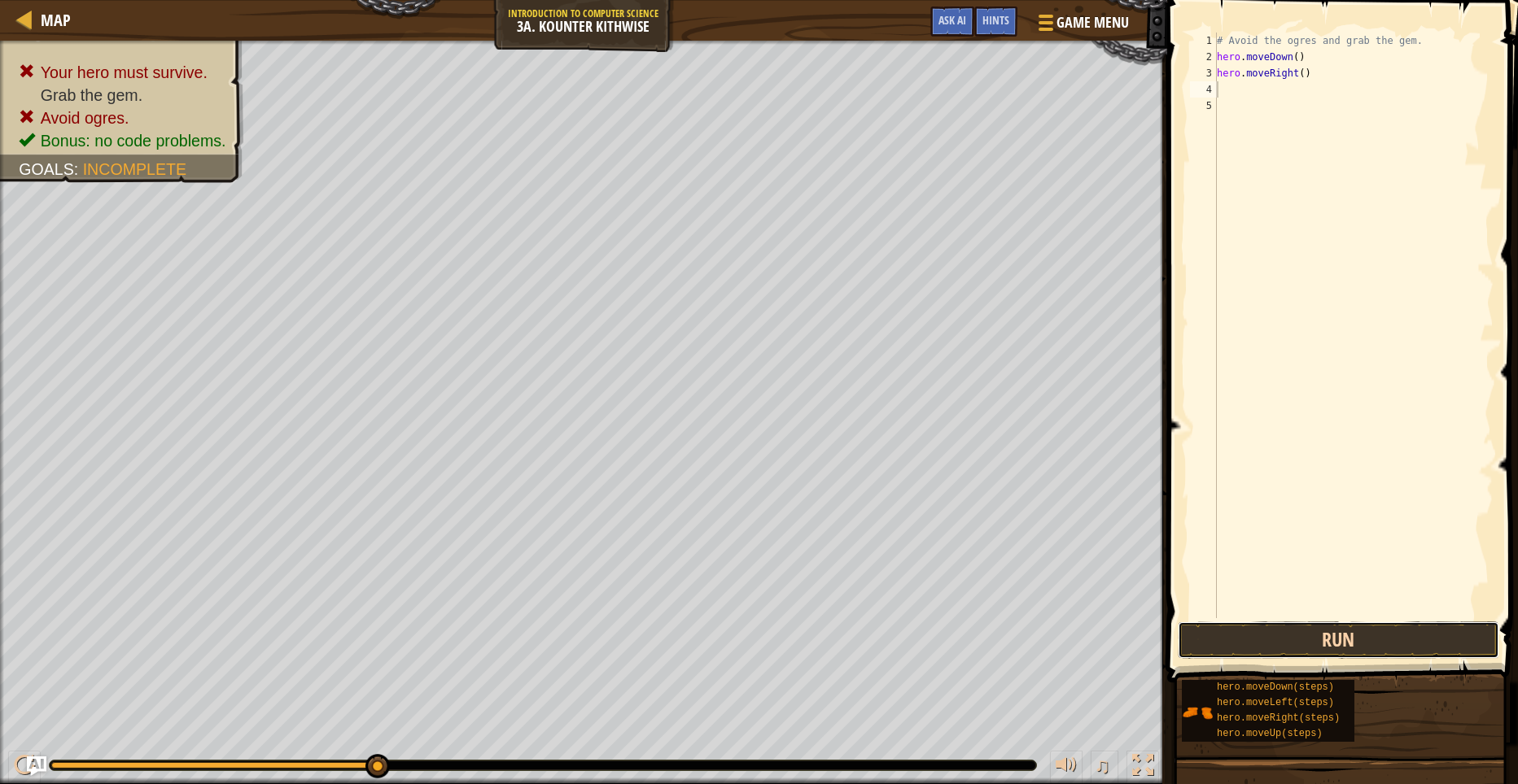
click at [1436, 641] on button "Run" at bounding box center [1339, 640] width 322 height 37
type textarea "h"
type textarea "H"
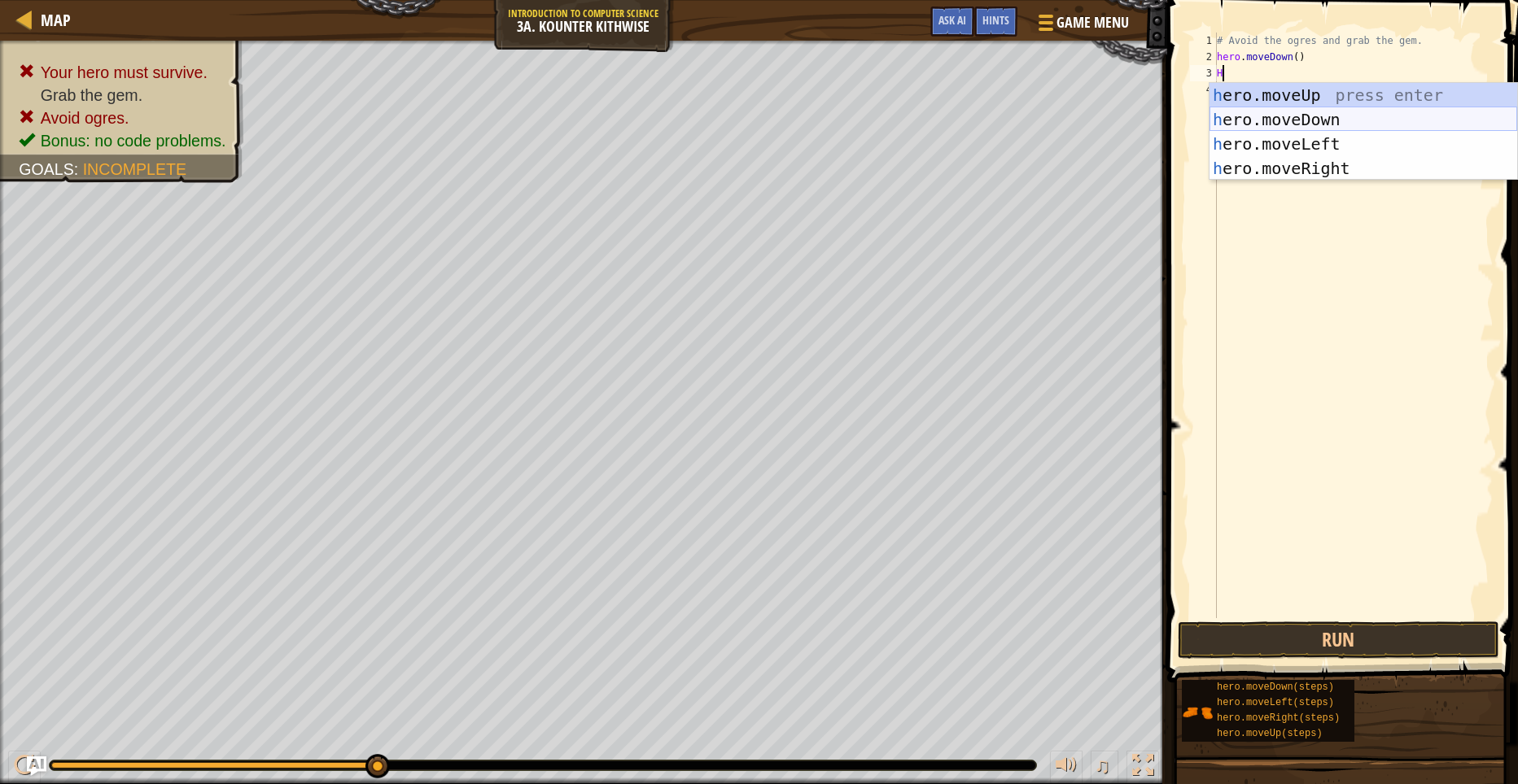
click at [1335, 112] on div "h ero.moveUp press enter h ero.moveDown press enter h ero.moveLeft press enter …" at bounding box center [1363, 156] width 308 height 146
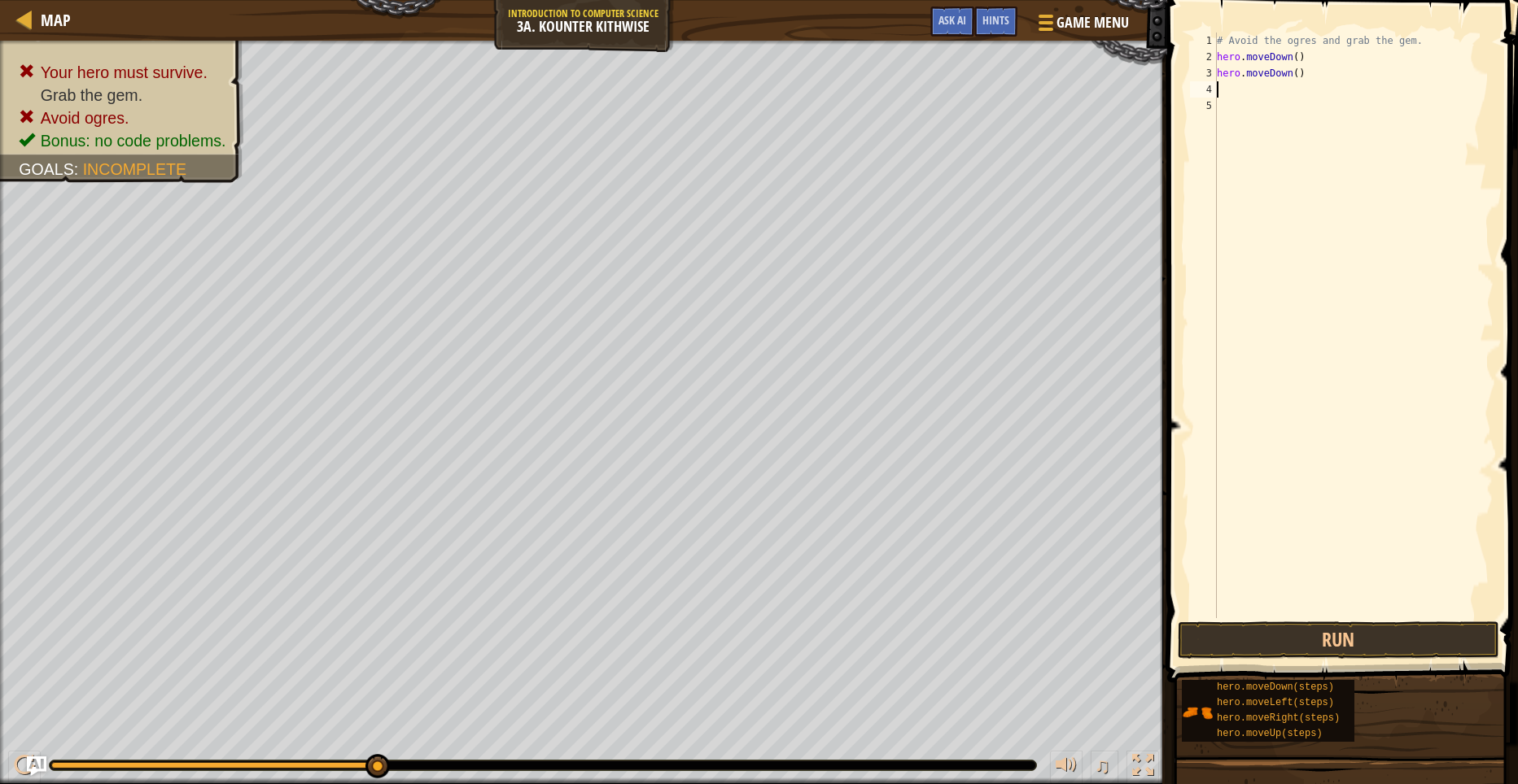
type textarea "H"
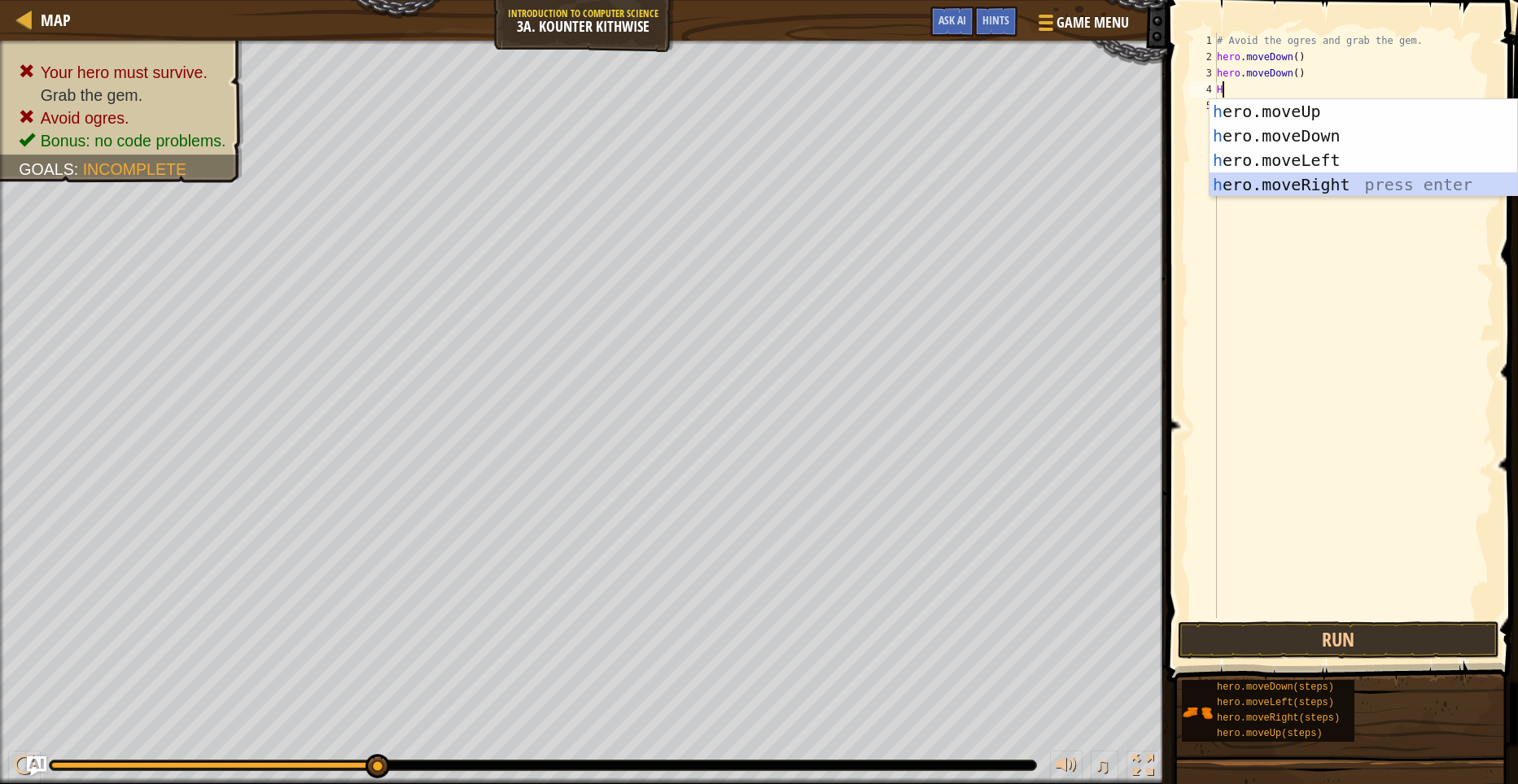
click at [1331, 177] on div "h ero.moveUp press enter h ero.moveDown press enter h ero.moveLeft press enter …" at bounding box center [1363, 172] width 308 height 146
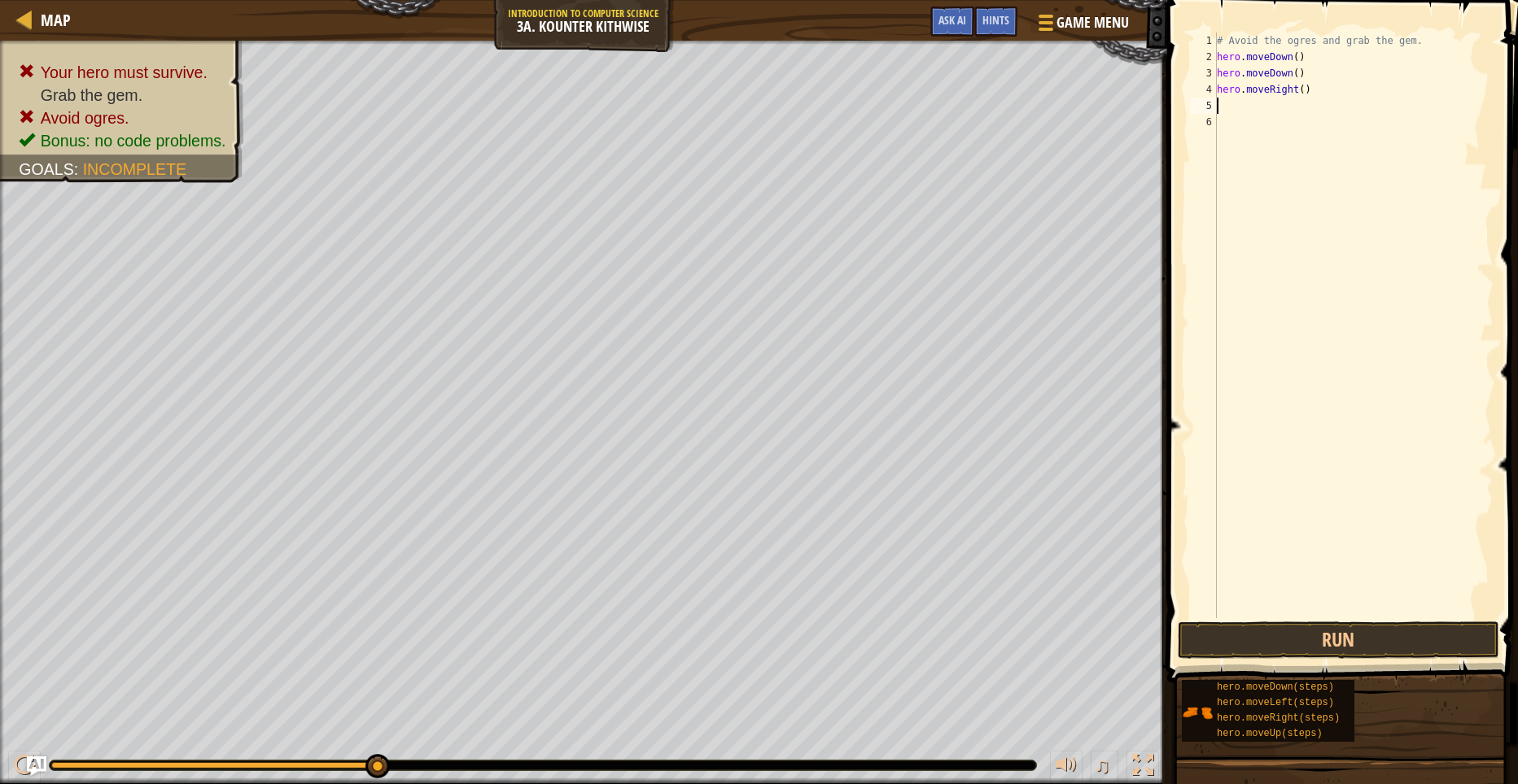
type textarea "H"
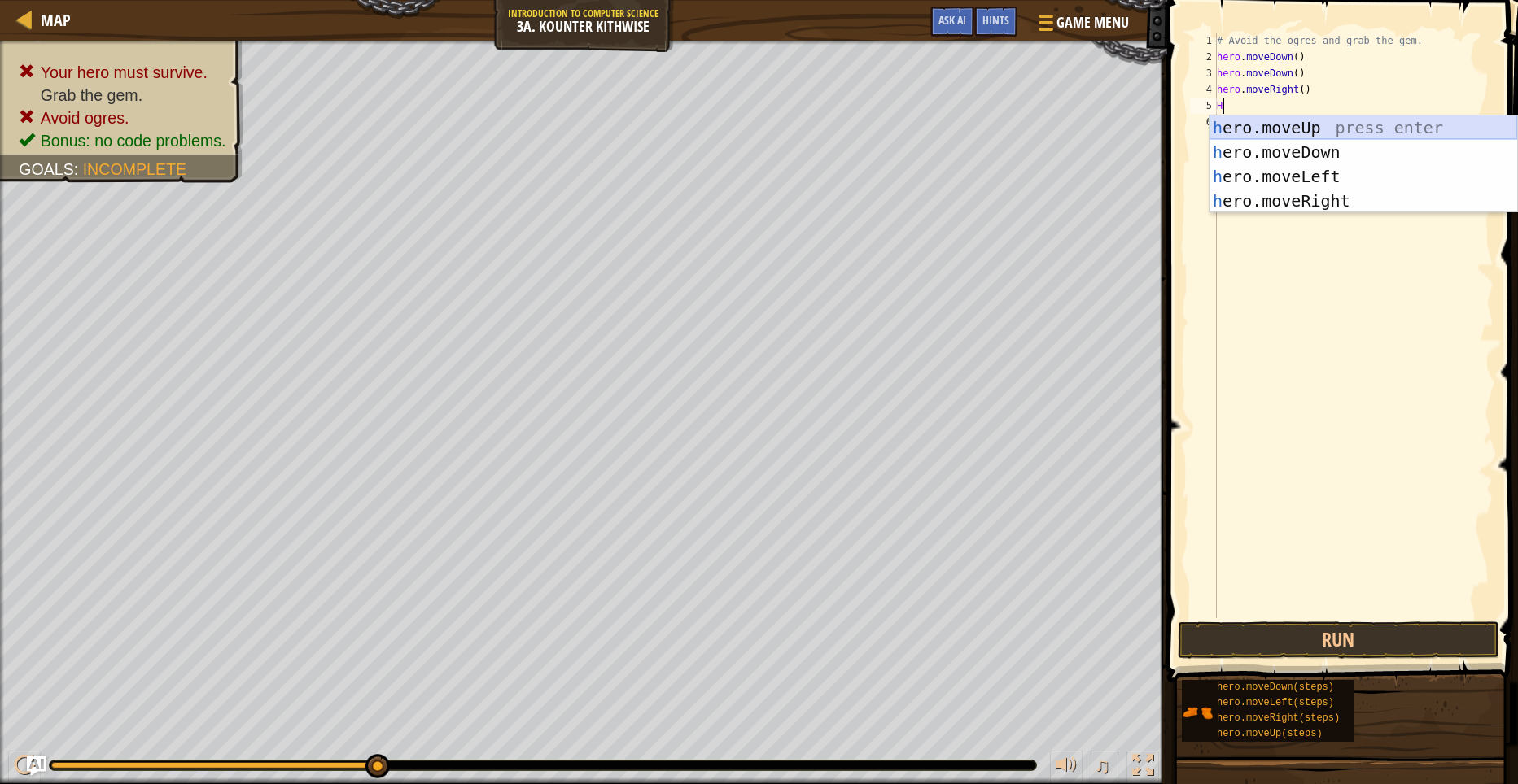
click at [1321, 132] on div "h ero.moveUp press enter h ero.moveDown press enter h ero.moveLeft press enter …" at bounding box center [1363, 189] width 308 height 146
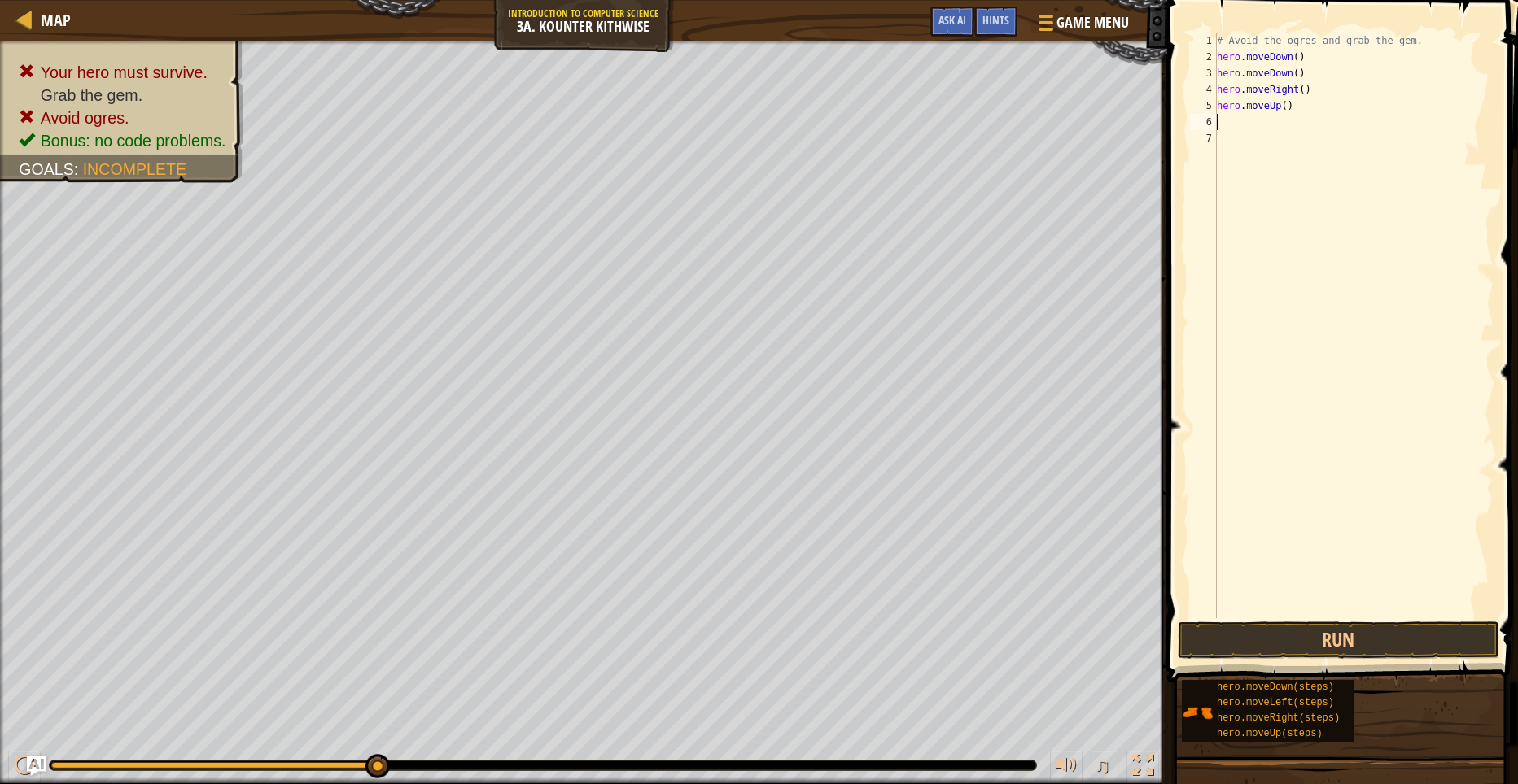
type textarea "H"
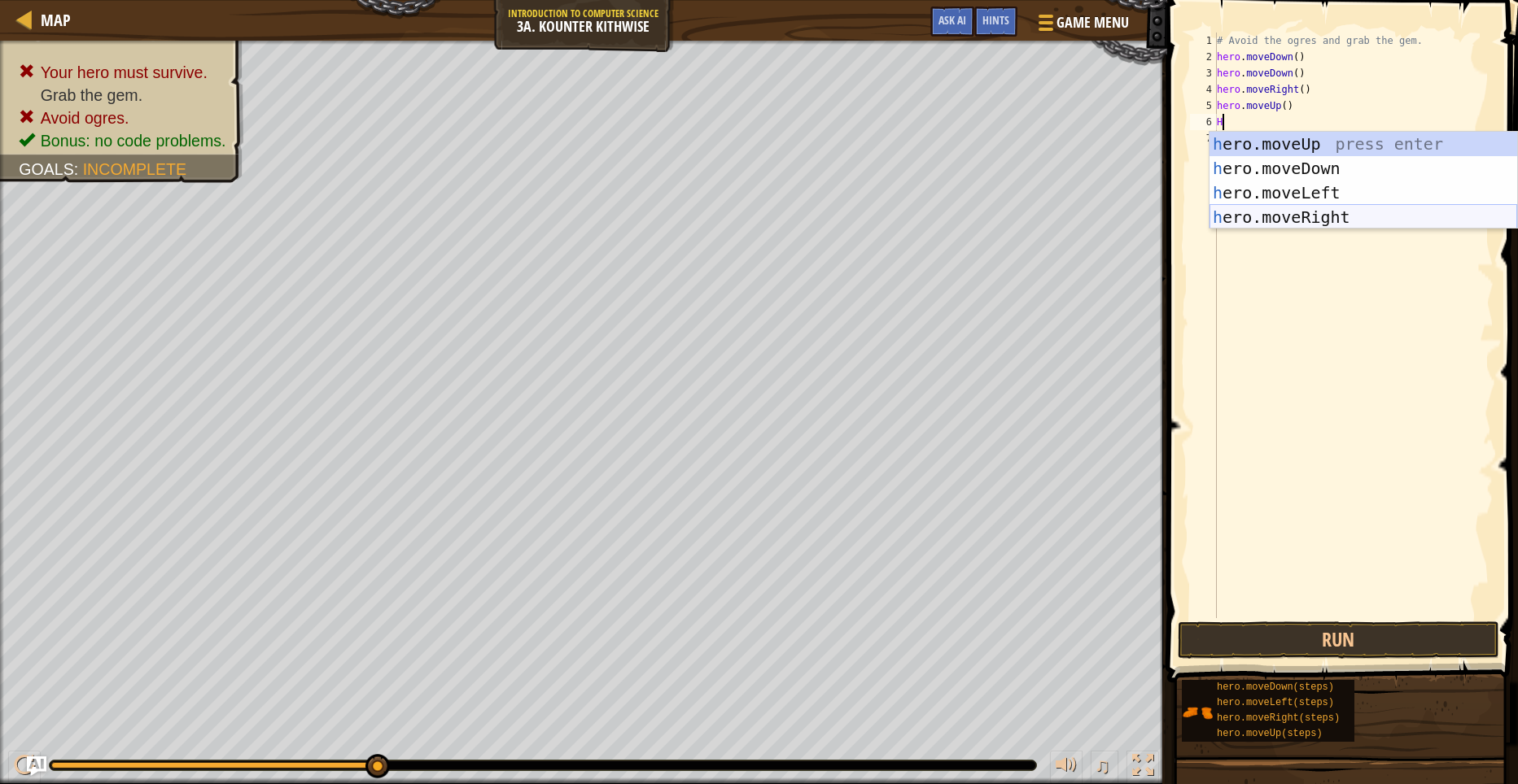
click at [1253, 223] on div "h ero.moveUp press enter h ero.moveDown press enter h ero.moveLeft press enter …" at bounding box center [1363, 205] width 308 height 146
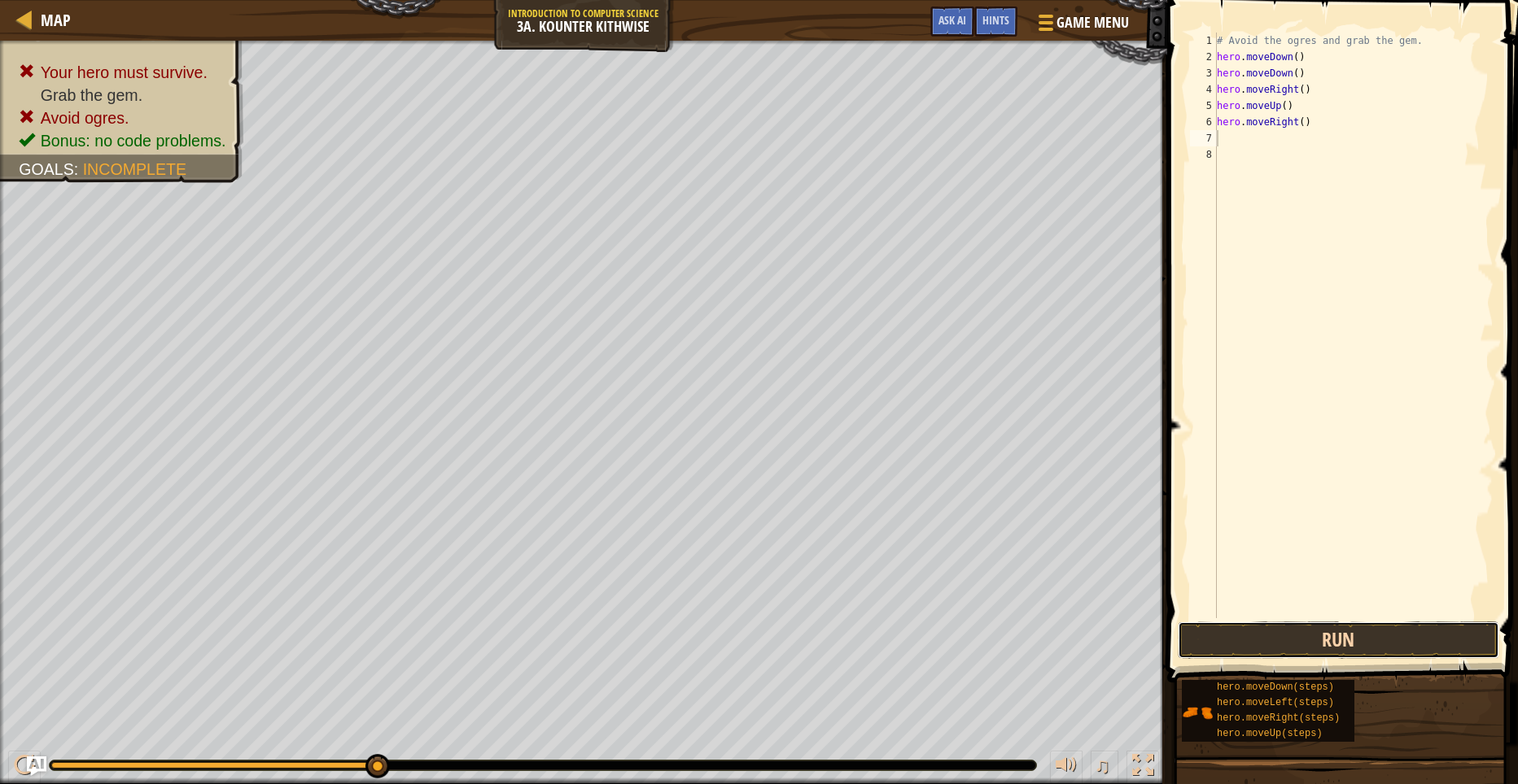
click at [1399, 650] on button "Run" at bounding box center [1339, 640] width 322 height 37
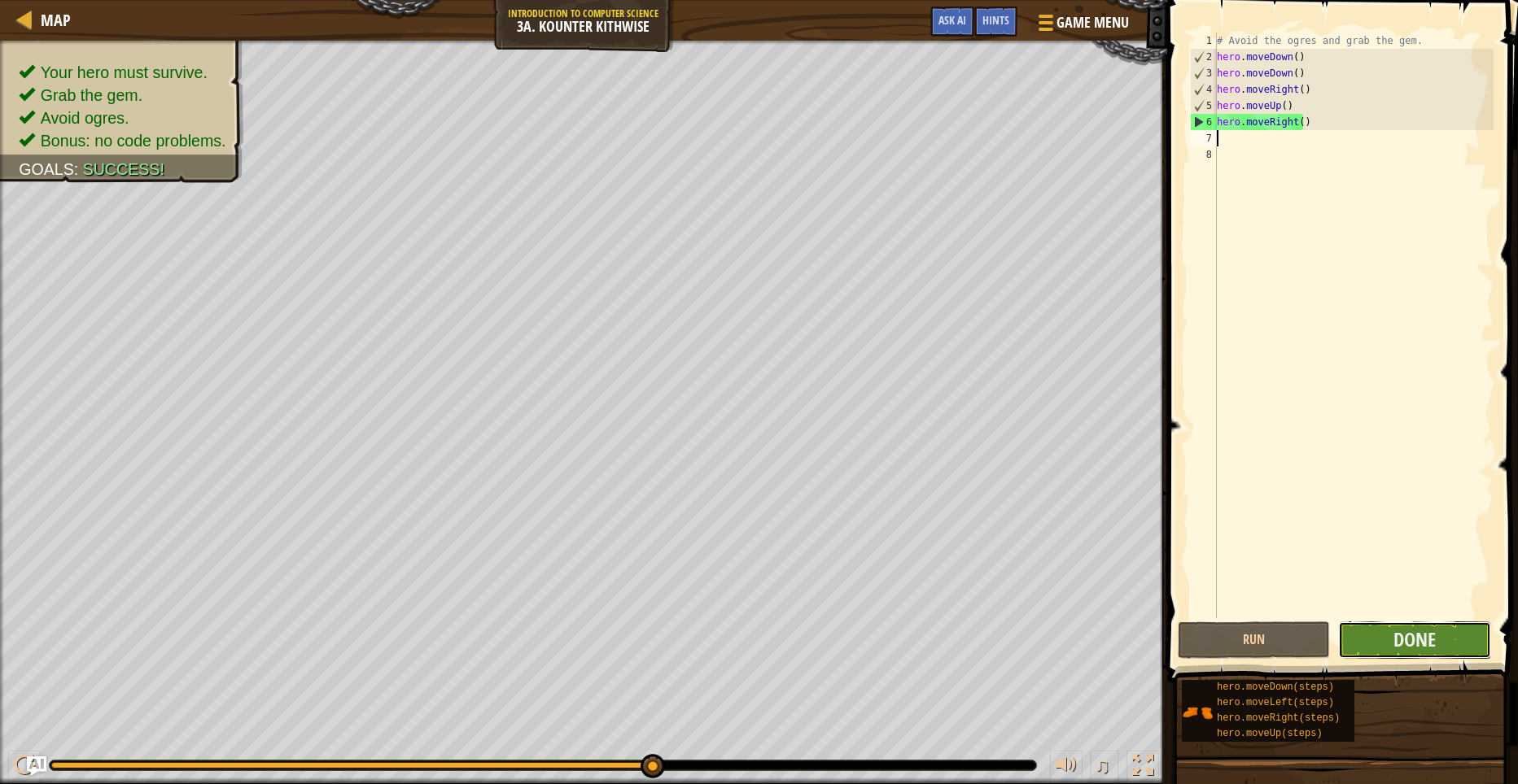
click at [1390, 645] on button "Done" at bounding box center [1414, 640] width 152 height 37
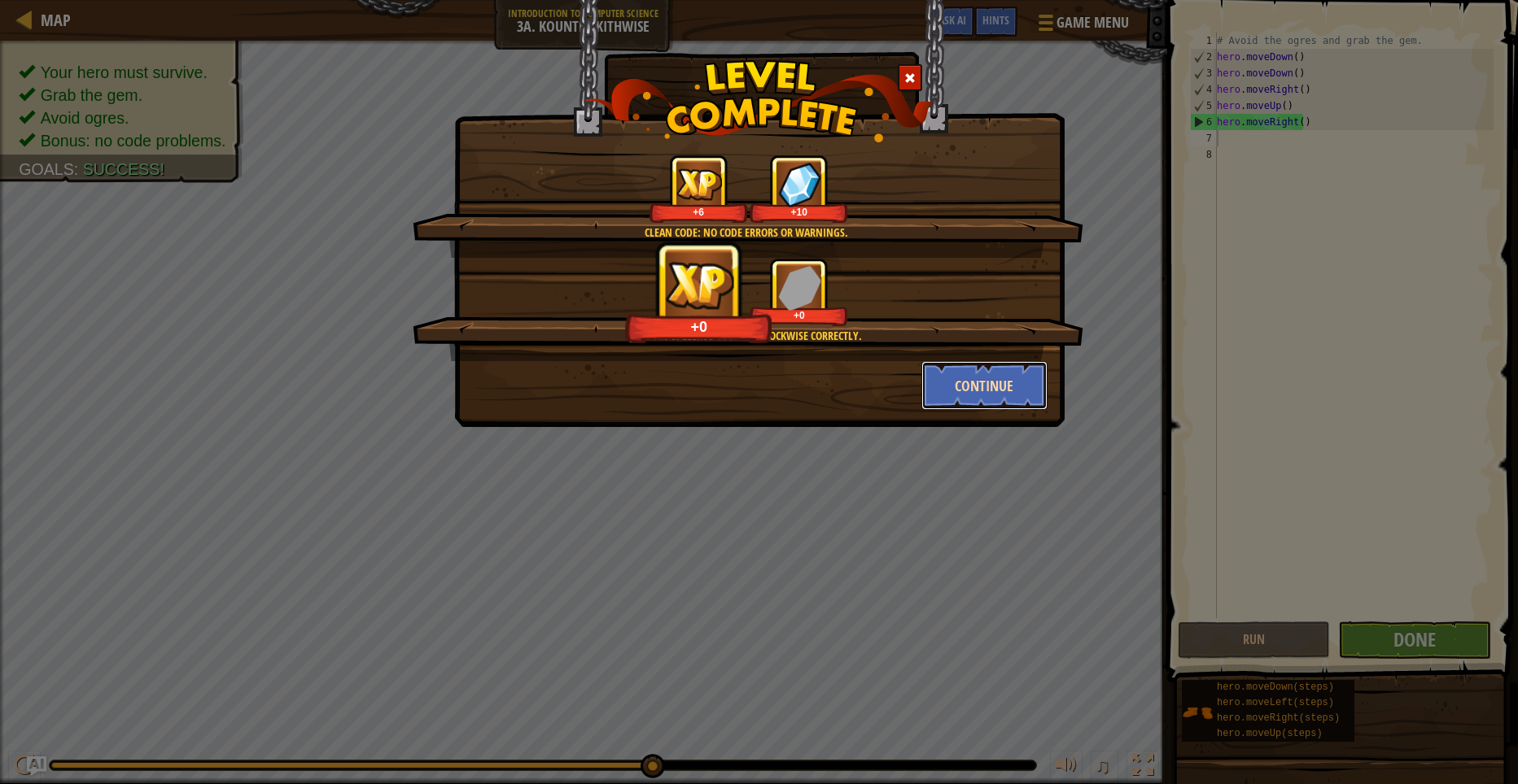
click at [988, 373] on button "Continue" at bounding box center [984, 386] width 126 height 49
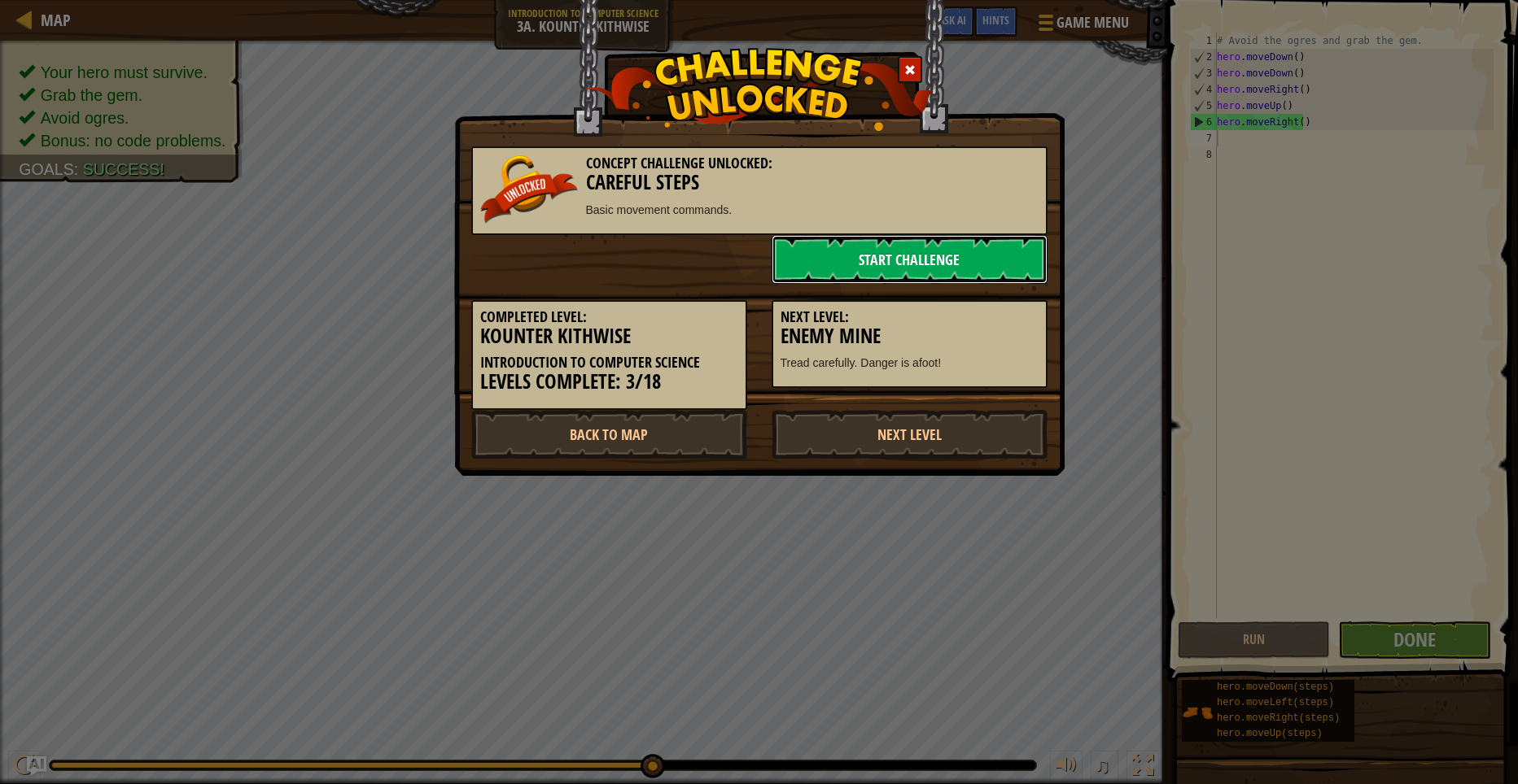
click at [1000, 256] on link "Start Challenge" at bounding box center [910, 260] width 276 height 49
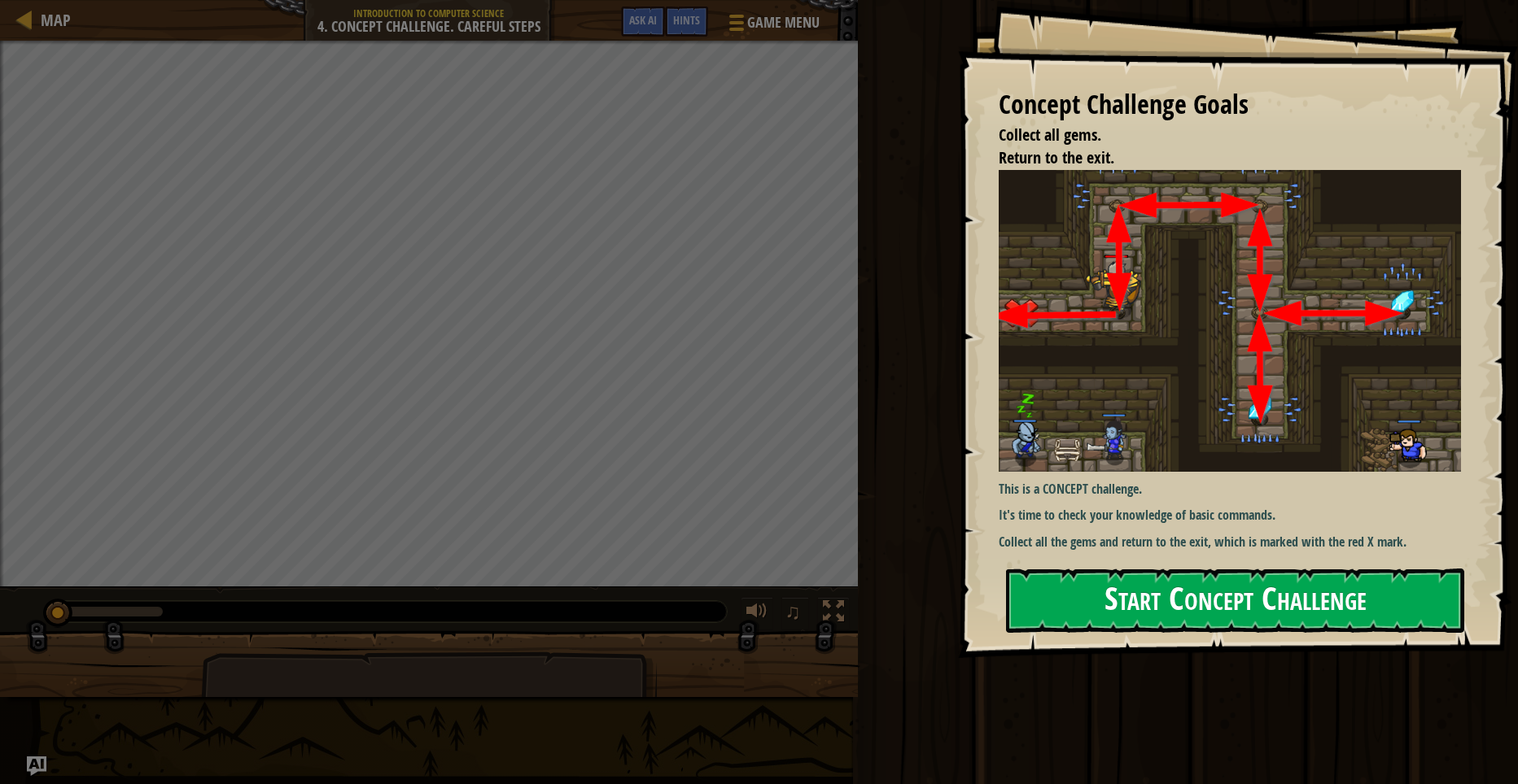
click at [1156, 607] on button "Start Concept Challenge" at bounding box center [1235, 600] width 458 height 64
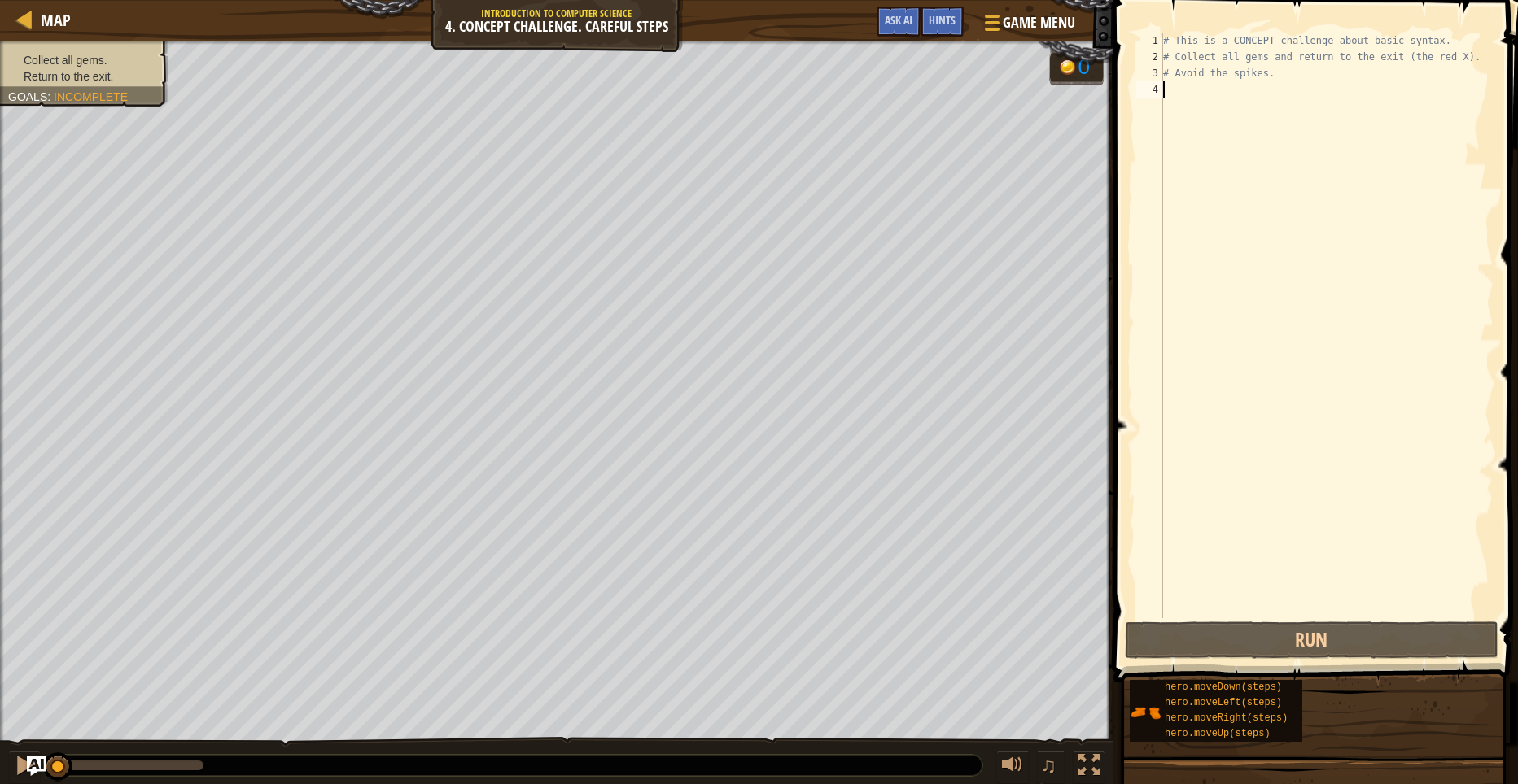
type textarea "H"
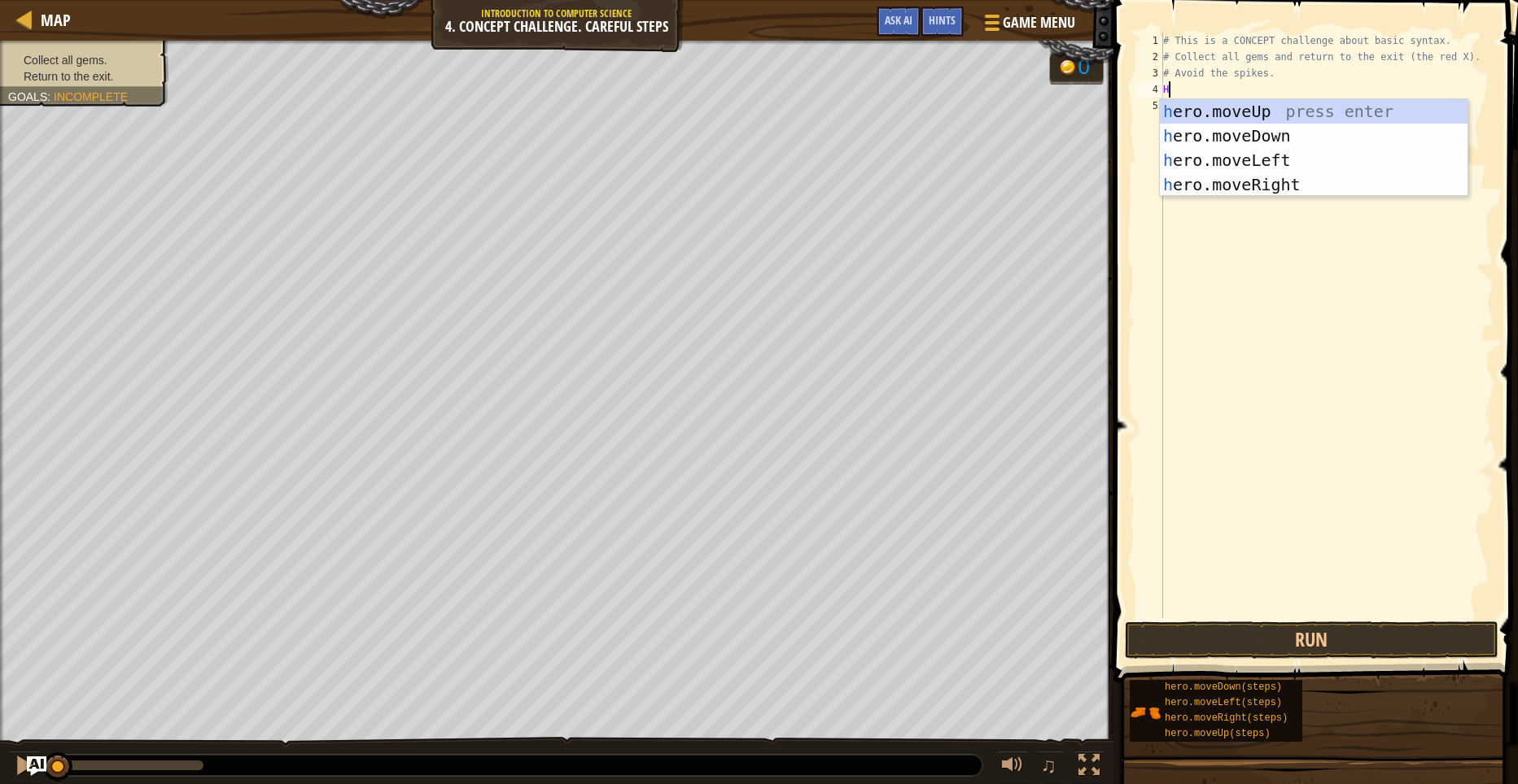
click at [1166, 250] on div "# This is a CONCEPT challenge about basic syntax. # Collect all gems and return…" at bounding box center [1326, 341] width 333 height 618
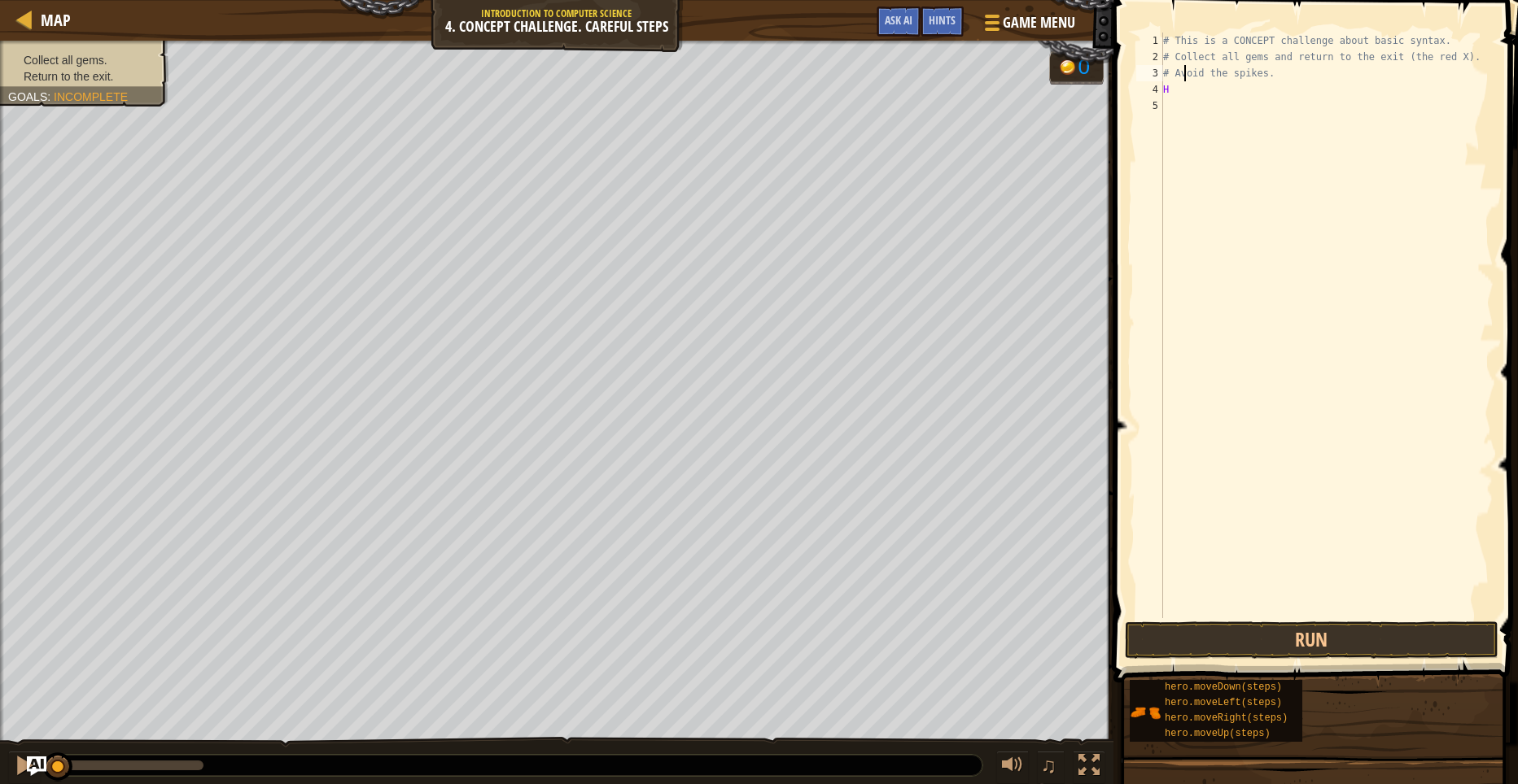
click at [1185, 79] on div "# This is a CONCEPT challenge about basic syntax. # Collect all gems and return…" at bounding box center [1326, 341] width 333 height 618
click at [1169, 87] on div "# This is a CONCEPT challenge about basic syntax. # Collect all gems and return…" at bounding box center [1326, 341] width 333 height 618
click at [1221, 93] on div "# This is a CONCEPT challenge about basic syntax. # Collect all gems and return…" at bounding box center [1326, 341] width 333 height 618
type textarea "HRO"
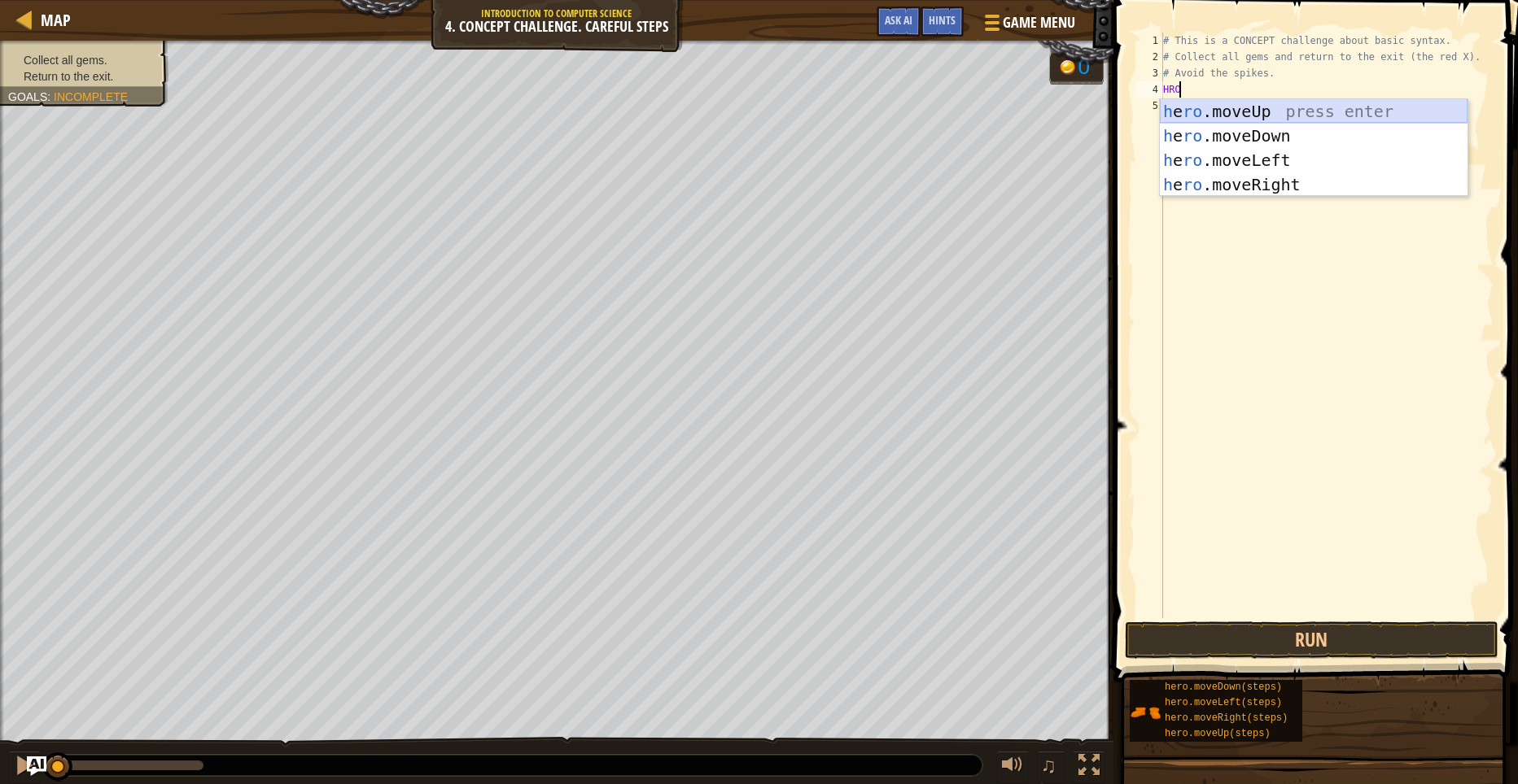
click at [1265, 112] on div "h e ro .moveUp press enter h e ro .moveDown press enter h e ro .moveLeft press …" at bounding box center [1313, 172] width 308 height 146
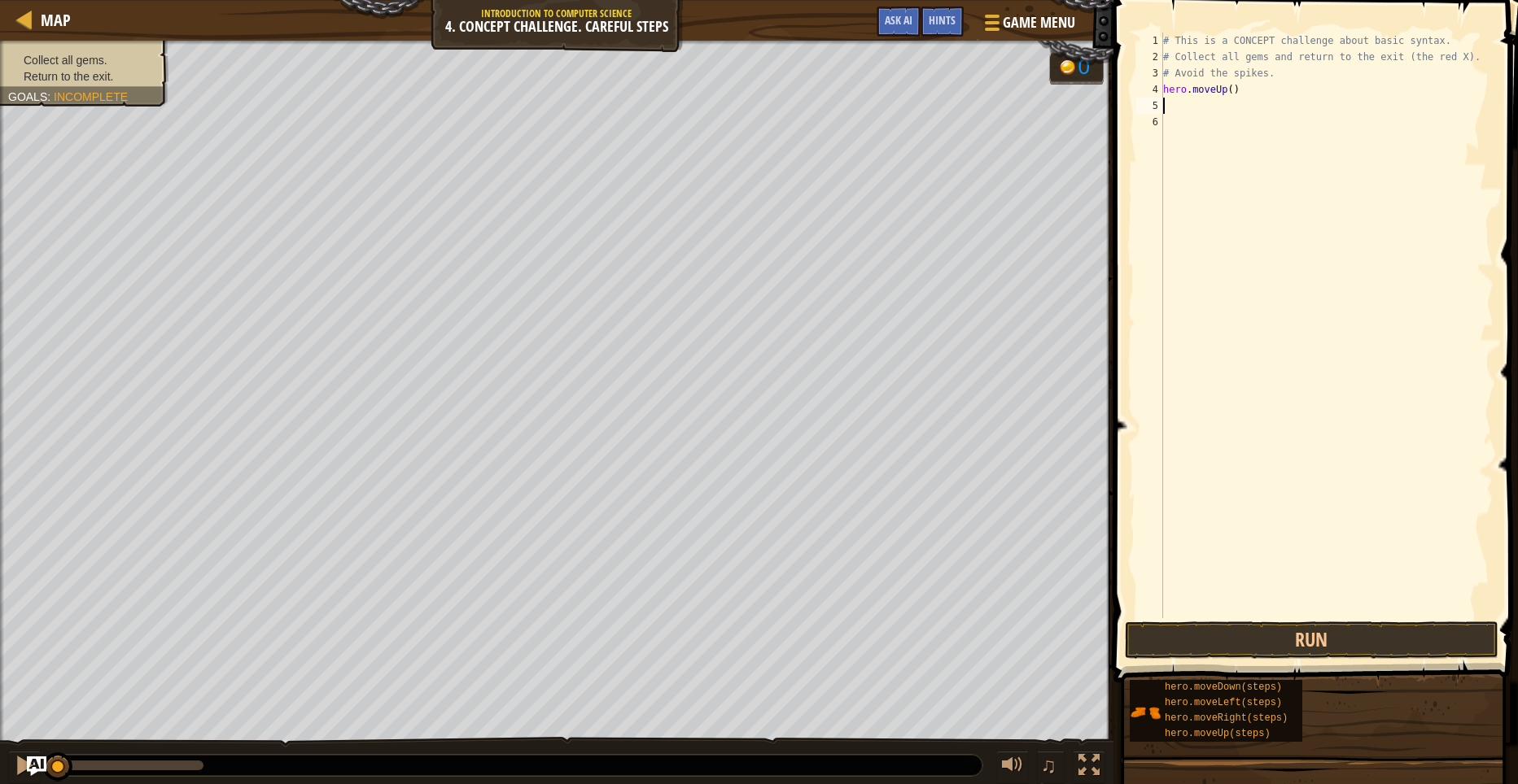
type textarea "H"
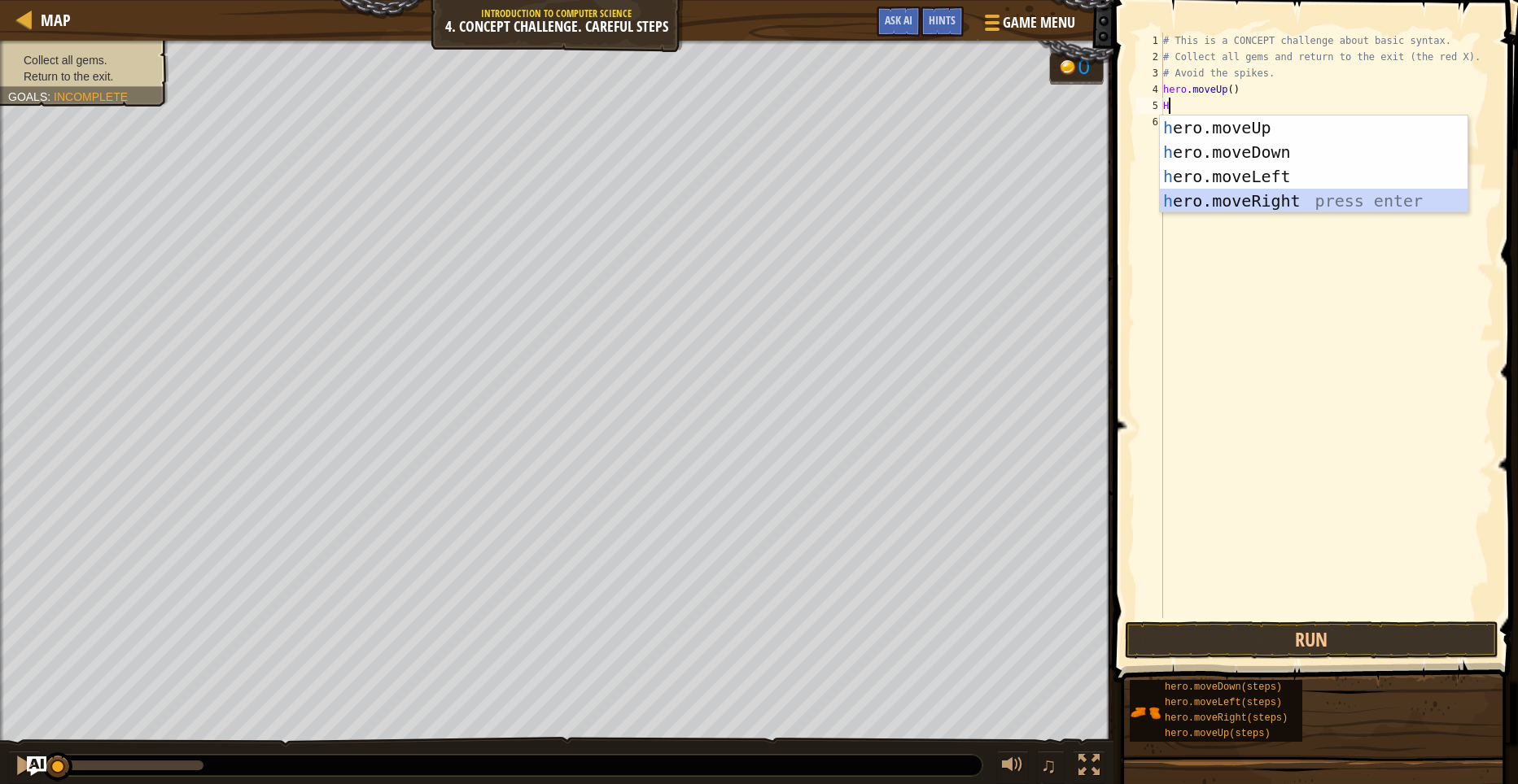
click at [1247, 195] on div "h ero.moveUp press enter h ero.moveDown press enter h ero.moveLeft press enter …" at bounding box center [1313, 189] width 308 height 146
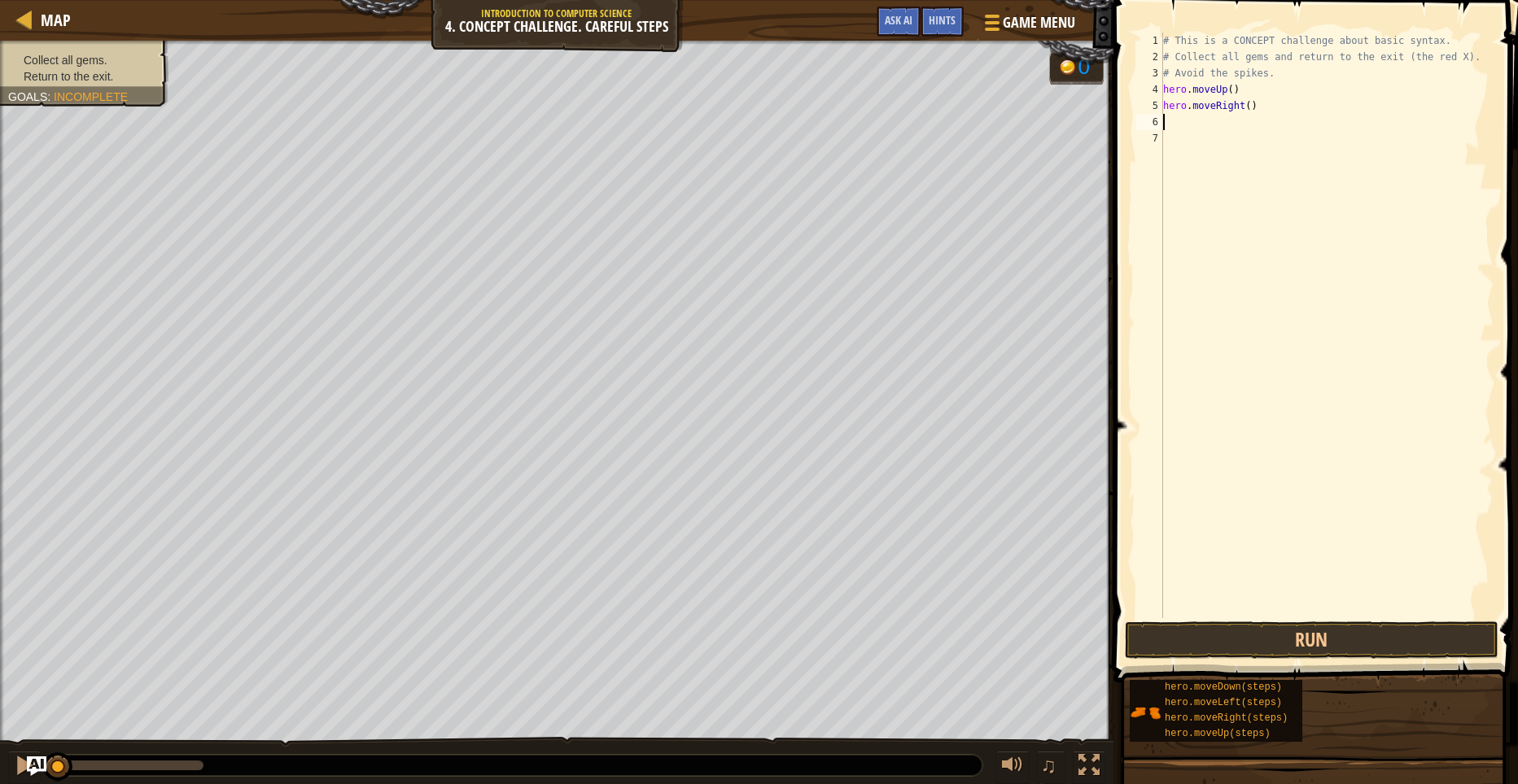
type textarea "H"
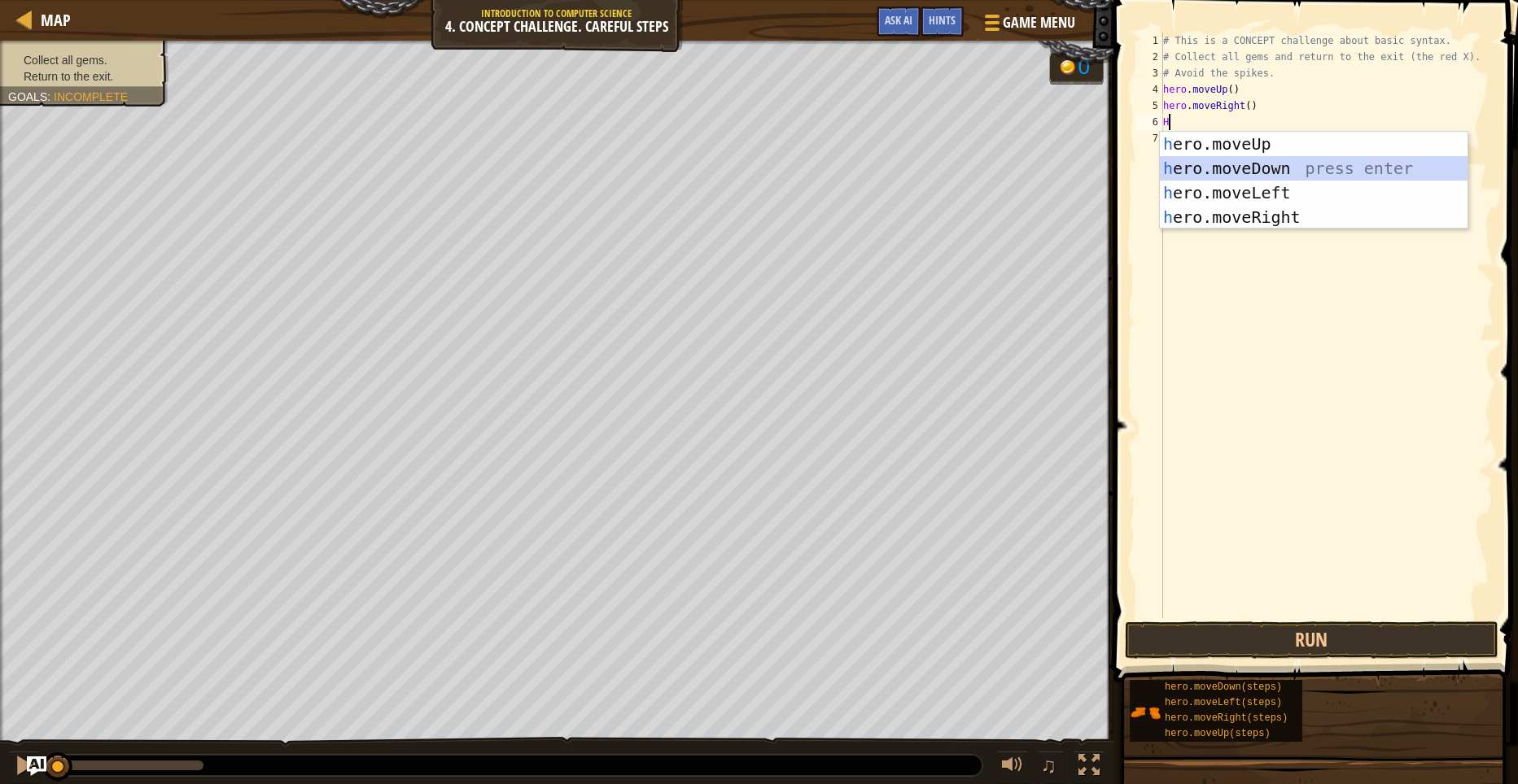
click at [1258, 164] on div "h ero.moveUp press enter h ero.moveDown press enter h ero.moveLeft press enter …" at bounding box center [1313, 205] width 308 height 146
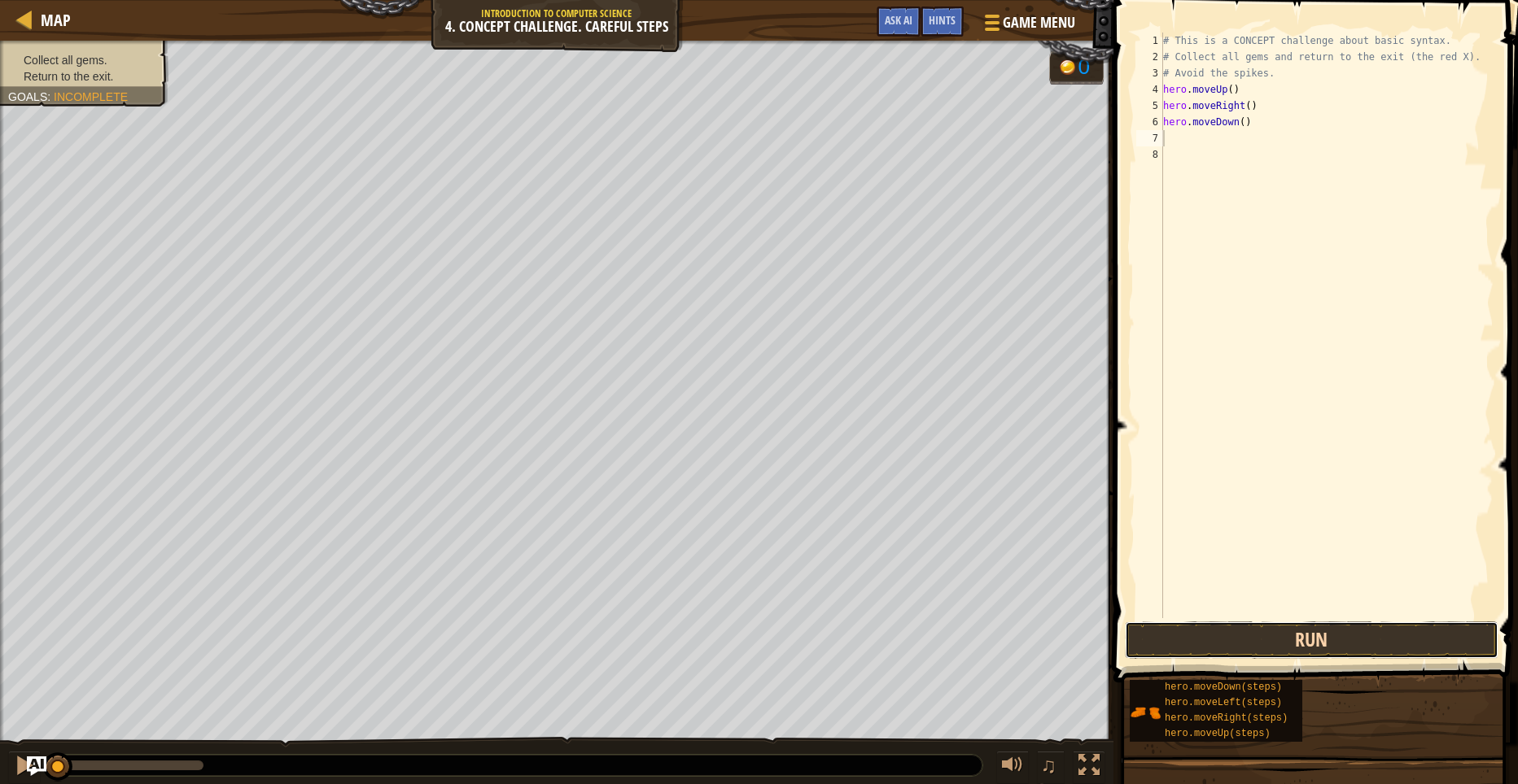
click at [1279, 631] on button "Run" at bounding box center [1311, 640] width 373 height 37
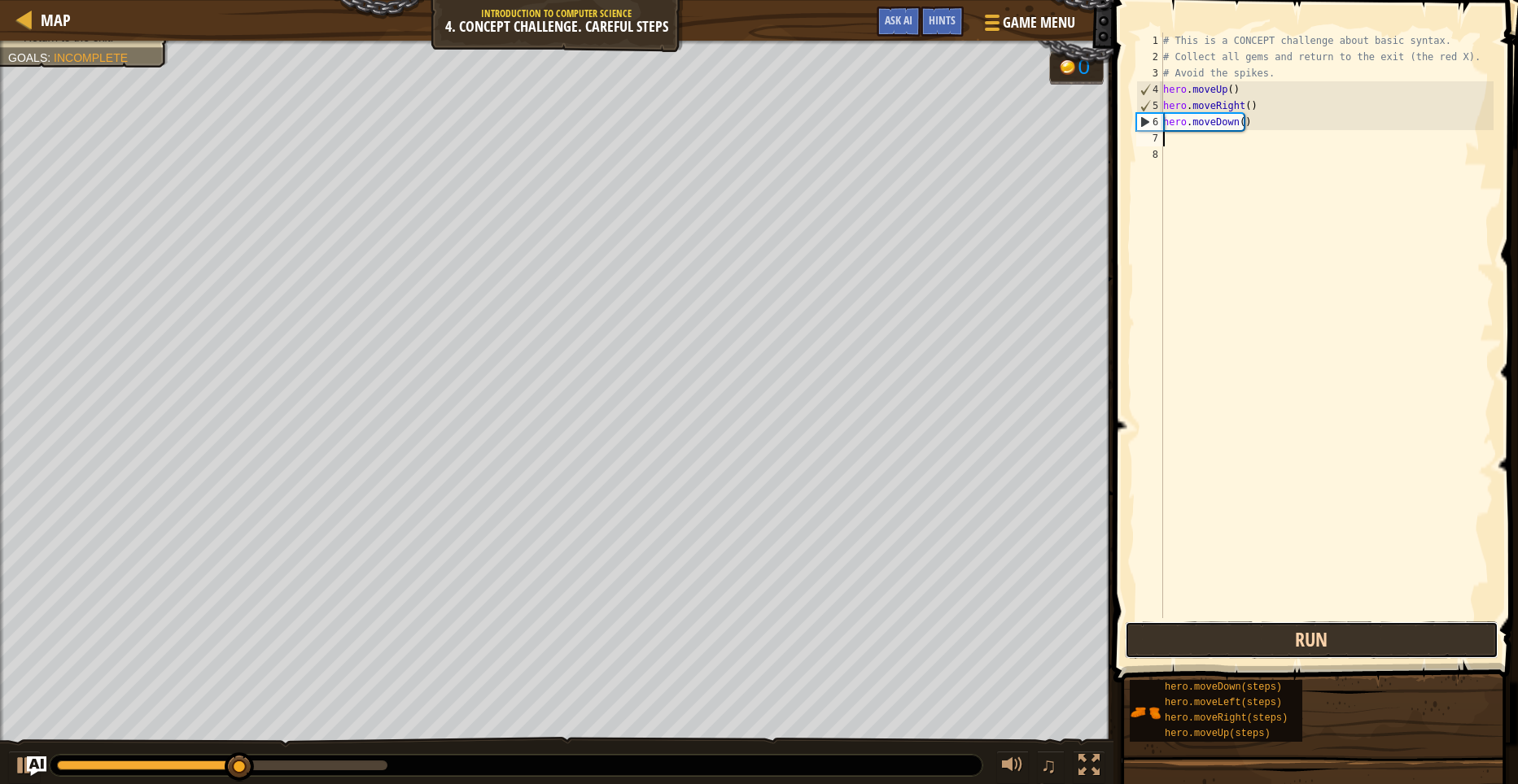
click at [1295, 642] on button "Run" at bounding box center [1311, 640] width 373 height 37
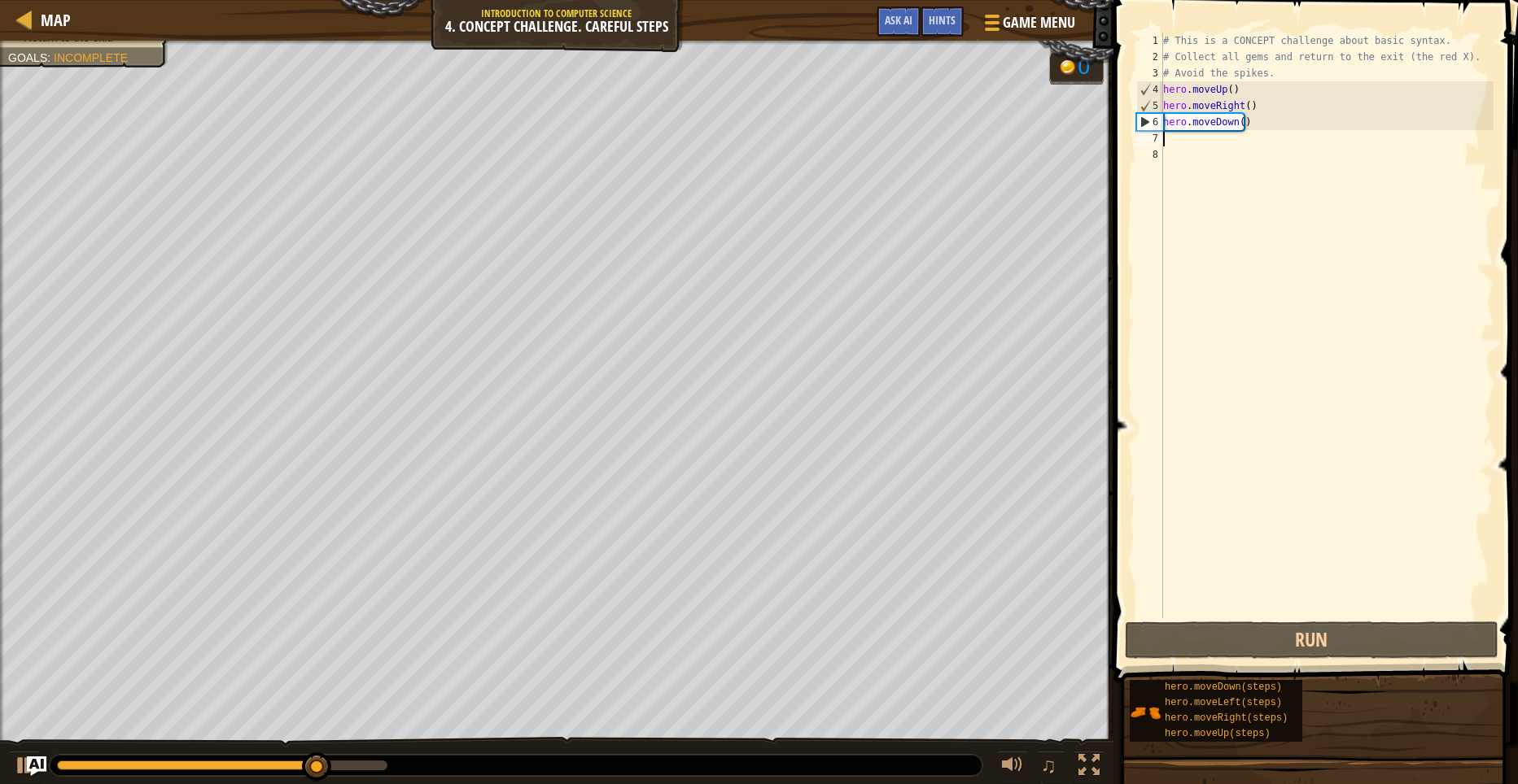
type textarea "H"
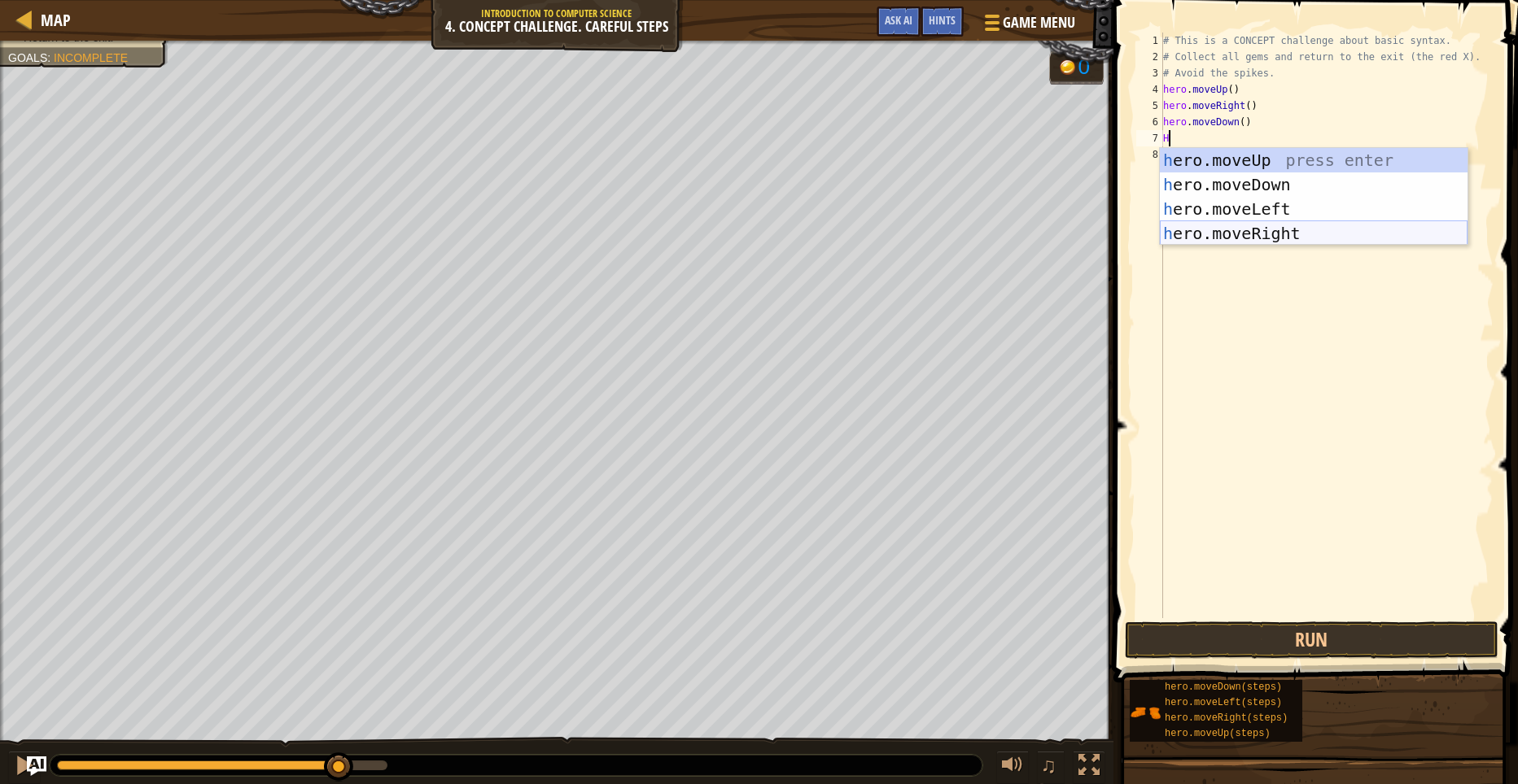
click at [1284, 233] on div "h ero.moveUp press enter h ero.moveDown press enter h ero.moveLeft press enter …" at bounding box center [1313, 221] width 308 height 146
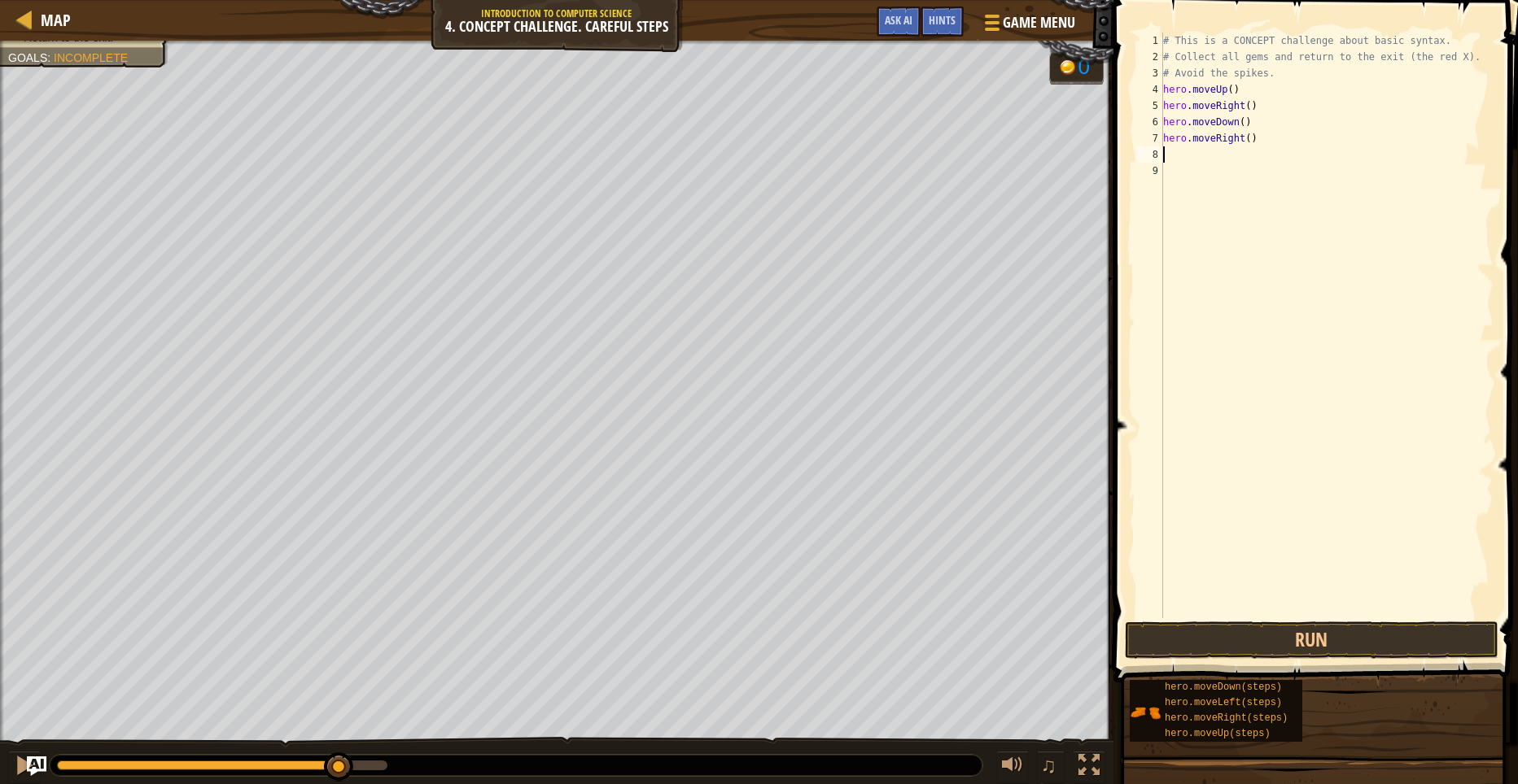
type textarea "M"
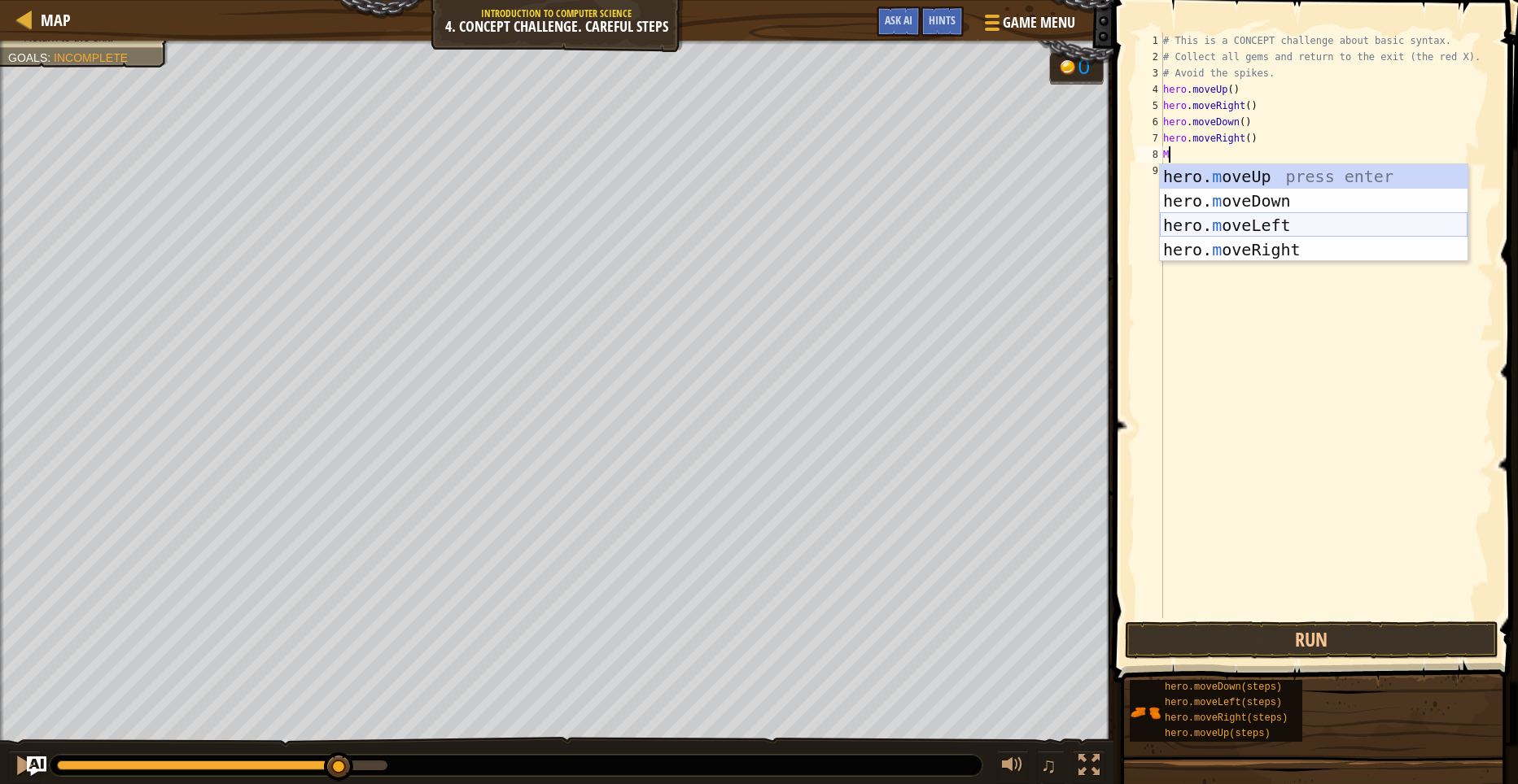
click at [1276, 235] on div "hero. m oveUp press enter hero. m oveDown press enter hero. m oveLeft press ent…" at bounding box center [1313, 237] width 308 height 146
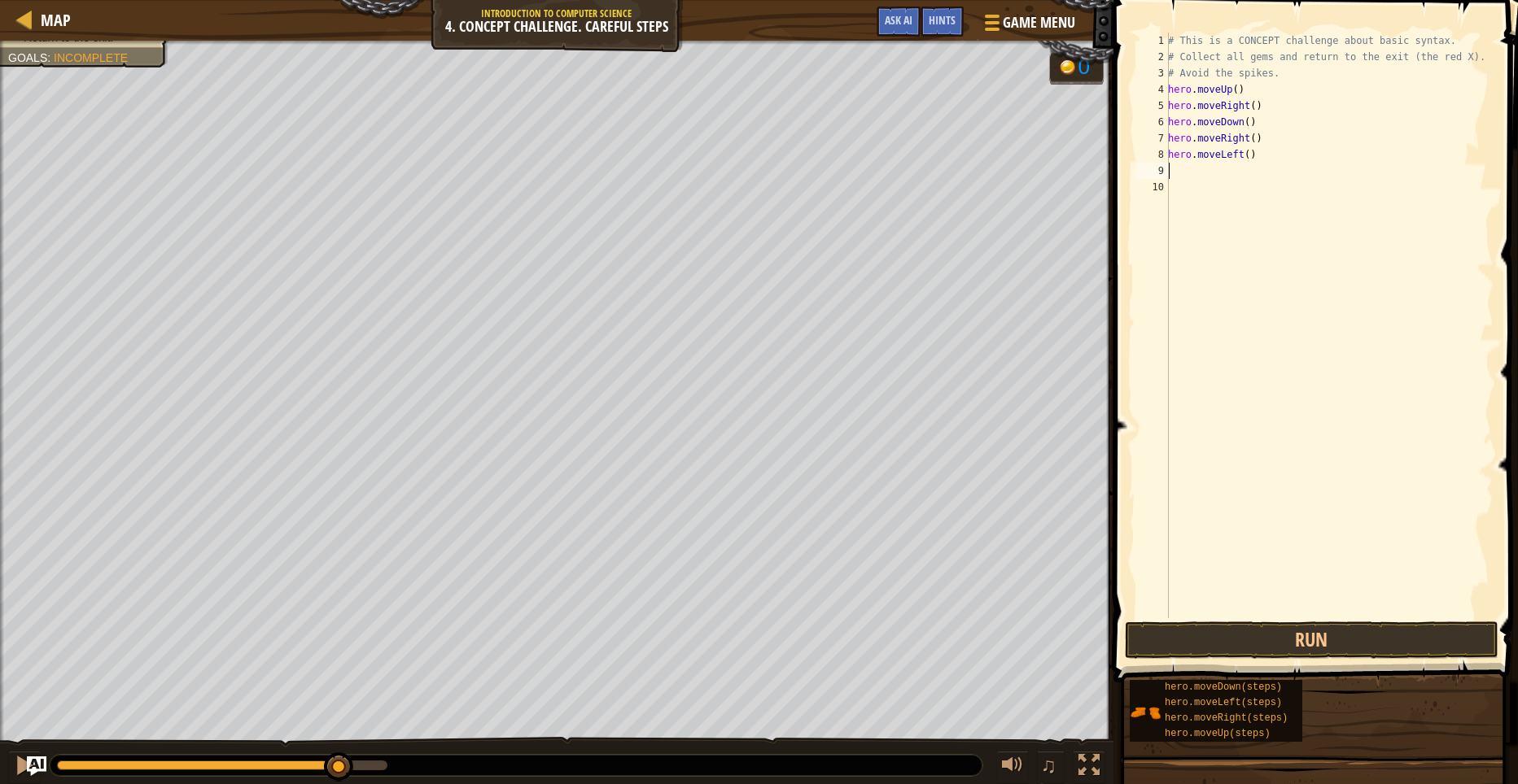
type textarea "H"
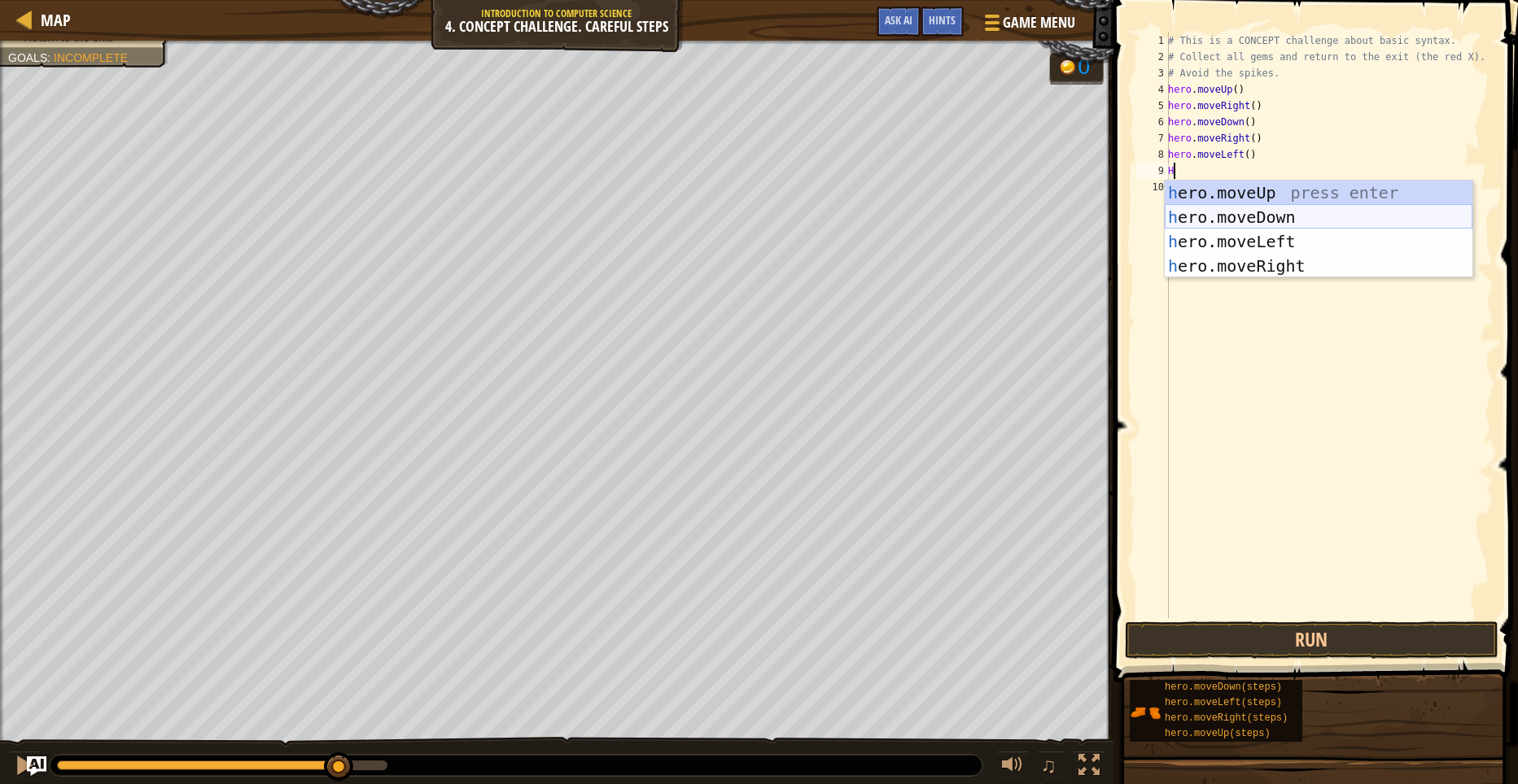
click at [1222, 217] on div "h ero.moveUp press enter h ero.moveDown press enter h ero.moveLeft press enter …" at bounding box center [1318, 253] width 308 height 146
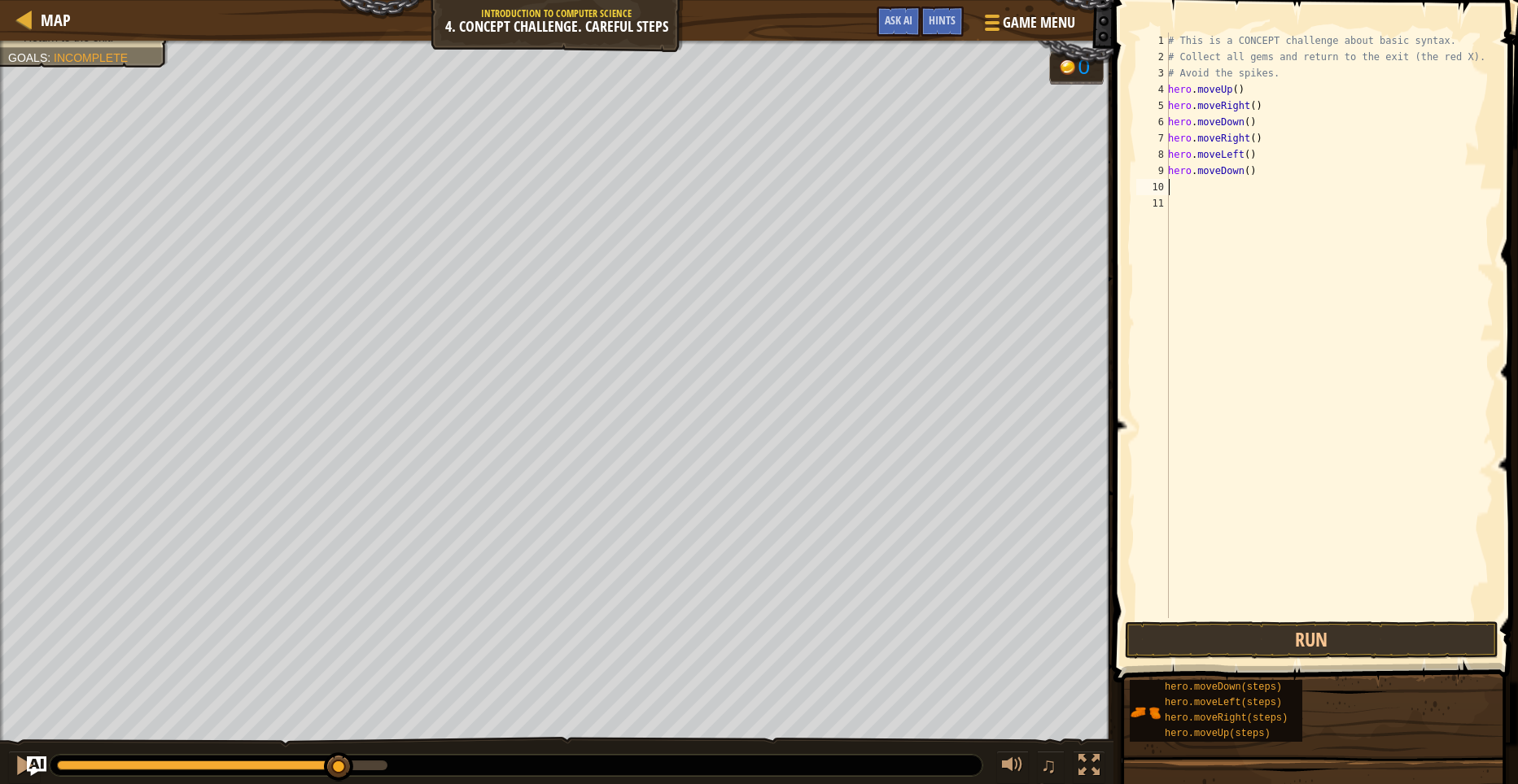
type textarea "H"
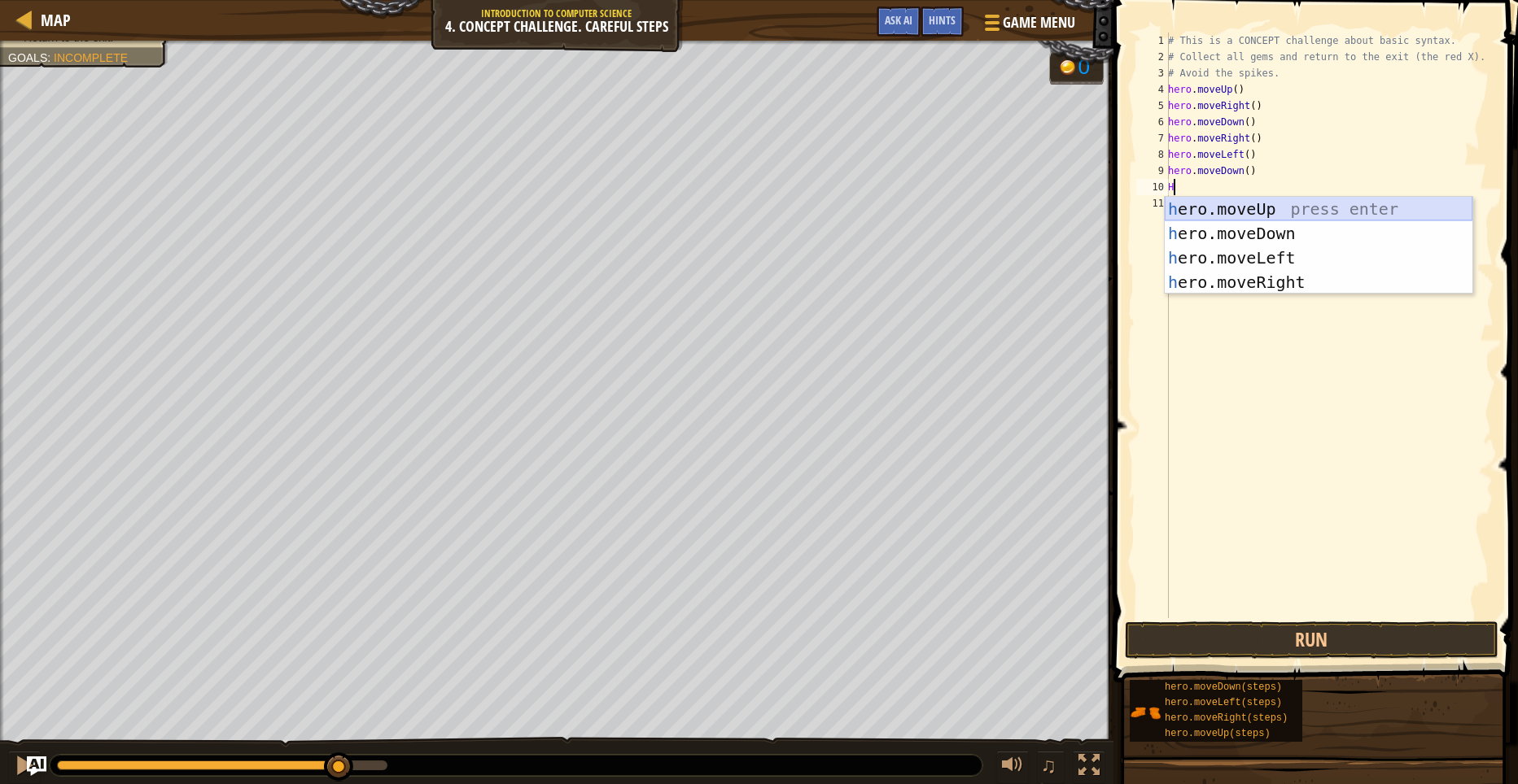
click at [1265, 210] on div "h ero.moveUp press enter h ero.moveDown press enter h ero.moveLeft press enter …" at bounding box center [1318, 270] width 308 height 146
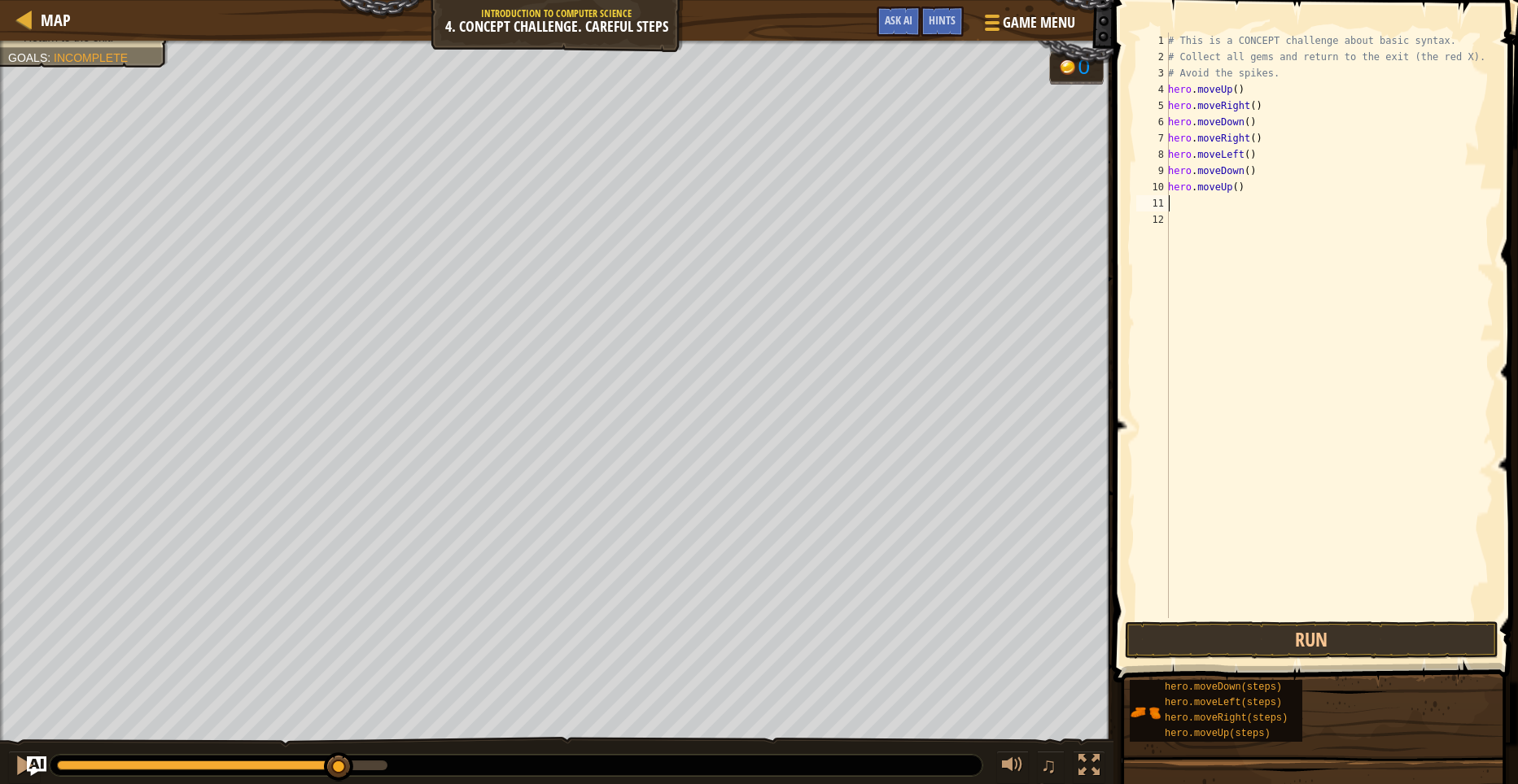
type textarea "M"
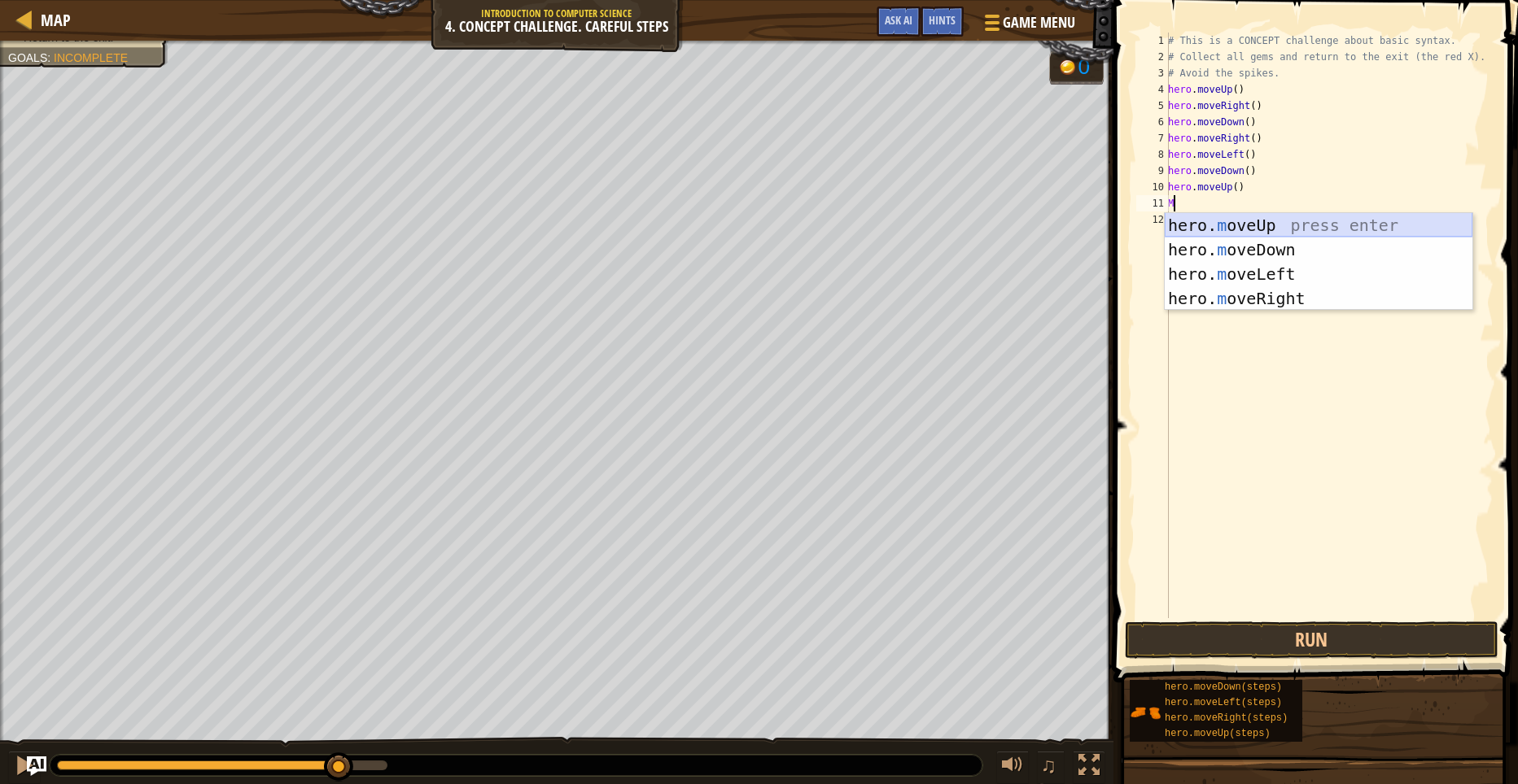
click at [1328, 237] on div "hero. m oveUp press enter hero. m oveDown press enter hero. m oveLeft press ent…" at bounding box center [1318, 286] width 308 height 146
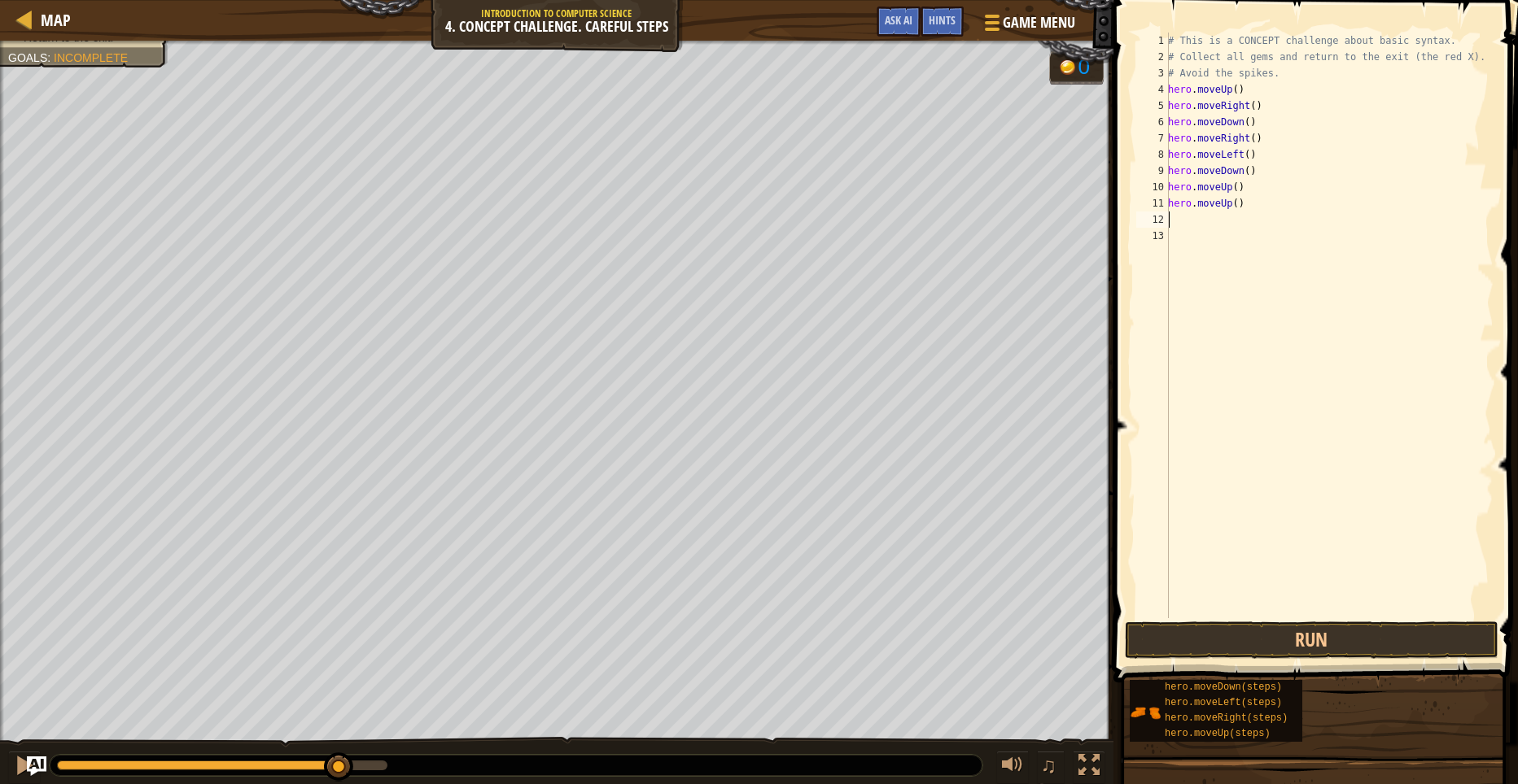
type textarea "M"
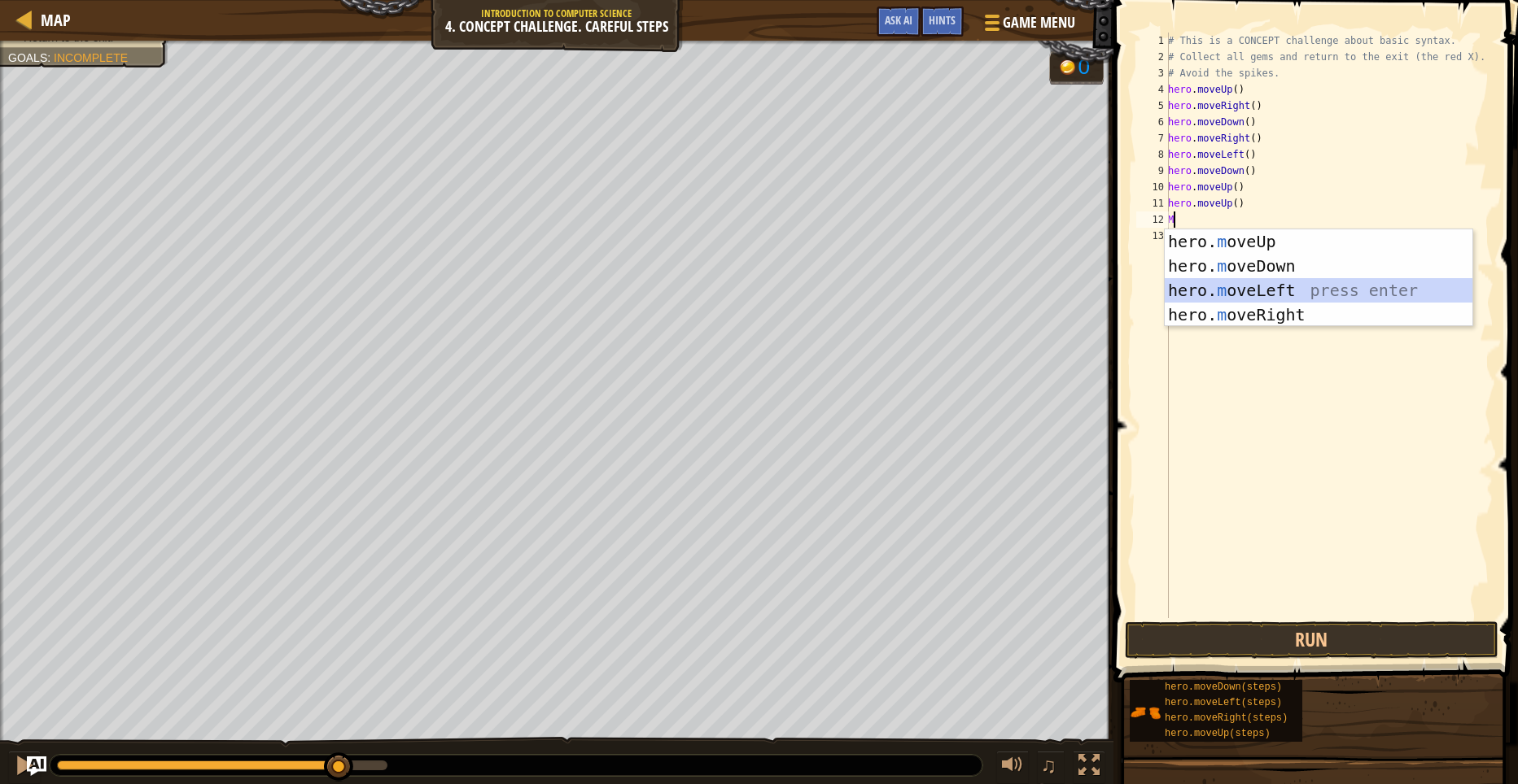
click at [1229, 295] on div "hero. m oveUp press enter hero. m oveDown press enter hero. m oveLeft press ent…" at bounding box center [1318, 302] width 308 height 146
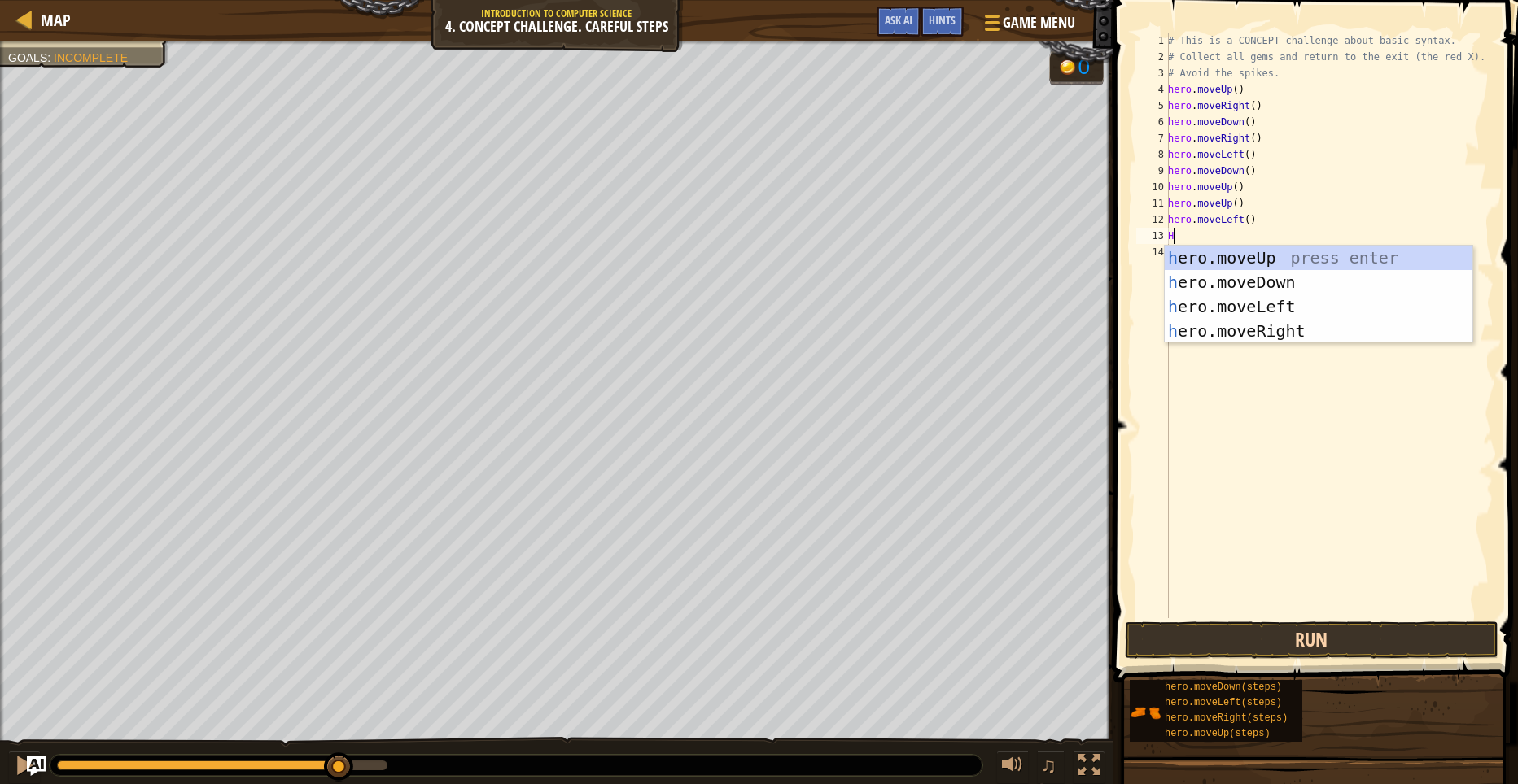
type textarea "H"
click at [1370, 643] on button "Run" at bounding box center [1311, 640] width 373 height 37
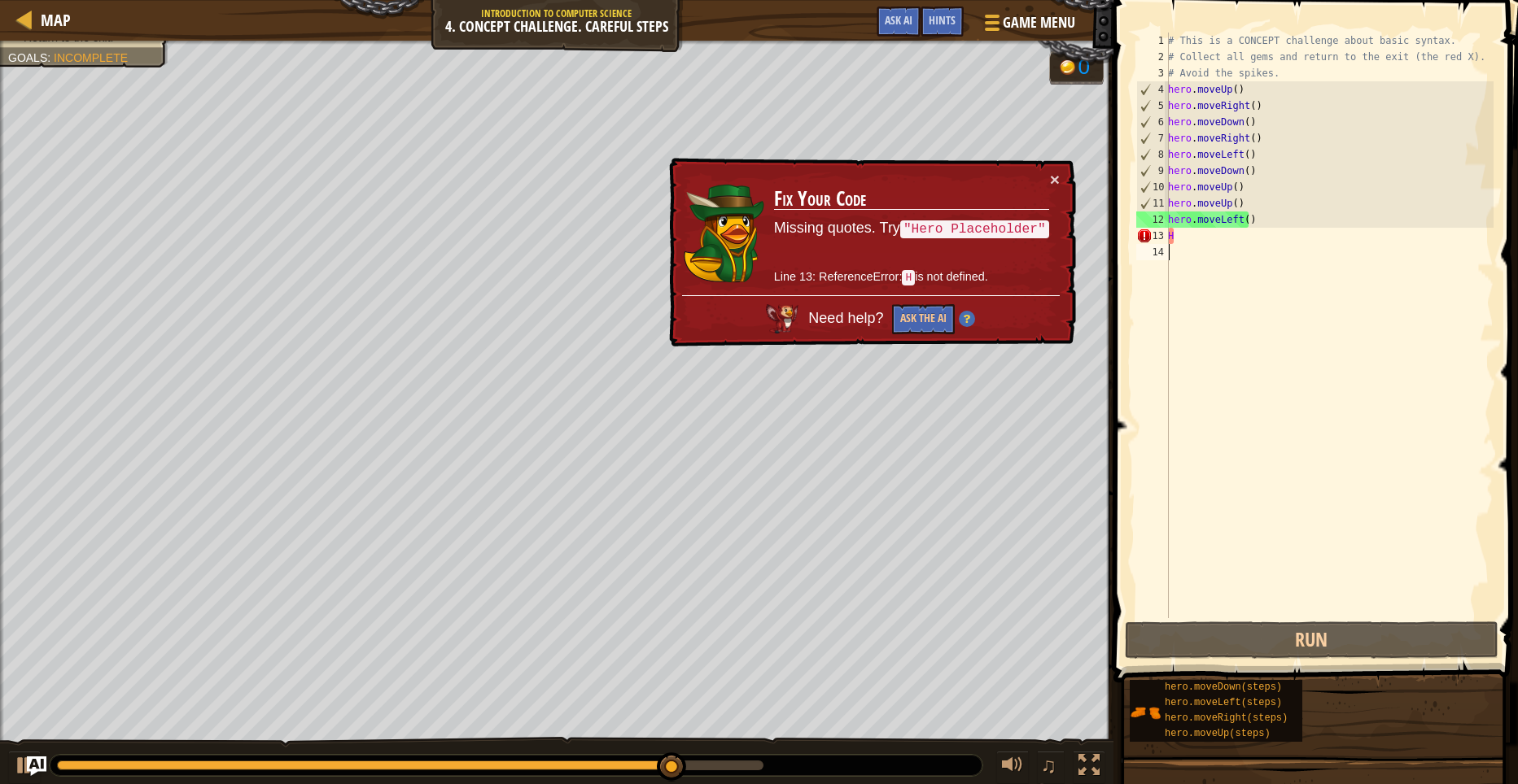
click at [1240, 541] on div "# This is a CONCEPT challenge about basic syntax. # Collect all gems and return…" at bounding box center [1328, 341] width 329 height 618
type textarea "ER"
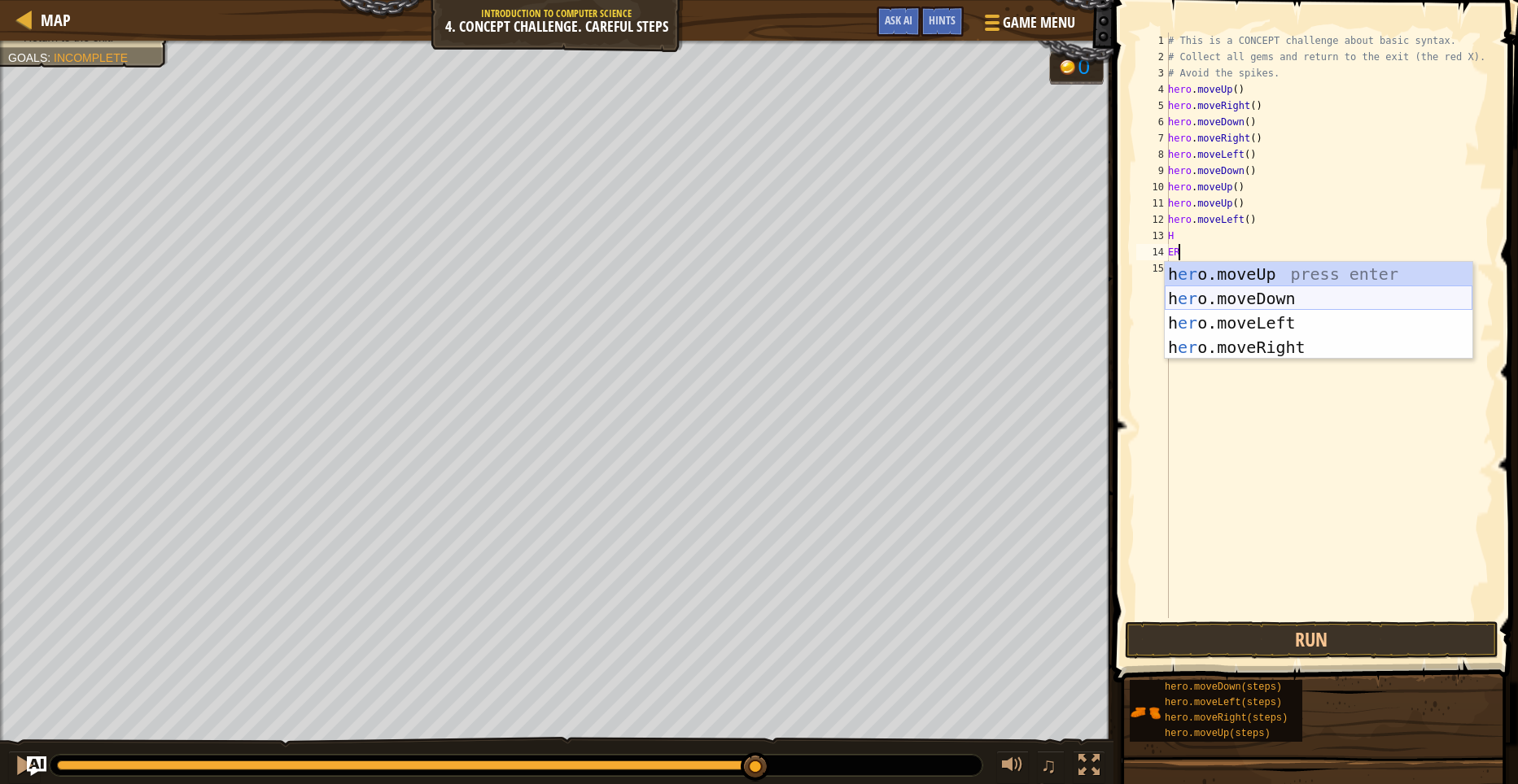
click at [1274, 308] on div "h [PERSON_NAME]moveUp press enter h [PERSON_NAME]moveDown press enter h [PERSON…" at bounding box center [1318, 335] width 308 height 146
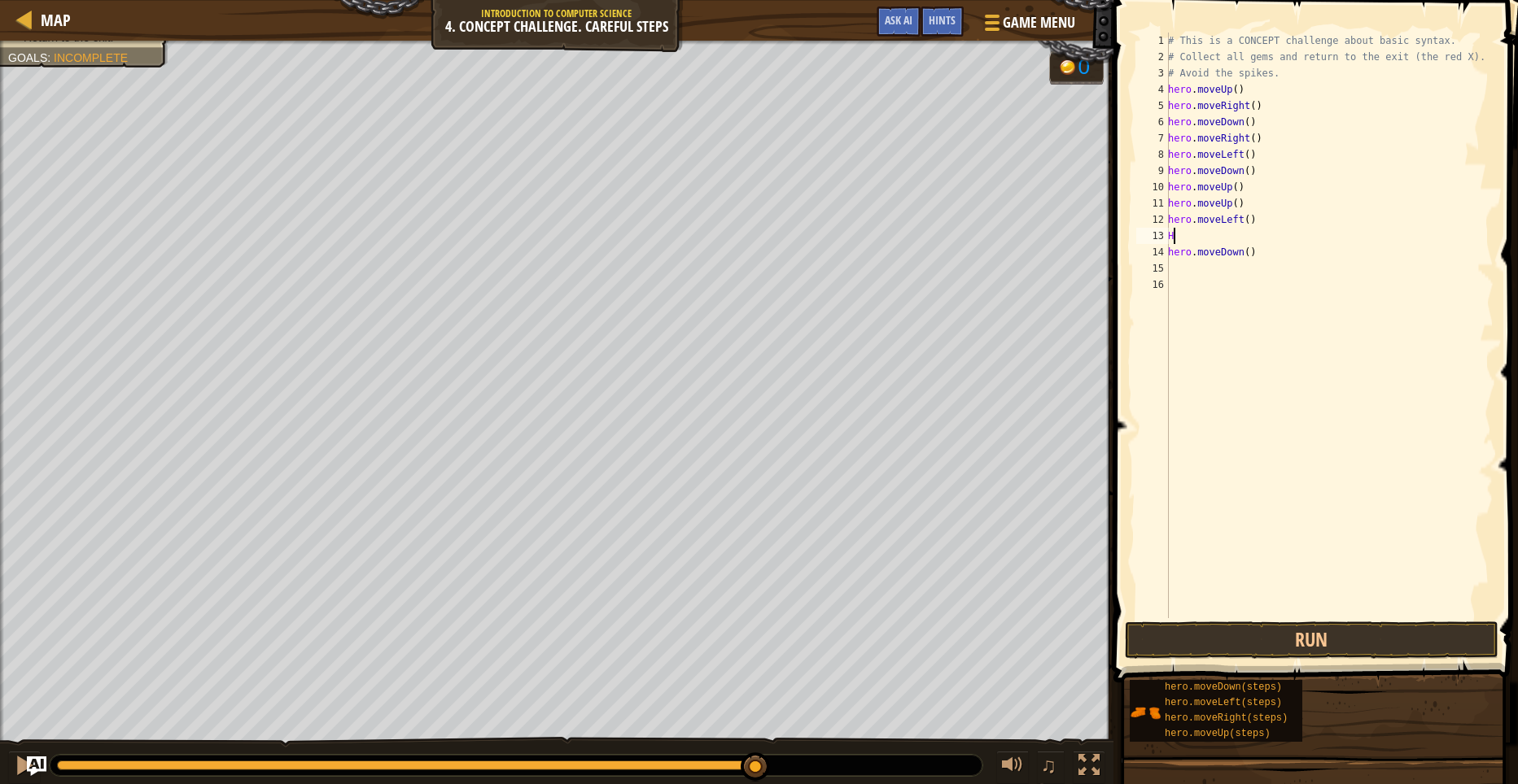
click at [1201, 233] on div "# This is a CONCEPT challenge about basic syntax. # Collect all gems and return…" at bounding box center [1328, 341] width 329 height 618
type textarea "H"
click at [1203, 267] on div "# This is a CONCEPT challenge about basic syntax. # Collect all gems and return…" at bounding box center [1328, 341] width 329 height 618
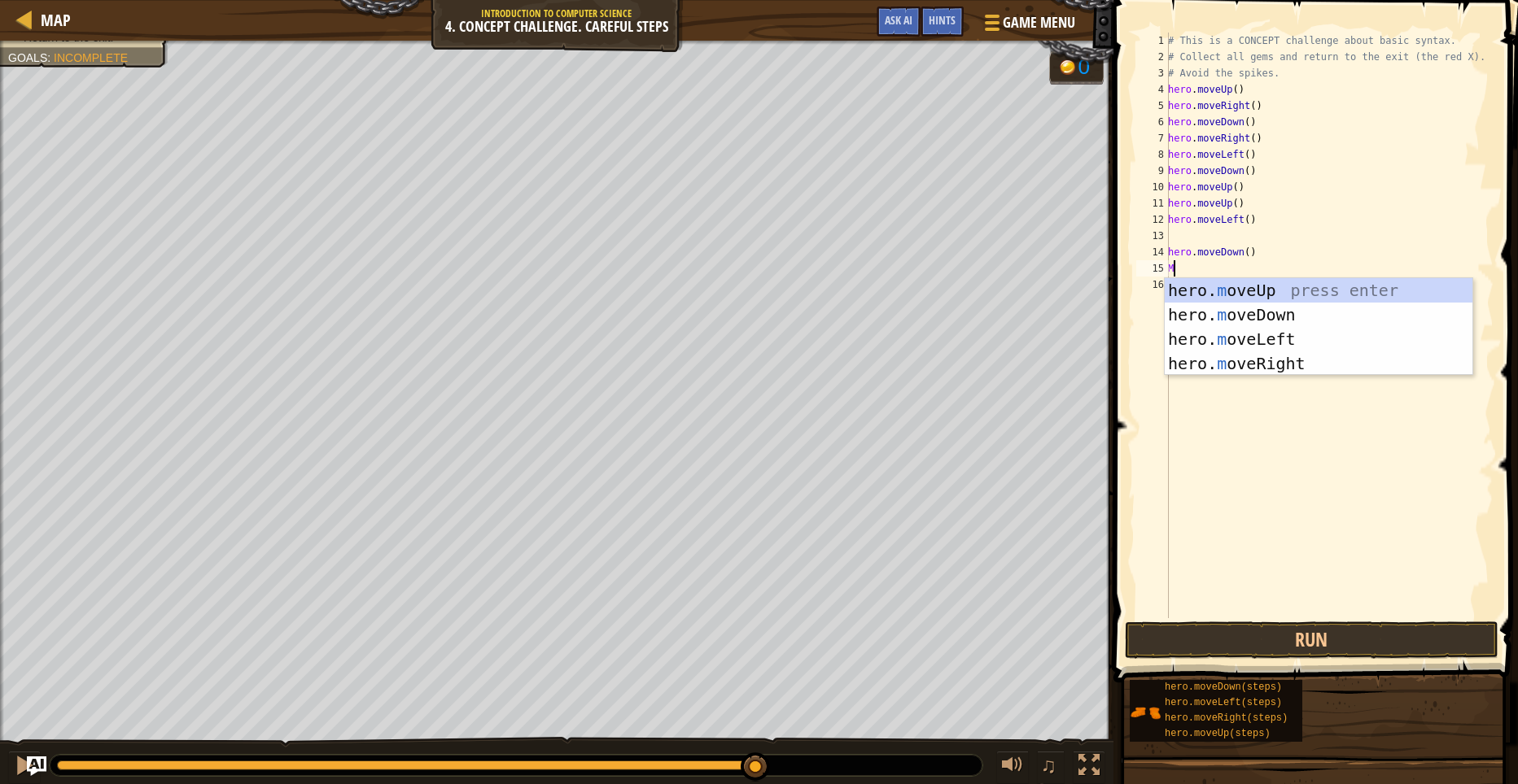
type textarea "MO"
click at [1235, 328] on div "hero. mo veUp press enter hero. mo veDown press enter hero. mo veLeft press ent…" at bounding box center [1318, 351] width 308 height 146
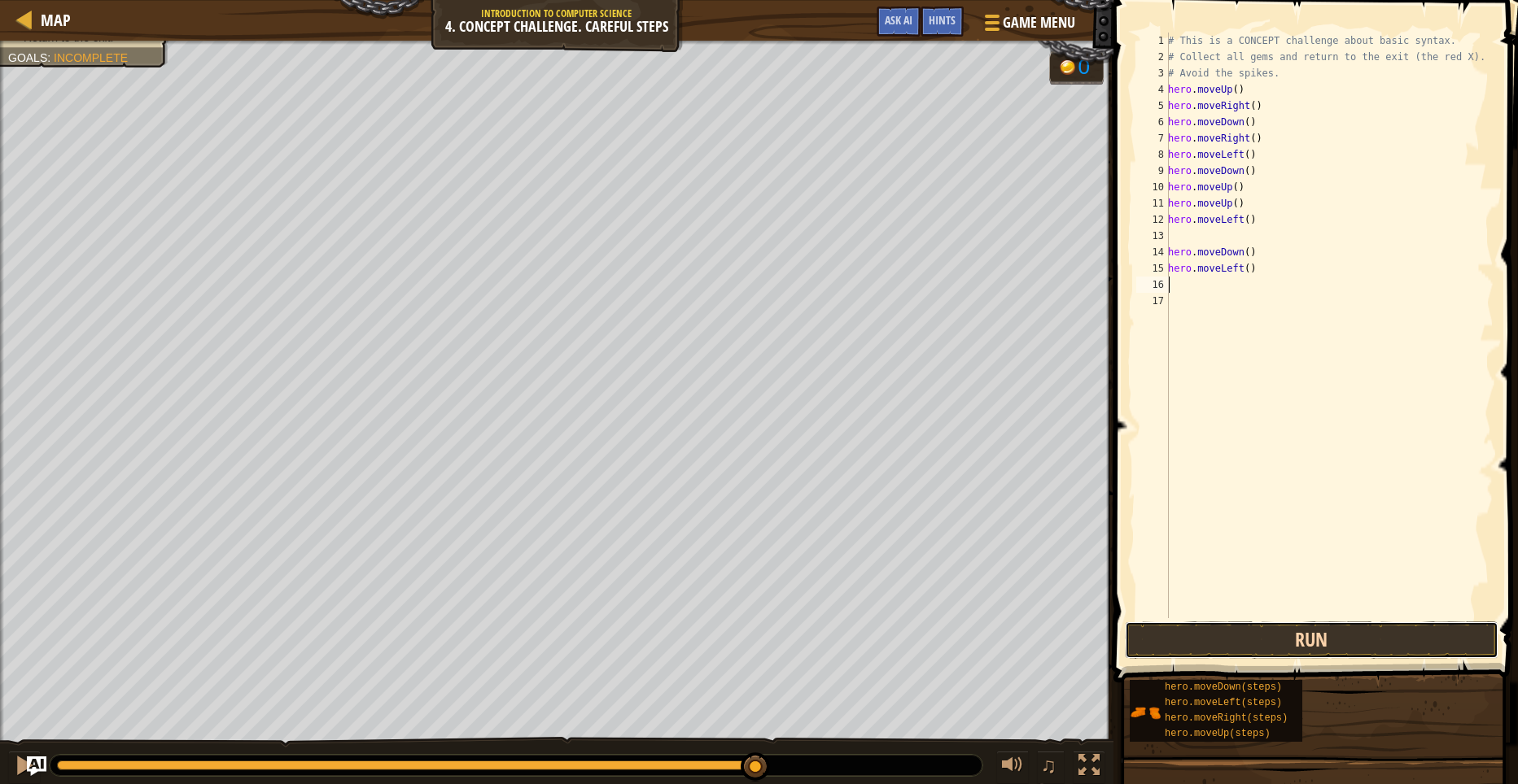
click at [1312, 633] on button "Run" at bounding box center [1311, 640] width 373 height 37
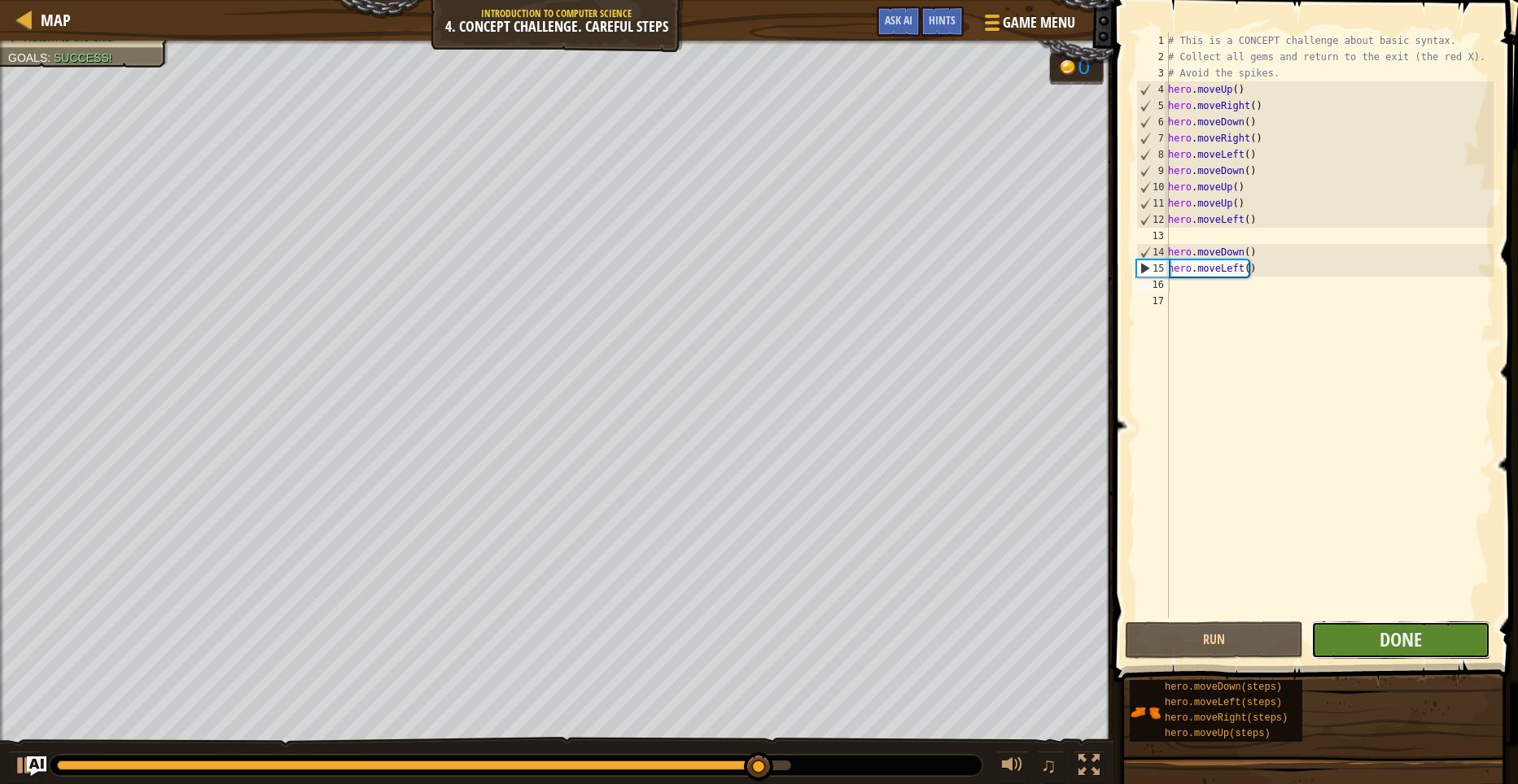
click at [1375, 636] on button "Done" at bounding box center [1400, 640] width 179 height 37
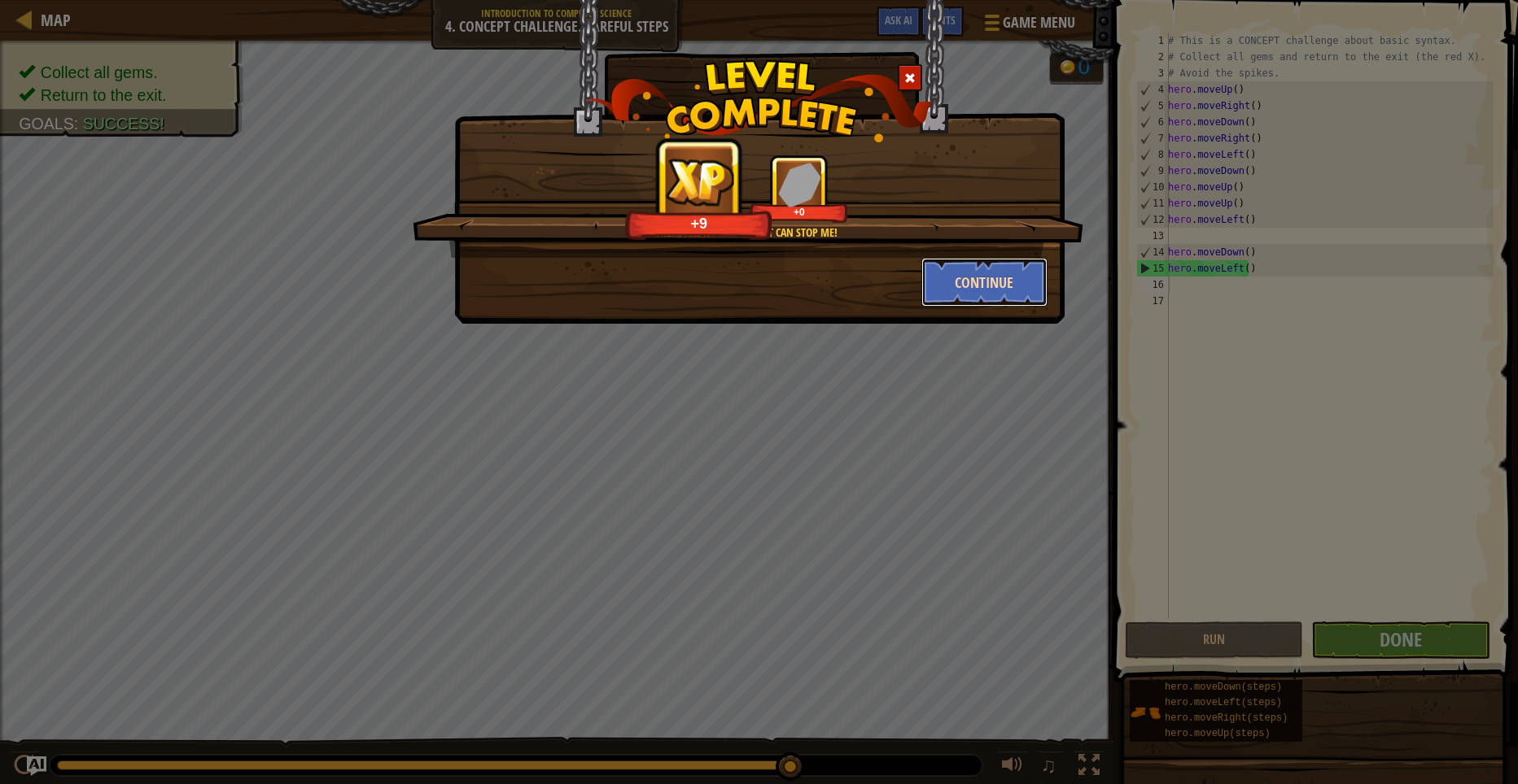
click at [1017, 300] on button "Continue" at bounding box center [984, 282] width 126 height 49
